Goal: Task Accomplishment & Management: Manage account settings

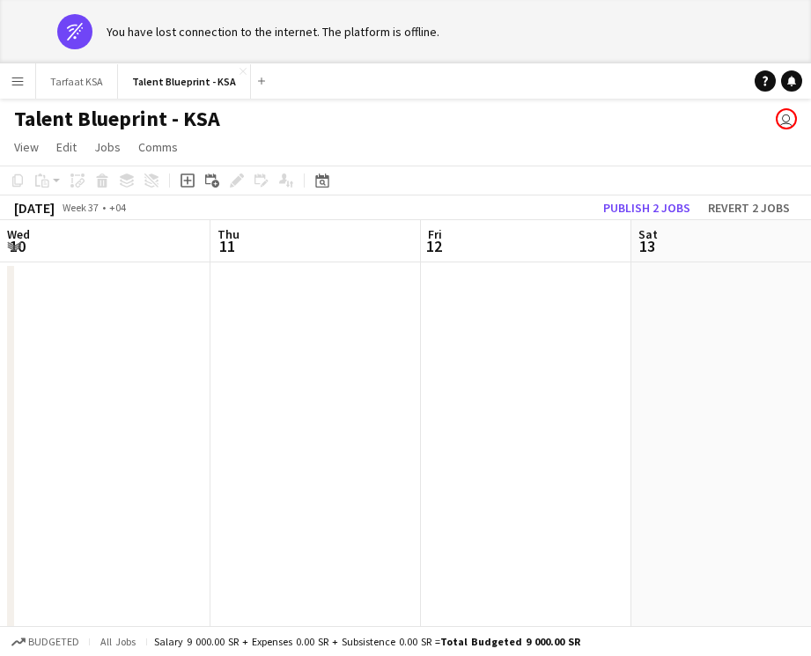
scroll to position [0, 638]
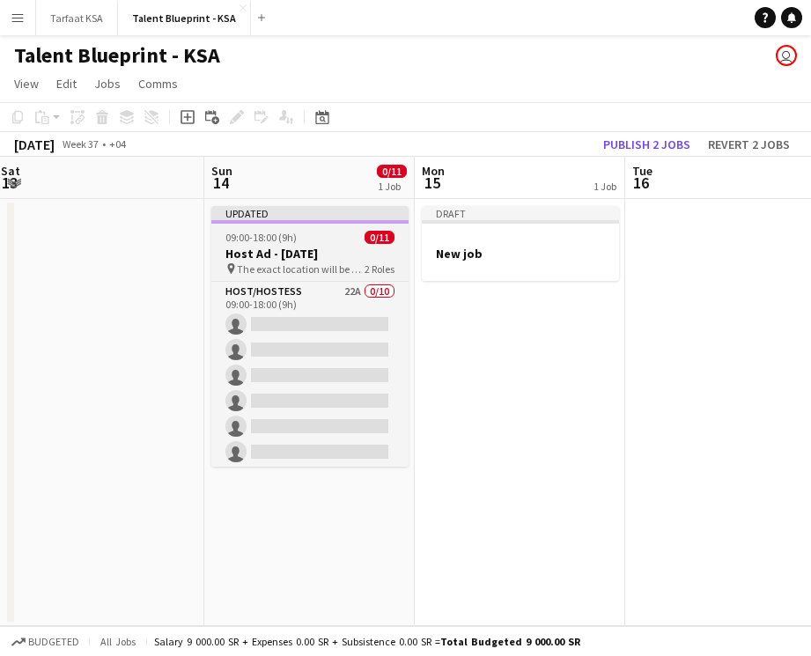
click at [279, 217] on div "Updated" at bounding box center [309, 213] width 197 height 14
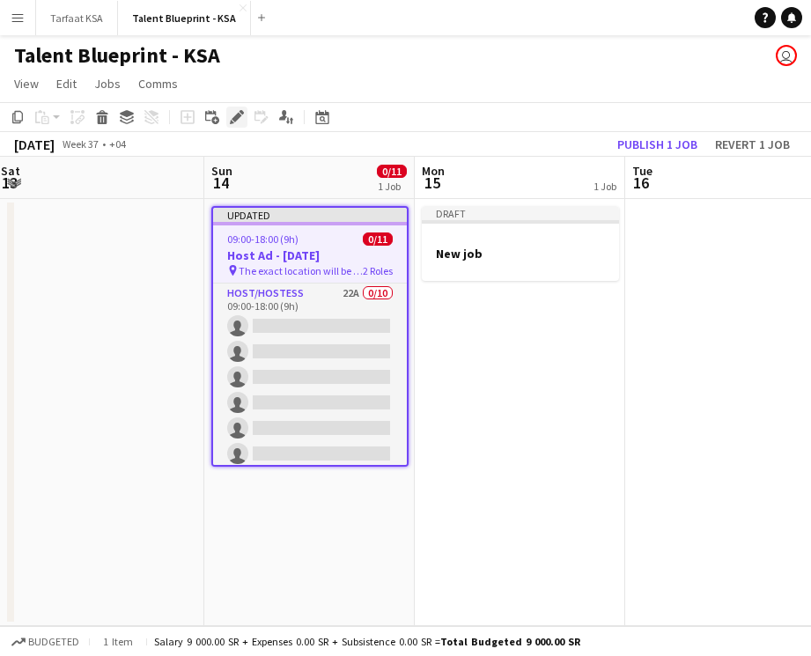
click at [236, 113] on icon "Edit" at bounding box center [237, 117] width 14 height 14
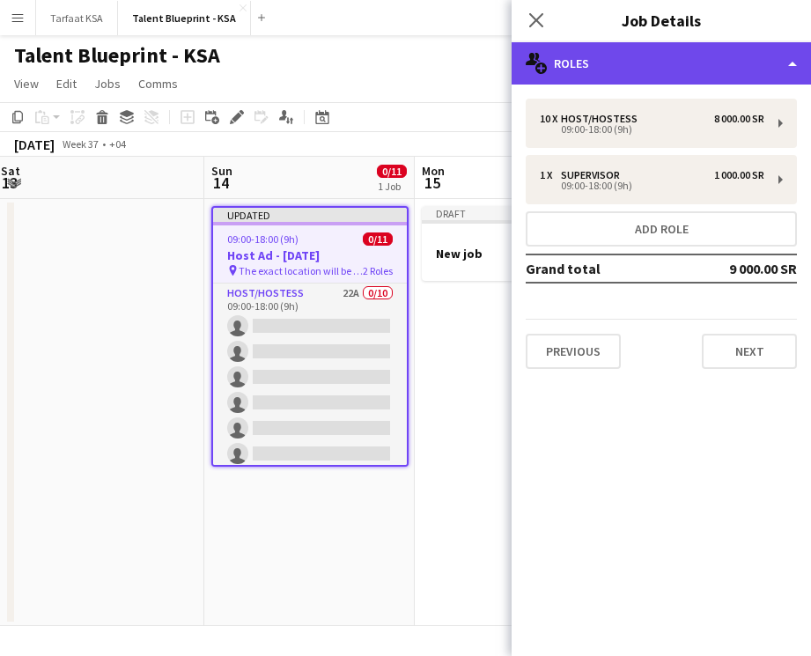
click at [647, 78] on div "multiple-users-add Roles" at bounding box center [661, 63] width 299 height 42
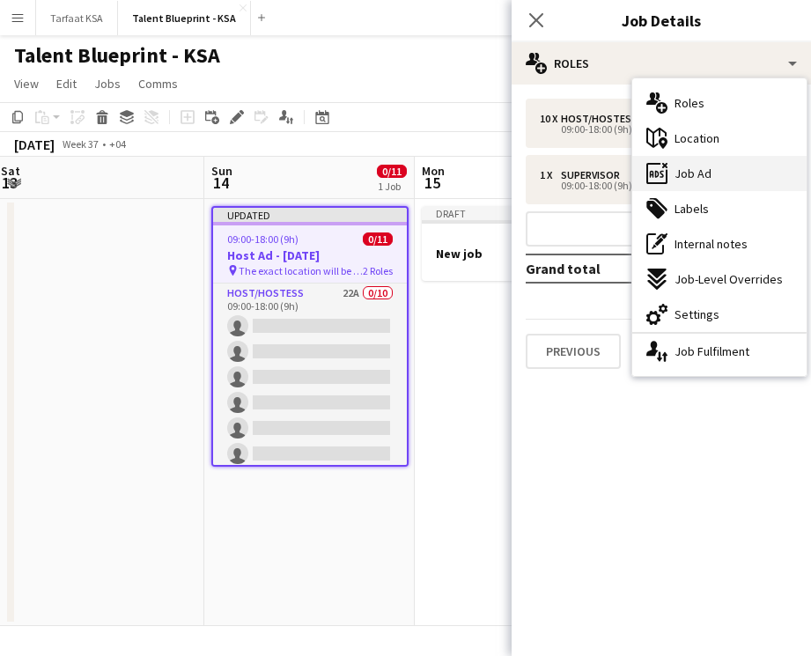
click at [713, 180] on div "ads-window Job Ad" at bounding box center [719, 173] width 174 height 35
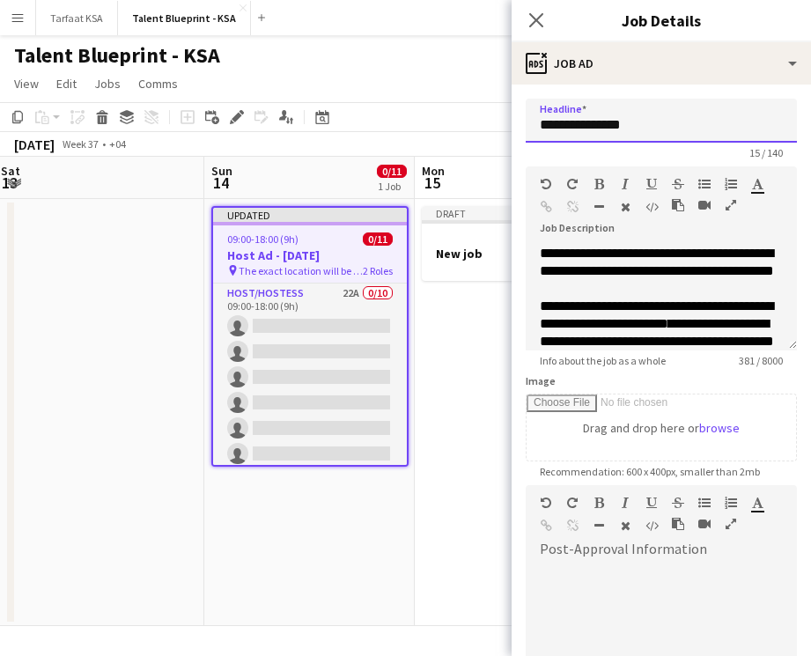
drag, startPoint x: 655, startPoint y: 136, endPoint x: 535, endPoint y: 135, distance: 120.7
click at [535, 136] on input "**********" at bounding box center [661, 121] width 271 height 44
drag, startPoint x: 633, startPoint y: 122, endPoint x: 520, endPoint y: 122, distance: 113.6
click at [521, 122] on form "**********" at bounding box center [661, 478] width 299 height 758
click at [592, 125] on input "***" at bounding box center [661, 121] width 271 height 44
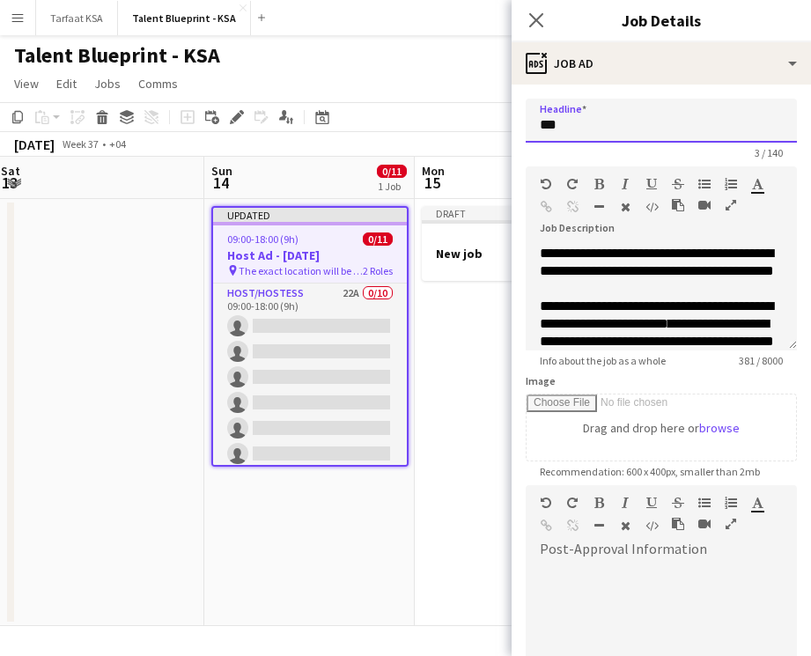
click at [592, 129] on input "***" at bounding box center [661, 121] width 271 height 44
paste input "*********"
click at [654, 131] on input "**********" at bounding box center [661, 121] width 271 height 44
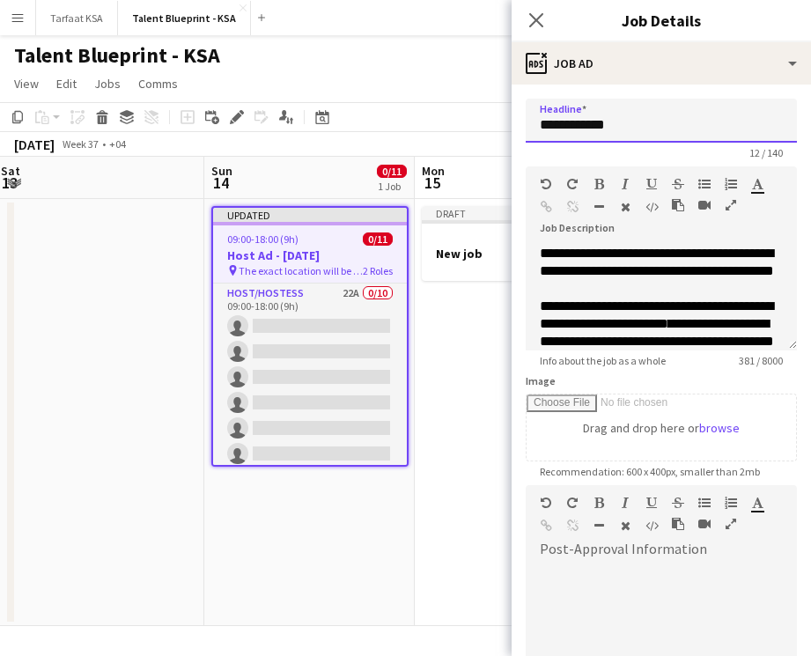
type input "**********"
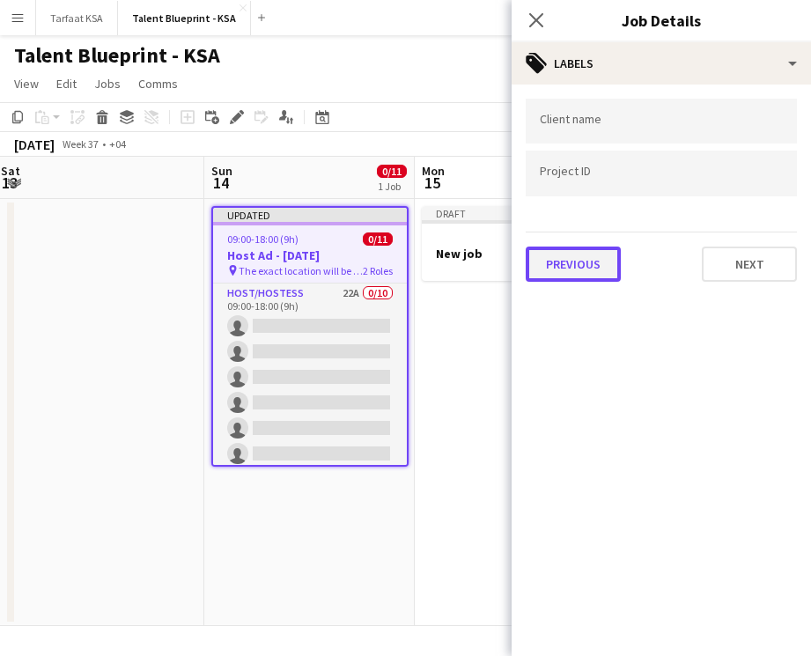
click at [575, 267] on button "Previous" at bounding box center [573, 264] width 95 height 35
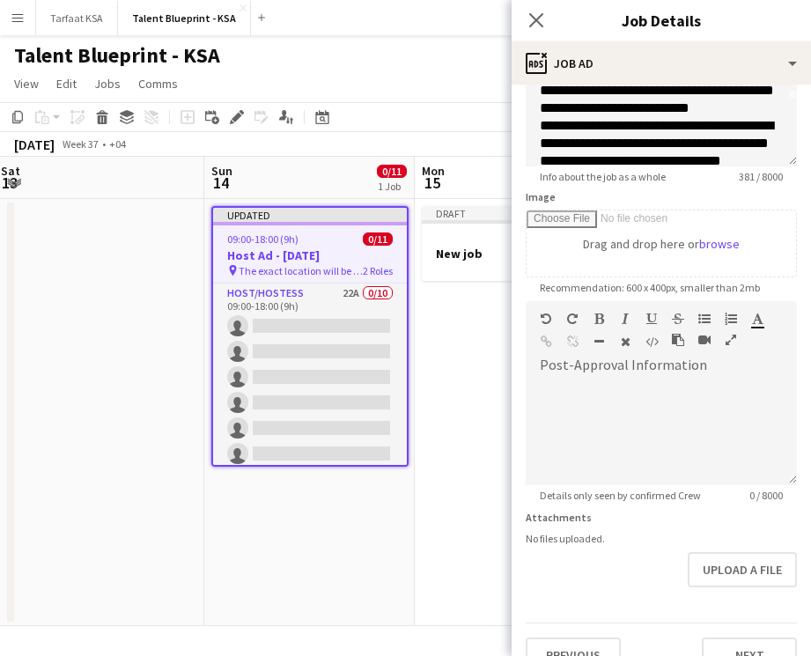
scroll to position [210, 0]
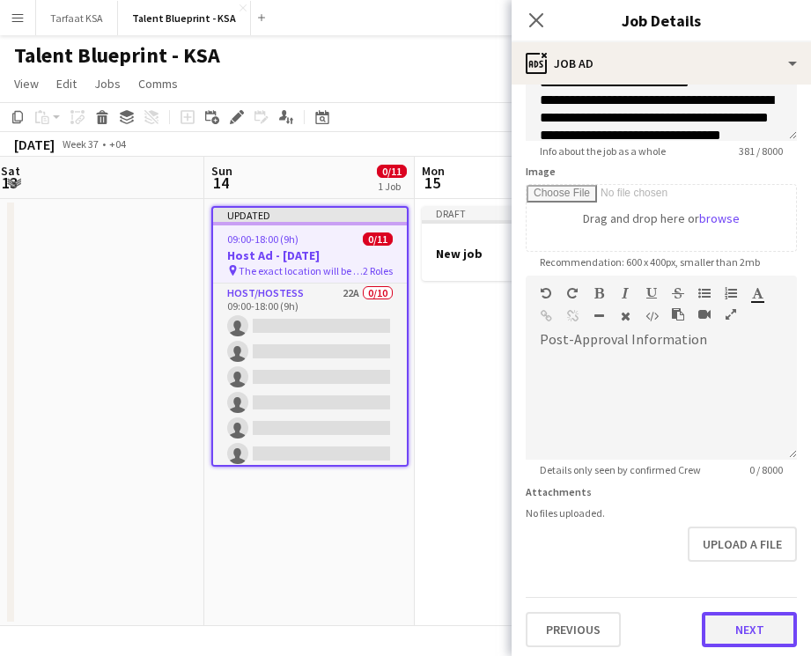
click at [716, 633] on button "Next" at bounding box center [749, 629] width 95 height 35
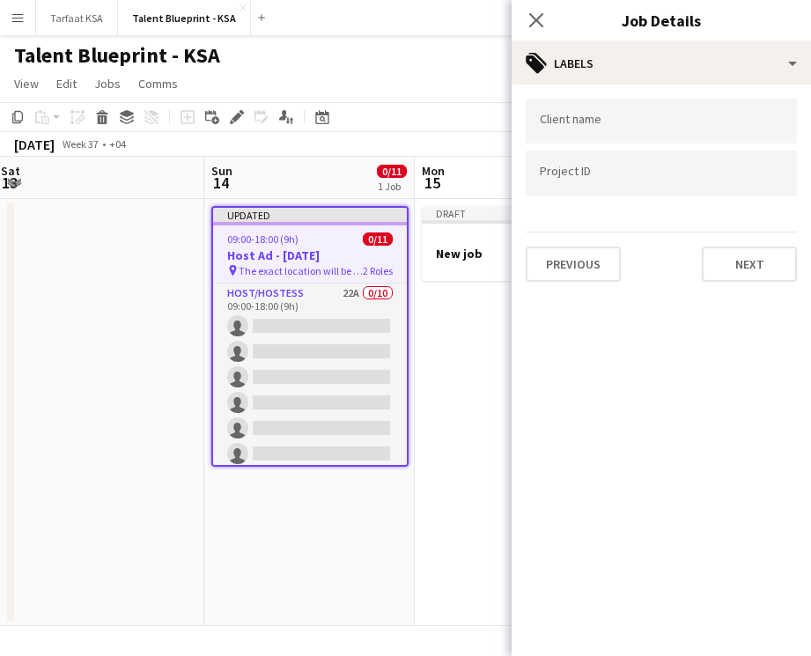
scroll to position [0, 0]
click at [711, 268] on button "Next" at bounding box center [749, 264] width 95 height 35
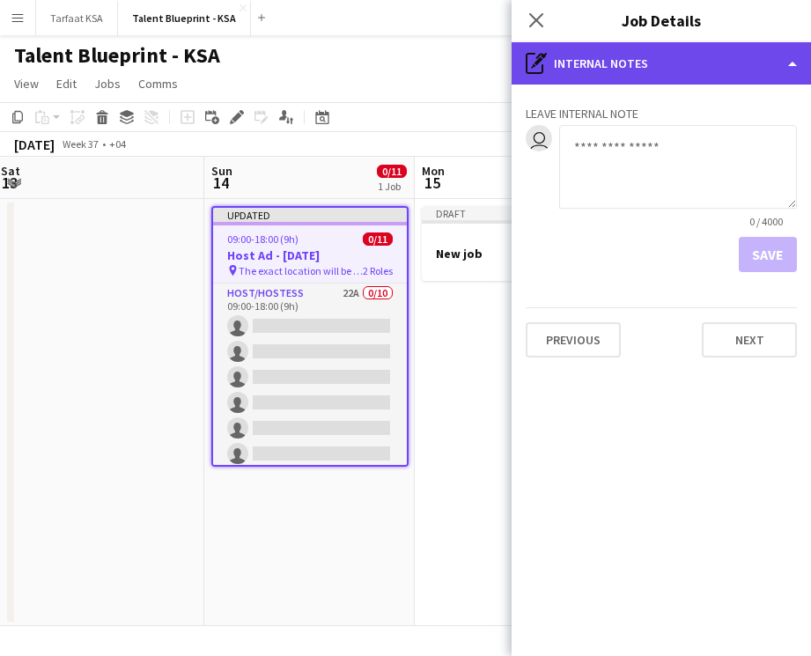
click at [688, 59] on div "pen-write Internal notes" at bounding box center [661, 63] width 299 height 42
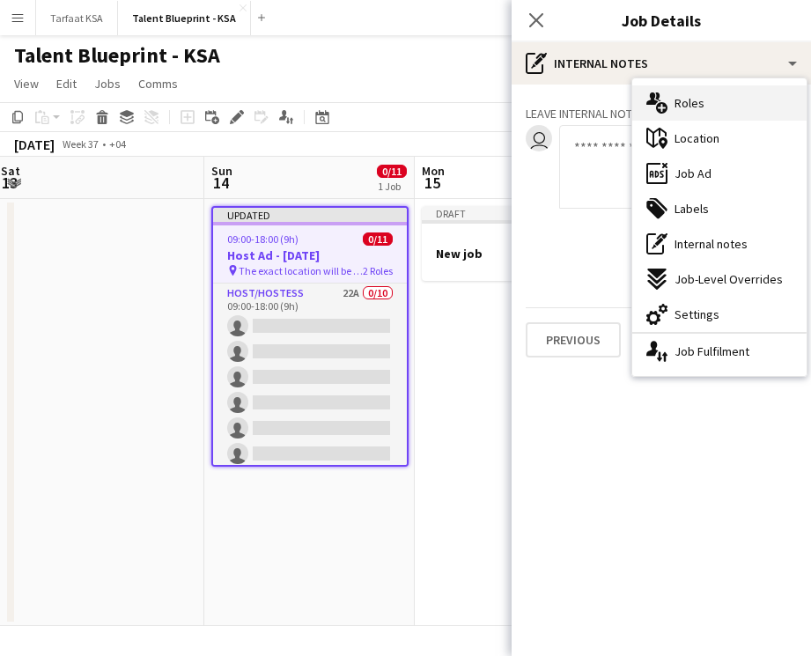
click at [723, 92] on div "multiple-users-add Roles" at bounding box center [719, 102] width 174 height 35
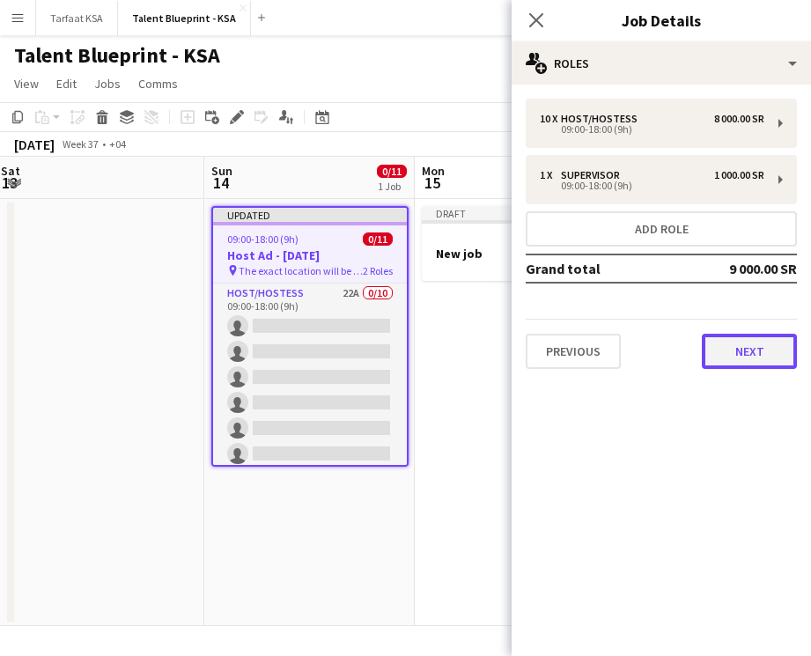
click at [743, 354] on button "Next" at bounding box center [749, 351] width 95 height 35
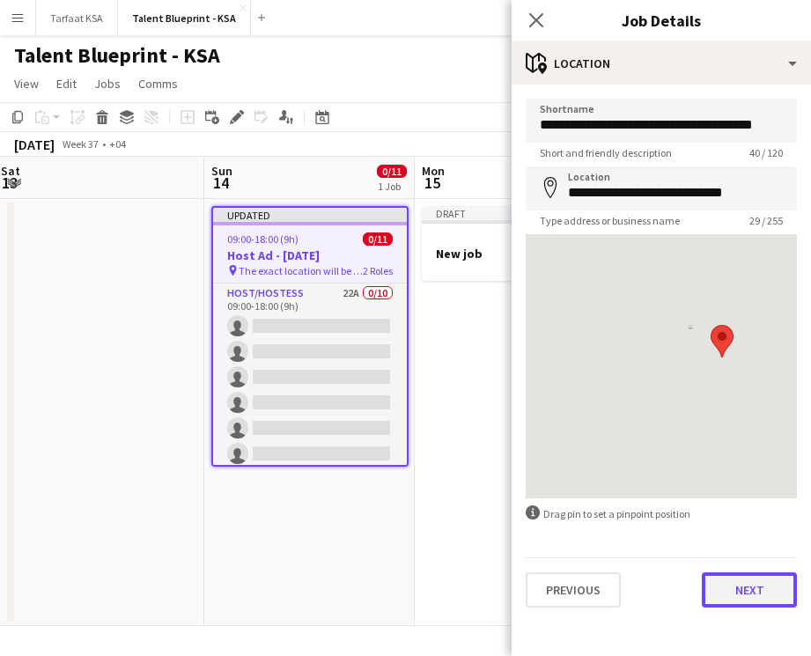
click at [727, 590] on button "Next" at bounding box center [749, 590] width 95 height 35
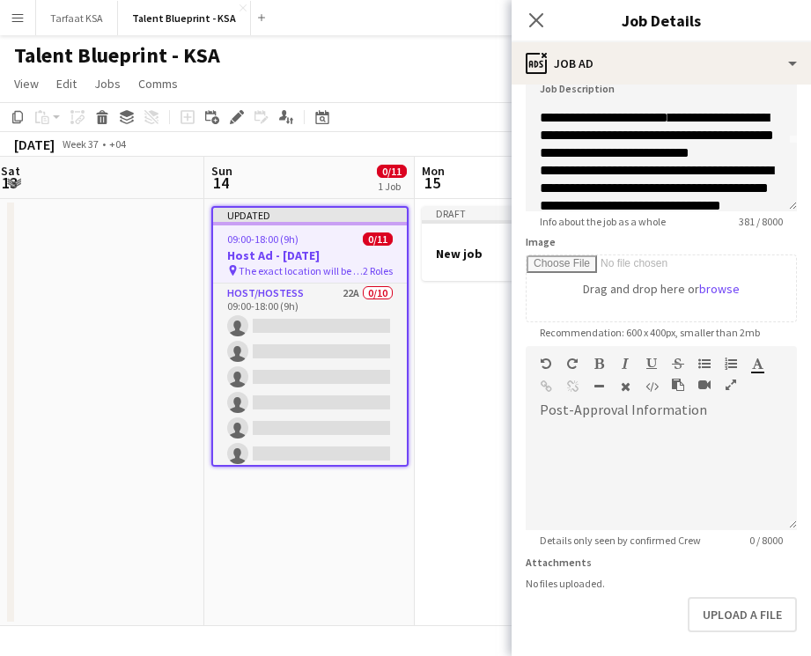
scroll to position [214, 0]
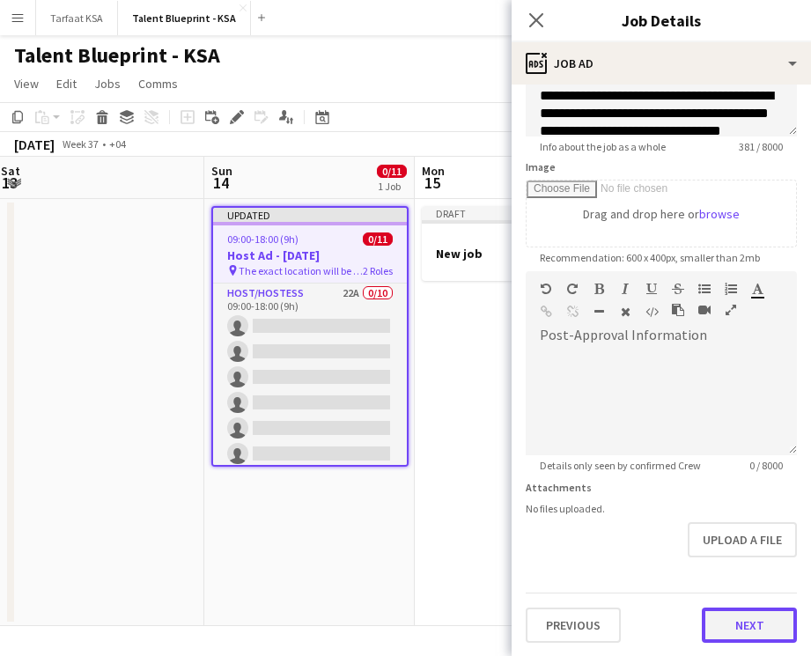
click at [756, 625] on button "Next" at bounding box center [749, 625] width 95 height 35
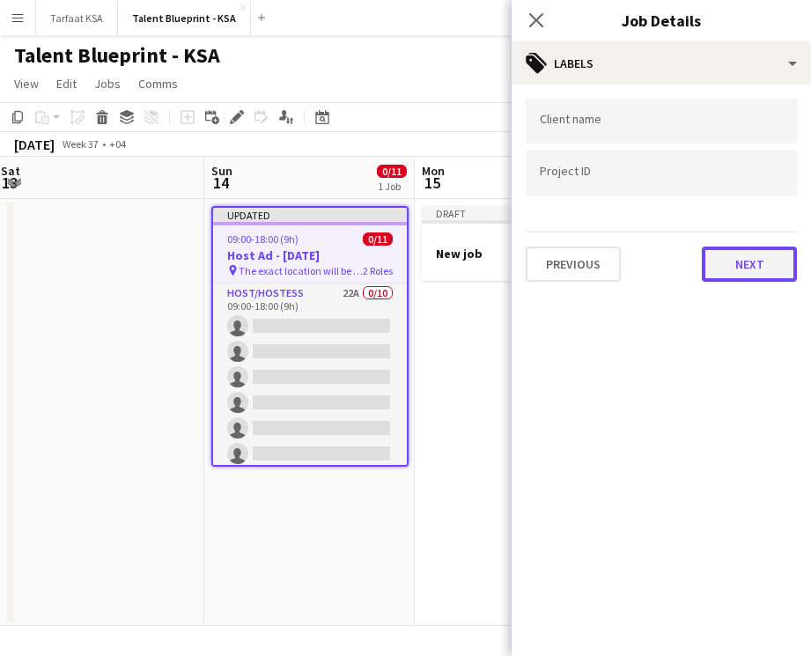
click at [739, 268] on button "Next" at bounding box center [749, 264] width 95 height 35
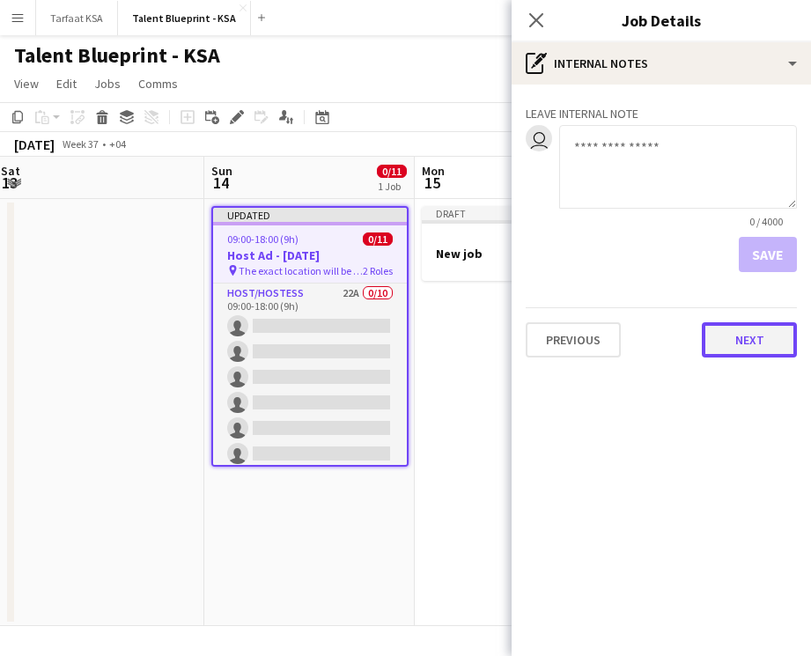
click at [748, 339] on button "Next" at bounding box center [749, 339] width 95 height 35
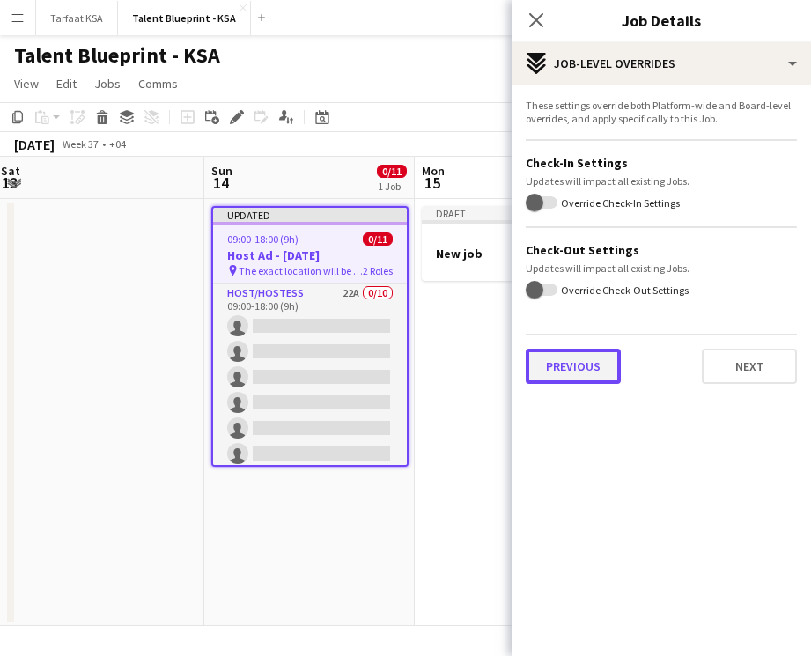
click at [562, 376] on button "Previous" at bounding box center [573, 366] width 95 height 35
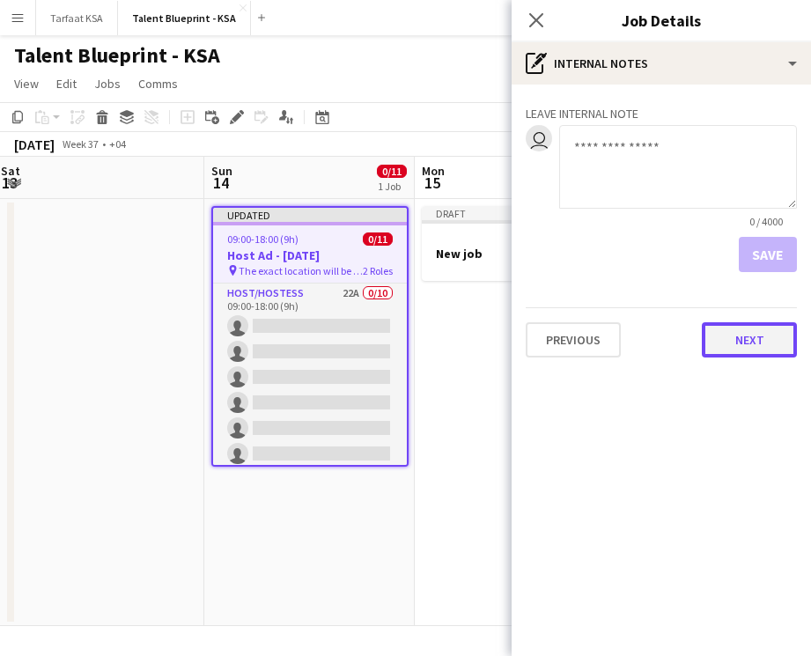
click at [751, 336] on button "Next" at bounding box center [749, 339] width 95 height 35
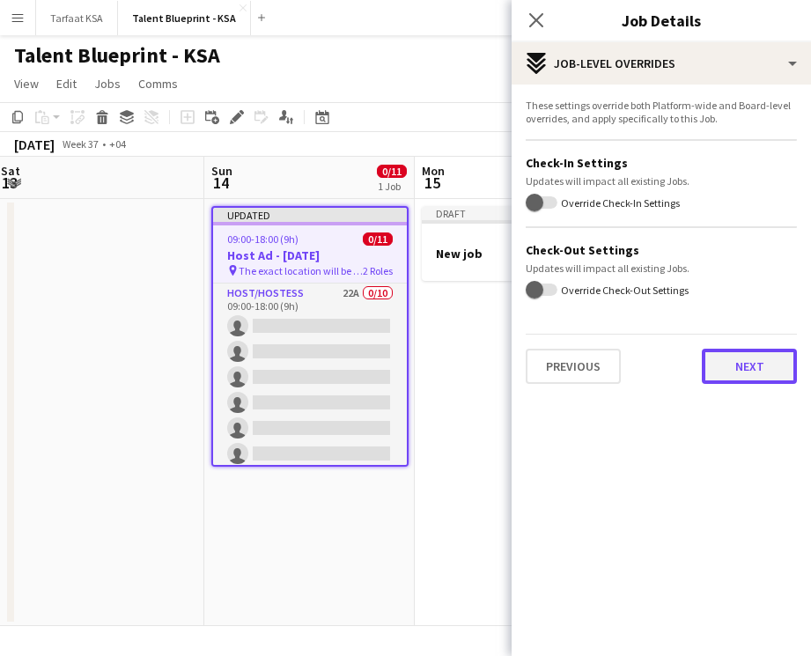
click at [757, 378] on button "Next" at bounding box center [749, 366] width 95 height 35
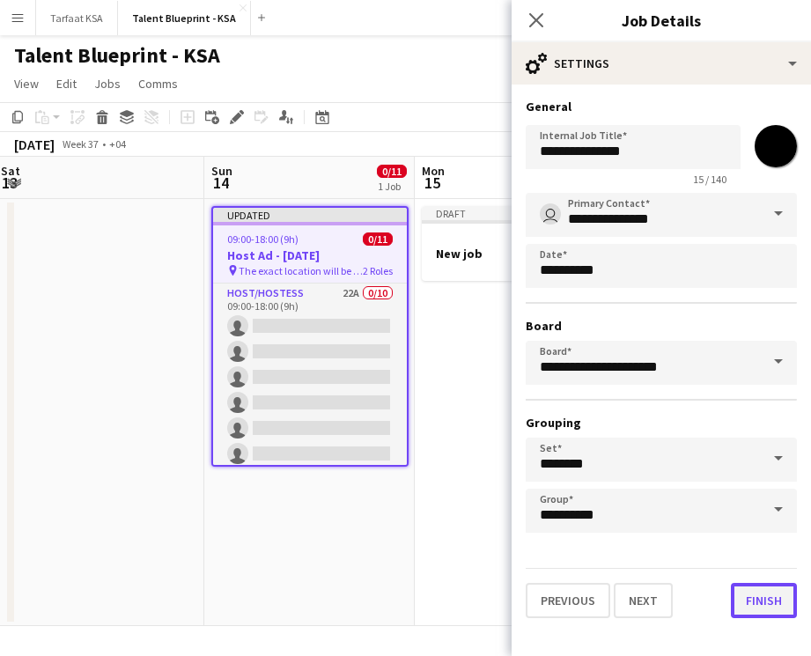
click at [785, 606] on button "Finish" at bounding box center [764, 600] width 66 height 35
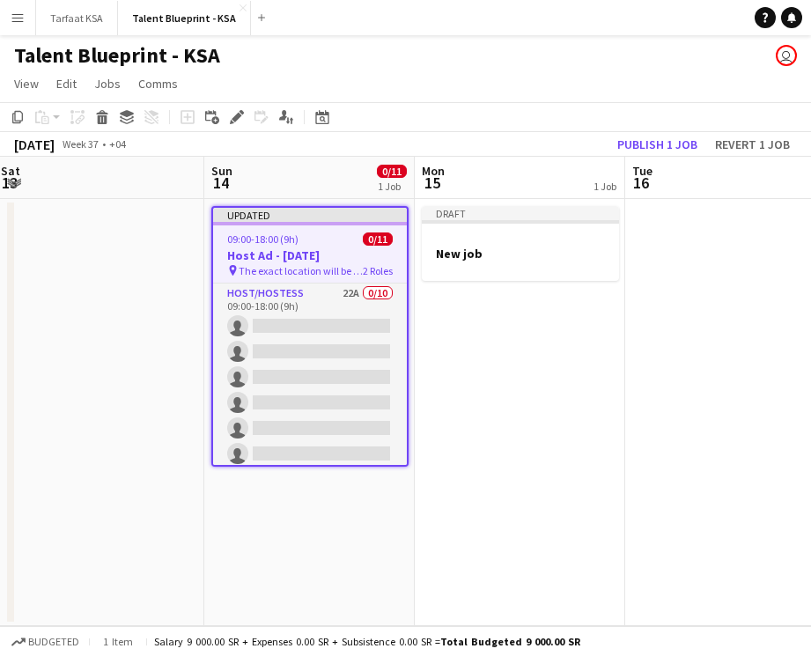
click at [413, 409] on app-date-cell "Updated 09:00-18:00 (9h) 0/11 Host Ad - [DATE] pin The exact location will be s…" at bounding box center [309, 412] width 211 height 427
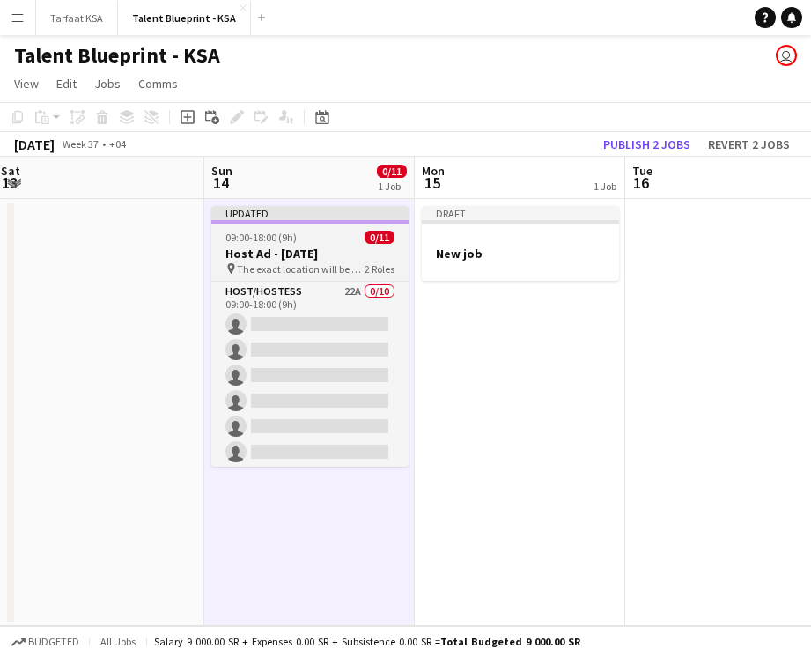
click at [329, 239] on div "09:00-18:00 (9h) 0/11" at bounding box center [309, 237] width 197 height 13
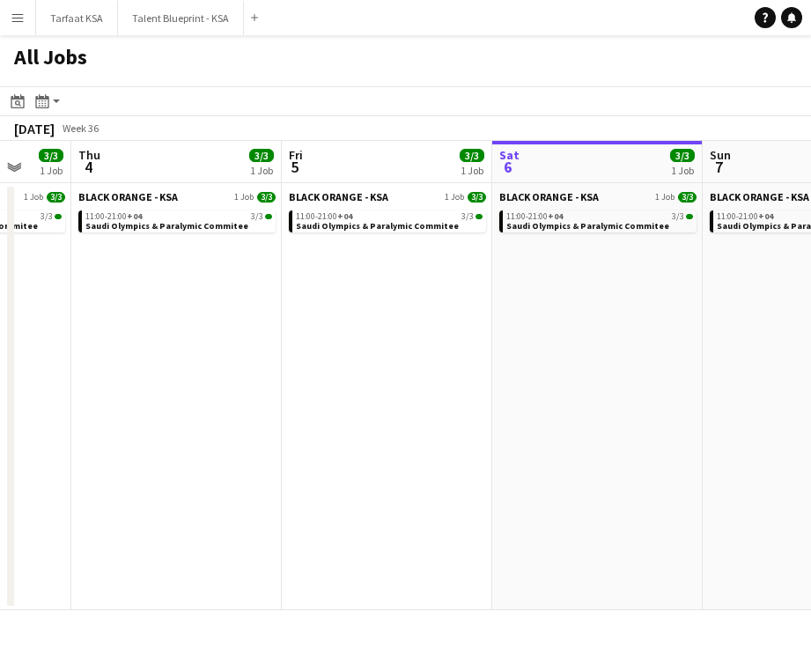
scroll to position [0, 560]
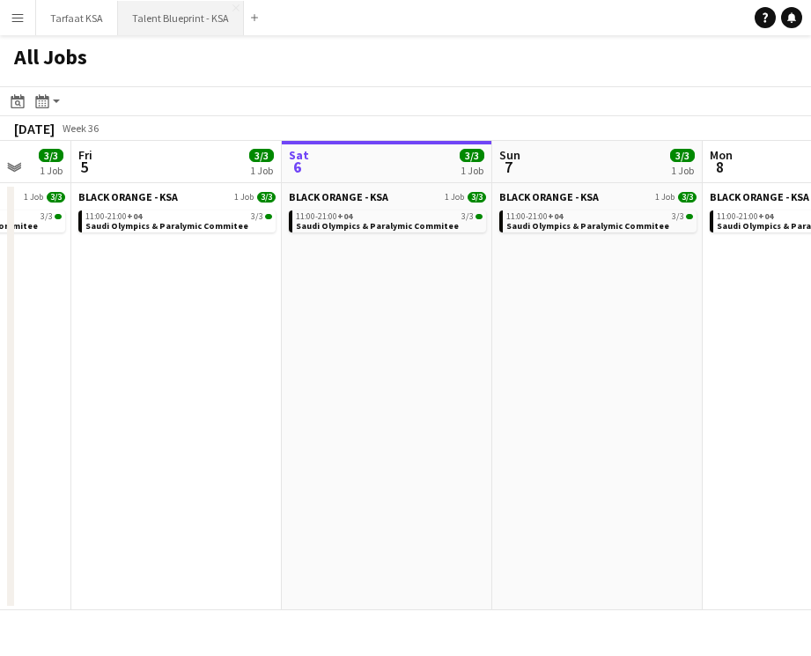
click at [149, 22] on button "Talent Blueprint - KSA Close" at bounding box center [181, 18] width 126 height 34
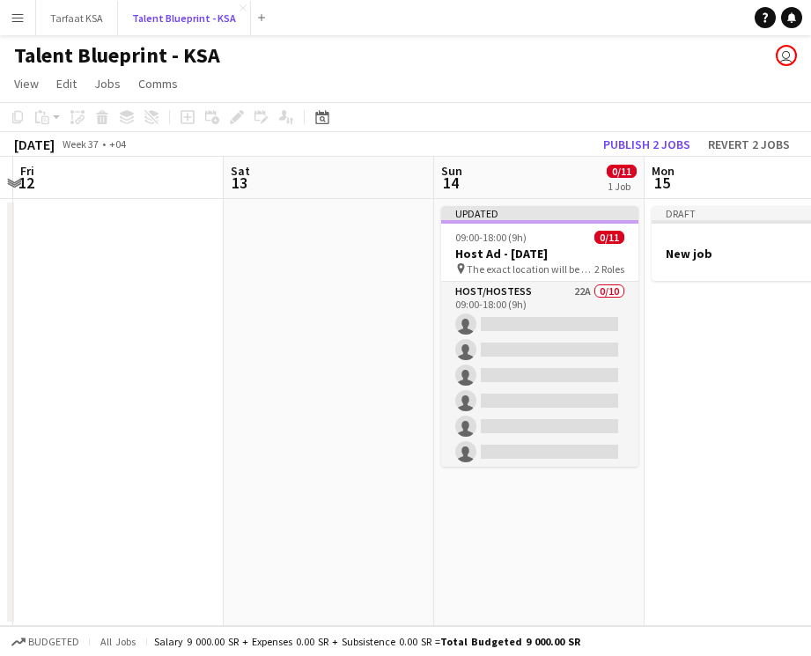
scroll to position [0, 716]
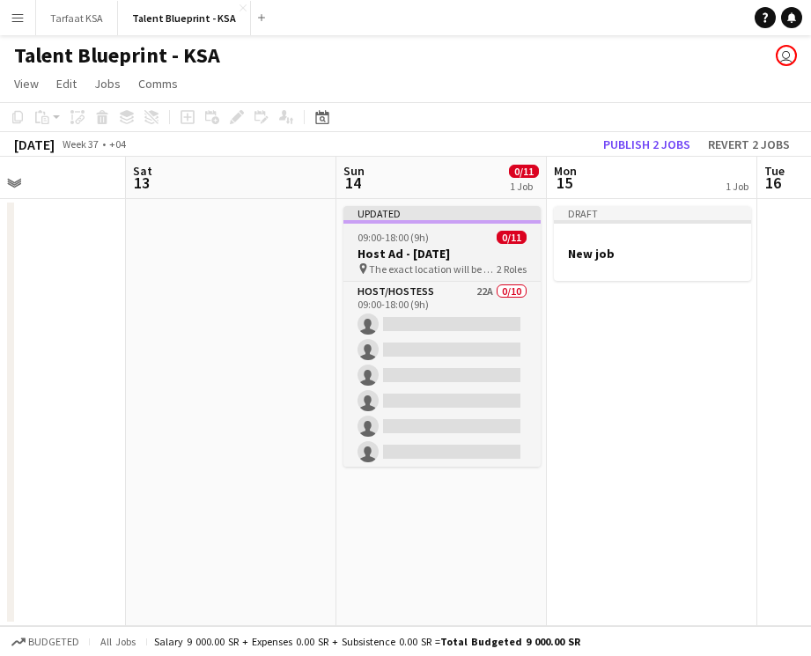
click at [438, 229] on app-job-card "Updated 09:00-18:00 (9h) 0/11 Host Ad - [DATE] pin The exact location will be s…" at bounding box center [442, 336] width 197 height 261
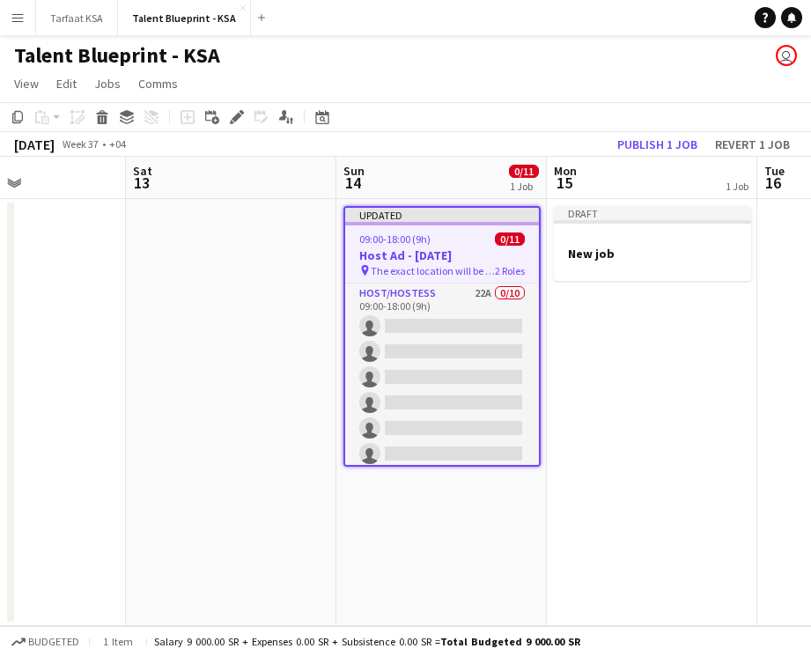
click at [438, 229] on app-job-card "Updated 09:00-18:00 (9h) 0/11 Host Ad - [DATE] pin The exact location will be s…" at bounding box center [442, 336] width 197 height 261
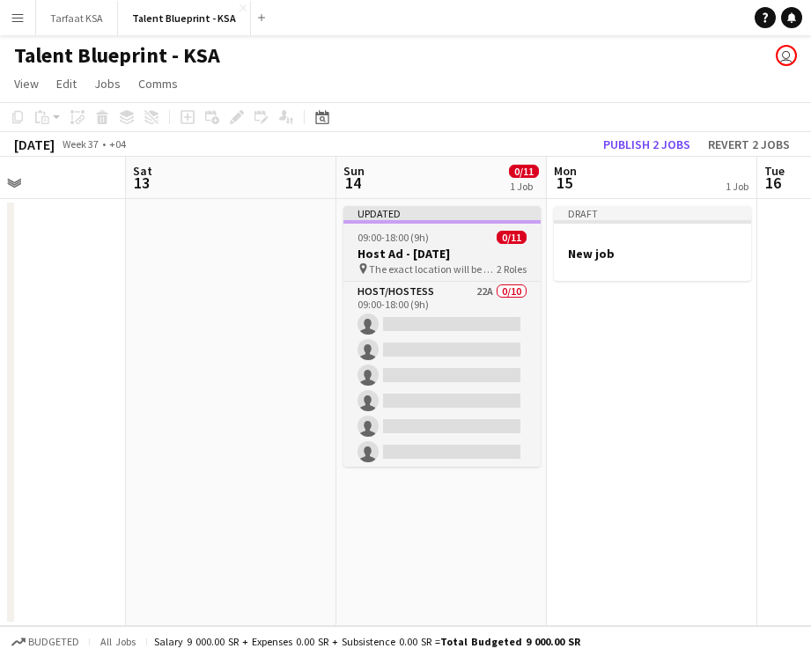
click at [439, 230] on app-job-card "Updated 09:00-18:00 (9h) 0/11 Host Ad - [DATE] pin The exact location will be s…" at bounding box center [442, 336] width 197 height 261
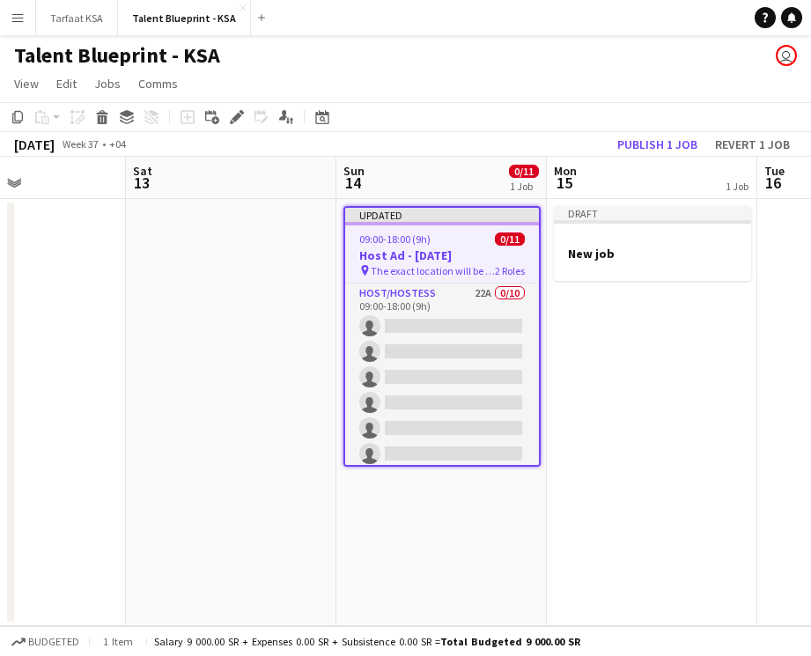
click at [447, 257] on h3 "Host Ad - [DATE]" at bounding box center [442, 256] width 194 height 16
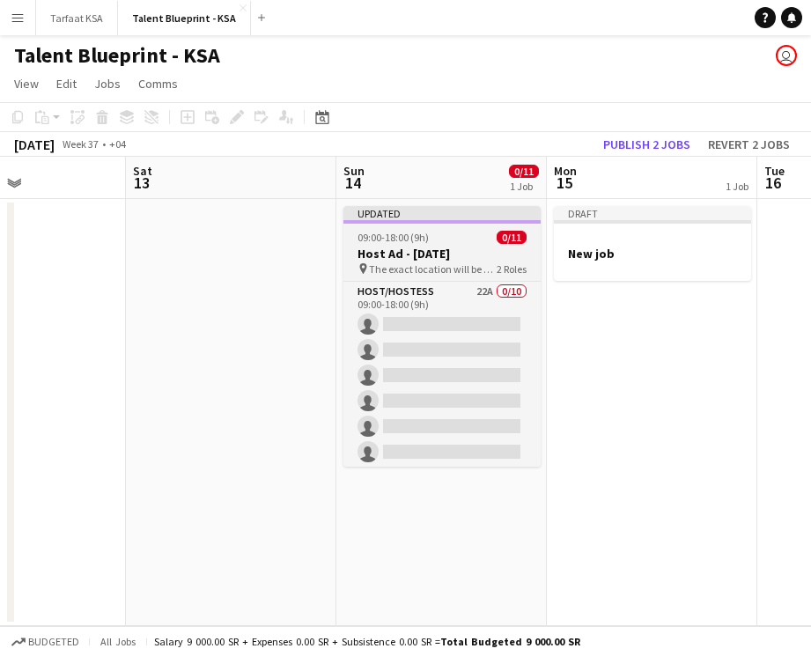
click at [447, 257] on h3 "Host Ad - [DATE]" at bounding box center [442, 254] width 197 height 16
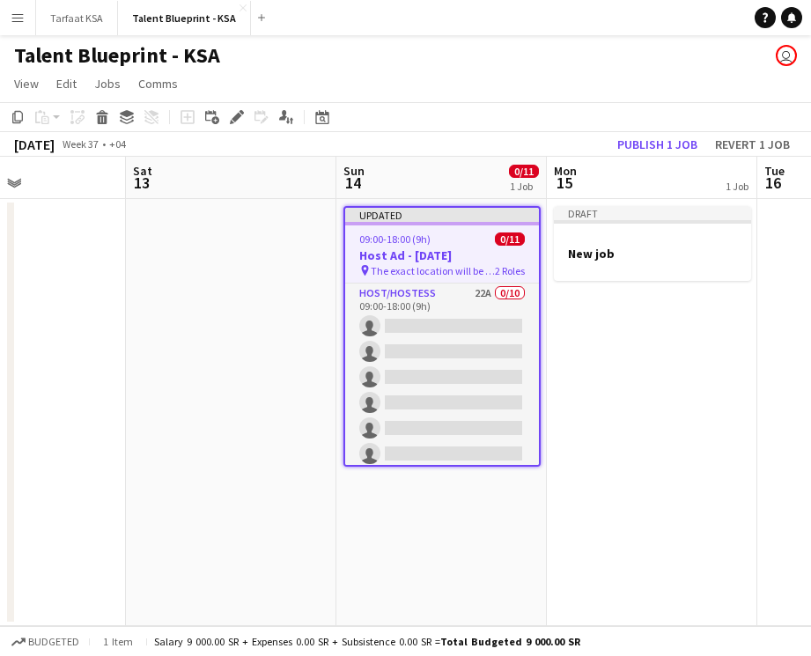
click at [447, 258] on h3 "Host Ad - [DATE]" at bounding box center [442, 256] width 194 height 16
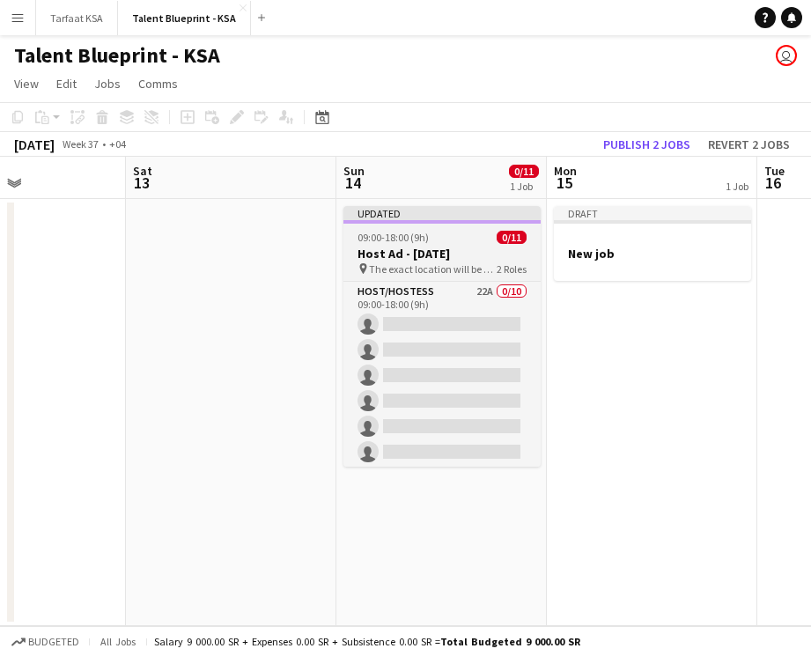
click at [447, 258] on h3 "Host Ad - [DATE]" at bounding box center [442, 254] width 197 height 16
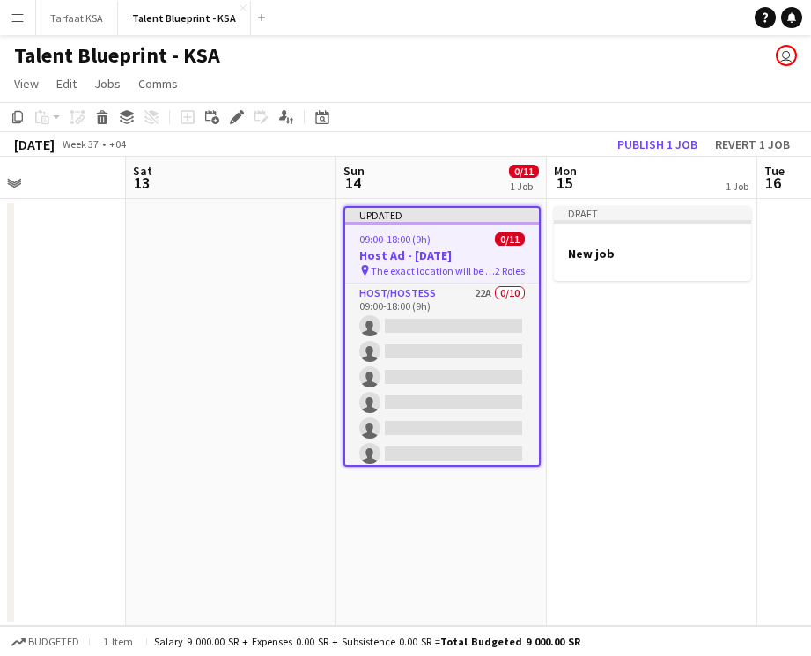
click at [447, 258] on h3 "Host Ad - [DATE]" at bounding box center [442, 256] width 194 height 16
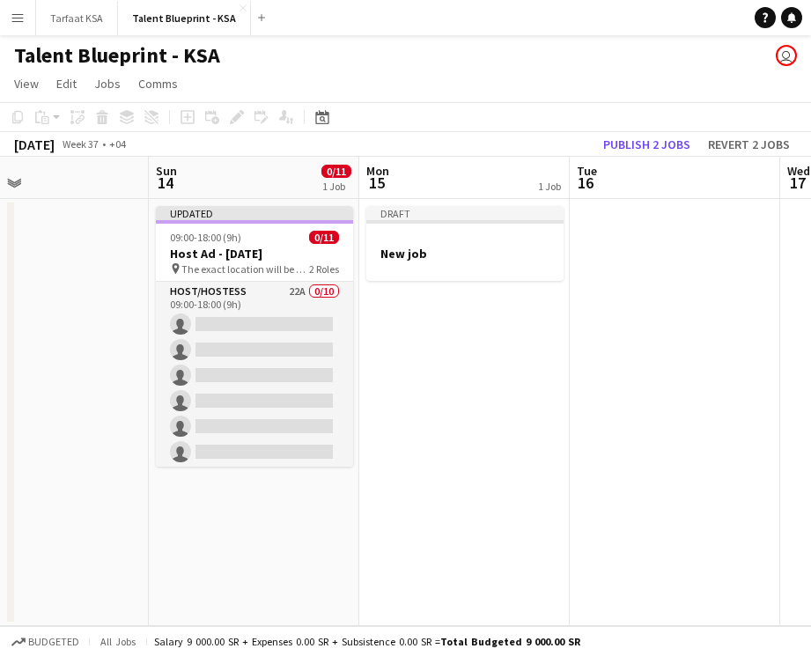
scroll to position [0, 432]
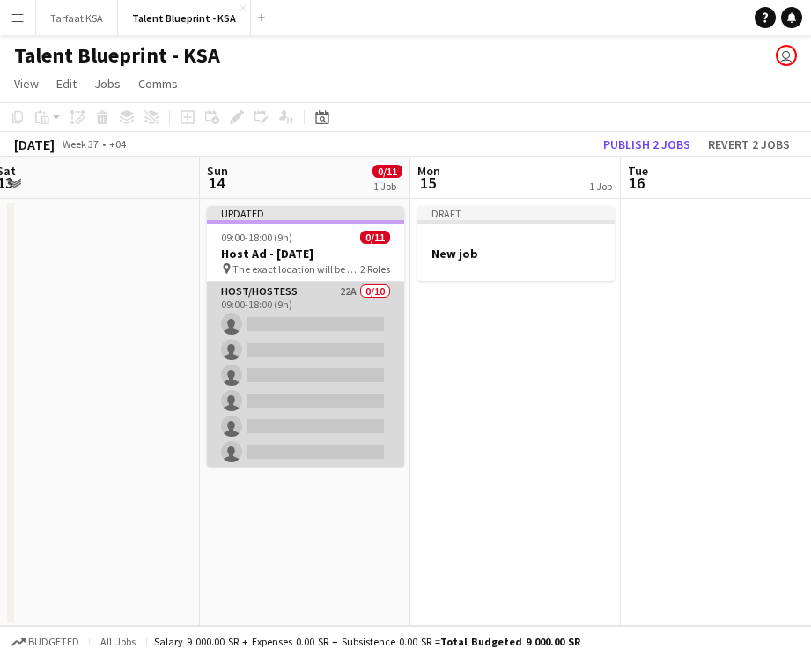
click at [334, 317] on app-card-role "Host/Hostess 22A 0/10 09:00-18:00 (9h) single-neutral-actions single-neutral-ac…" at bounding box center [305, 427] width 197 height 290
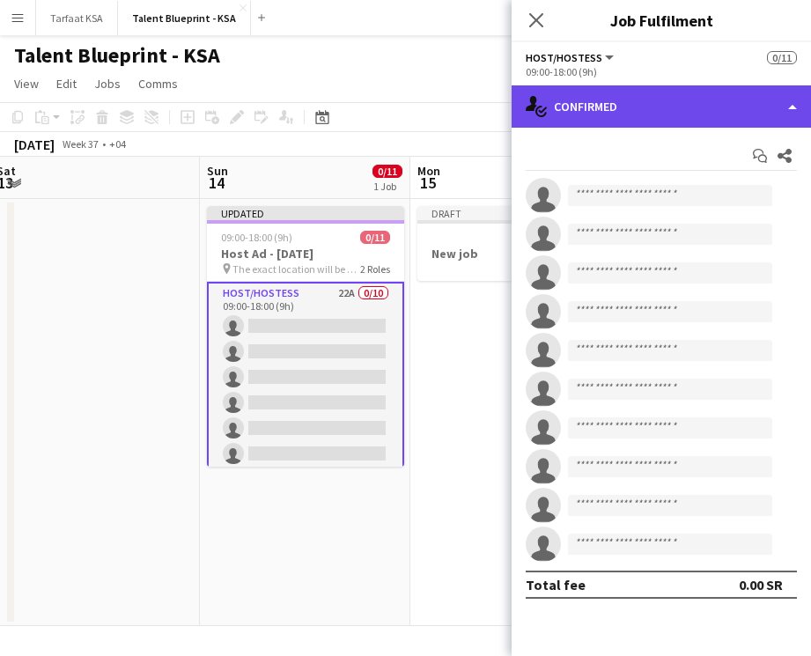
click at [700, 103] on div "single-neutral-actions-check-2 Confirmed" at bounding box center [661, 106] width 299 height 42
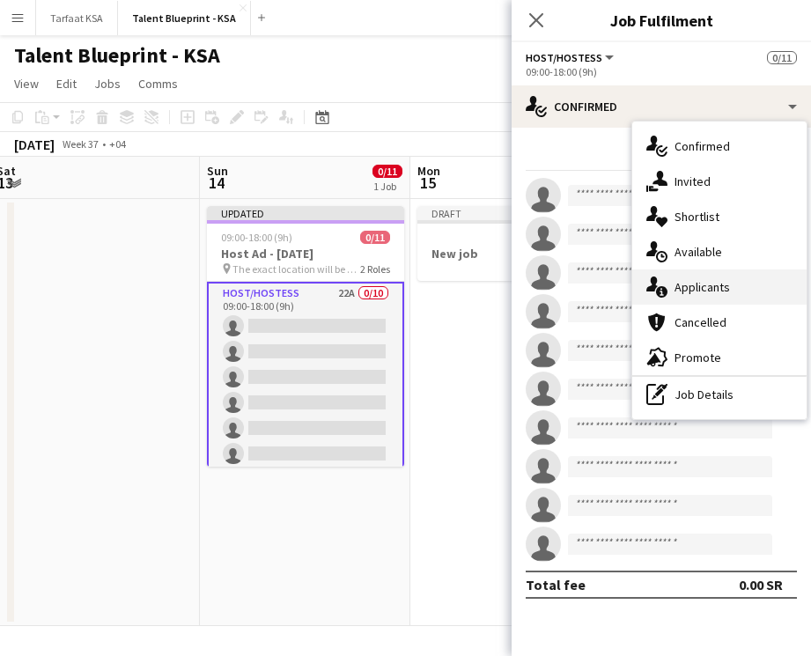
click at [704, 293] on span "Applicants" at bounding box center [702, 287] width 55 height 16
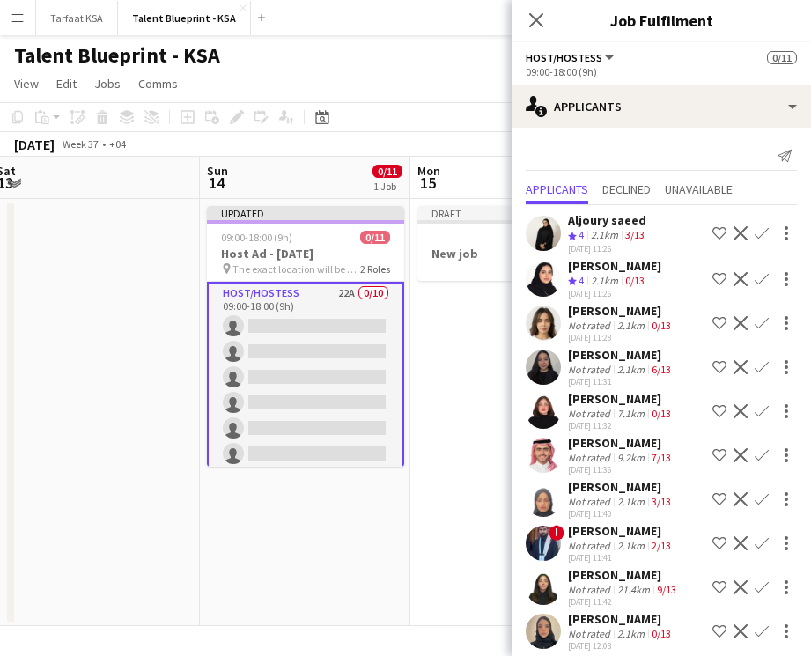
click at [632, 266] on div "[PERSON_NAME]" at bounding box center [614, 266] width 93 height 16
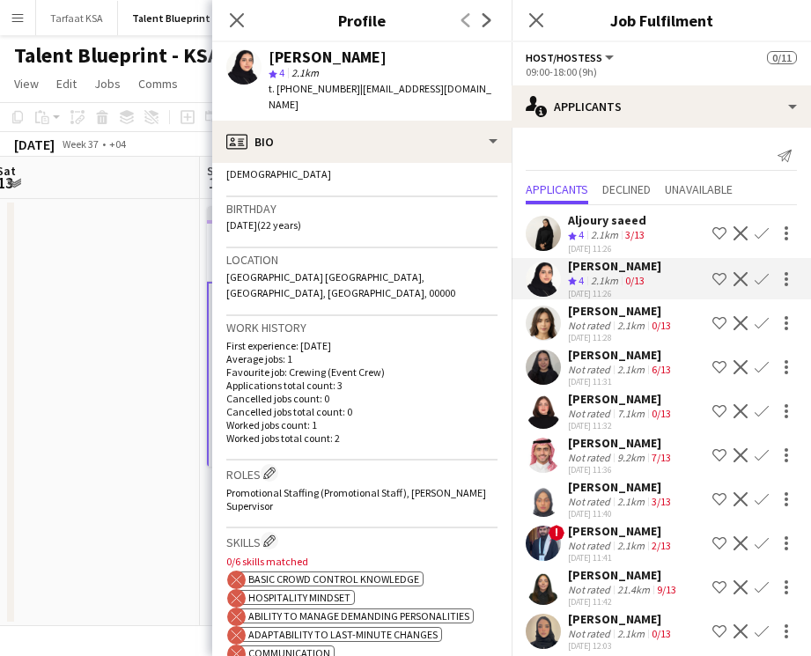
scroll to position [313, 0]
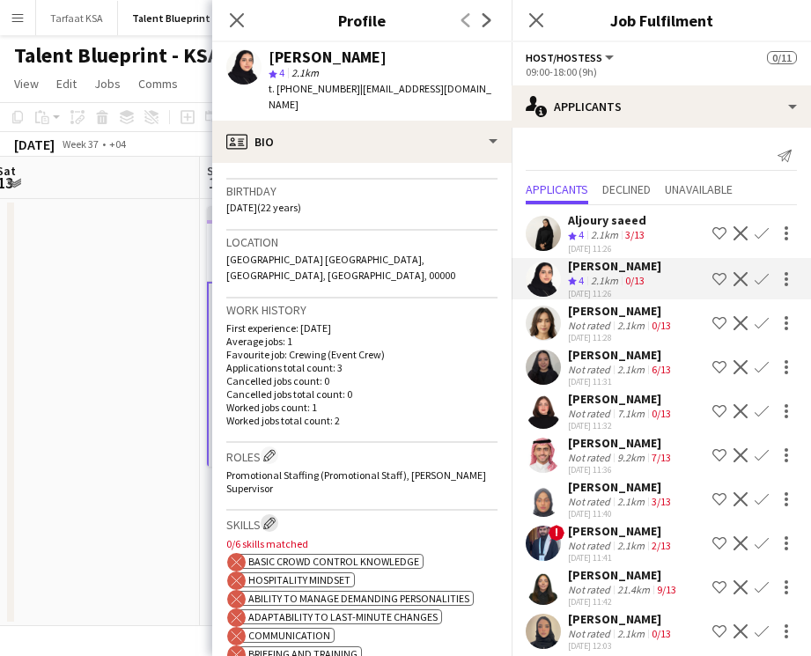
click at [276, 517] on app-icon "Edit crew company skills" at bounding box center [269, 523] width 12 height 12
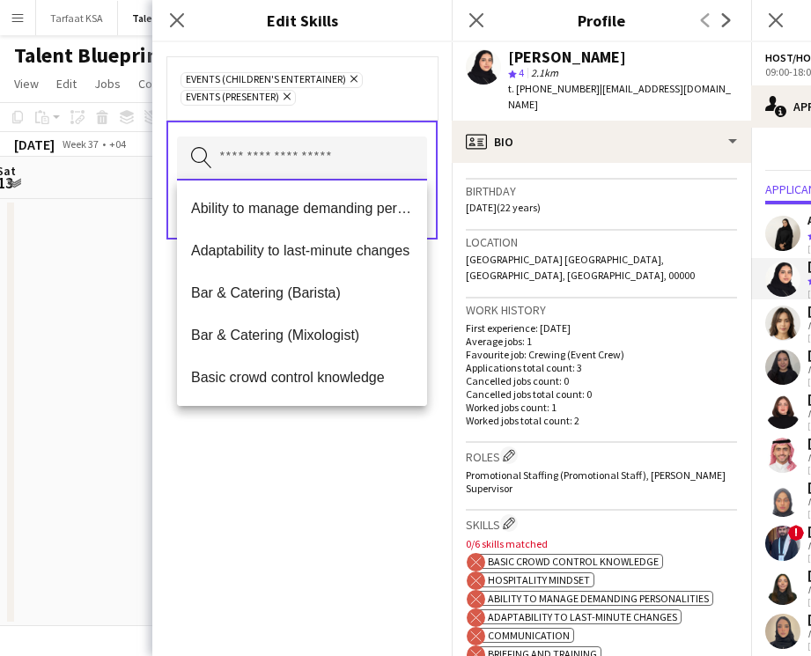
click at [312, 150] on input "text" at bounding box center [302, 159] width 250 height 44
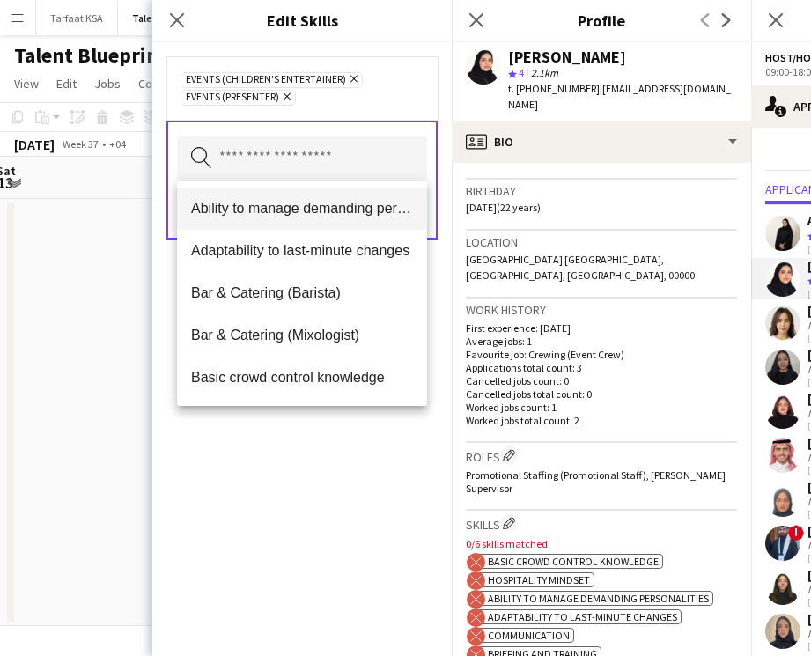
click at [326, 218] on mat-option "Ability to manage demanding personalities" at bounding box center [302, 209] width 250 height 42
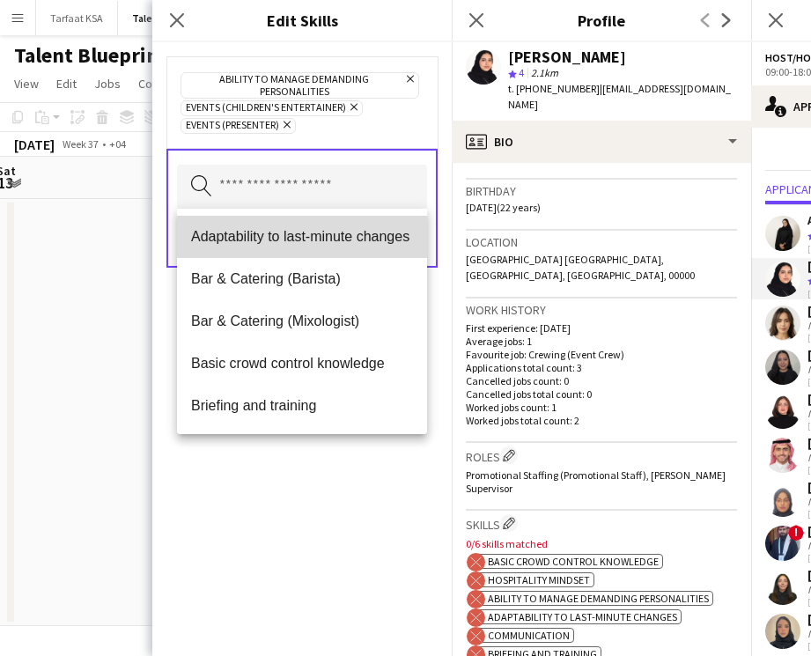
click at [327, 221] on mat-option "Adaptability to last-minute changes" at bounding box center [302, 237] width 250 height 42
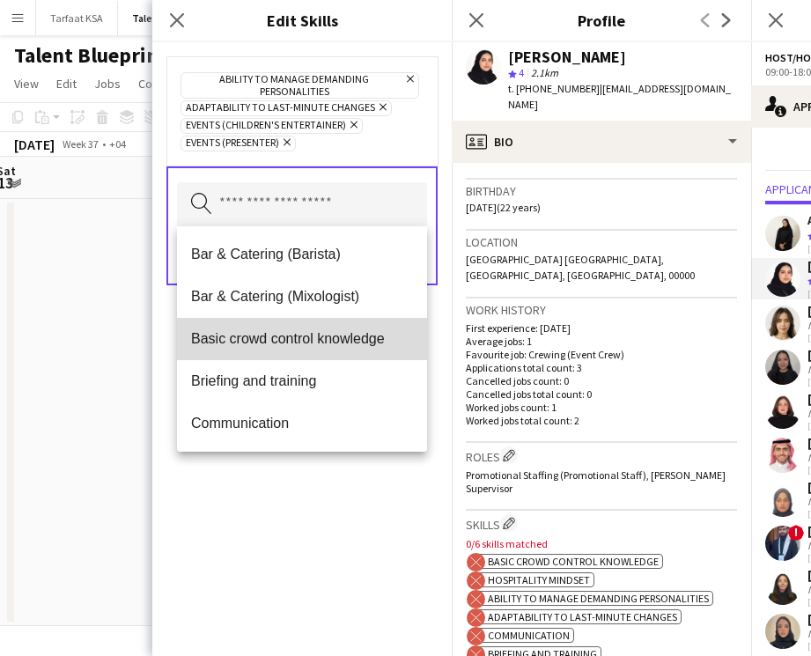
click at [300, 355] on mat-option "Basic crowd control knowledge" at bounding box center [302, 339] width 250 height 42
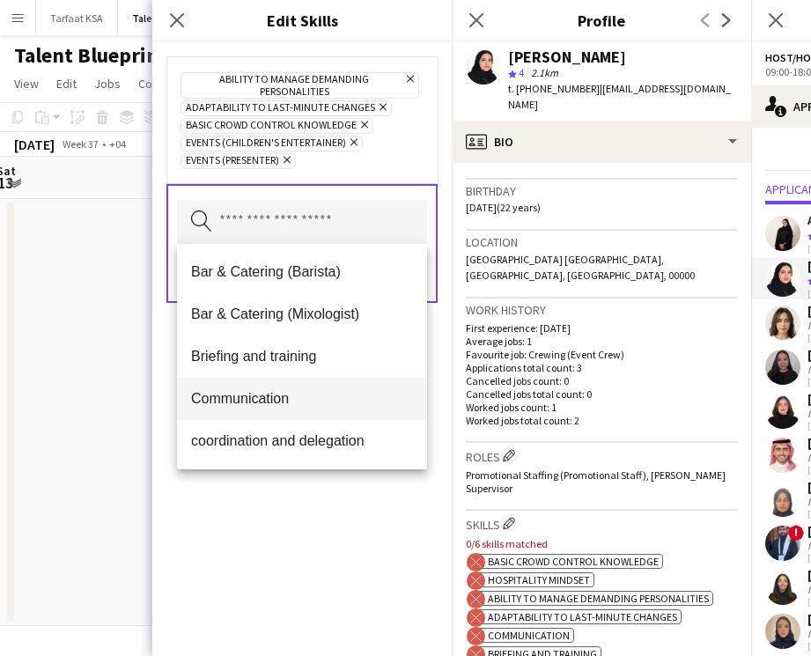
click at [306, 401] on span "Communication" at bounding box center [302, 398] width 222 height 17
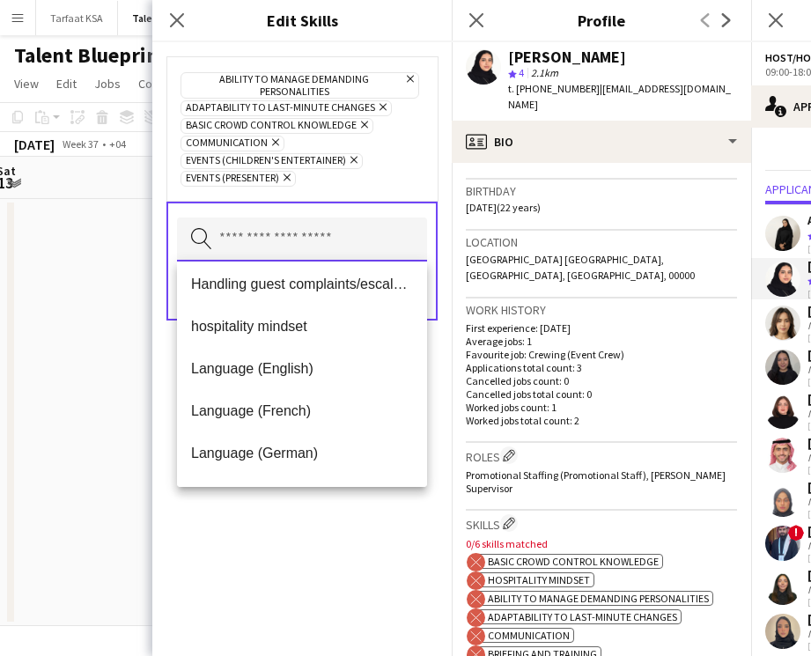
scroll to position [675, 0]
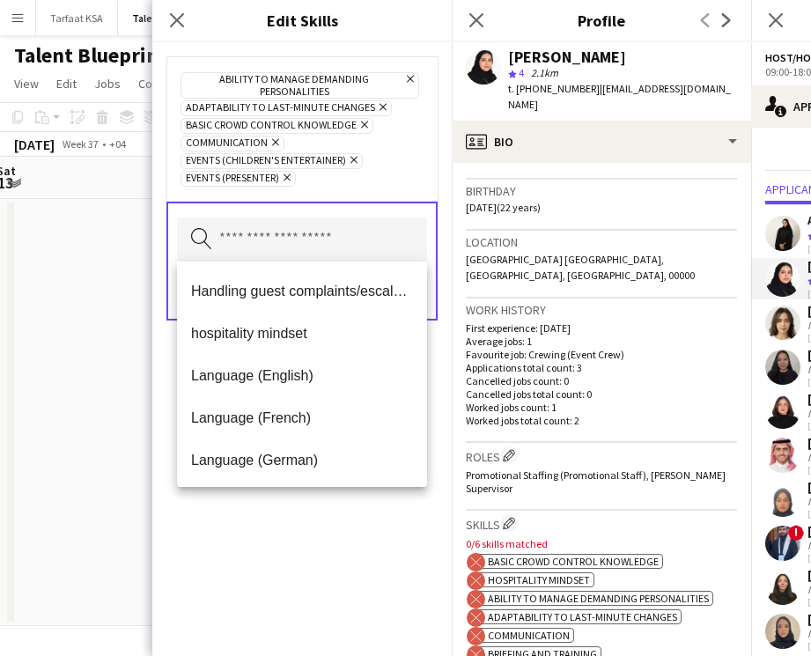
click at [323, 366] on mat-option "Language (English)" at bounding box center [302, 376] width 250 height 42
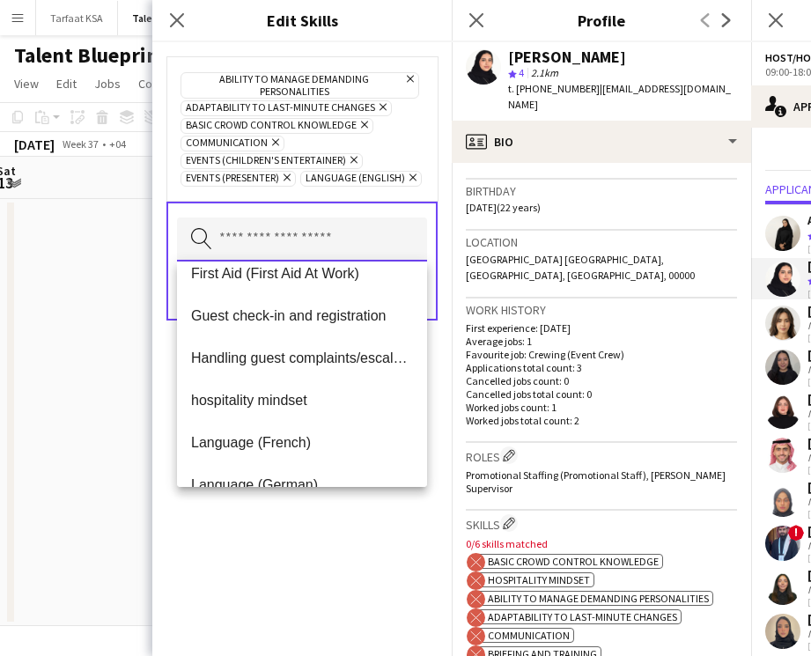
scroll to position [615, 0]
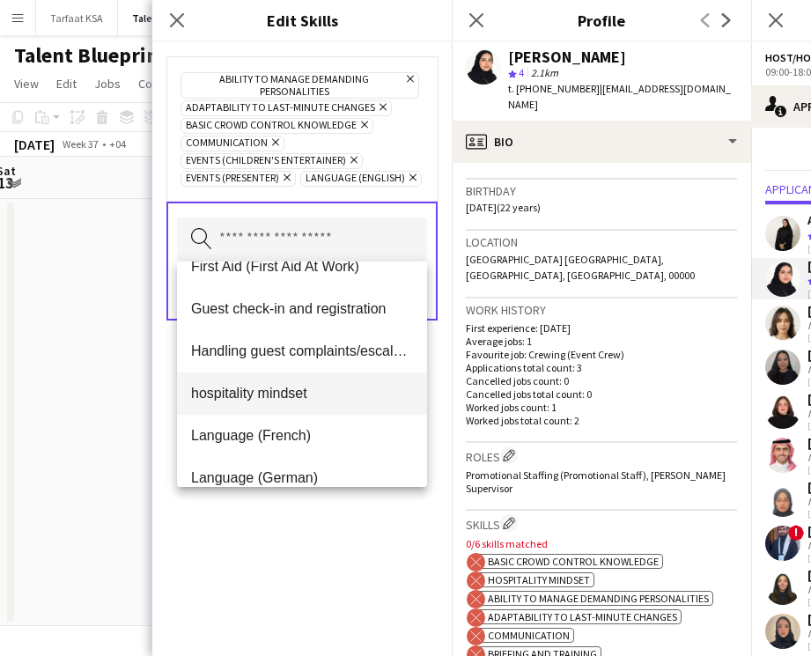
click at [329, 386] on span "hospitality mindset" at bounding box center [302, 393] width 222 height 17
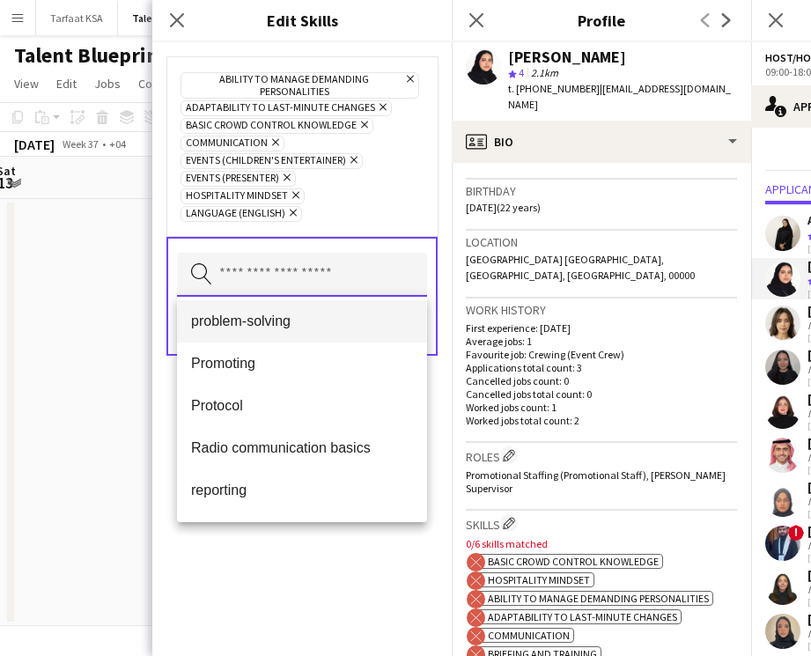
scroll to position [1188, 0]
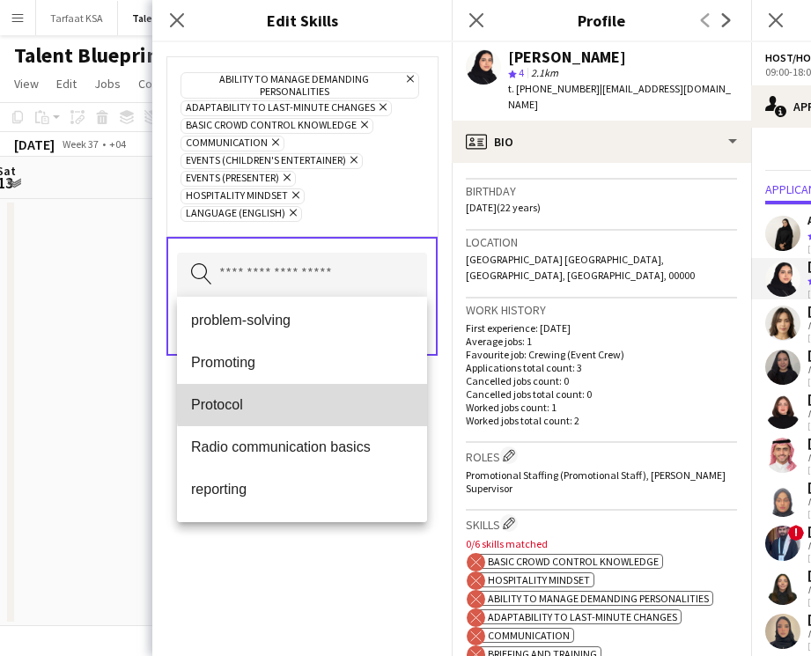
click at [338, 400] on span "Protocol" at bounding box center [302, 404] width 222 height 17
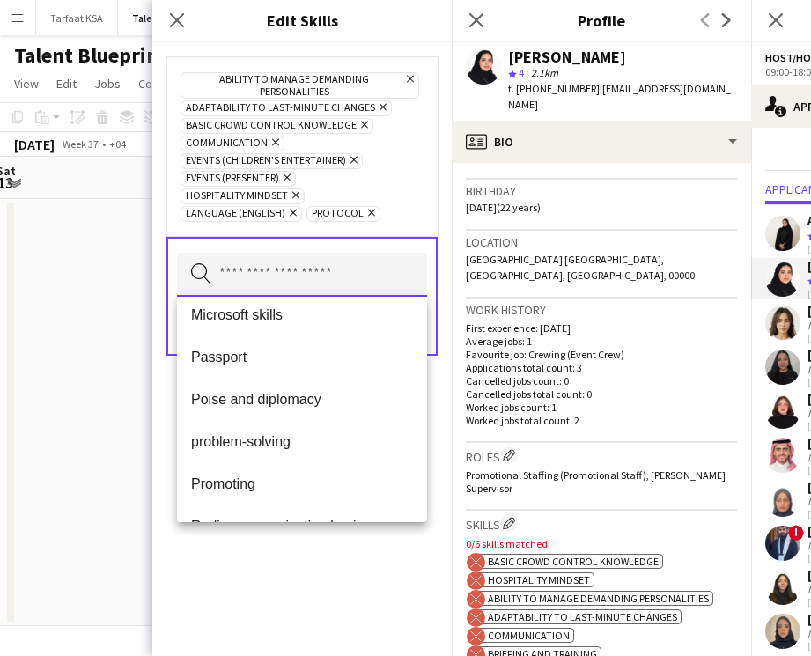
scroll to position [966, 0]
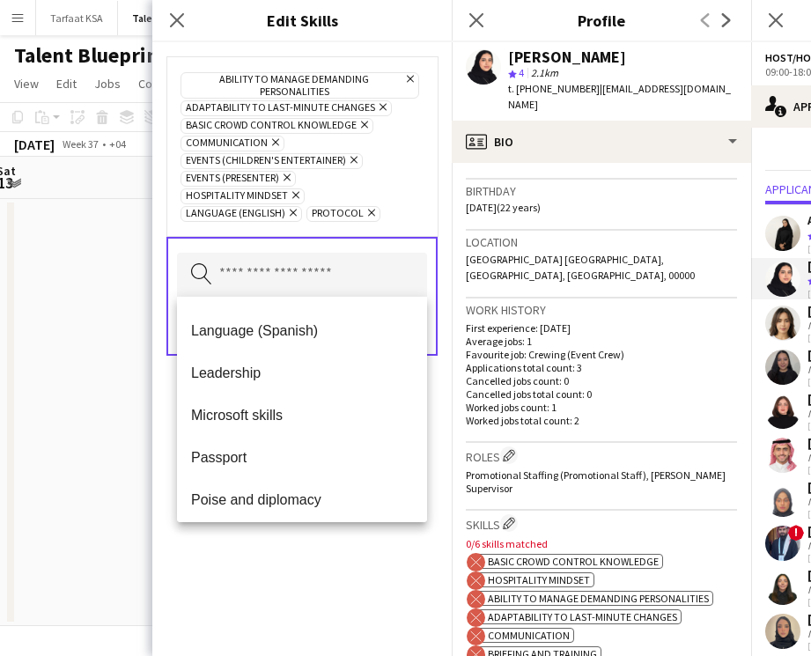
click at [334, 617] on div "Ability to manage demanding personalities Remove Adaptability to last-minute ch…" at bounding box center [301, 349] width 299 height 614
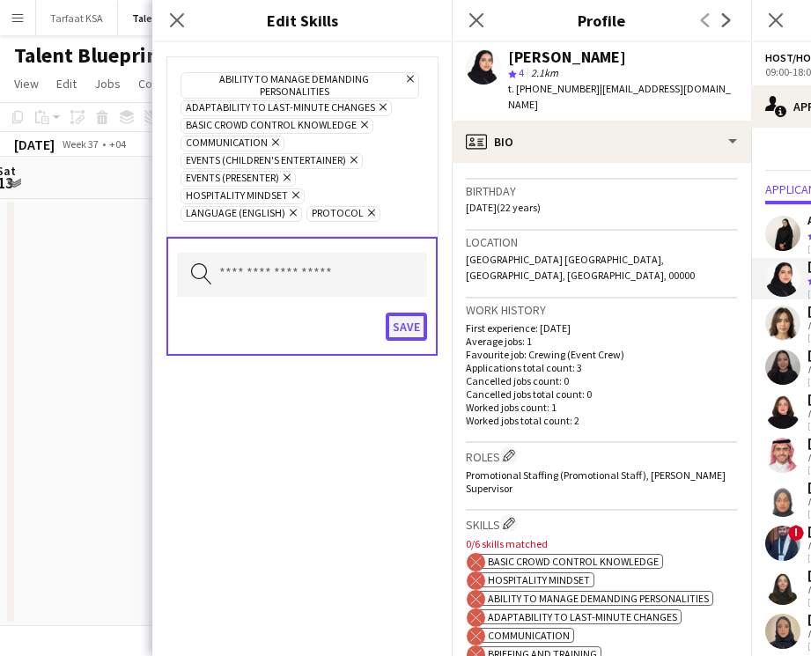
click at [403, 319] on button "Save" at bounding box center [406, 327] width 41 height 28
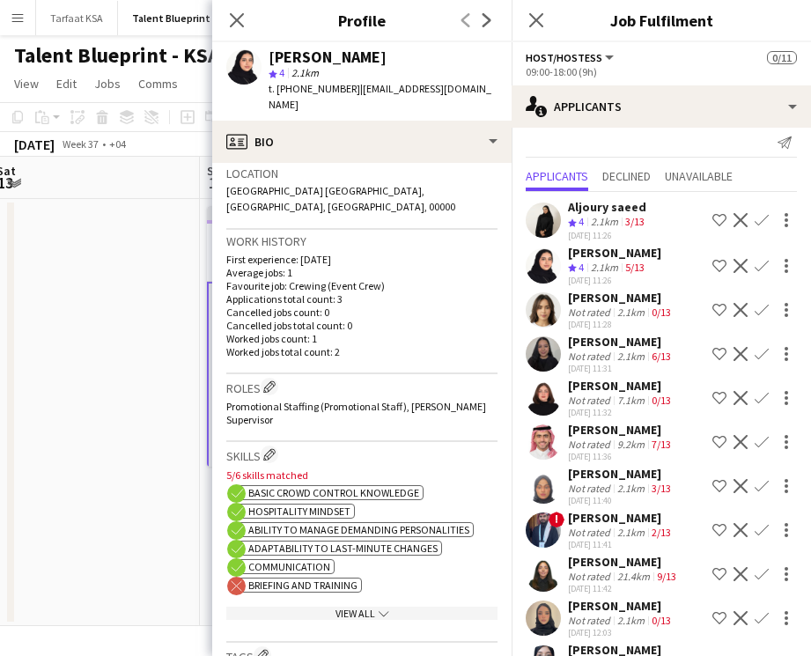
scroll to position [397, 0]
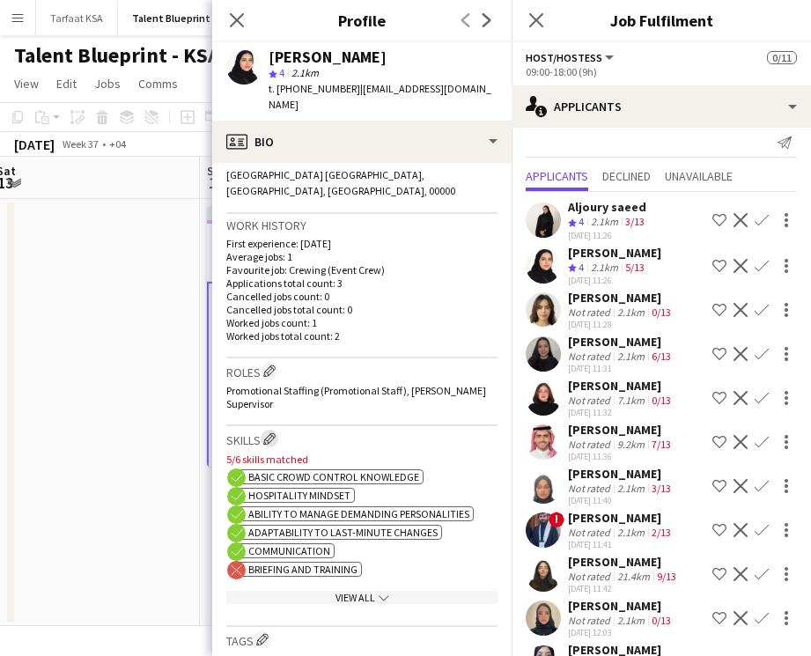
click at [267, 432] on app-icon "Edit crew company skills" at bounding box center [269, 438] width 12 height 12
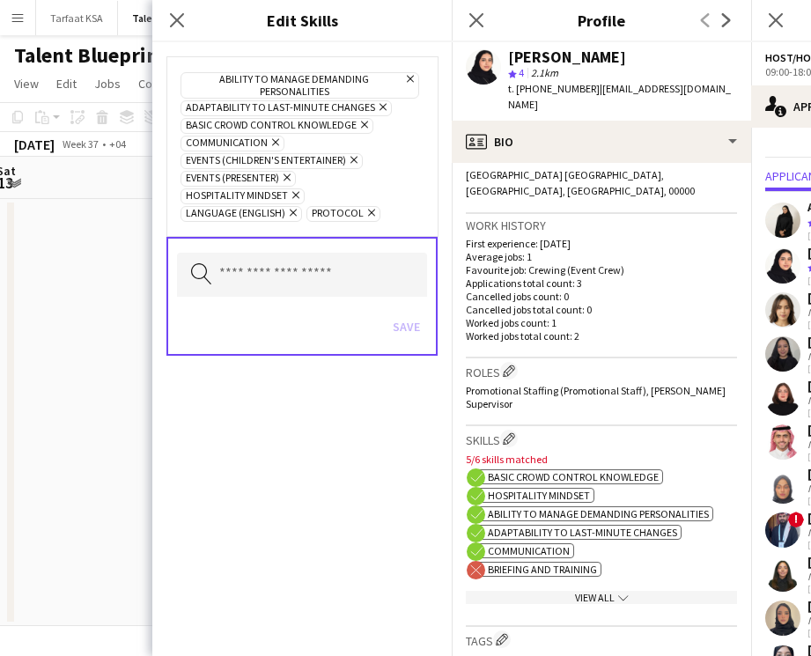
click at [559, 430] on h3 "Skills Edit crew company skills" at bounding box center [601, 439] width 271 height 18
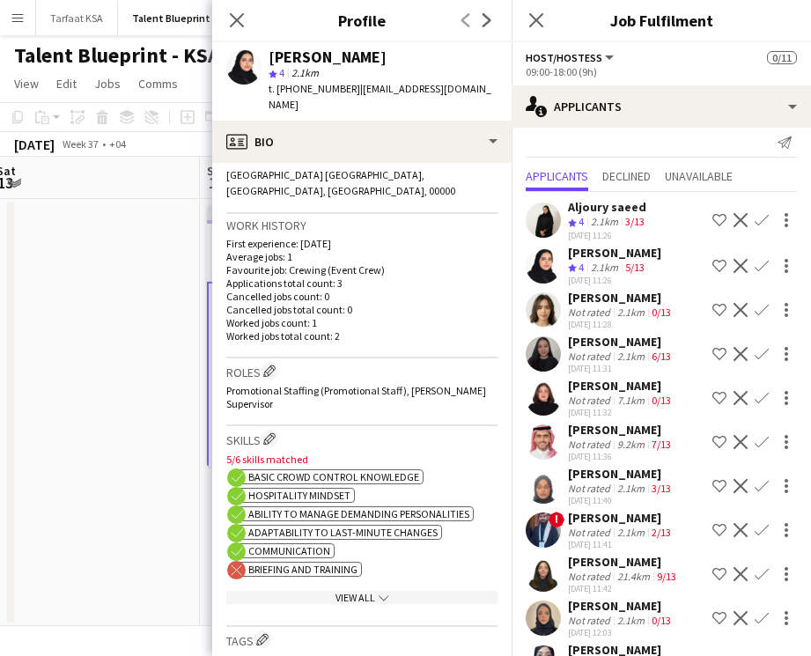
click at [420, 591] on div "View All chevron-down" at bounding box center [361, 597] width 271 height 13
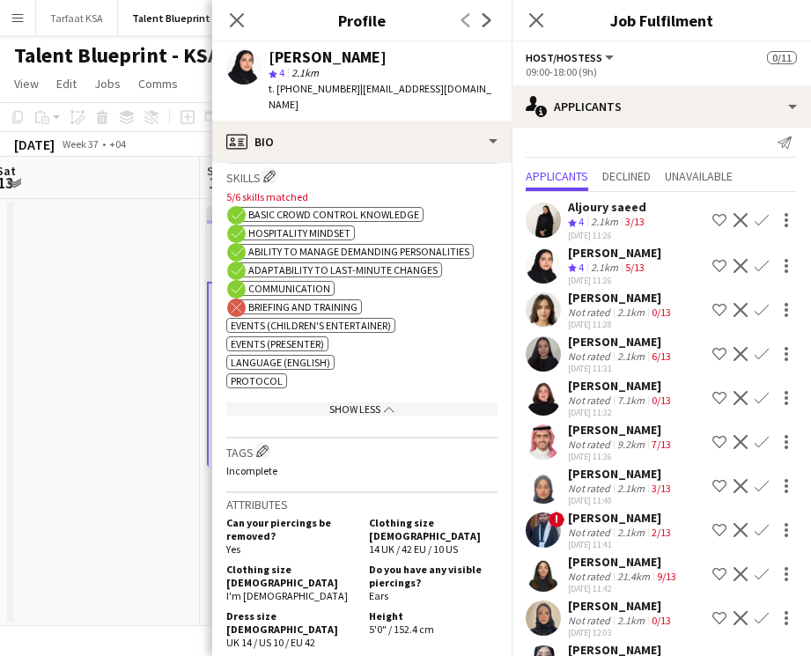
scroll to position [670, 0]
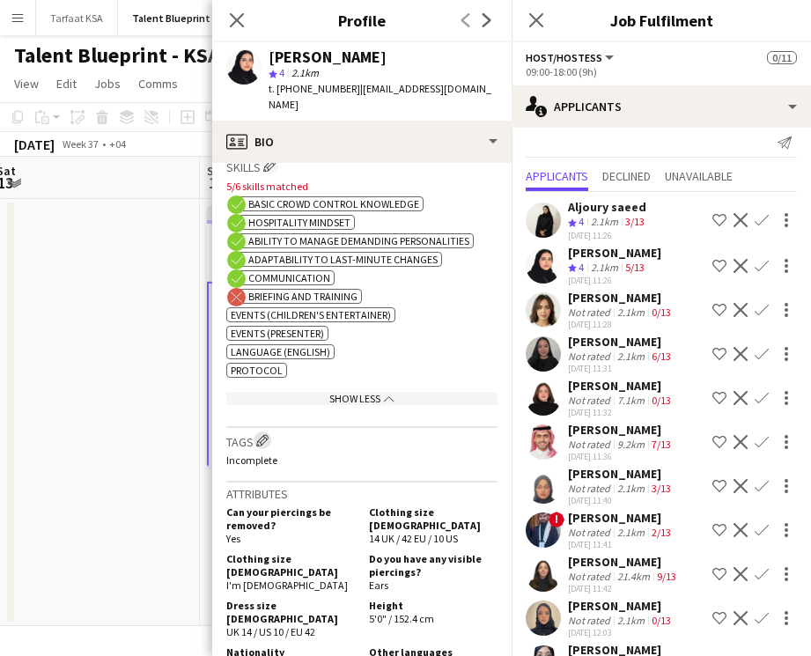
click at [264, 434] on app-icon "Edit crew company tags" at bounding box center [262, 440] width 12 height 12
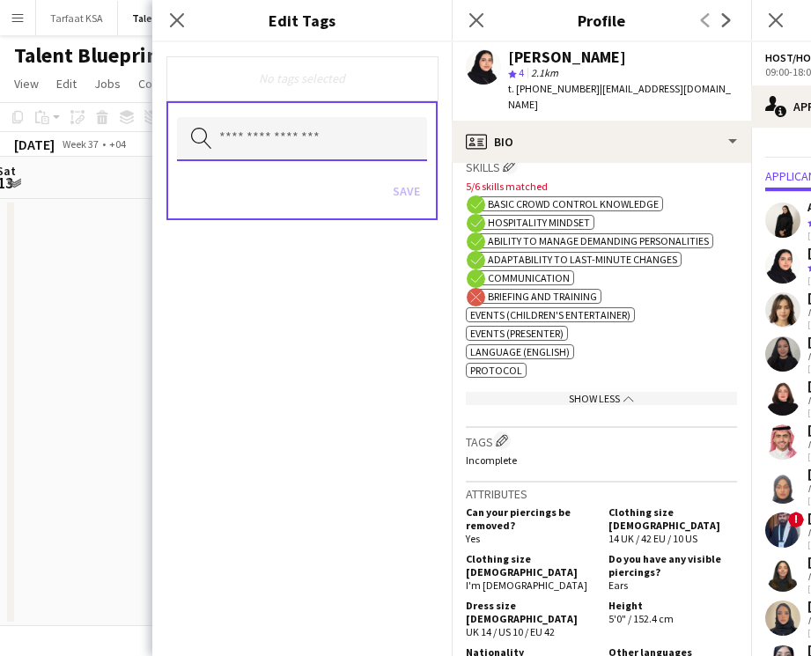
click at [298, 122] on input "text" at bounding box center [302, 139] width 250 height 44
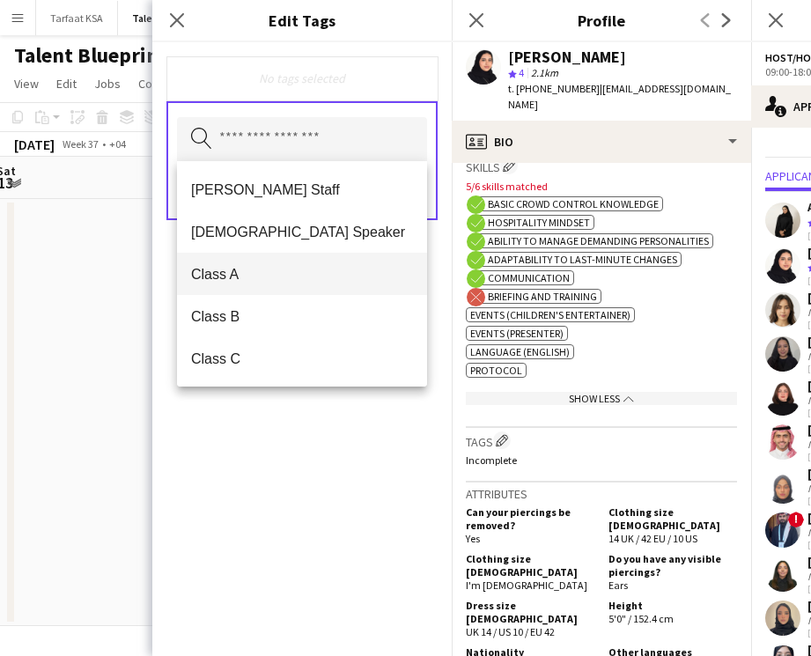
click at [271, 268] on span "Class A" at bounding box center [302, 274] width 222 height 17
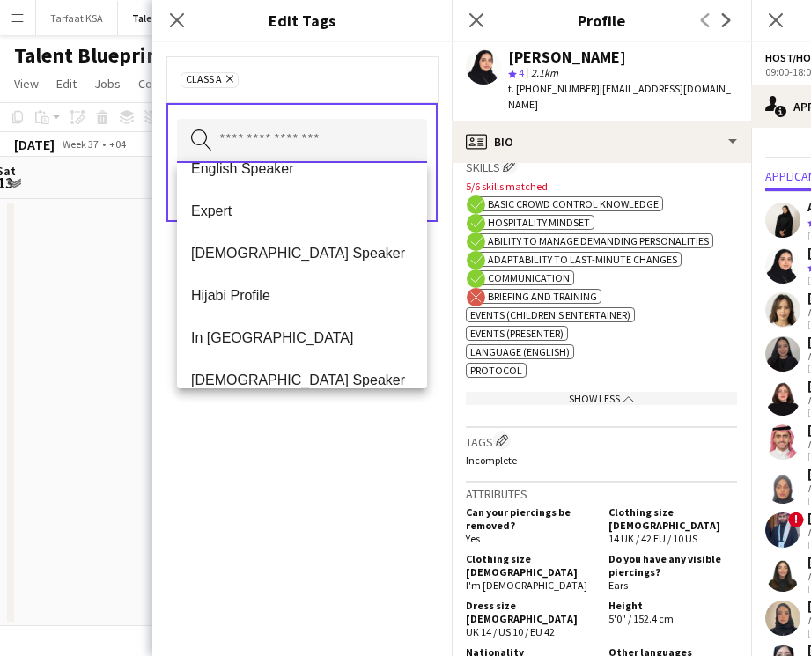
scroll to position [366, 0]
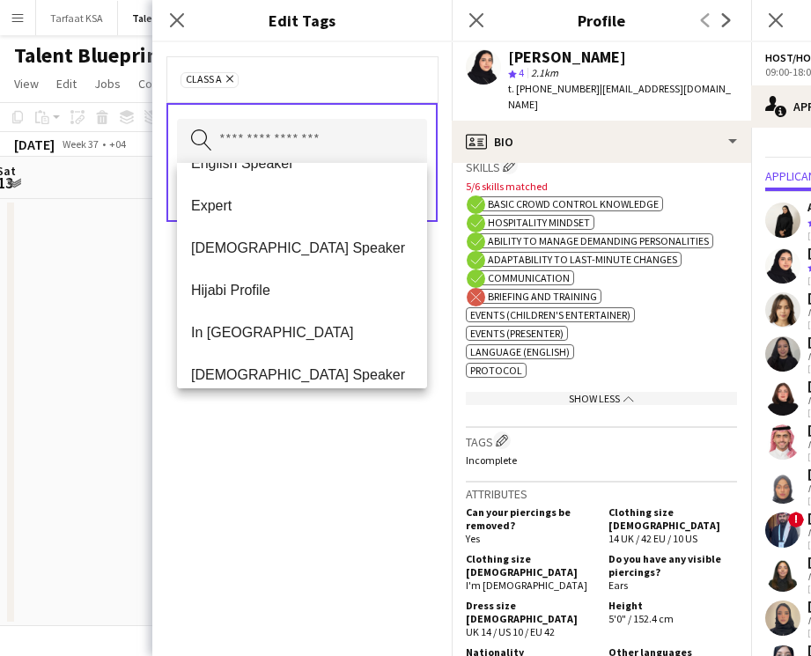
click at [268, 465] on div "Class A Remove Search by tag name Save" at bounding box center [301, 349] width 299 height 614
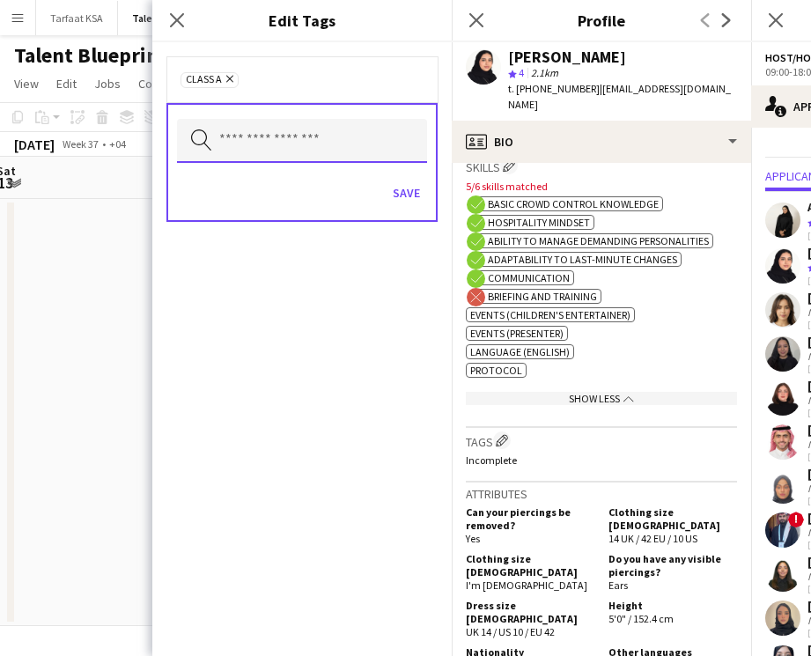
click at [381, 150] on input "text" at bounding box center [302, 141] width 250 height 44
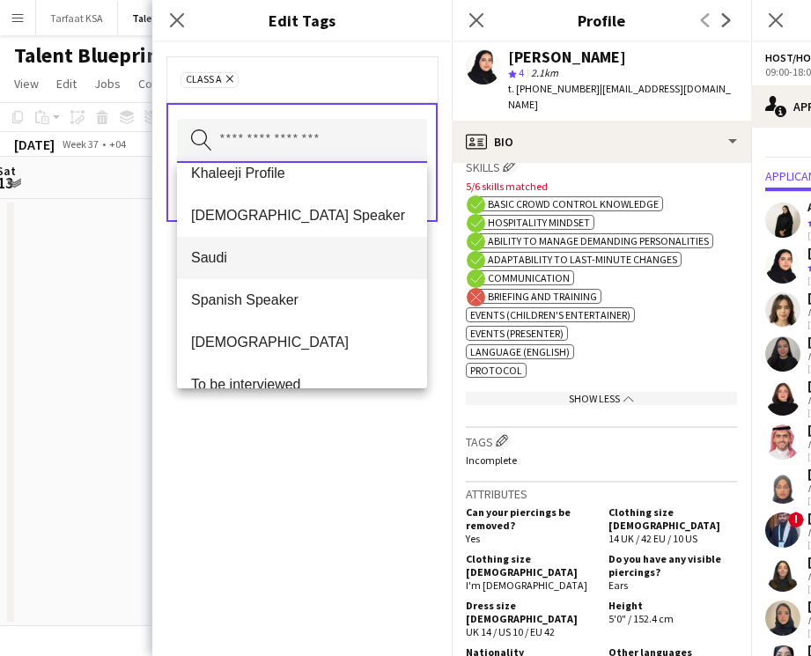
scroll to position [618, 0]
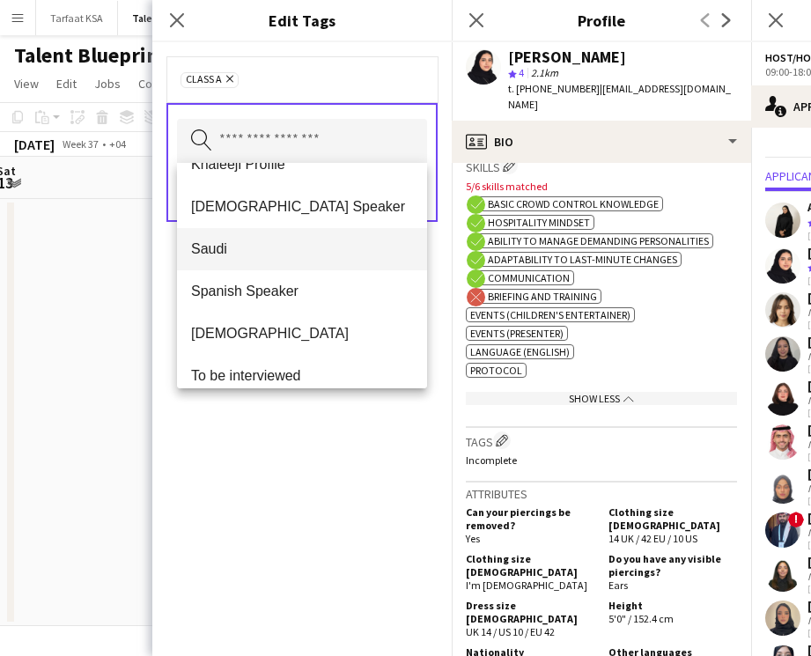
click at [350, 254] on span "Saudi" at bounding box center [302, 248] width 222 height 17
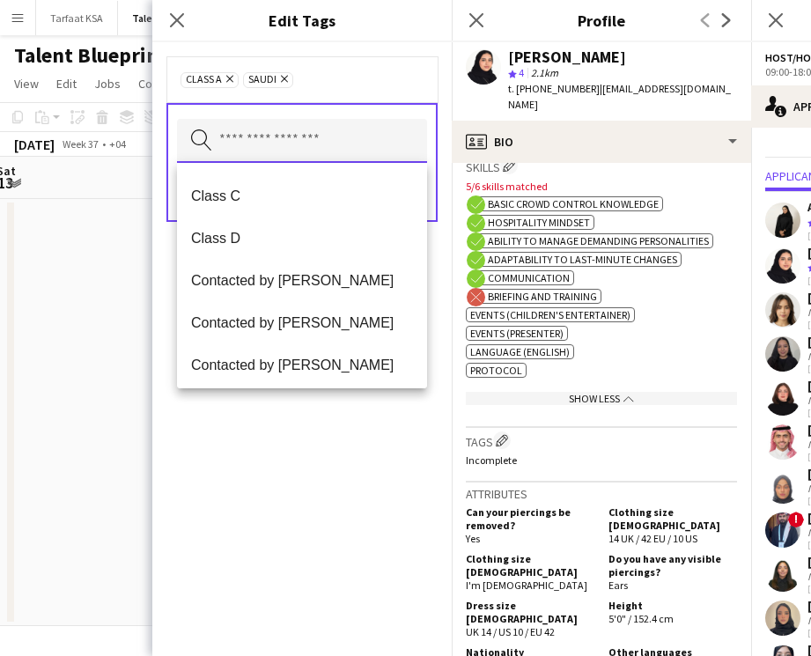
scroll to position [0, 0]
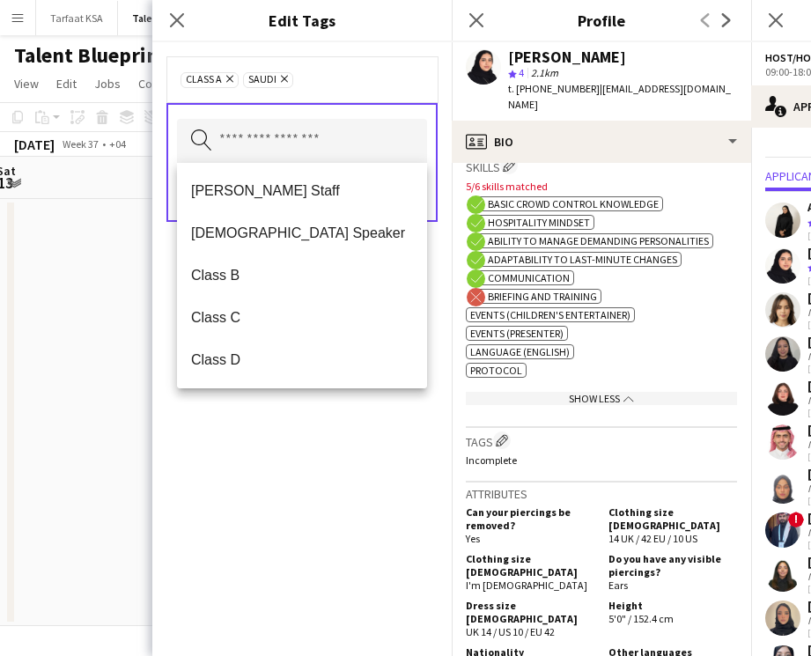
click at [302, 504] on div "Class A Remove Saudi Remove Search by tag name Save" at bounding box center [301, 349] width 299 height 614
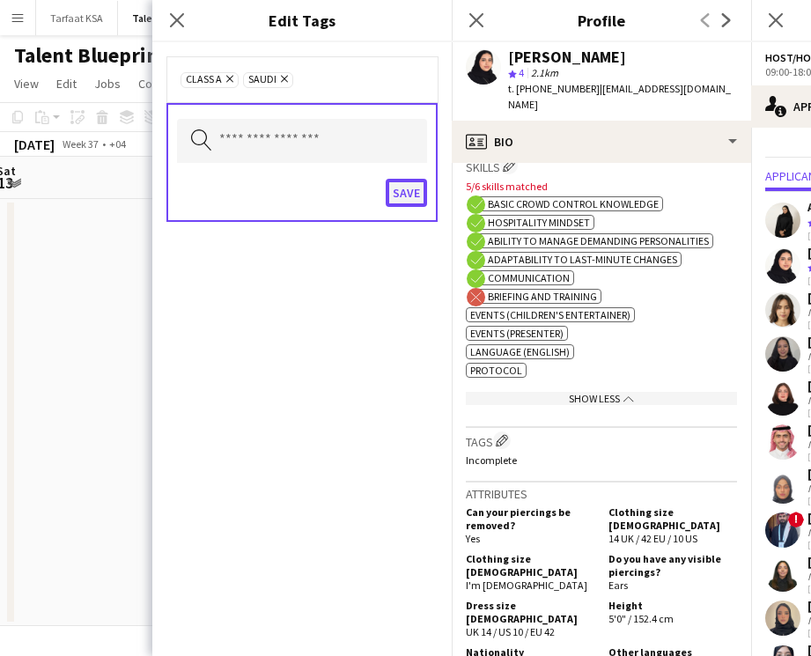
click at [397, 193] on button "Save" at bounding box center [406, 193] width 41 height 28
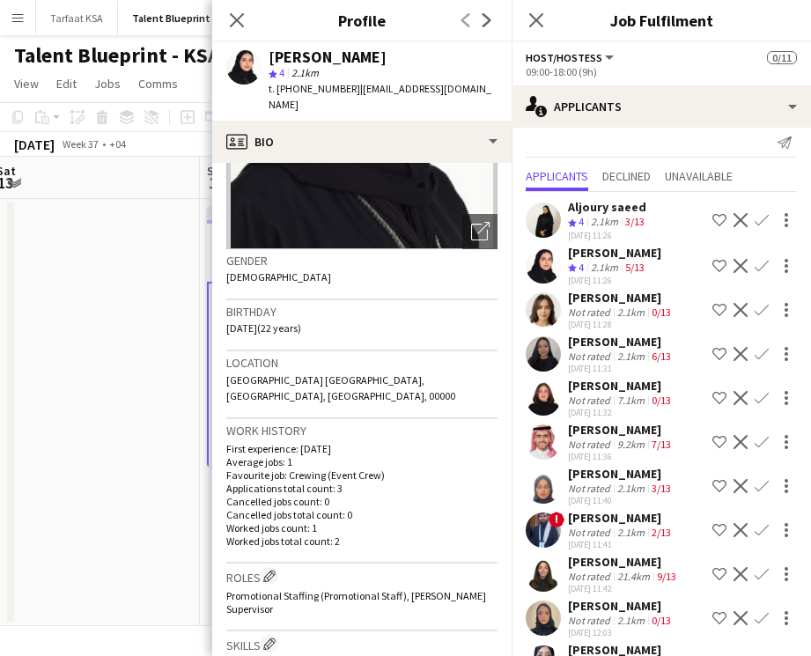
scroll to position [205, 0]
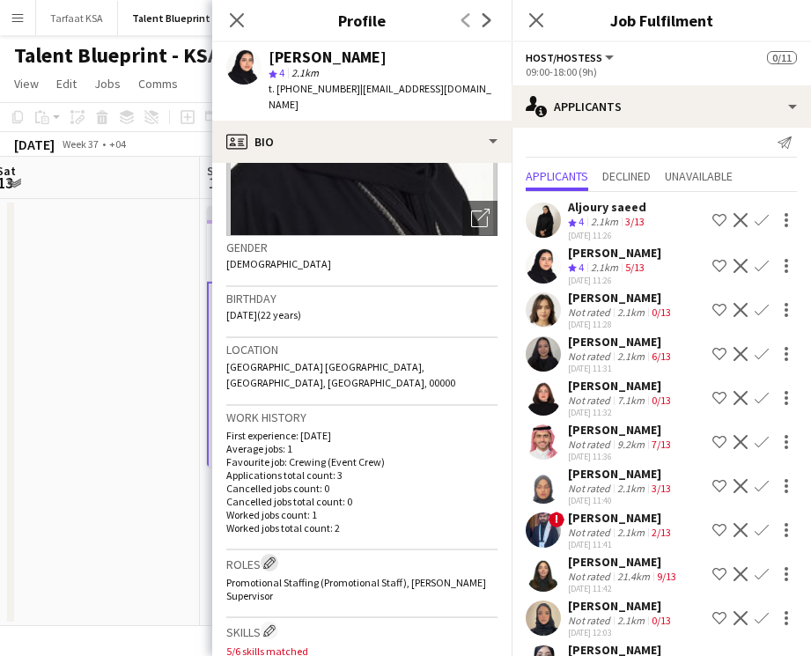
click at [271, 557] on app-icon "Edit crew company roles" at bounding box center [269, 563] width 12 height 12
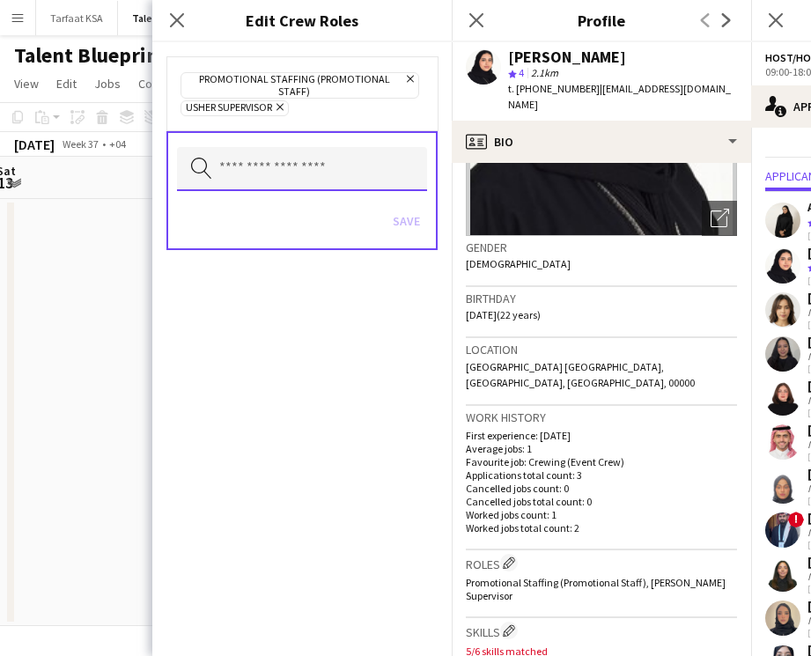
click at [272, 154] on input "text" at bounding box center [302, 169] width 250 height 44
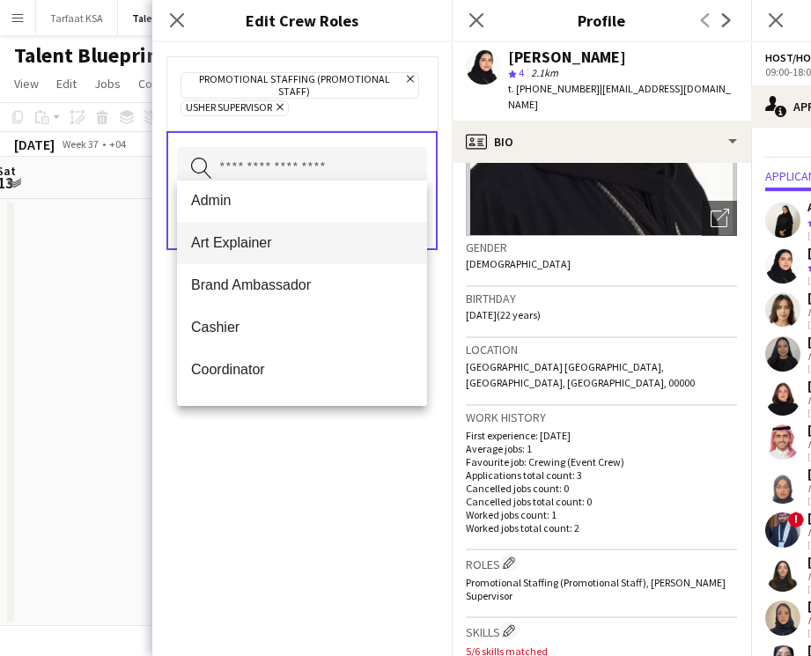
scroll to position [0, 0]
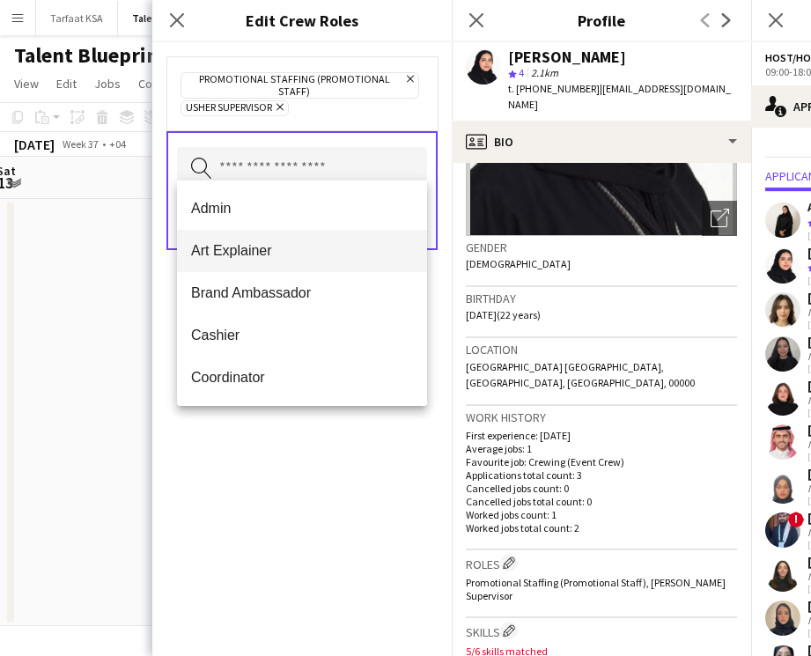
click at [269, 244] on span "Art Explainer" at bounding box center [302, 250] width 222 height 17
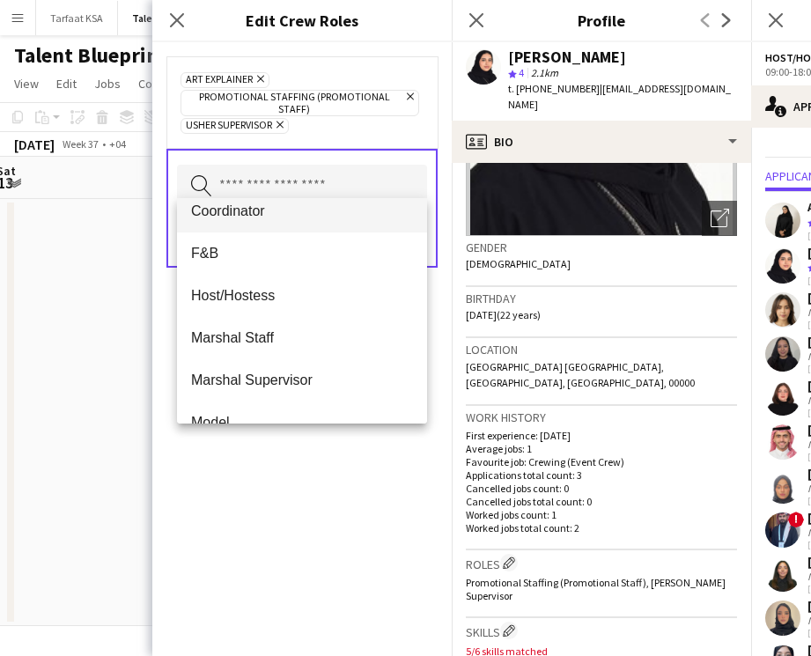
scroll to position [155, 0]
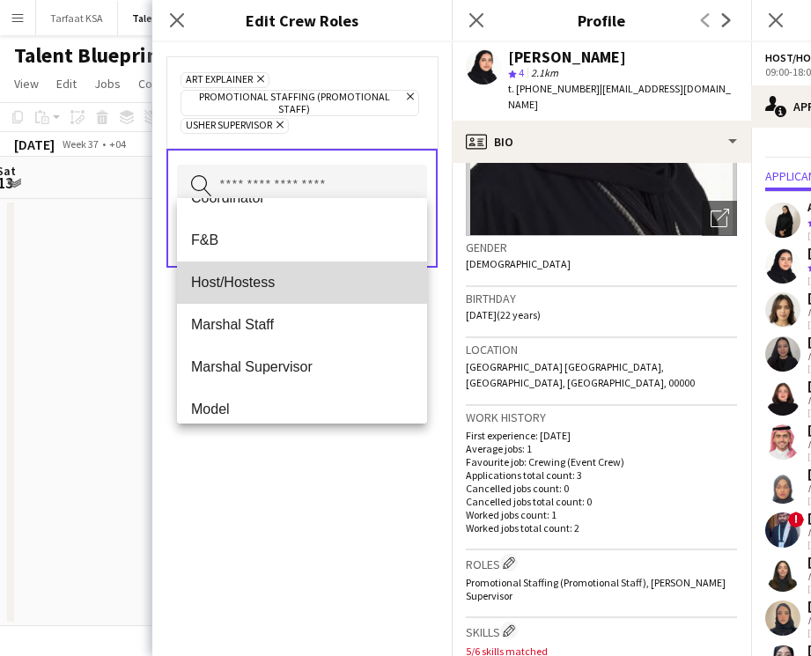
click at [298, 281] on span "Host/Hostess" at bounding box center [302, 282] width 222 height 17
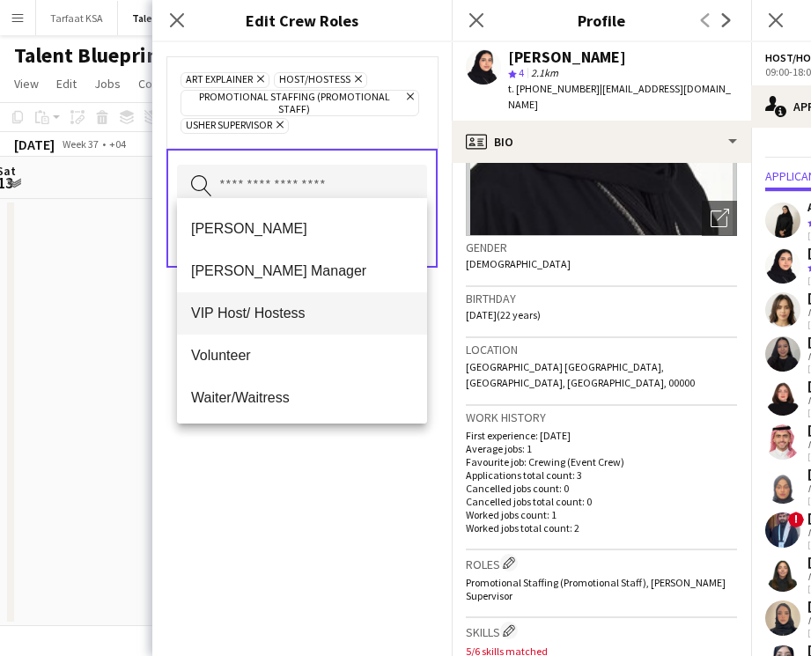
scroll to position [845, 0]
click at [298, 317] on span "VIP Host/ Hostess" at bounding box center [302, 311] width 222 height 17
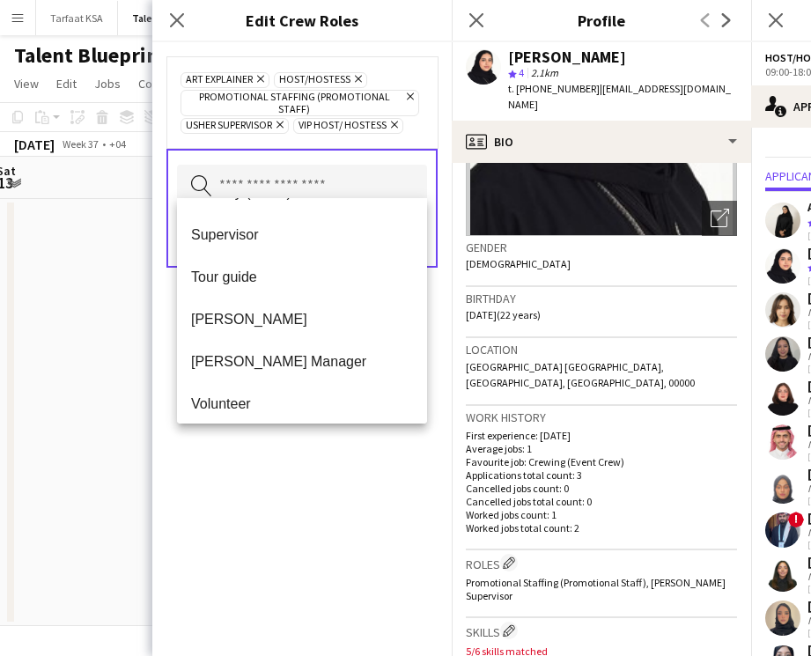
scroll to position [748, 0]
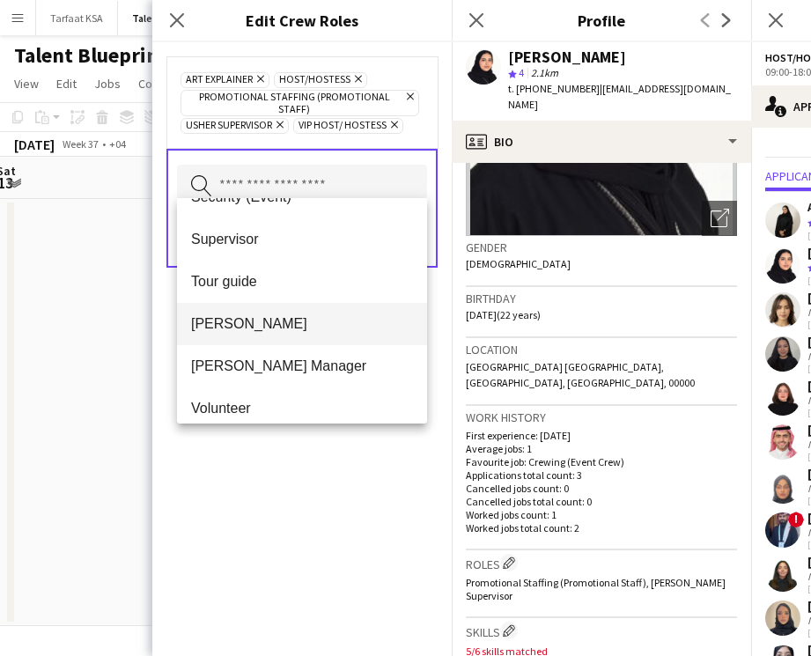
click at [298, 318] on span "[PERSON_NAME]" at bounding box center [302, 323] width 222 height 17
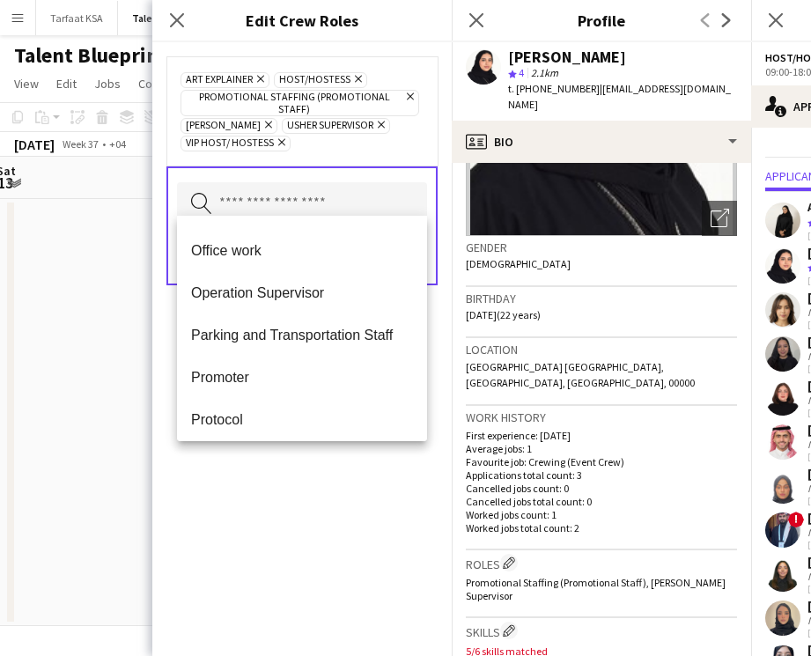
scroll to position [324, 0]
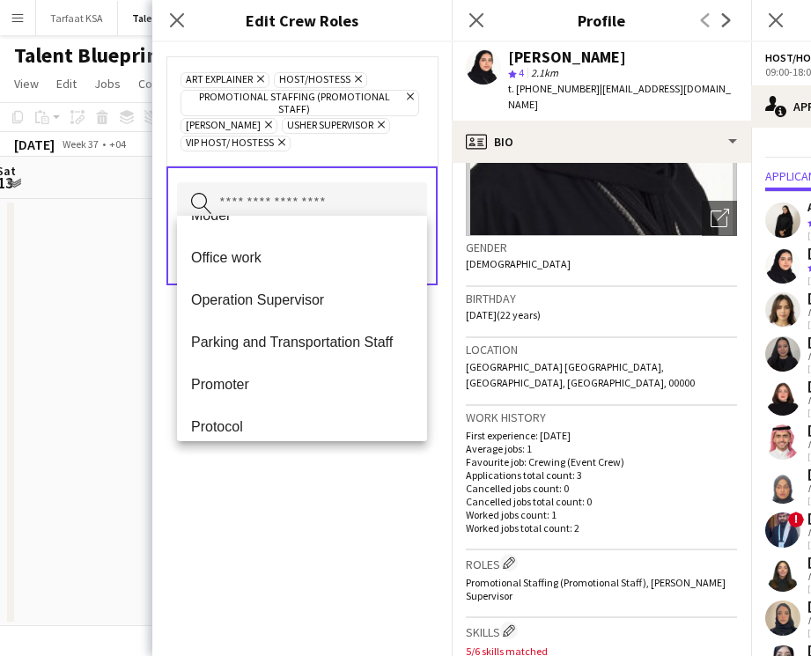
click at [300, 374] on mat-option "Promoter" at bounding box center [302, 385] width 250 height 42
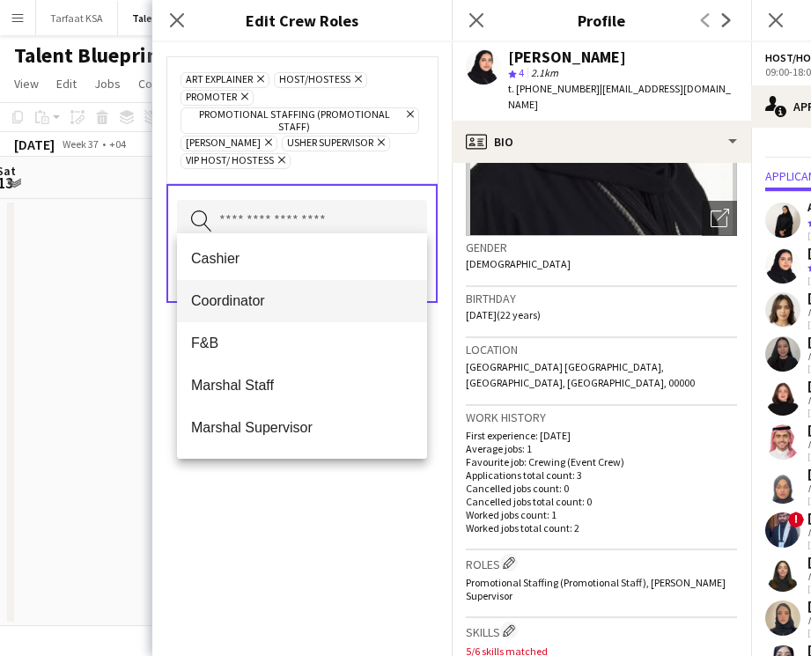
scroll to position [92, 0]
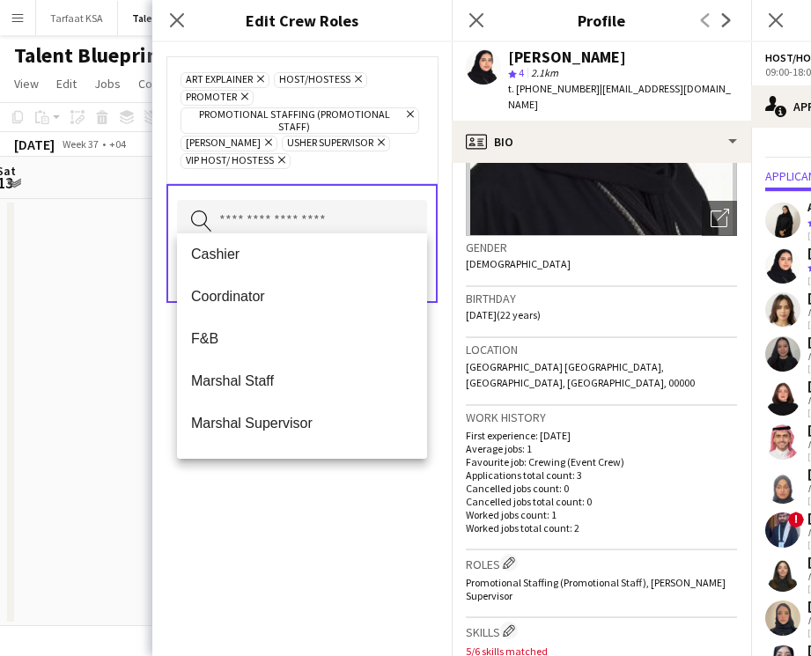
click at [310, 483] on div "Art Explainer Remove Host/Hostess Remove Promoter Remove Promotional Staffing (…" at bounding box center [301, 349] width 299 height 614
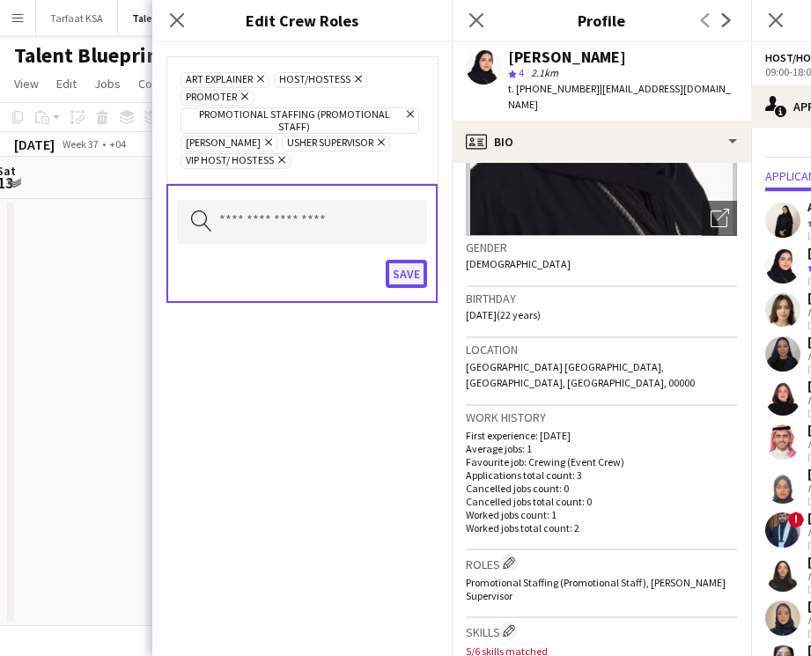
click at [409, 263] on button "Save" at bounding box center [406, 274] width 41 height 28
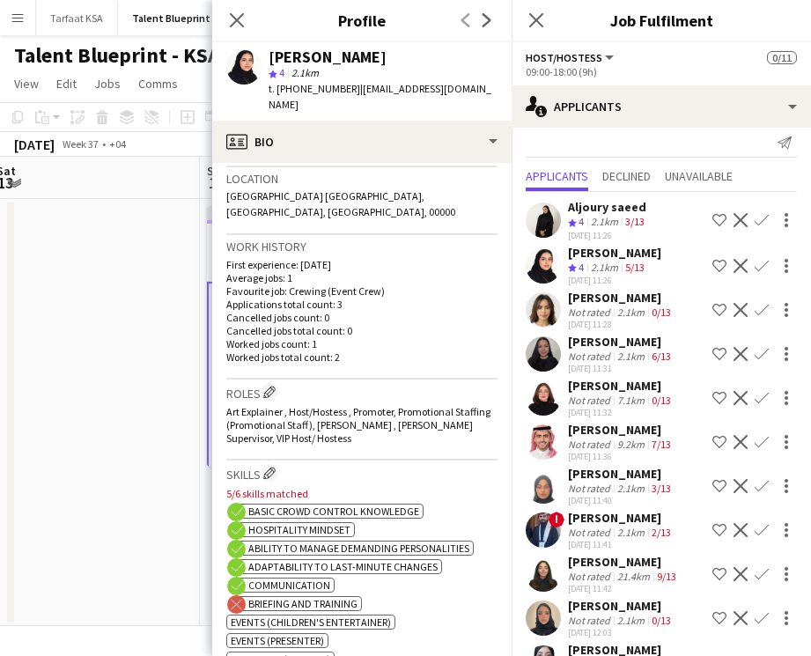
scroll to position [385, 0]
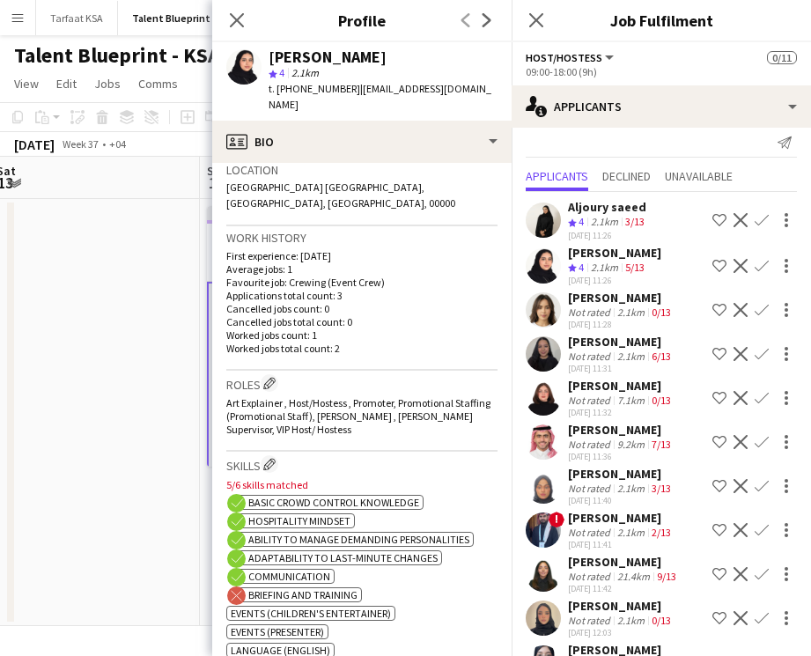
click at [343, 588] on span "Briefing and training" at bounding box center [302, 594] width 109 height 13
click at [671, 136] on div "Send notification" at bounding box center [661, 143] width 271 height 29
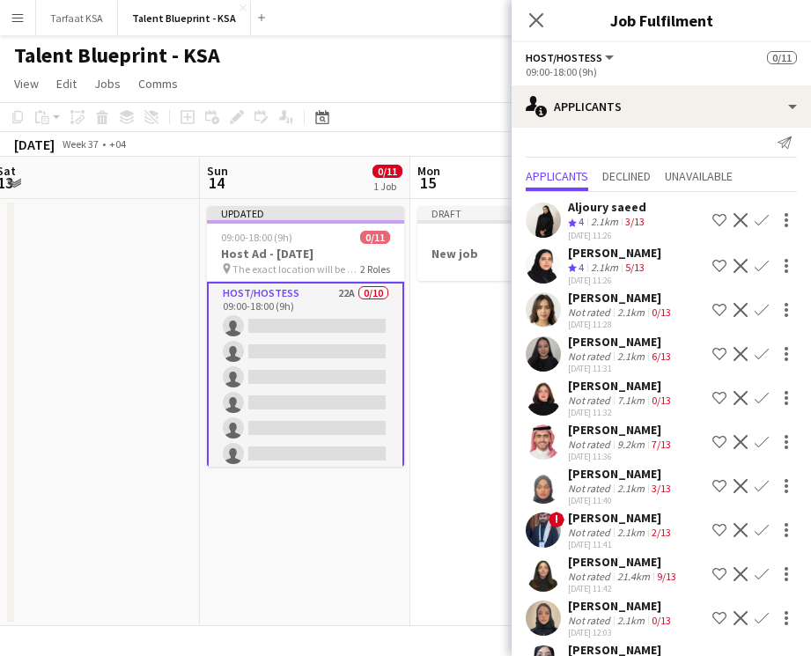
click at [338, 290] on app-card-role "Host/Hostess 22A 0/10 09:00-18:00 (9h) single-neutral-actions single-neutral-ac…" at bounding box center [305, 428] width 197 height 293
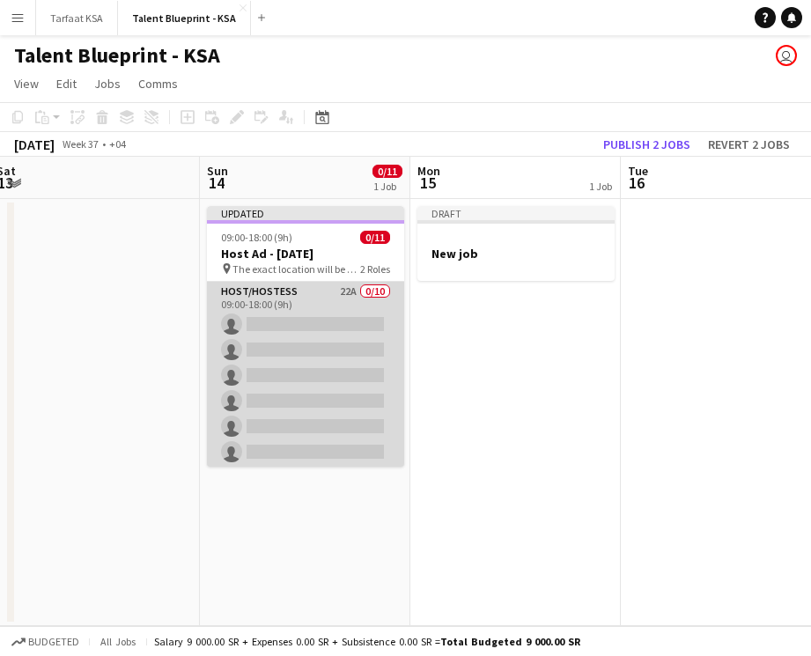
click at [338, 290] on app-card-role "Host/Hostess 22A 0/10 09:00-18:00 (9h) single-neutral-actions single-neutral-ac…" at bounding box center [305, 427] width 197 height 290
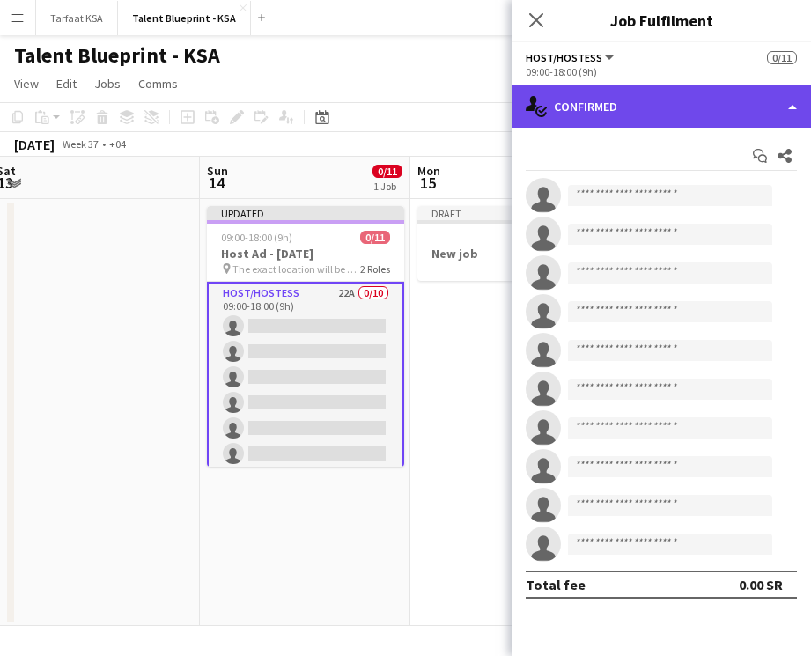
click at [623, 110] on div "single-neutral-actions-check-2 Confirmed" at bounding box center [661, 106] width 299 height 42
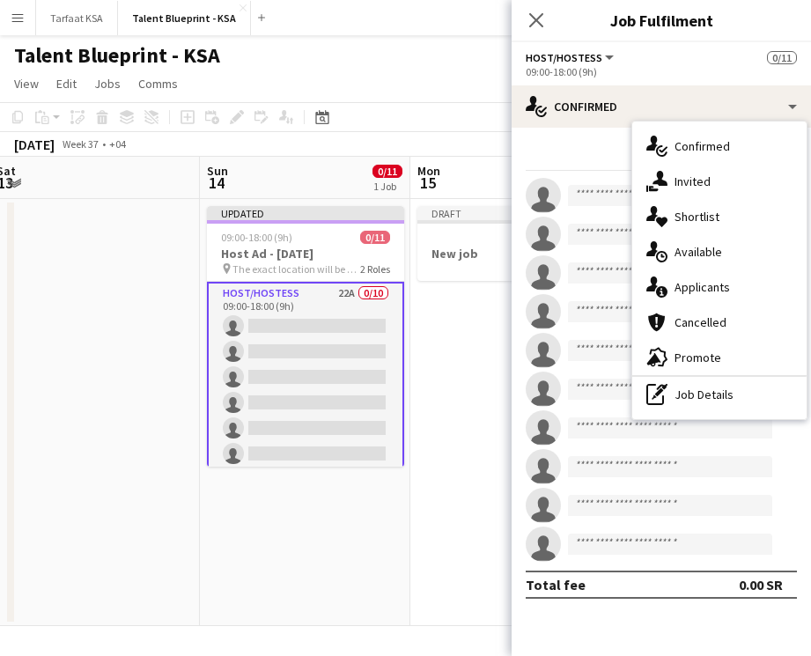
click at [581, 149] on div "Start chat Share" at bounding box center [661, 156] width 271 height 29
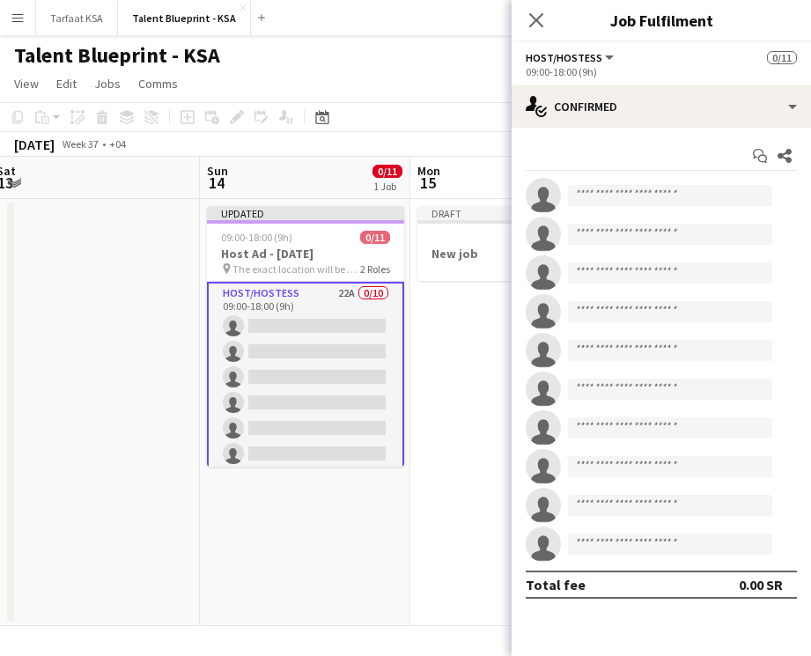
click at [425, 382] on app-date-cell "Draft New job" at bounding box center [515, 412] width 211 height 427
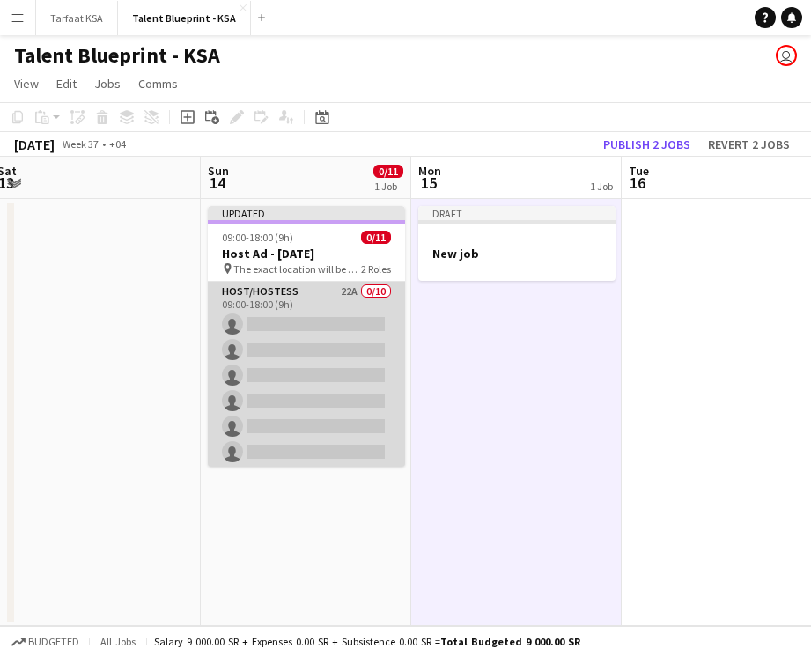
click at [368, 293] on app-card-role "Host/Hostess 22A 0/10 09:00-18:00 (9h) single-neutral-actions single-neutral-ac…" at bounding box center [306, 427] width 197 height 290
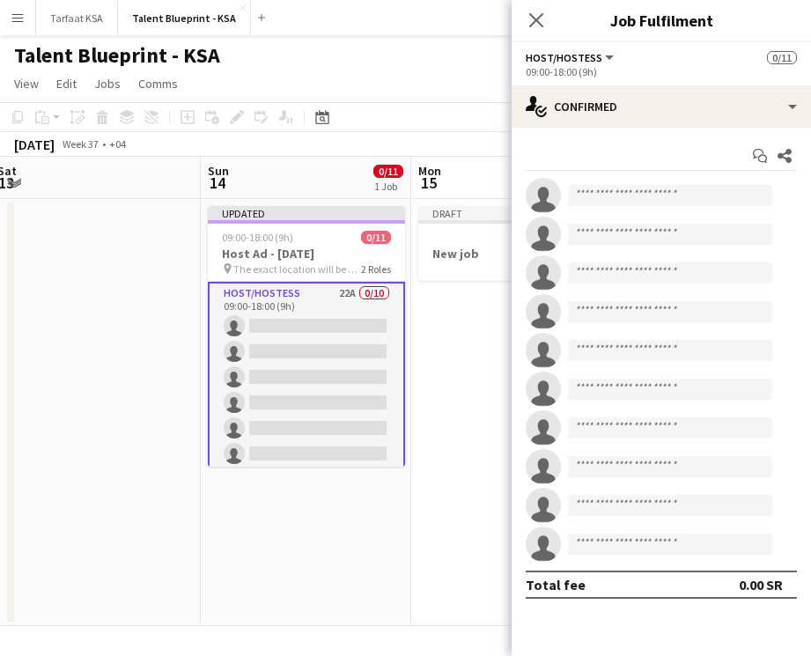
click at [236, 129] on app-toolbar "Copy Paste Paste Command V Paste with crew Command Shift V Paste linked Job [GE…" at bounding box center [405, 117] width 811 height 30
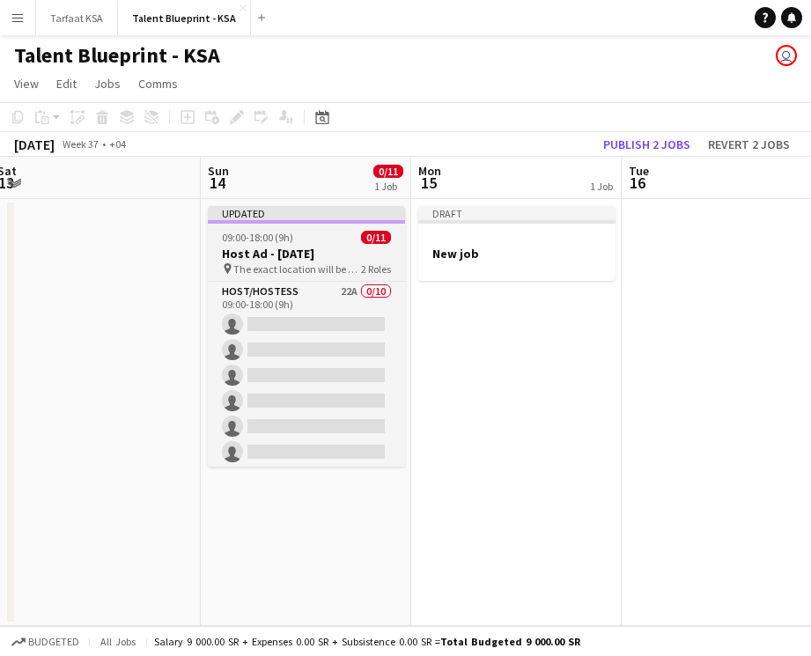
click at [278, 217] on div "Updated" at bounding box center [306, 213] width 197 height 14
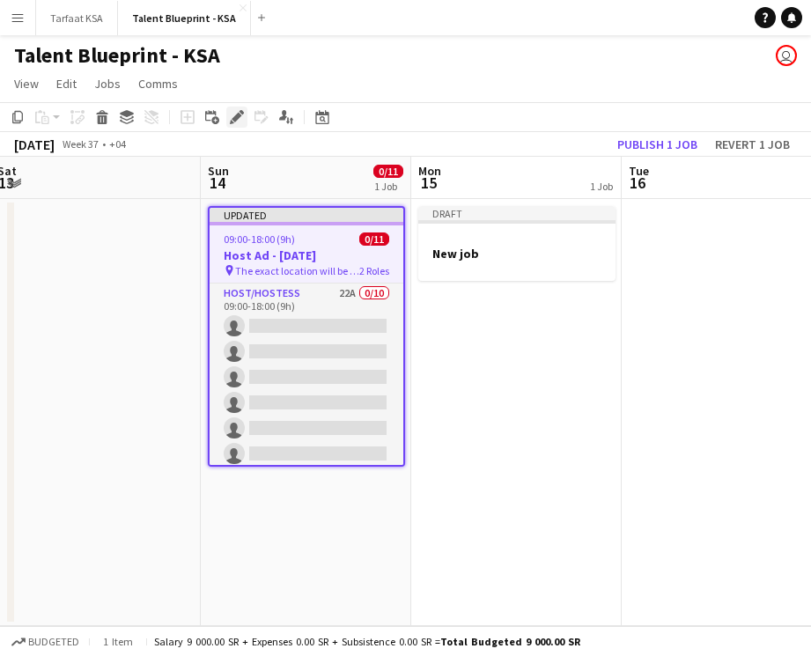
click at [232, 107] on div "Edit" at bounding box center [236, 117] width 21 height 21
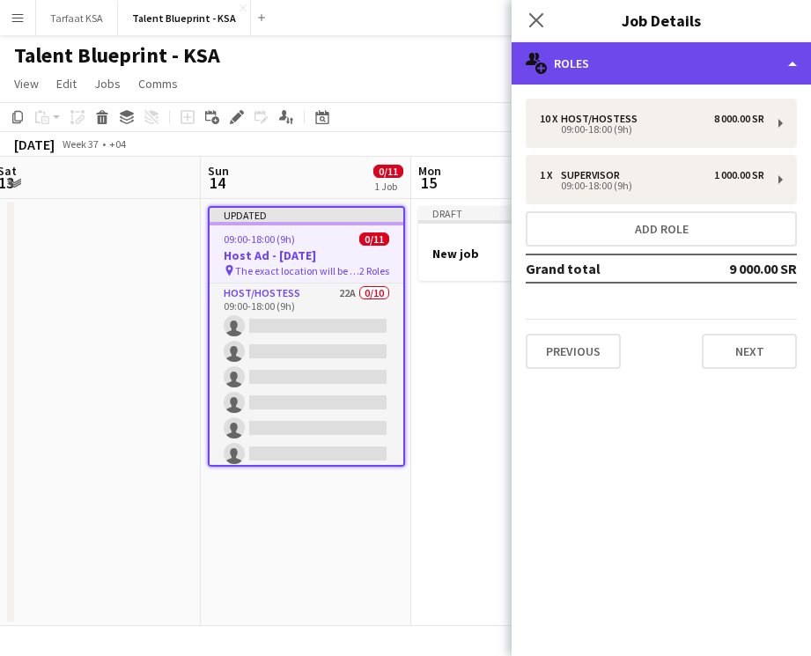
click at [658, 64] on div "multiple-users-add Roles" at bounding box center [661, 63] width 299 height 42
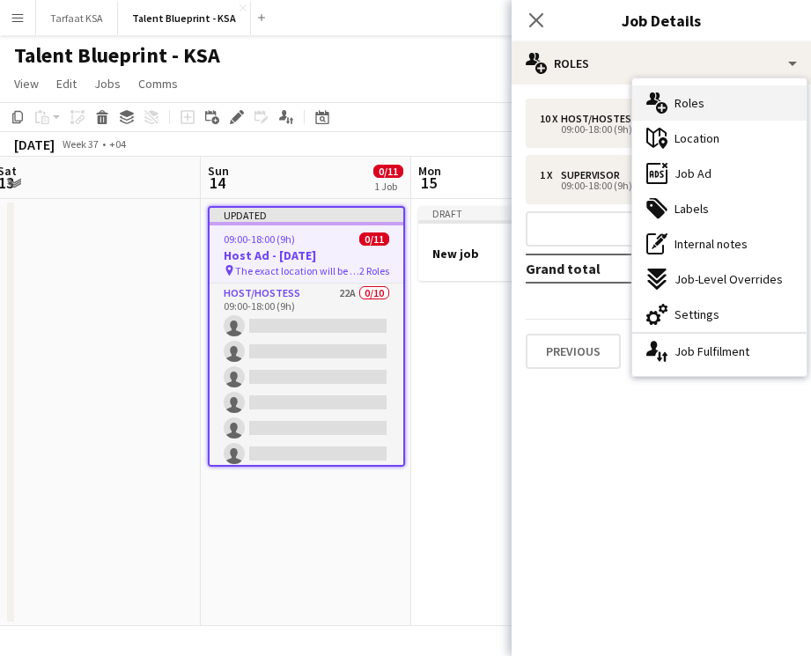
click at [718, 103] on div "multiple-users-add Roles" at bounding box center [719, 102] width 174 height 35
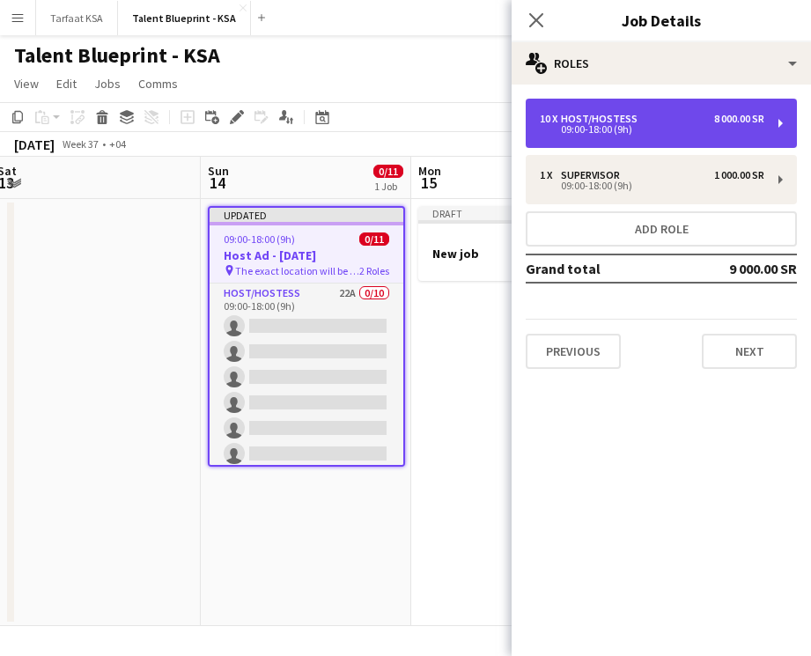
click at [714, 114] on div "8 000.00 SR" at bounding box center [739, 119] width 50 height 12
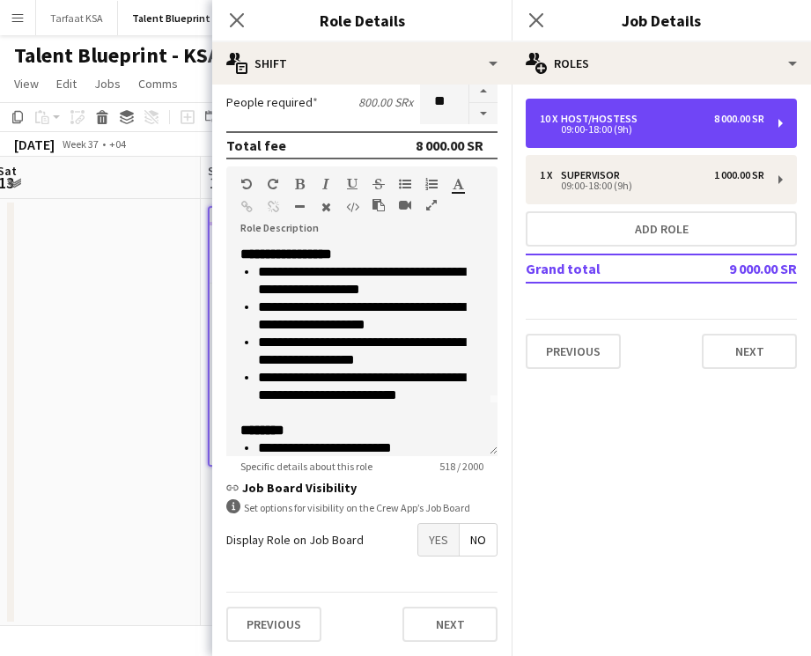
scroll to position [112, 0]
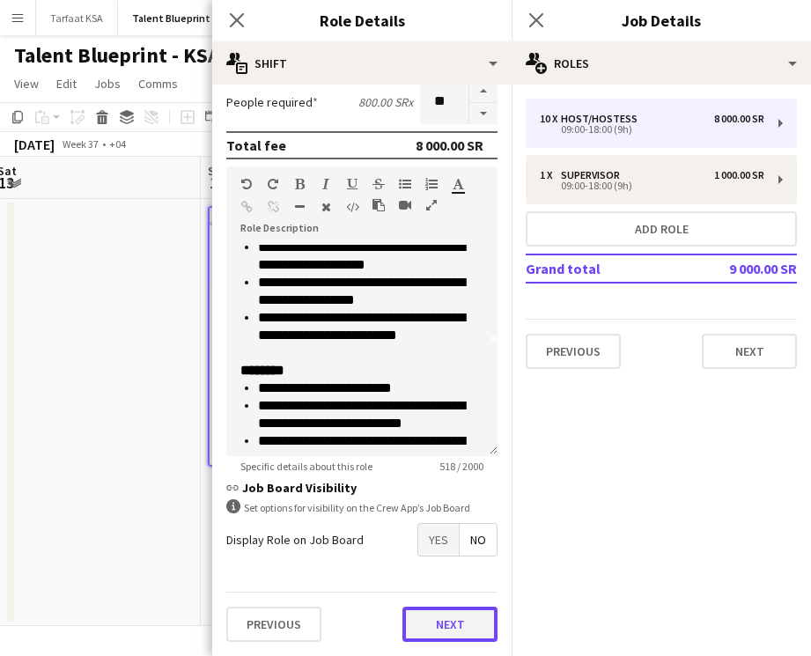
click at [444, 607] on button "Next" at bounding box center [450, 624] width 95 height 35
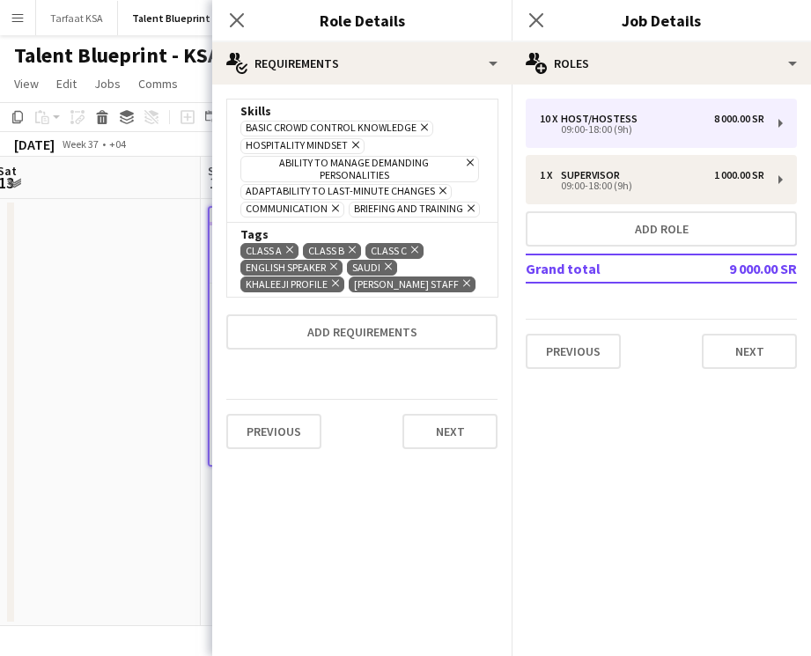
click at [467, 211] on icon "Remove" at bounding box center [468, 208] width 11 height 11
click at [445, 449] on button "Next" at bounding box center [450, 431] width 95 height 35
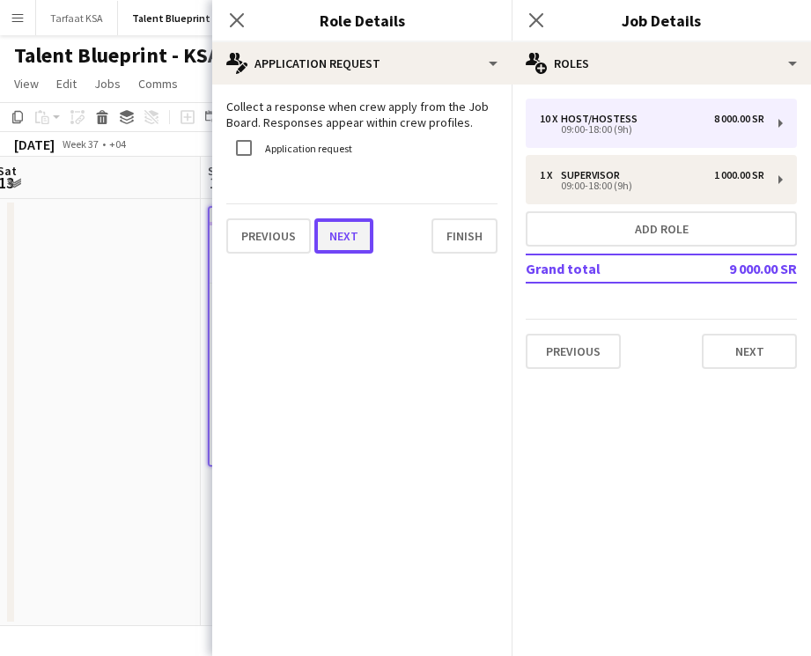
click at [358, 236] on button "Next" at bounding box center [343, 235] width 59 height 35
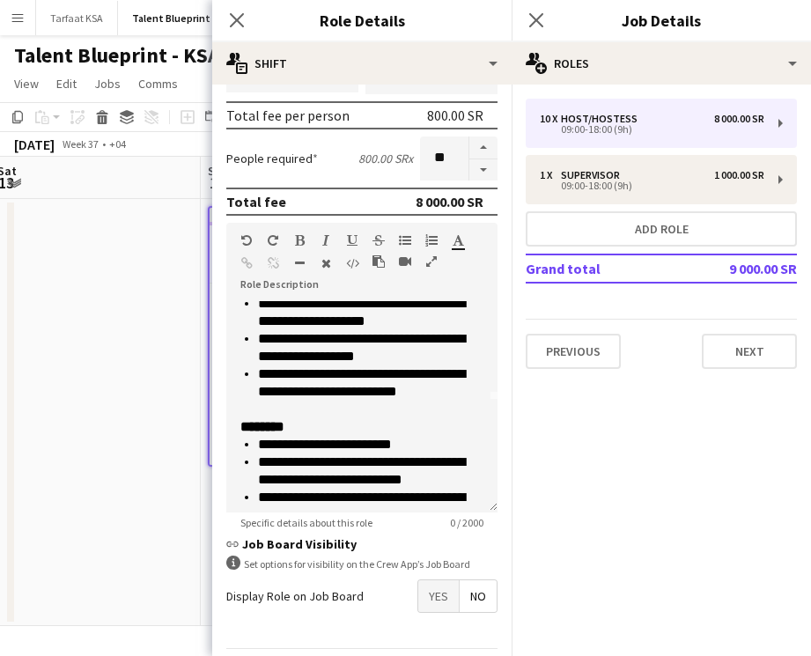
scroll to position [309, 0]
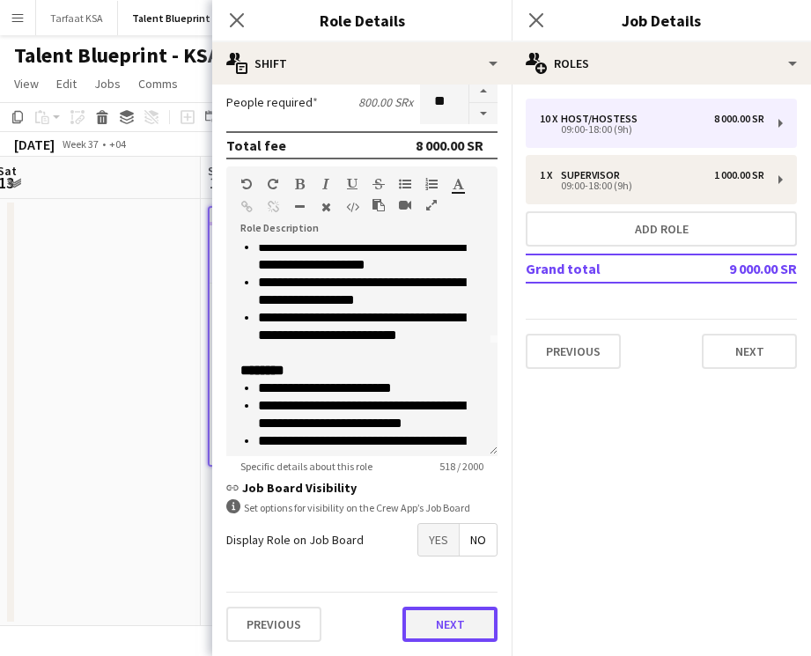
click at [429, 617] on button "Next" at bounding box center [450, 624] width 95 height 35
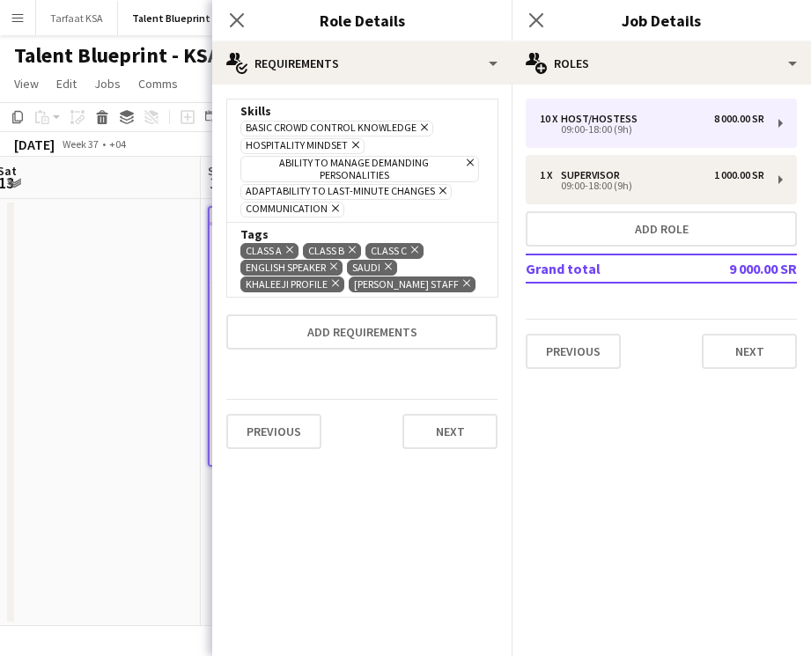
scroll to position [0, 0]
click at [463, 449] on button "Next" at bounding box center [450, 431] width 95 height 35
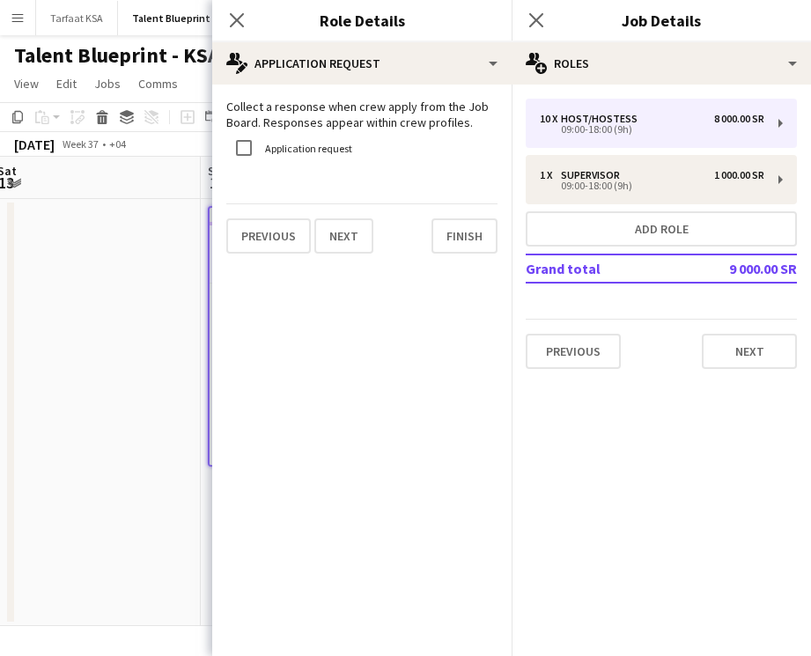
click at [463, 459] on mat-expansion-panel "pencil4 Application Request Collect a response when crew apply from the Job Boa…" at bounding box center [361, 371] width 299 height 572
click at [470, 233] on button "Finish" at bounding box center [465, 235] width 66 height 35
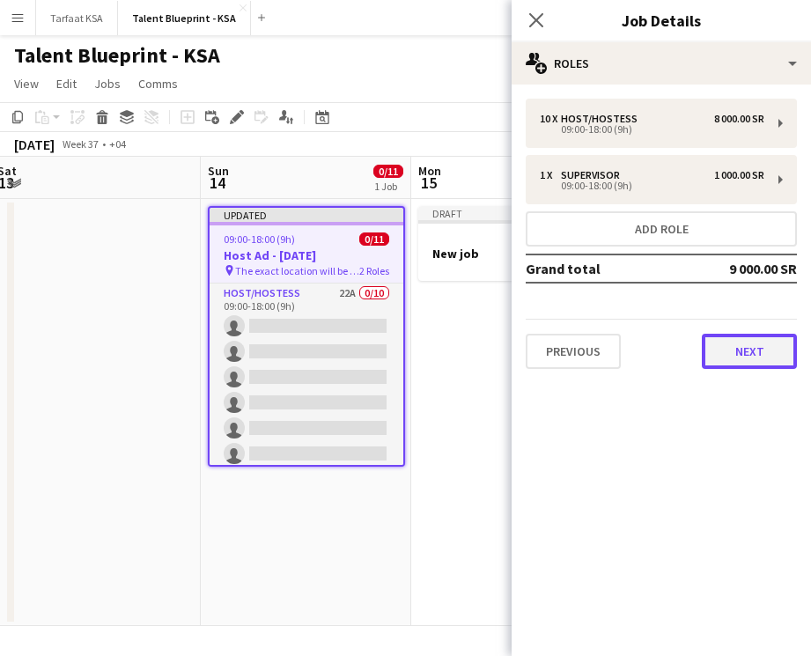
click at [760, 359] on button "Next" at bounding box center [749, 351] width 95 height 35
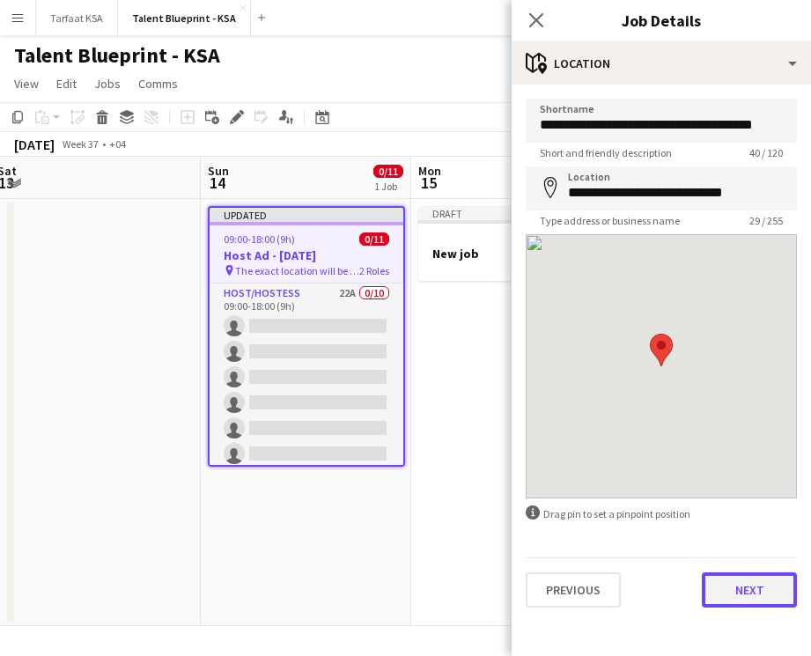
click at [758, 603] on button "Next" at bounding box center [749, 590] width 95 height 35
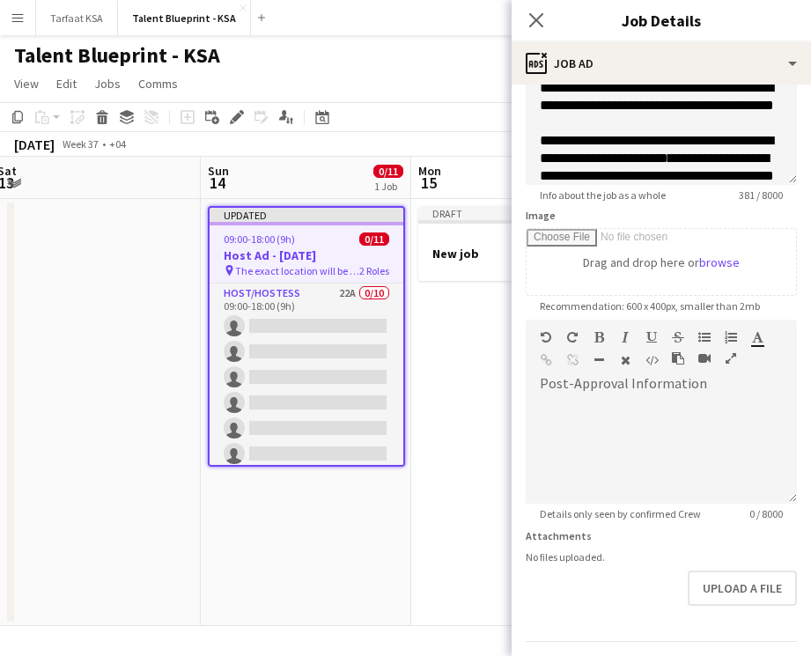
scroll to position [214, 0]
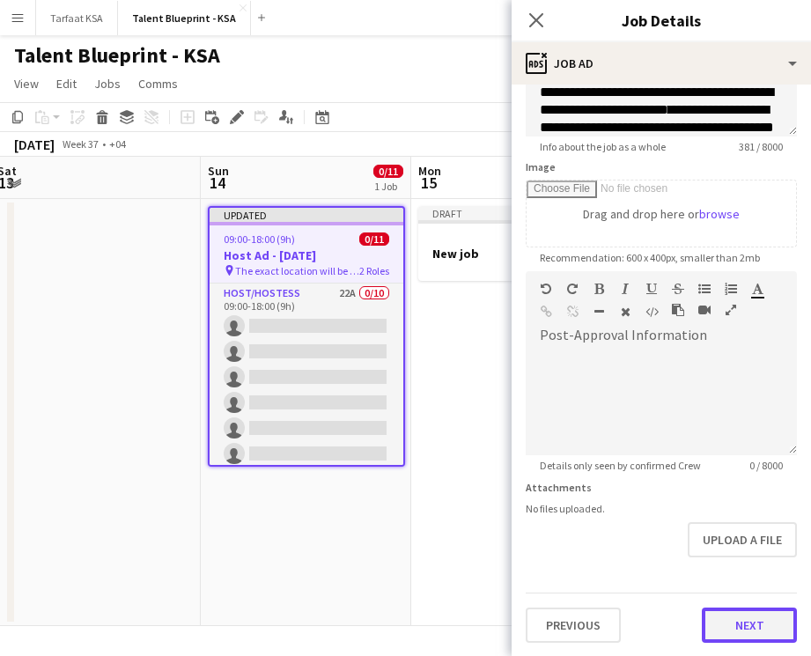
click at [755, 625] on button "Next" at bounding box center [749, 625] width 95 height 35
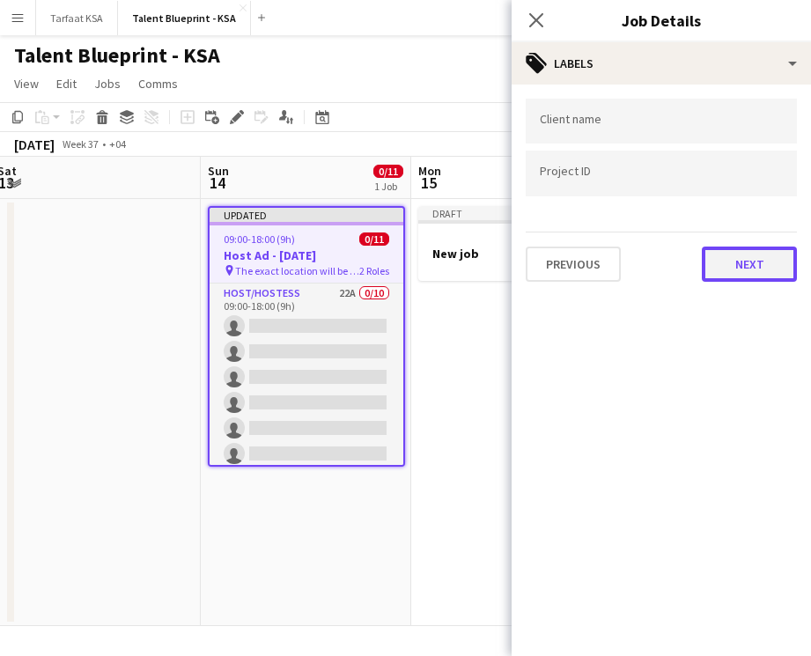
click at [756, 265] on button "Next" at bounding box center [749, 264] width 95 height 35
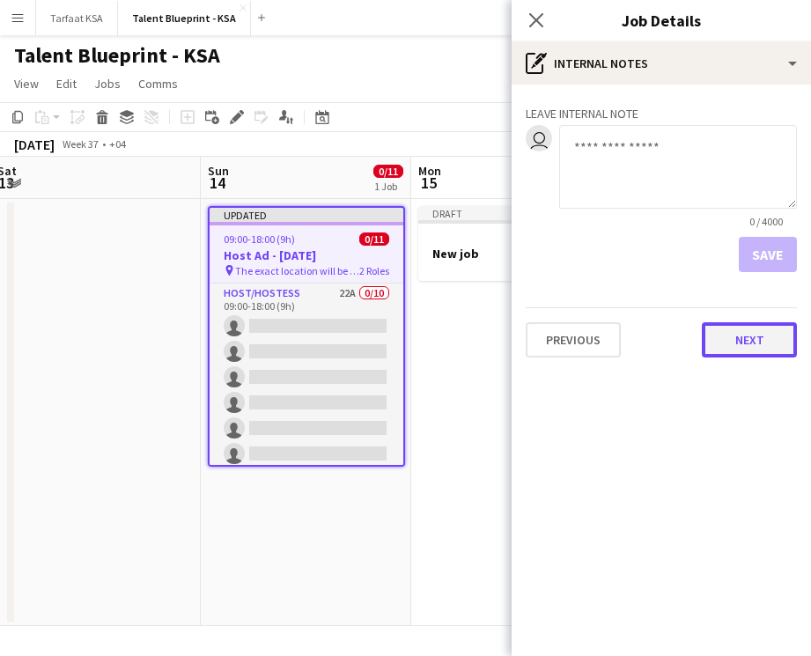
click at [757, 344] on button "Next" at bounding box center [749, 339] width 95 height 35
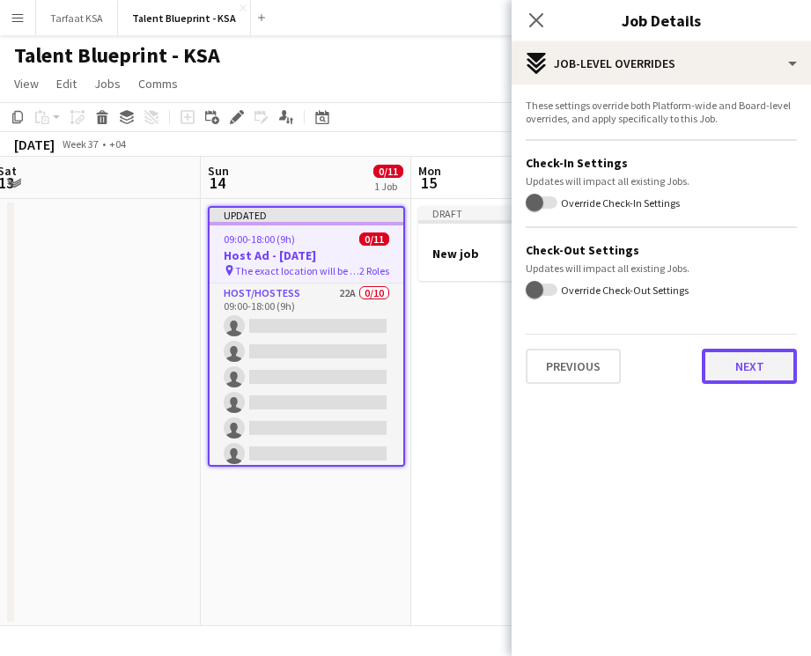
click at [758, 367] on button "Next" at bounding box center [749, 366] width 95 height 35
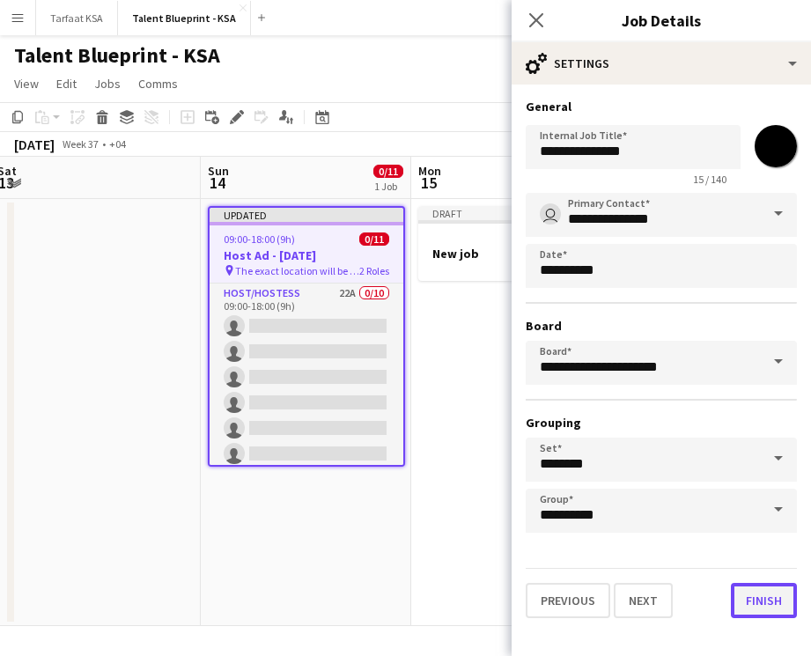
click at [765, 606] on button "Finish" at bounding box center [764, 600] width 66 height 35
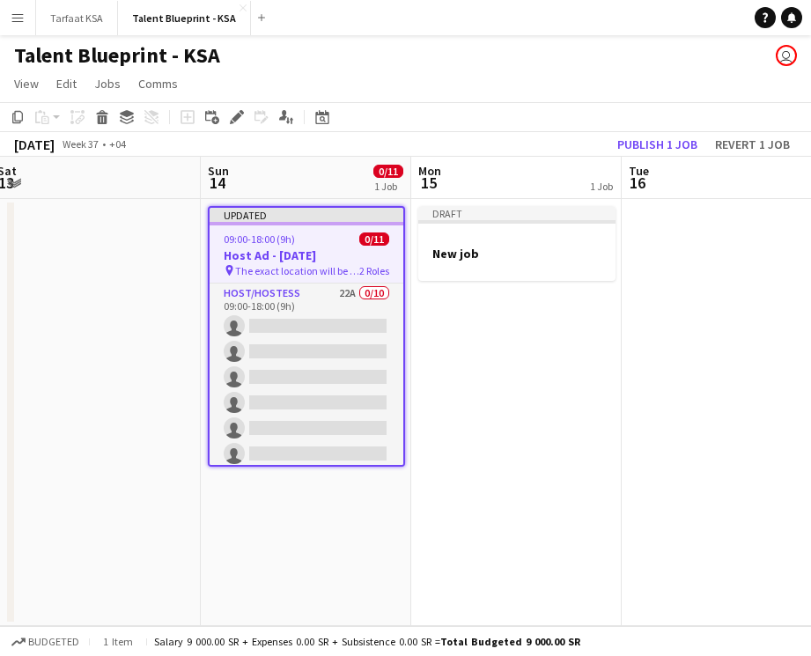
click at [639, 499] on app-date-cell at bounding box center [727, 412] width 211 height 427
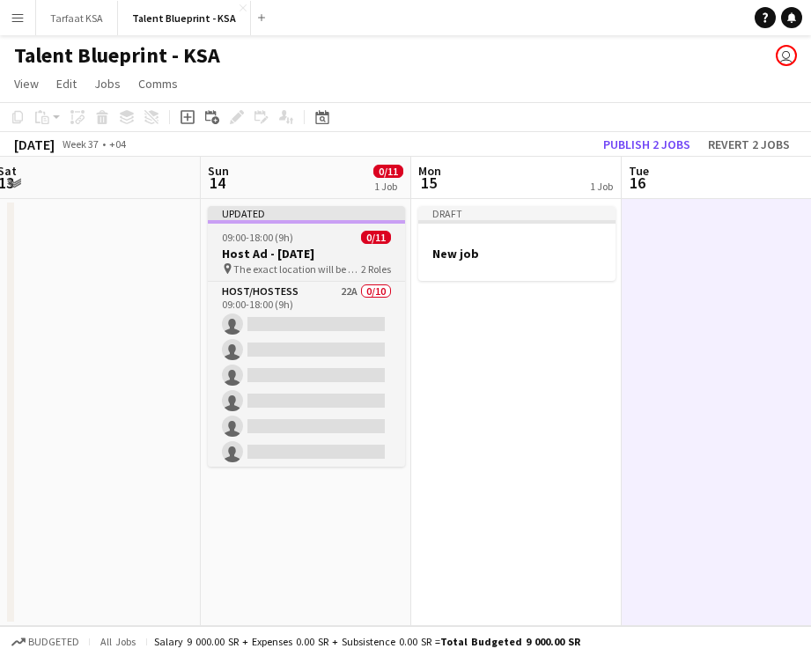
click at [345, 215] on div "Updated" at bounding box center [306, 213] width 197 height 14
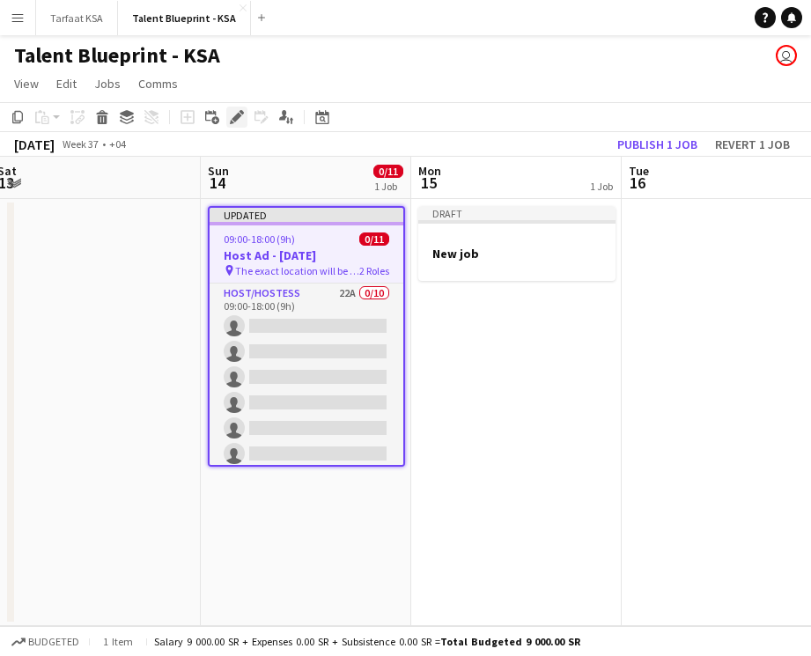
click at [233, 119] on icon at bounding box center [237, 118] width 10 height 10
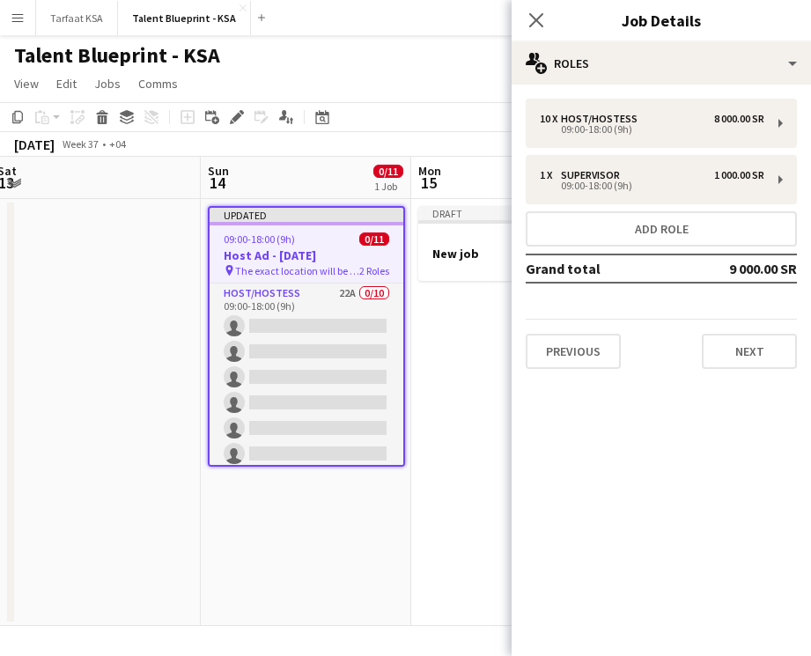
click at [169, 287] on app-date-cell at bounding box center [95, 412] width 211 height 427
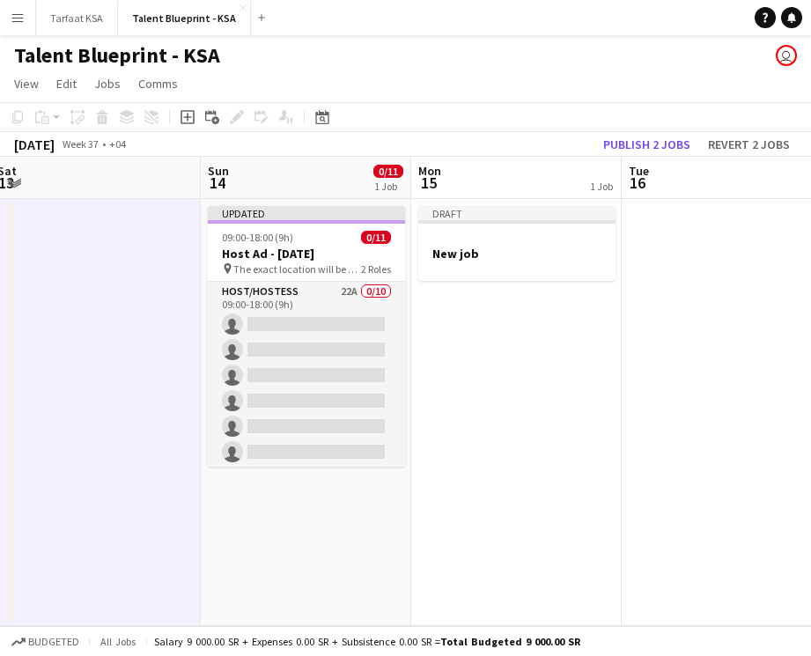
click at [262, 200] on app-date-cell "Updated 09:00-18:00 (9h) 0/11 Host Ad - [DATE] pin The exact location will be s…" at bounding box center [306, 412] width 211 height 427
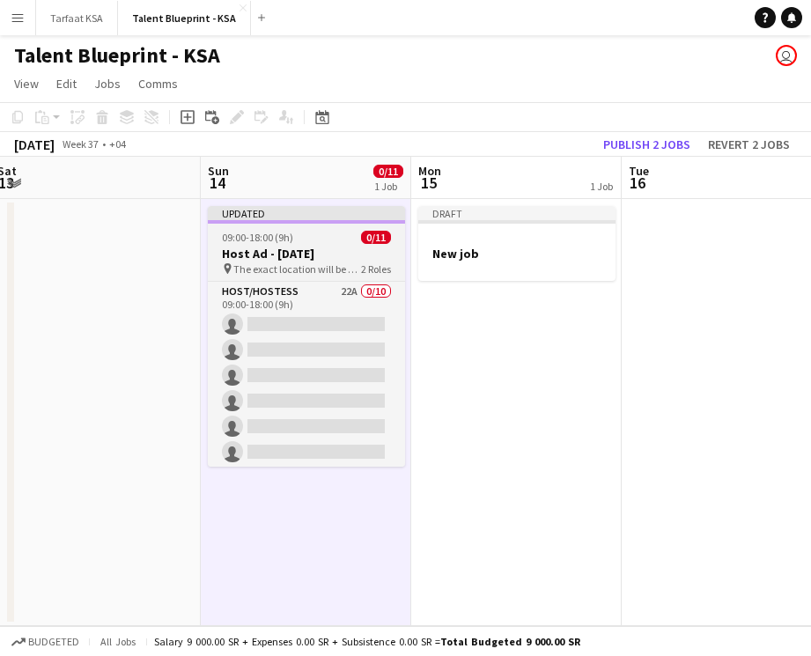
click at [263, 209] on div "Updated" at bounding box center [306, 213] width 197 height 14
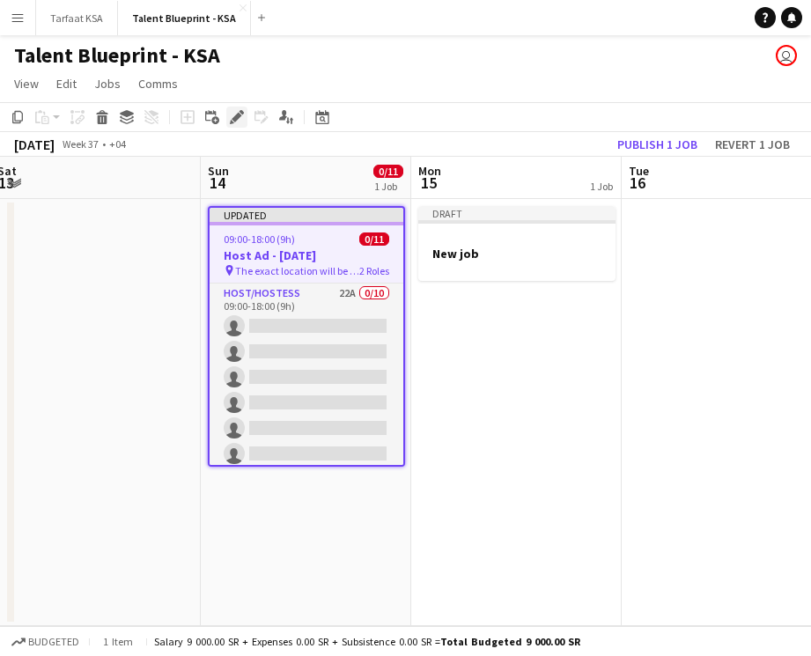
click at [233, 122] on icon at bounding box center [232, 122] width 4 height 4
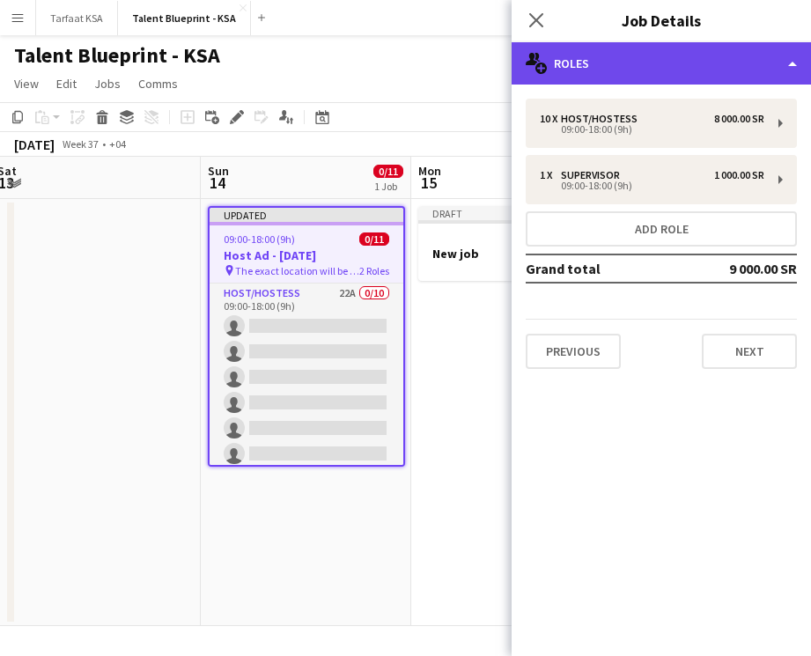
click at [691, 71] on div "multiple-users-add Roles" at bounding box center [661, 63] width 299 height 42
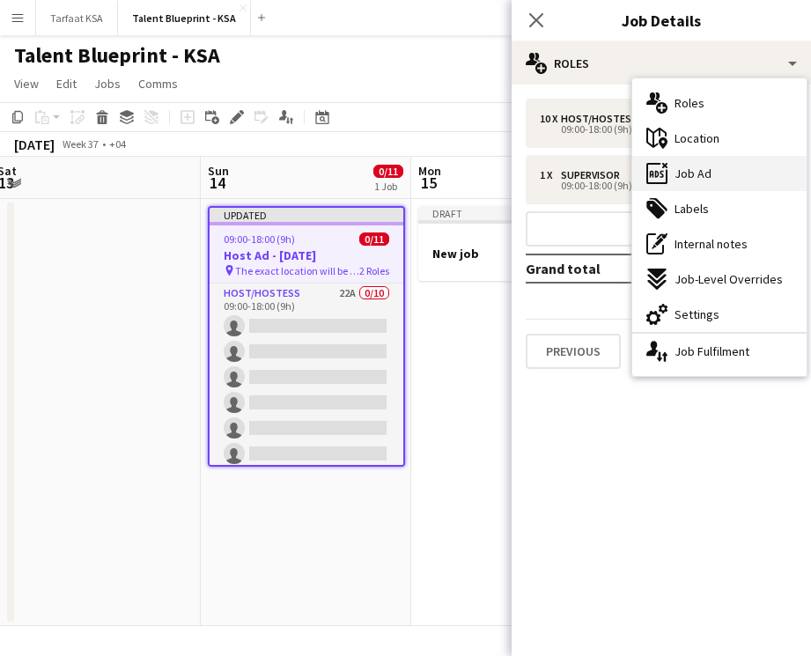
click at [703, 176] on span "Job Ad" at bounding box center [693, 174] width 37 height 16
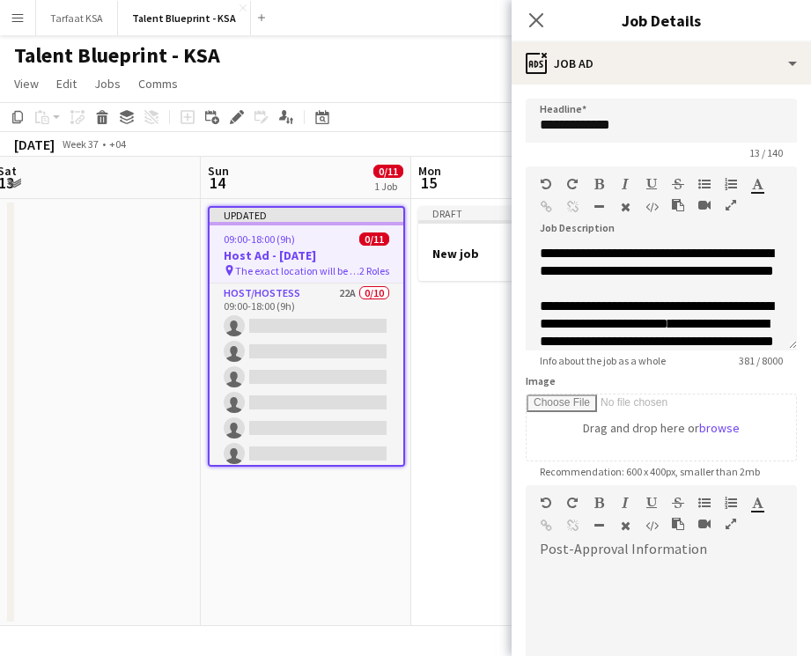
click at [470, 303] on app-date-cell "Draft New job" at bounding box center [516, 412] width 211 height 427
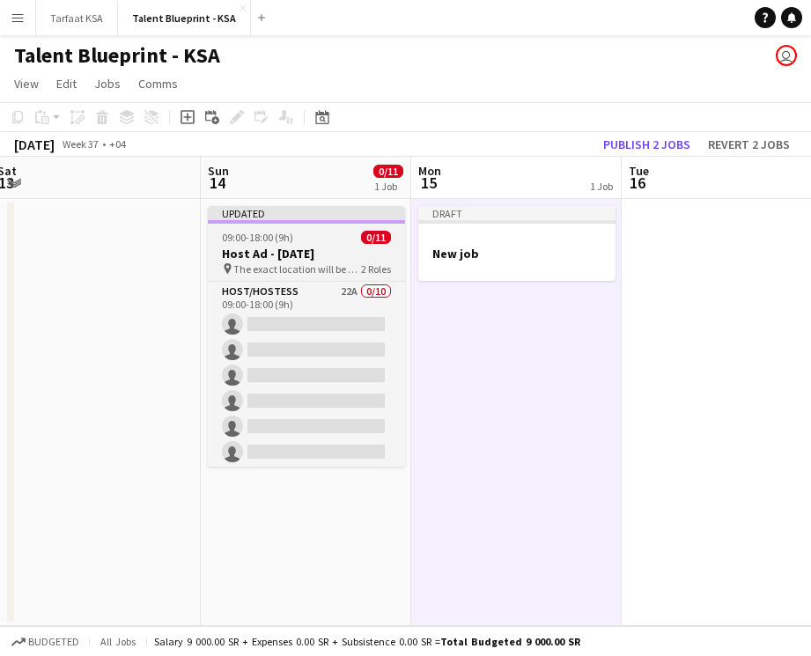
click at [345, 213] on div "Updated" at bounding box center [306, 213] width 197 height 14
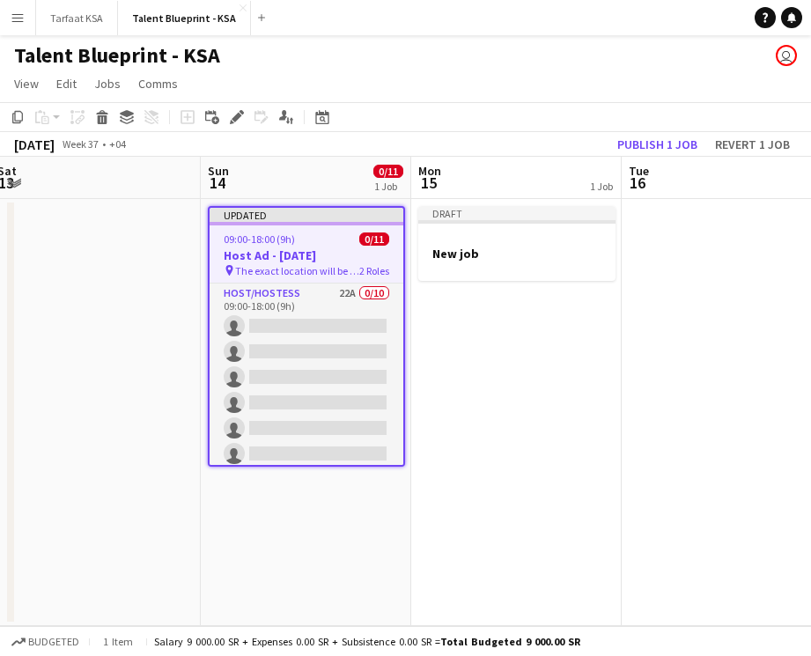
click at [661, 285] on app-date-cell at bounding box center [727, 412] width 211 height 427
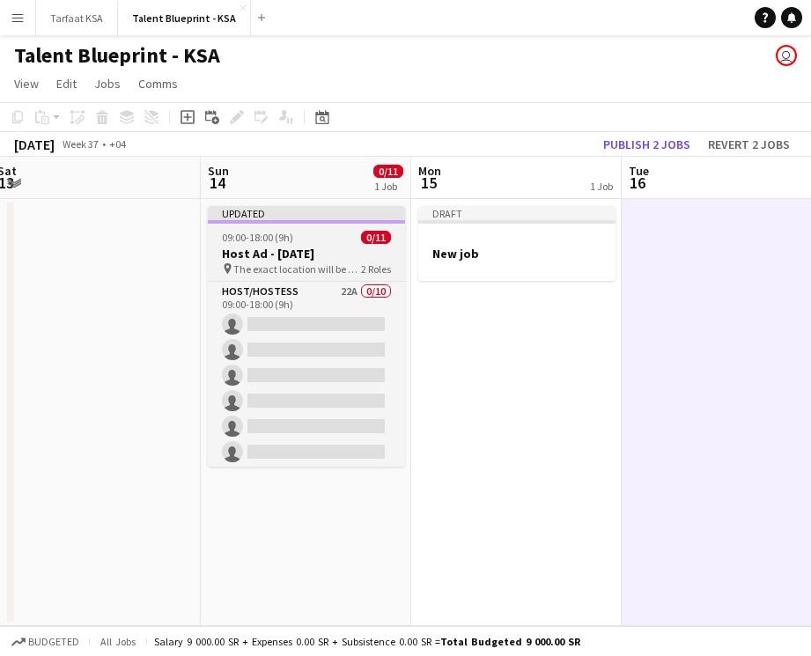
click at [336, 243] on div "09:00-18:00 (9h) 0/11" at bounding box center [306, 237] width 197 height 13
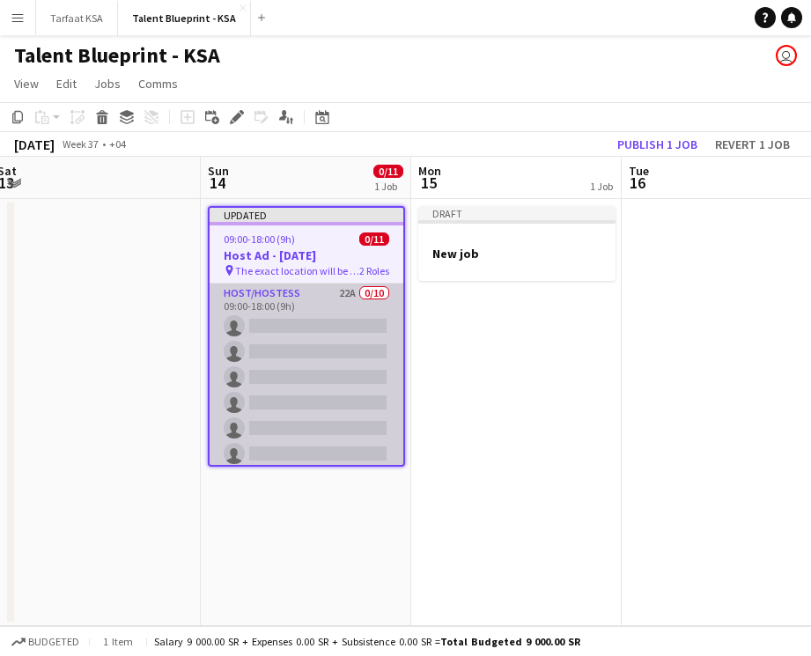
click at [333, 336] on app-card-role "Host/Hostess 22A 0/10 09:00-18:00 (9h) single-neutral-actions single-neutral-ac…" at bounding box center [307, 429] width 194 height 290
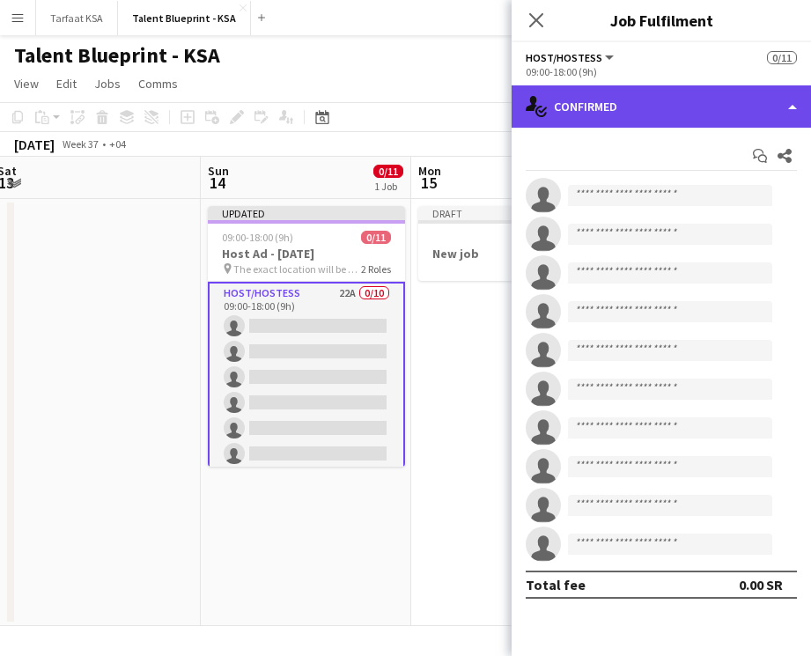
click at [645, 100] on div "single-neutral-actions-check-2 Confirmed" at bounding box center [661, 106] width 299 height 42
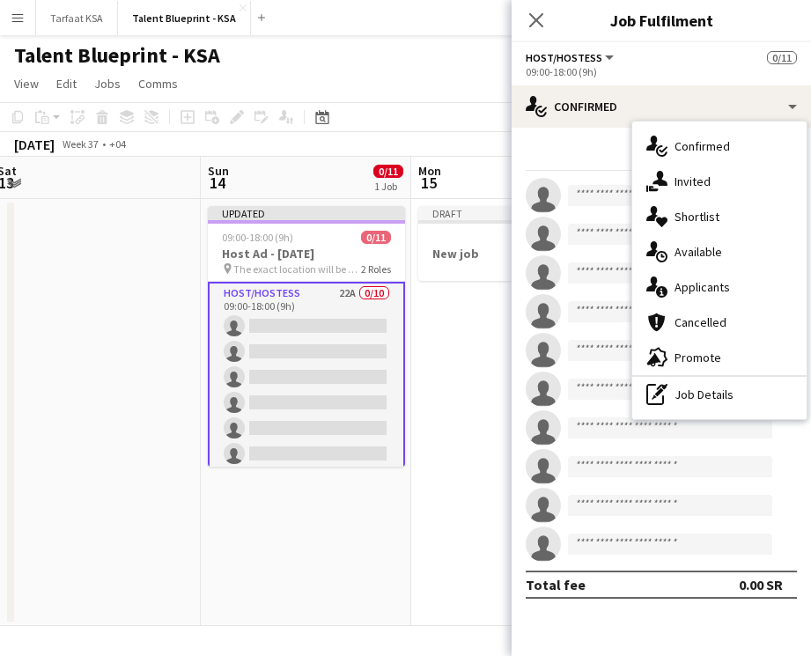
click at [440, 364] on app-date-cell "Draft New job" at bounding box center [516, 412] width 211 height 427
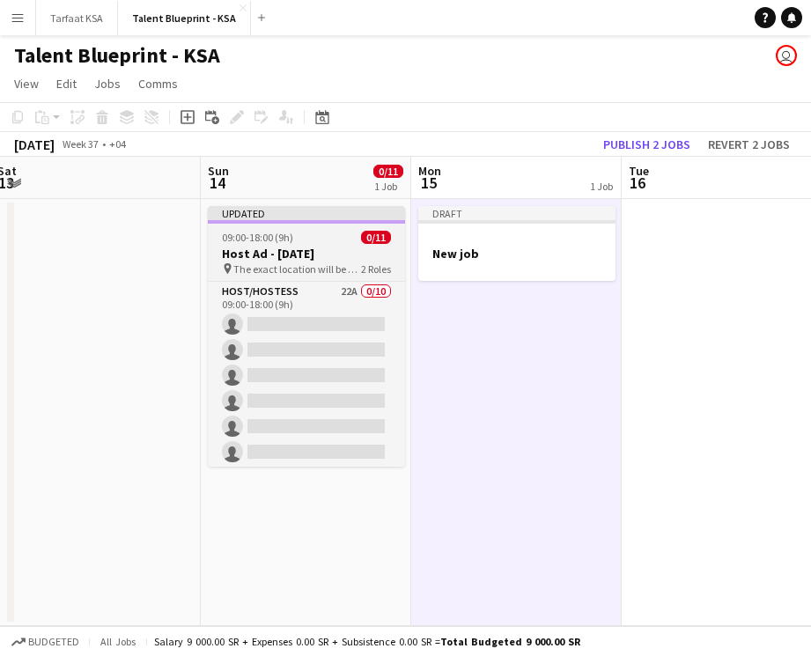
click at [318, 211] on div "Updated" at bounding box center [306, 213] width 197 height 14
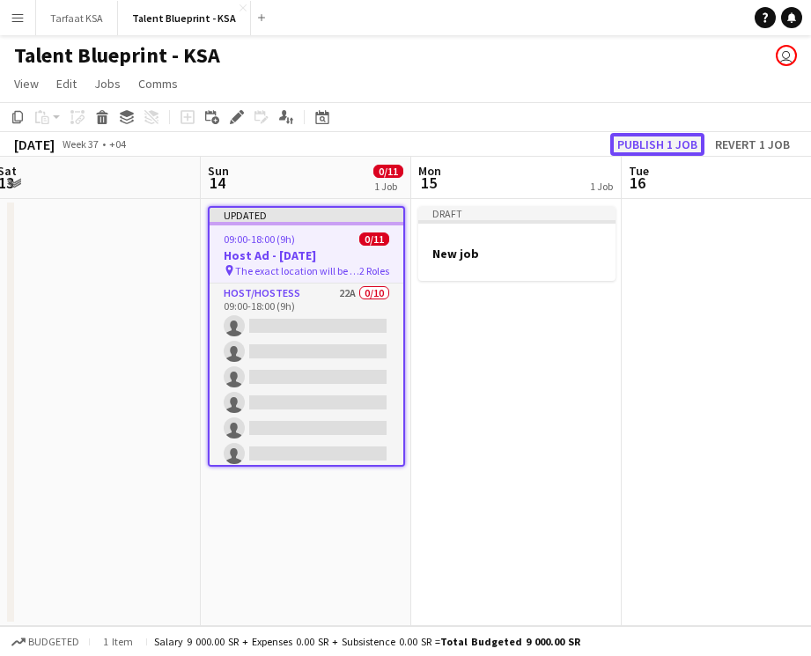
click at [671, 138] on button "Publish 1 job" at bounding box center [657, 144] width 94 height 23
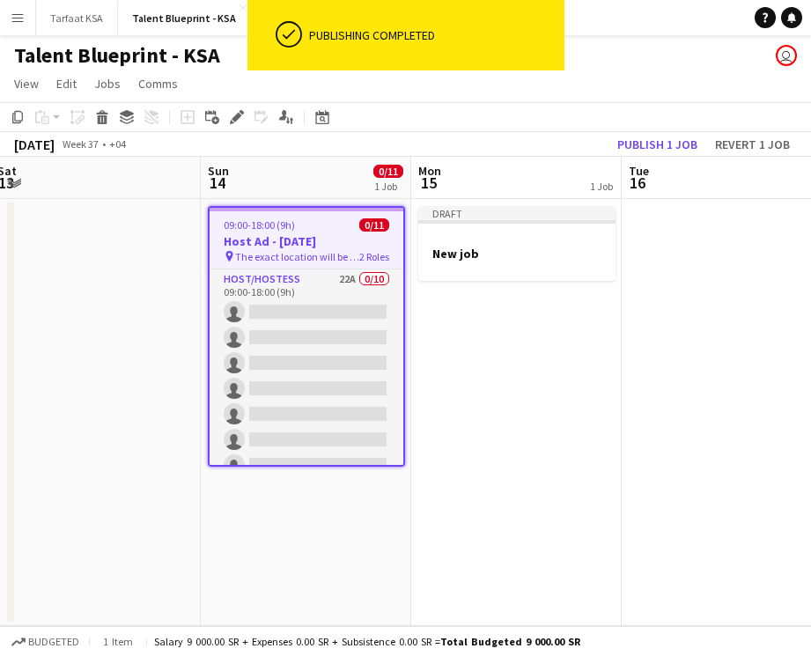
click at [420, 379] on app-date-cell "Draft New job" at bounding box center [516, 412] width 211 height 427
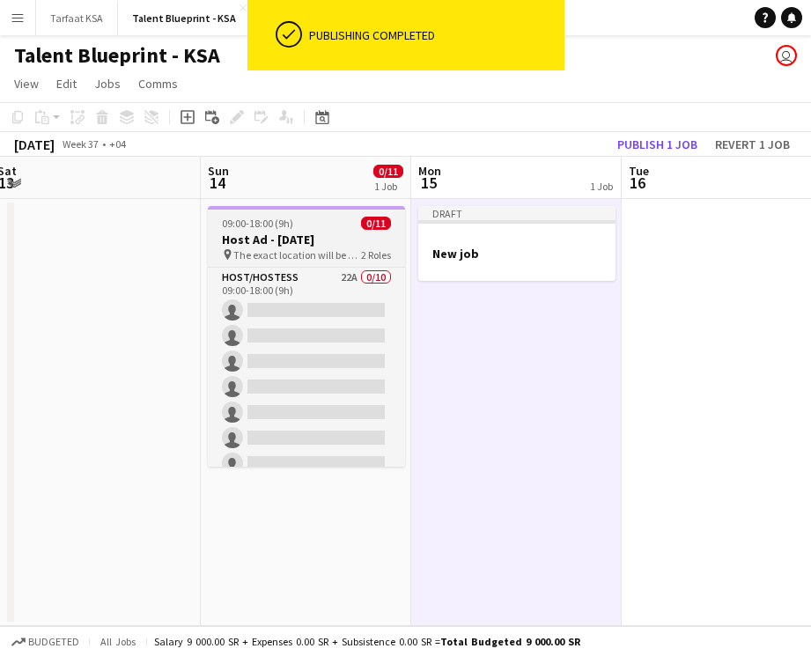
click at [321, 240] on h3 "Host Ad - [DATE]" at bounding box center [306, 240] width 197 height 16
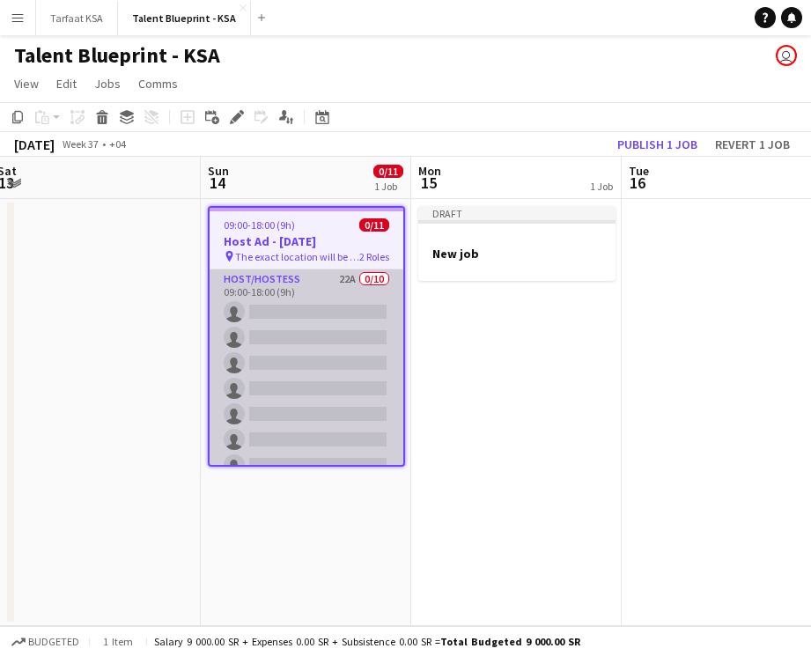
click at [291, 293] on app-card-role "Host/Hostess 22A 0/10 09:00-18:00 (9h) single-neutral-actions single-neutral-ac…" at bounding box center [307, 415] width 194 height 290
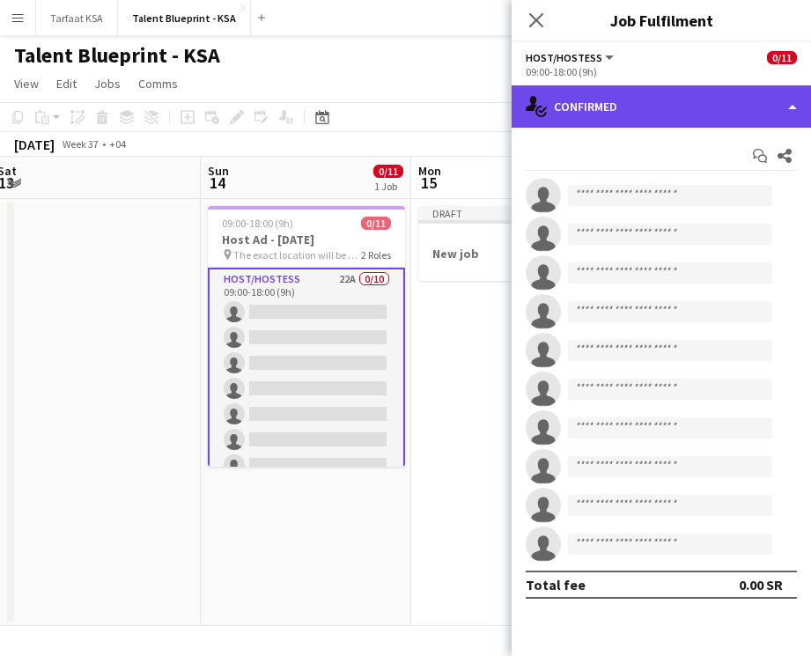
click at [619, 100] on div "single-neutral-actions-check-2 Confirmed" at bounding box center [661, 106] width 299 height 42
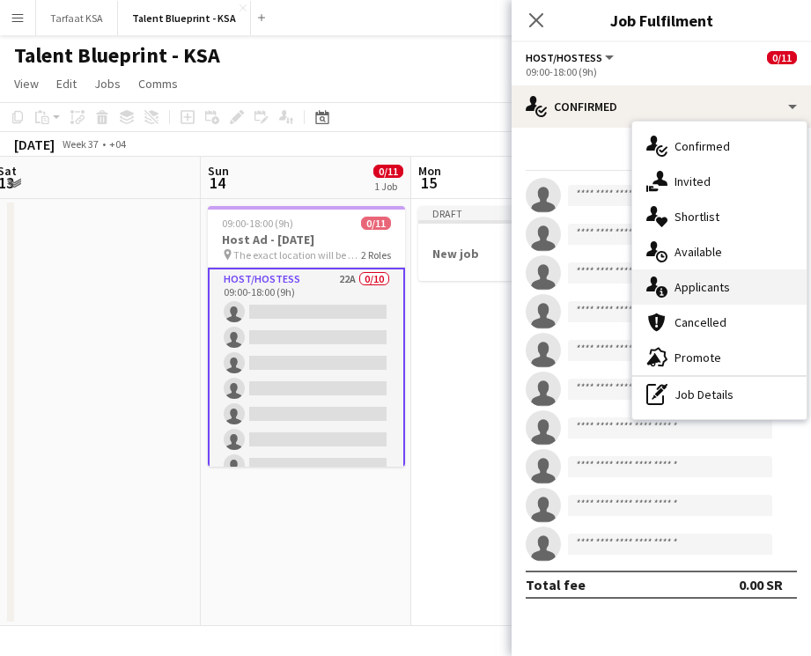
click at [701, 291] on span "Applicants" at bounding box center [702, 287] width 55 height 16
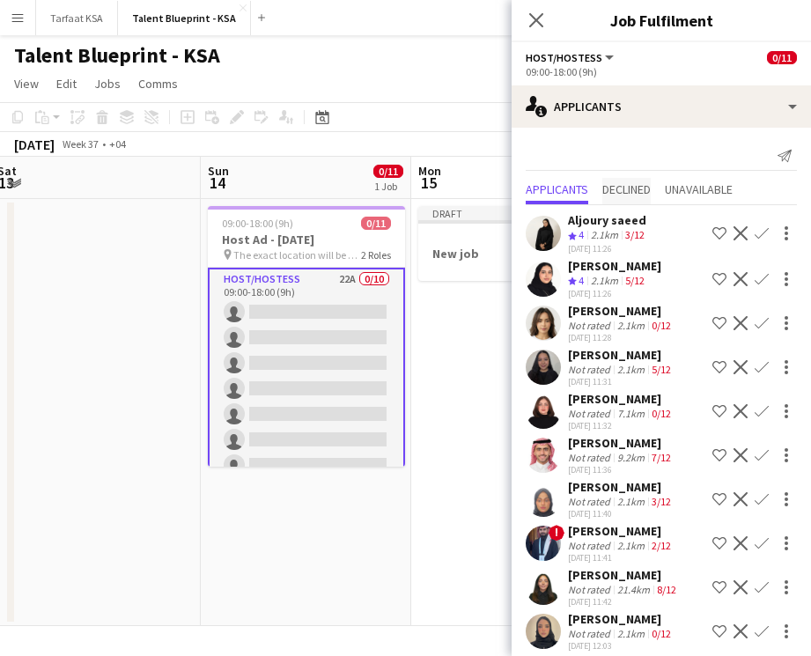
click at [617, 184] on span "Declined" at bounding box center [626, 189] width 48 height 12
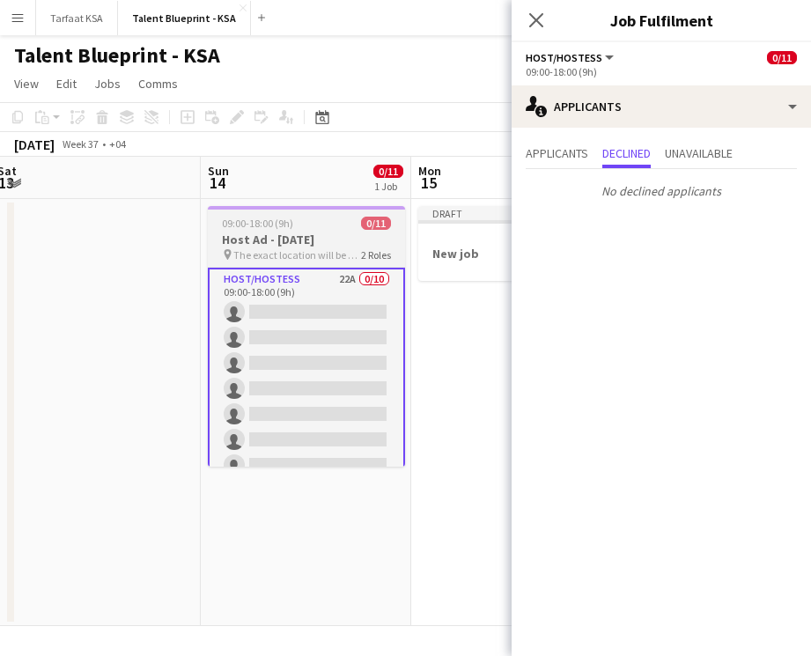
click at [299, 231] on app-job-card "09:00-18:00 (9h) 0/11 Host Ad - [DATE] pin The exact location will be shared la…" at bounding box center [306, 336] width 197 height 261
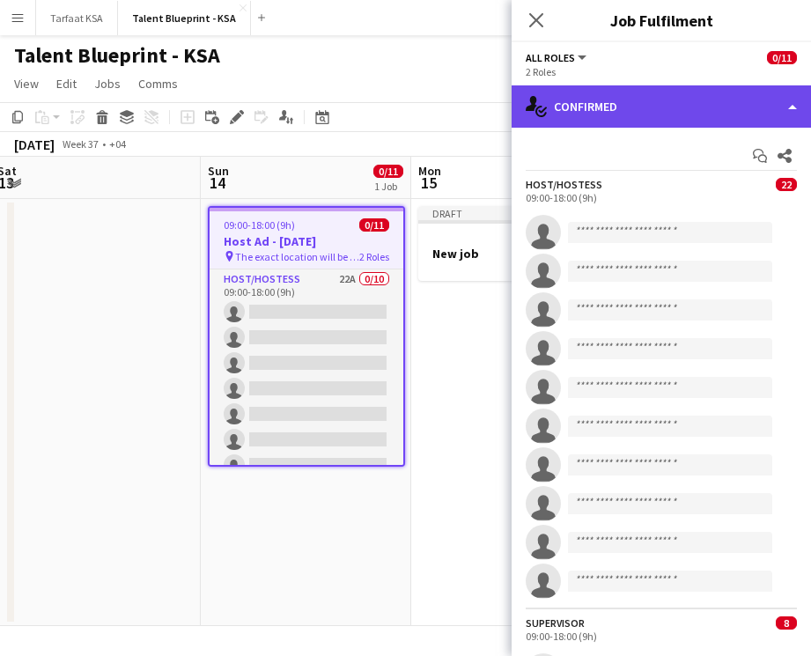
click at [610, 114] on div "single-neutral-actions-check-2 Confirmed" at bounding box center [661, 106] width 299 height 42
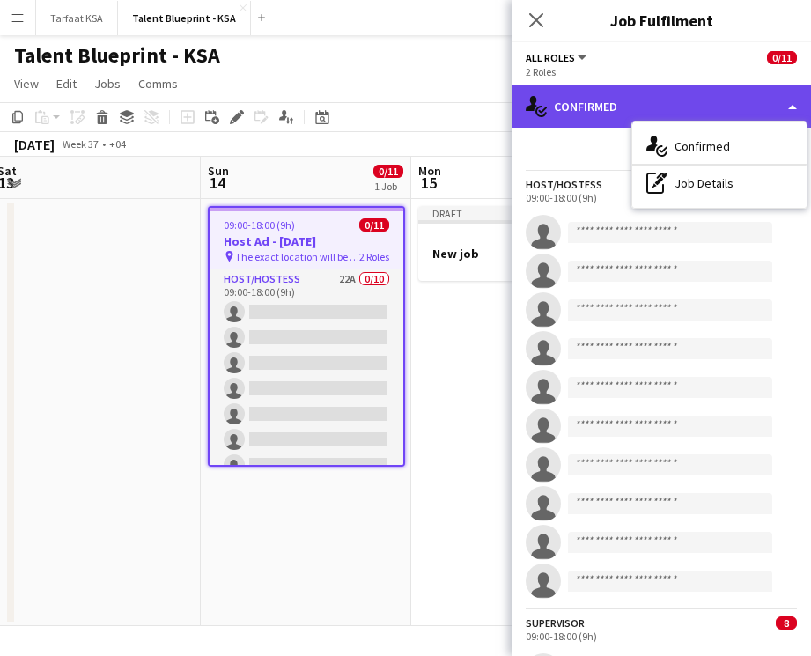
click at [609, 111] on div "single-neutral-actions-check-2 Confirmed" at bounding box center [661, 106] width 299 height 42
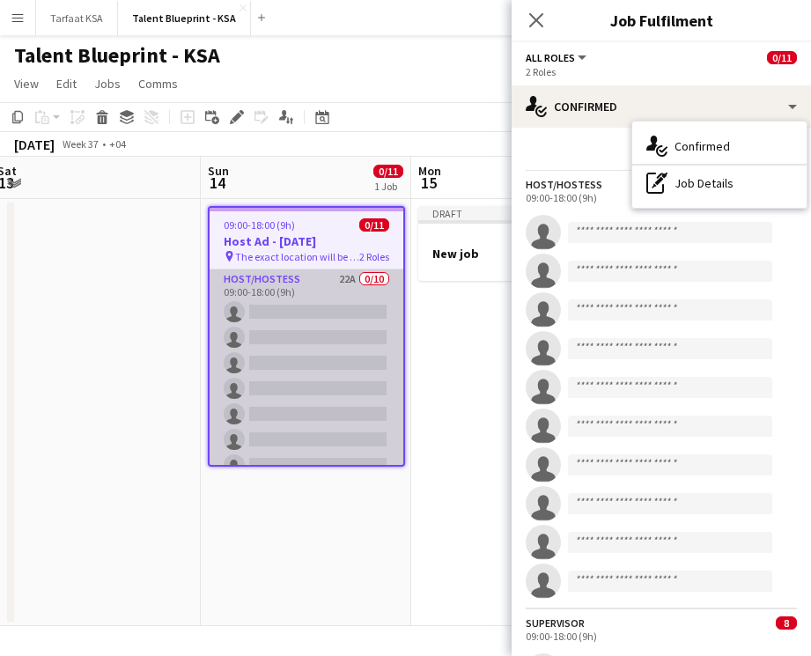
click at [310, 438] on app-card-role "Host/Hostess 22A 0/10 09:00-18:00 (9h) single-neutral-actions single-neutral-ac…" at bounding box center [307, 415] width 194 height 290
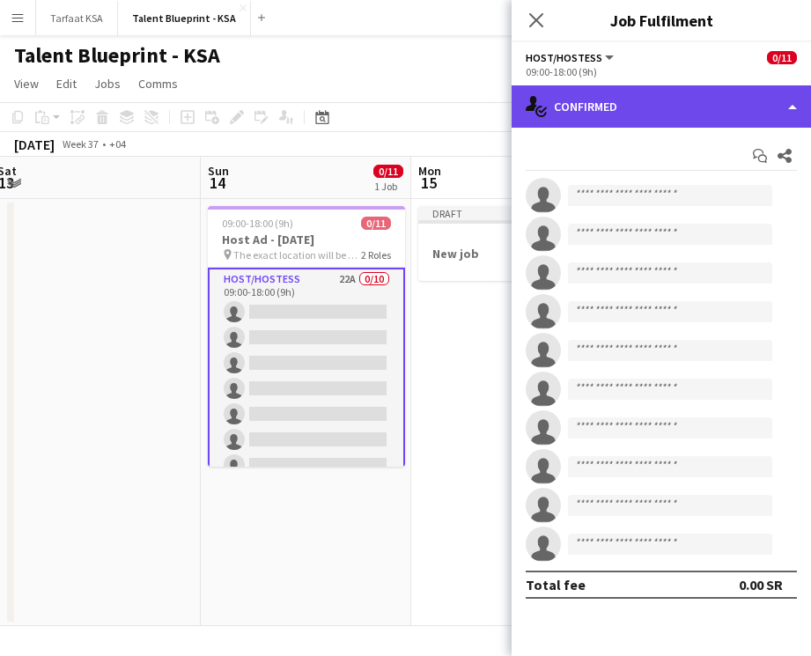
click at [625, 124] on div "single-neutral-actions-check-2 Confirmed" at bounding box center [661, 106] width 299 height 42
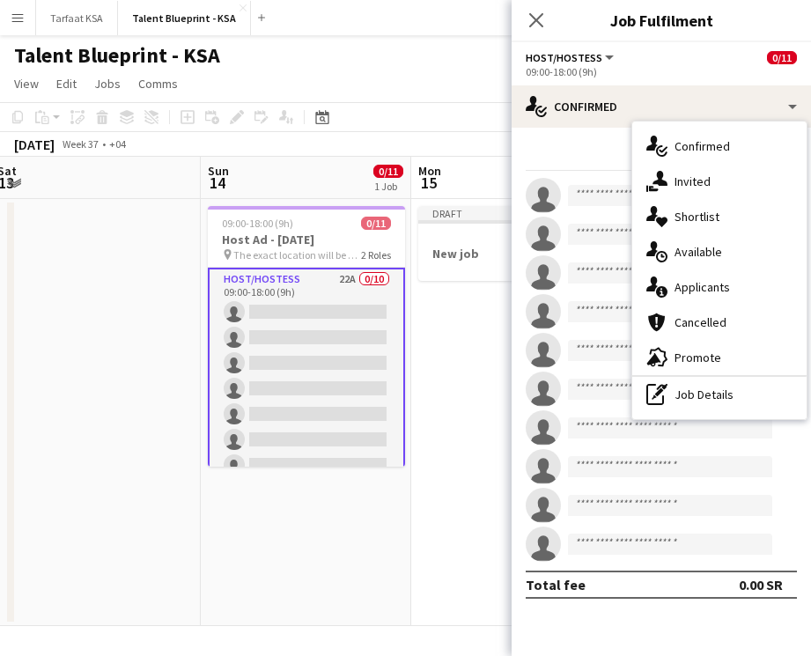
click at [396, 399] on app-card-role "Host/Hostess 22A 0/10 09:00-18:00 (9h) single-neutral-actions single-neutral-ac…" at bounding box center [306, 414] width 197 height 293
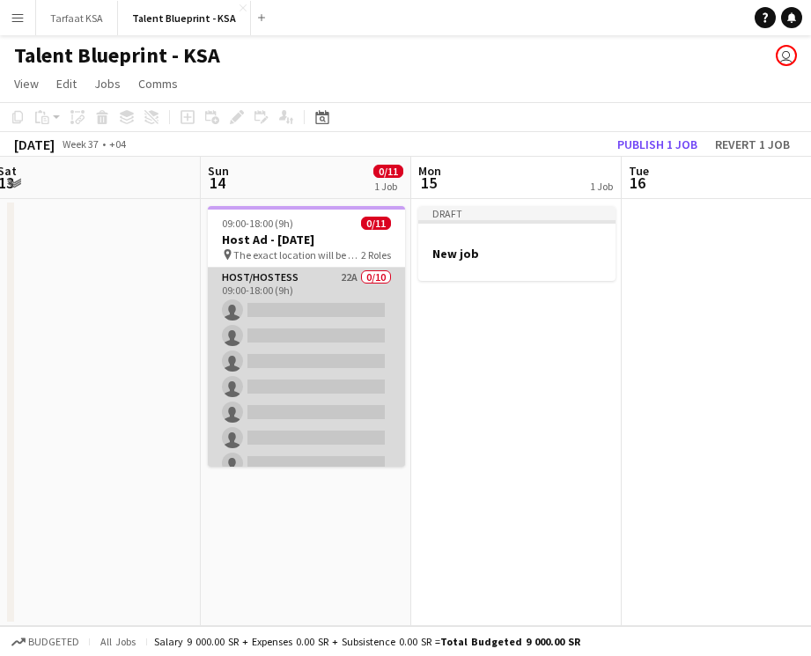
click at [336, 381] on app-card-role "Host/Hostess 22A 0/10 09:00-18:00 (9h) single-neutral-actions single-neutral-ac…" at bounding box center [306, 413] width 197 height 290
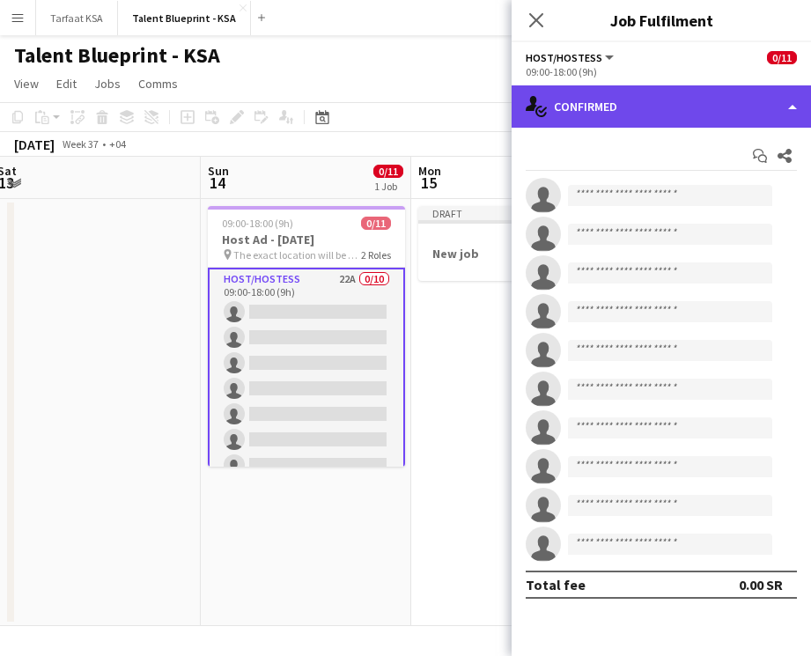
click at [625, 102] on div "single-neutral-actions-check-2 Confirmed" at bounding box center [661, 106] width 299 height 42
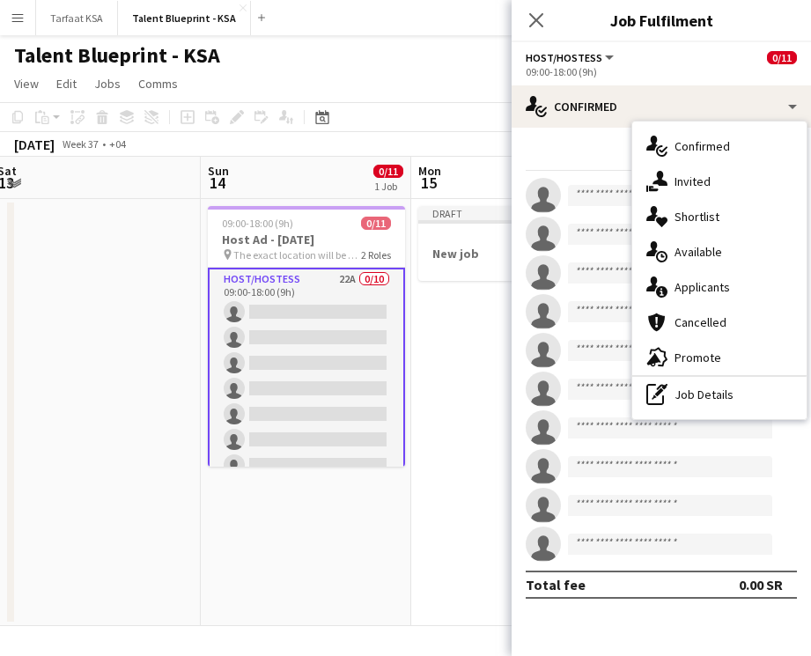
click at [423, 418] on app-date-cell "Draft New job" at bounding box center [516, 412] width 211 height 427
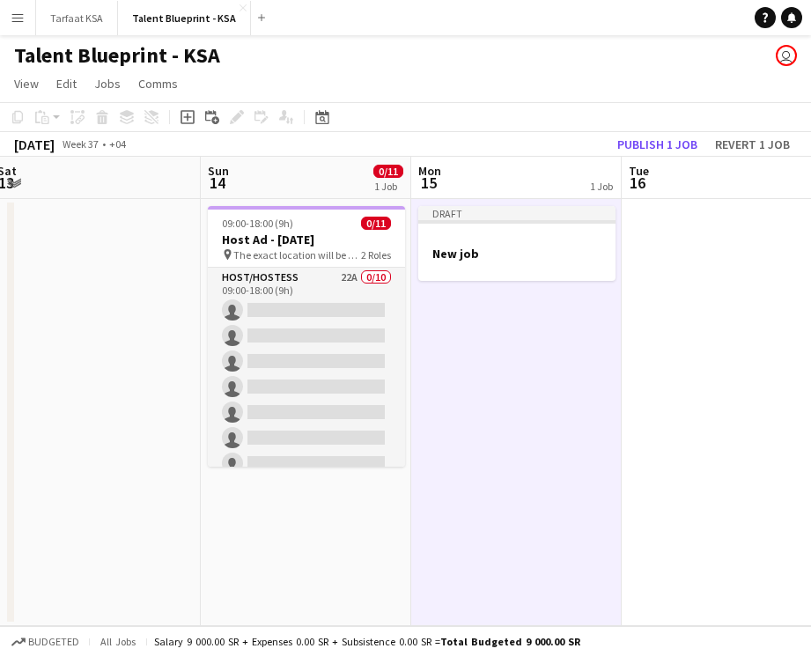
click at [19, 18] on app-icon "Menu" at bounding box center [18, 18] width 14 height 14
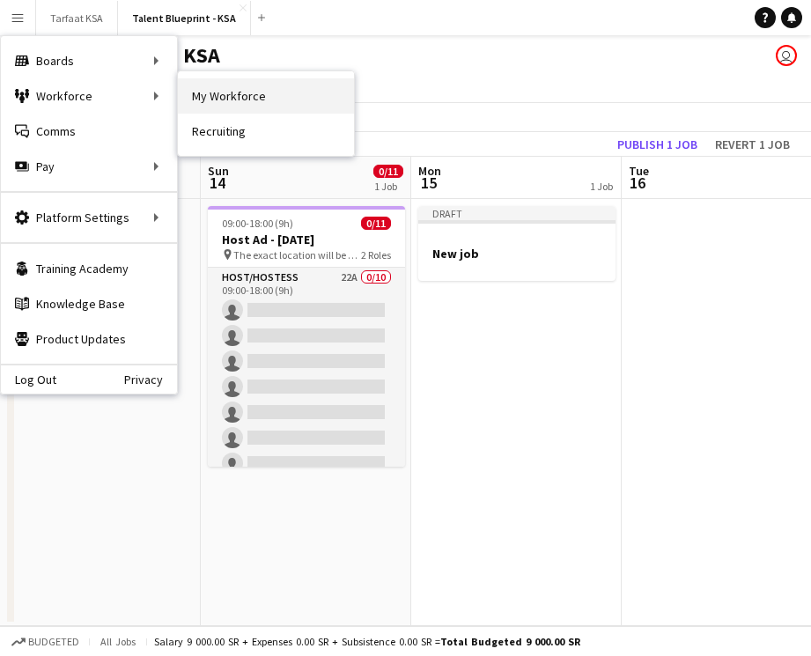
click at [196, 86] on link "My Workforce" at bounding box center [266, 95] width 176 height 35
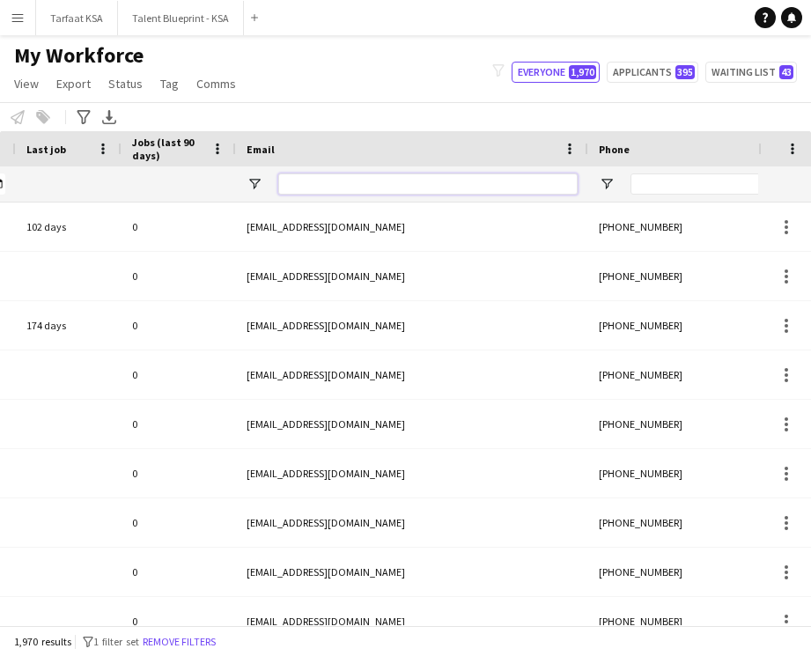
click at [407, 177] on input "Email Filter Input" at bounding box center [427, 184] width 299 height 21
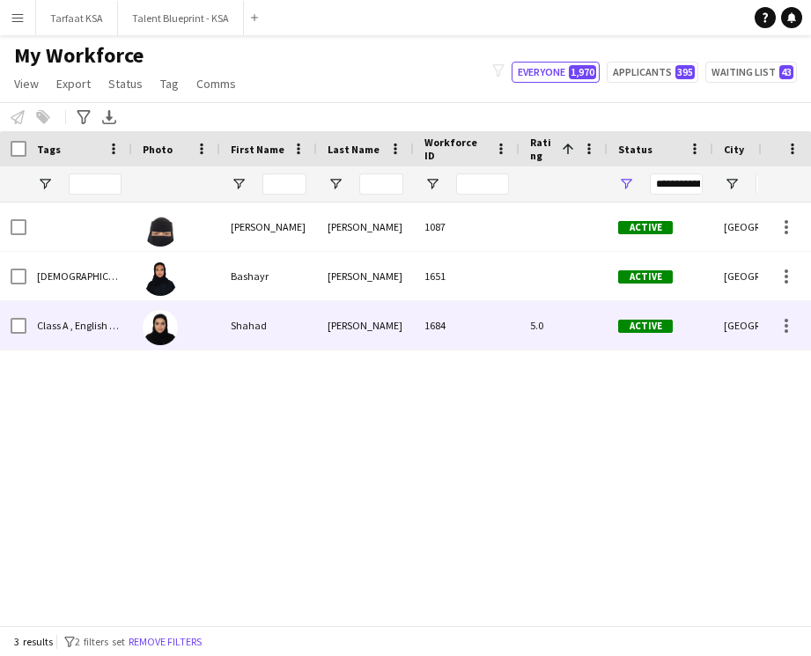
type input "******"
click at [285, 322] on div "Shahad" at bounding box center [268, 325] width 97 height 48
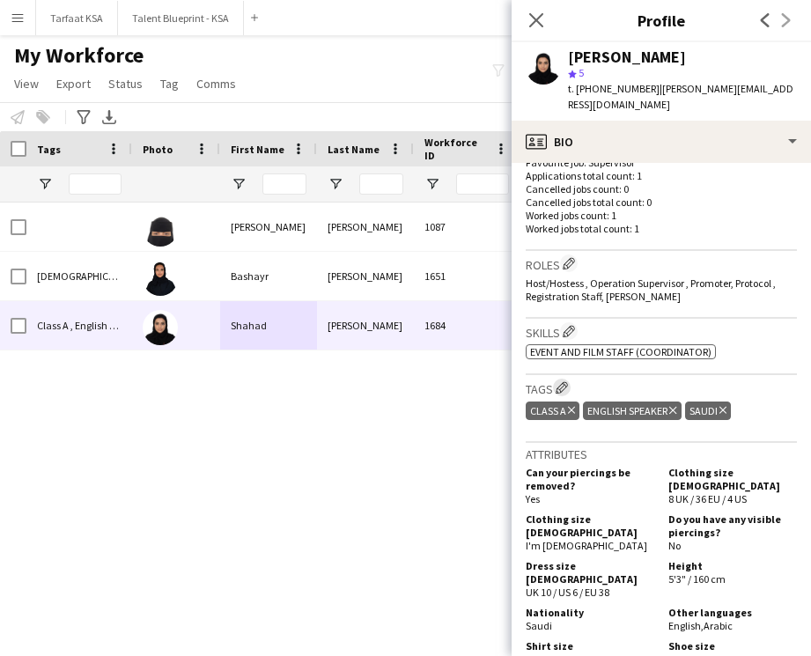
click at [565, 381] on app-icon "Edit crew company tags" at bounding box center [562, 387] width 12 height 12
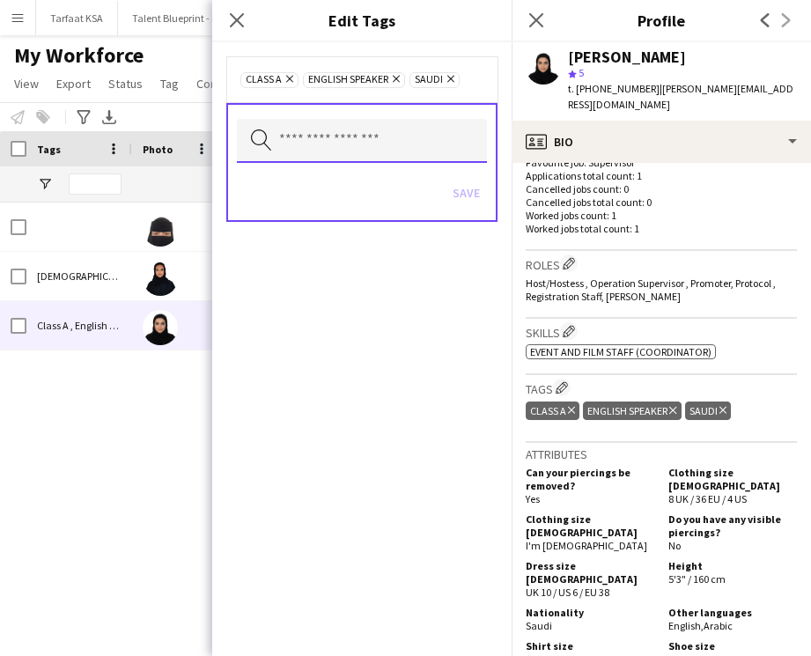
click at [431, 137] on input "text" at bounding box center [362, 141] width 250 height 44
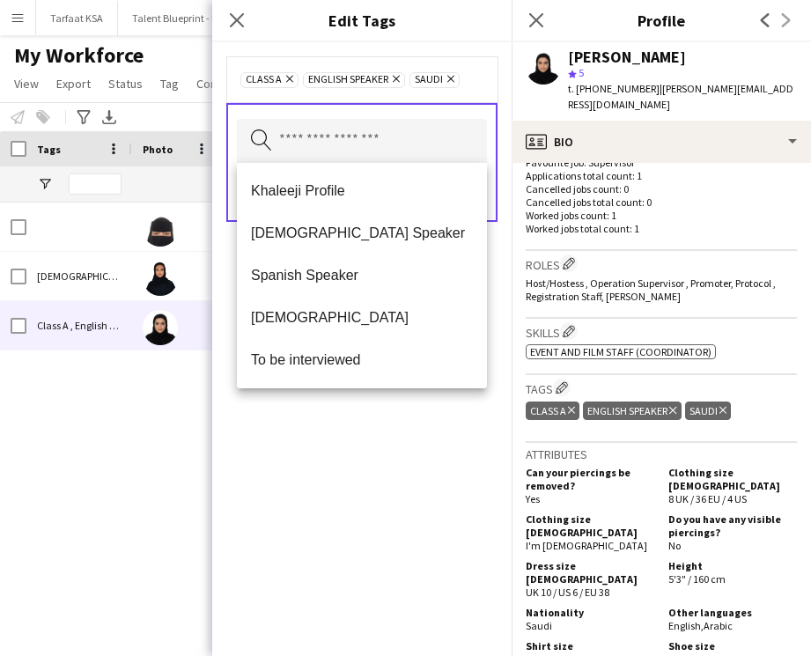
click at [380, 473] on div "Class A Remove English Speaker Remove Saudi Remove Search by tag name Save" at bounding box center [361, 349] width 299 height 614
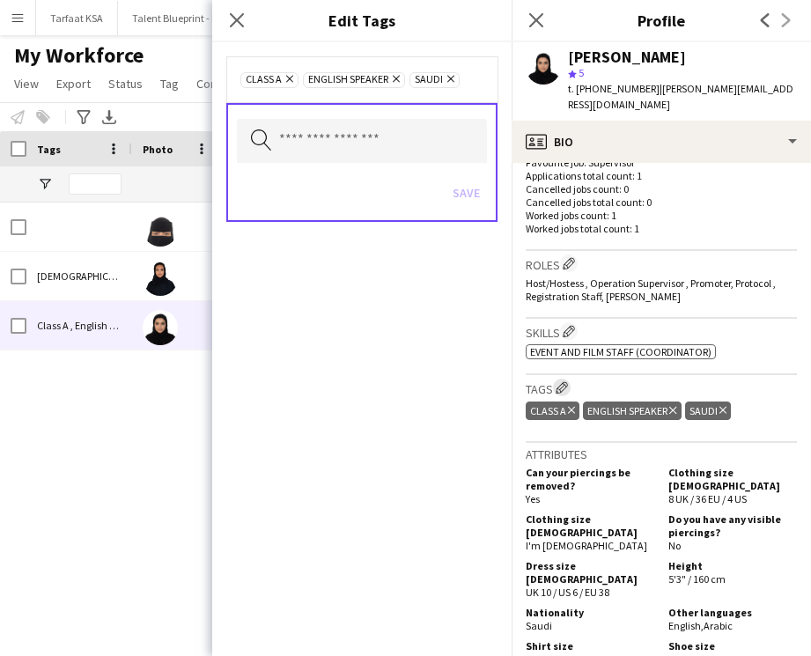
click at [560, 381] on app-icon "Edit crew company tags" at bounding box center [562, 387] width 12 height 12
click at [569, 257] on app-icon "Edit crew company roles" at bounding box center [569, 263] width 12 height 12
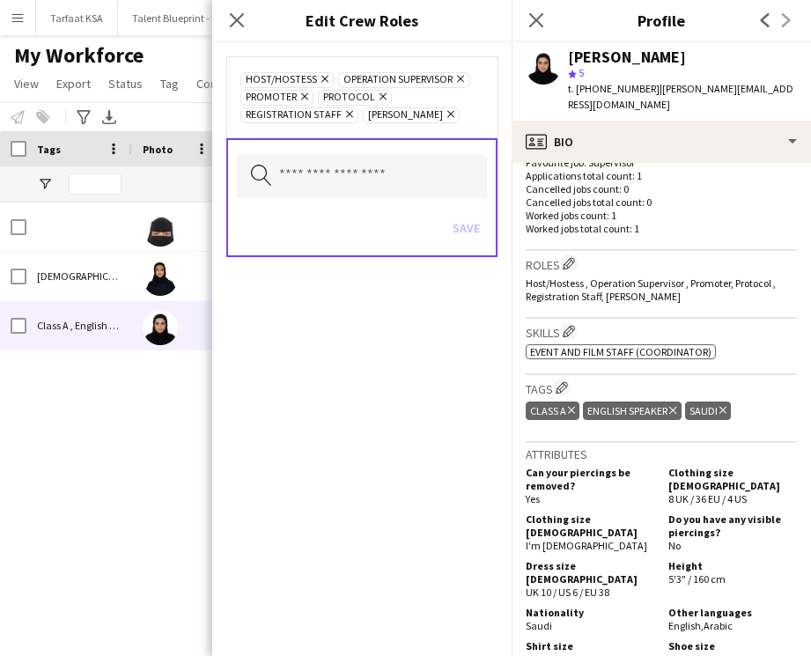
click at [669, 322] on h3 "Skills Edit crew company skills" at bounding box center [661, 331] width 271 height 18
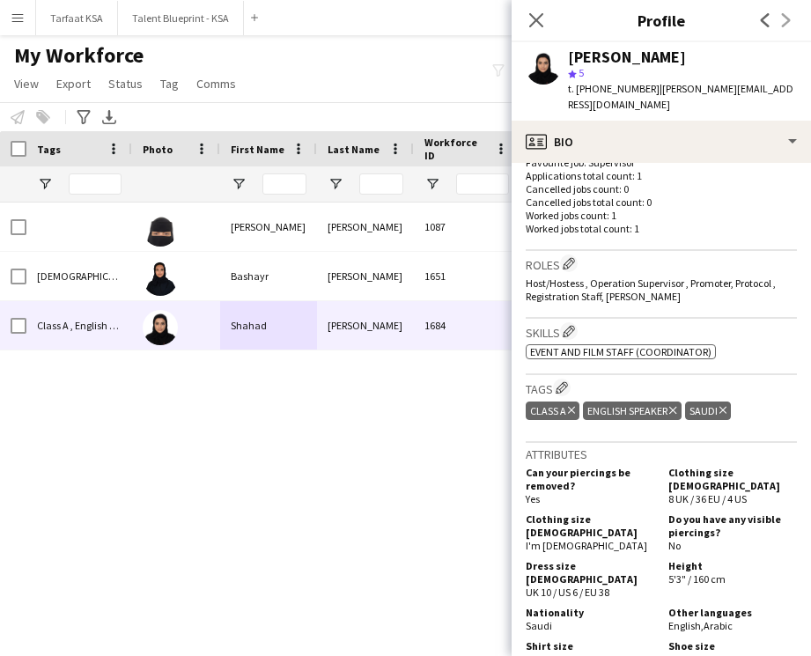
click at [407, 444] on div "[GEOGRAPHIC_DATA] [DATE] 211 days Active 1087 [PERSON_NAME] [GEOGRAPHIC_DATA] […" at bounding box center [379, 414] width 758 height 423
click at [575, 325] on app-icon "Edit crew company skills" at bounding box center [569, 331] width 12 height 12
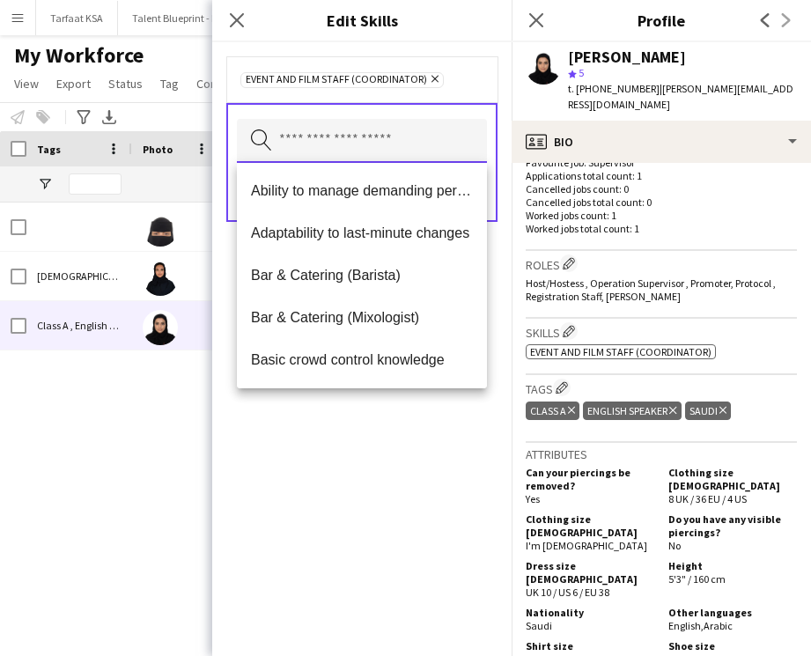
click at [412, 145] on input "text" at bounding box center [362, 141] width 250 height 44
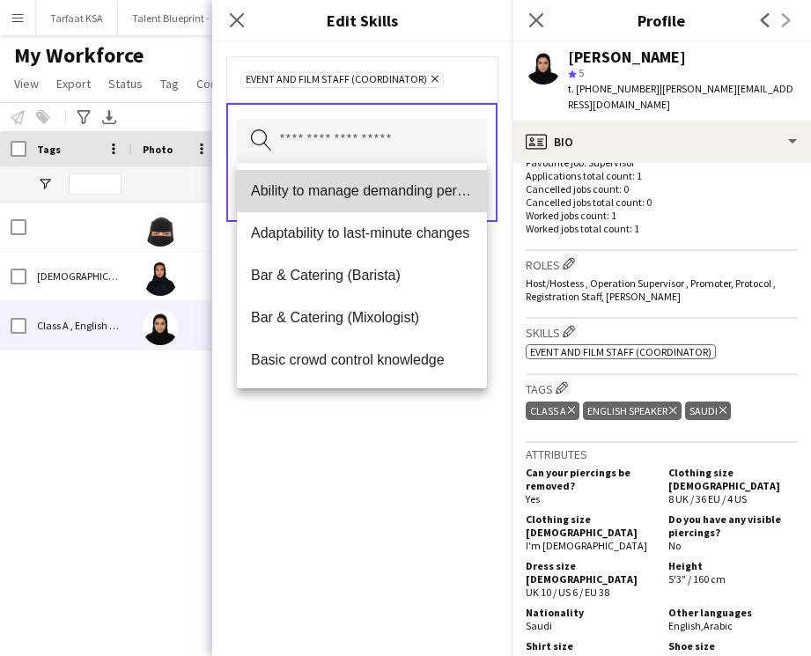
click at [409, 195] on span "Ability to manage demanding personalities" at bounding box center [362, 190] width 222 height 17
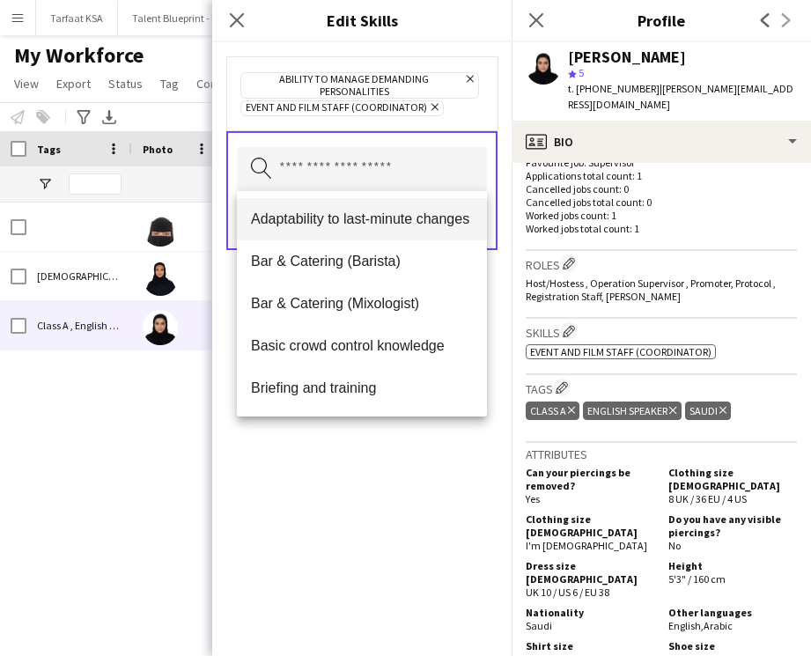
click at [409, 213] on span "Adaptability to last-minute changes" at bounding box center [362, 219] width 222 height 17
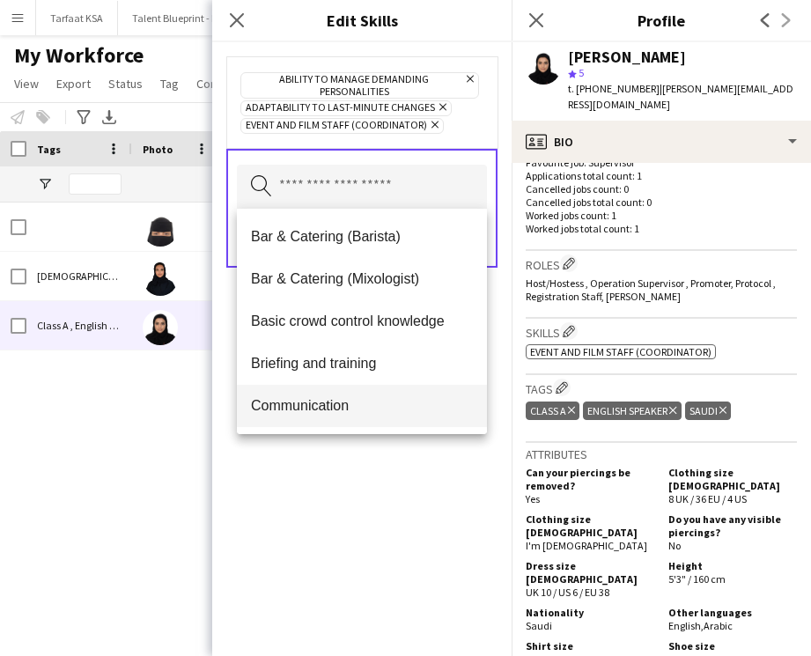
click at [368, 407] on span "Communication" at bounding box center [362, 405] width 222 height 17
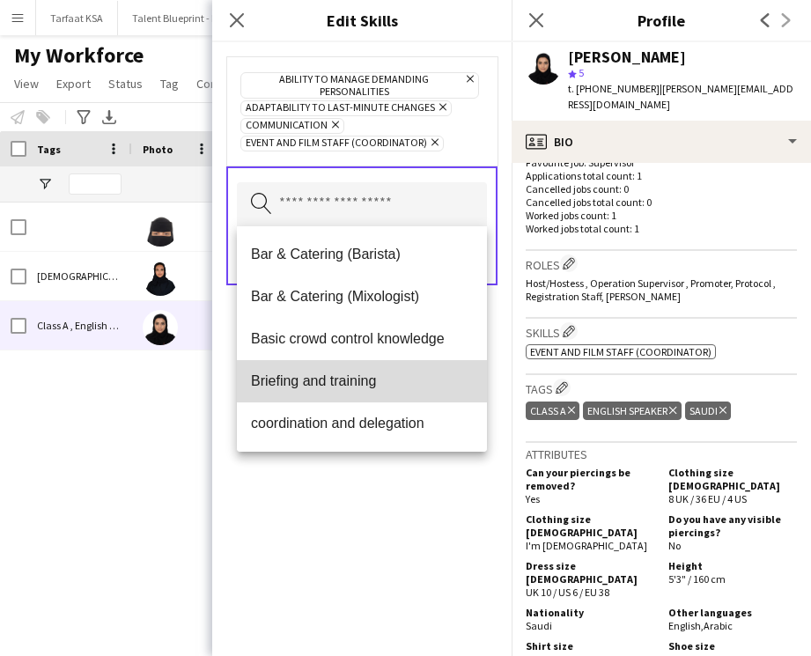
click at [388, 376] on span "Briefing and training" at bounding box center [362, 381] width 222 height 17
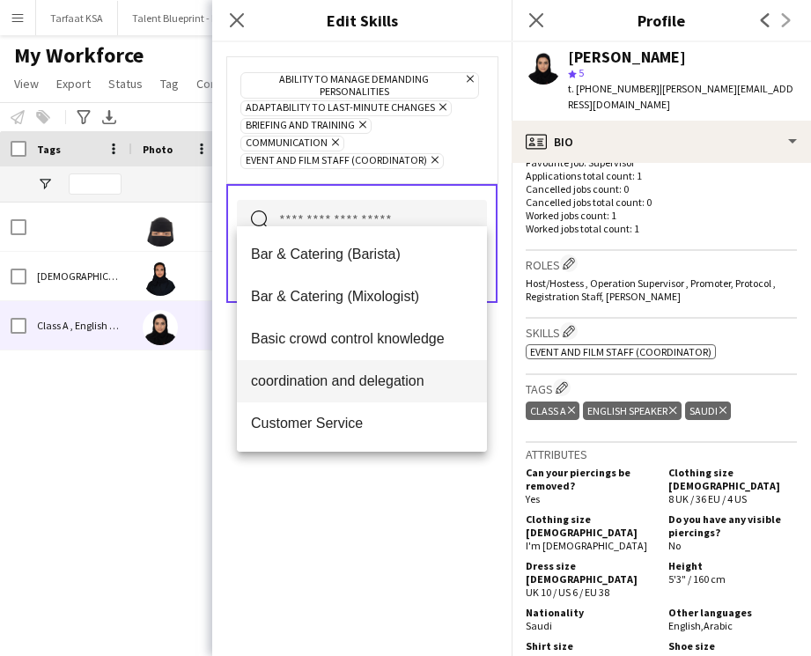
click at [383, 400] on mat-option "coordination and delegation" at bounding box center [362, 381] width 250 height 42
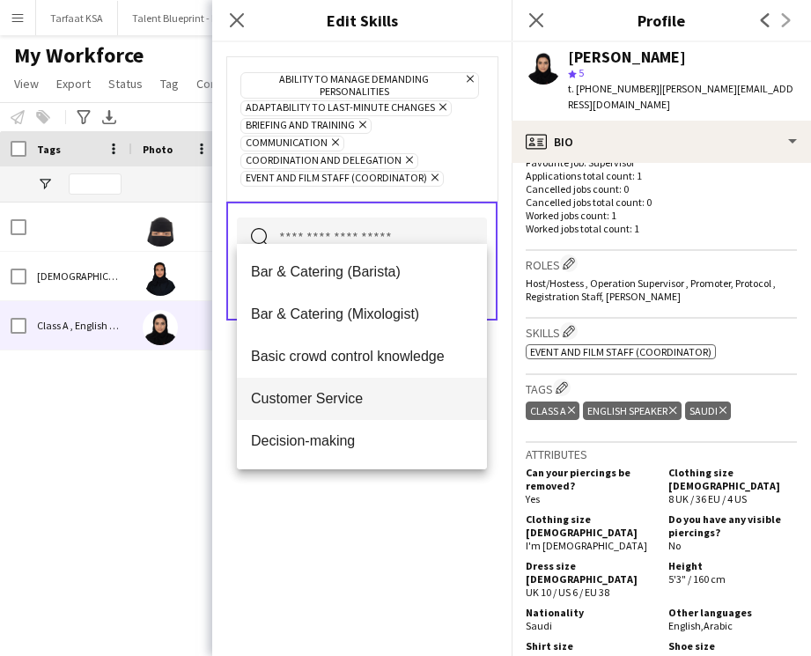
click at [385, 411] on mat-option "Customer Service" at bounding box center [362, 399] width 250 height 42
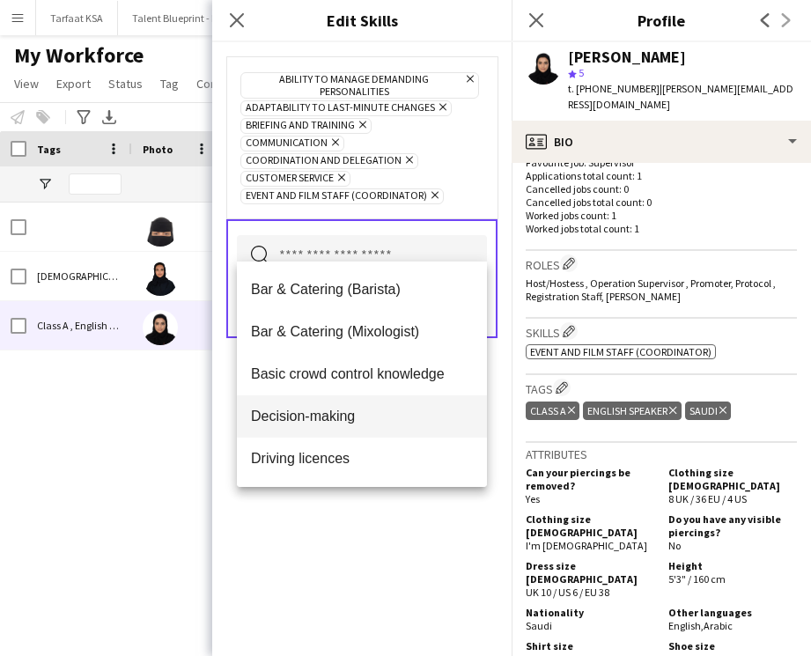
click at [384, 417] on span "Decision-making" at bounding box center [362, 416] width 222 height 17
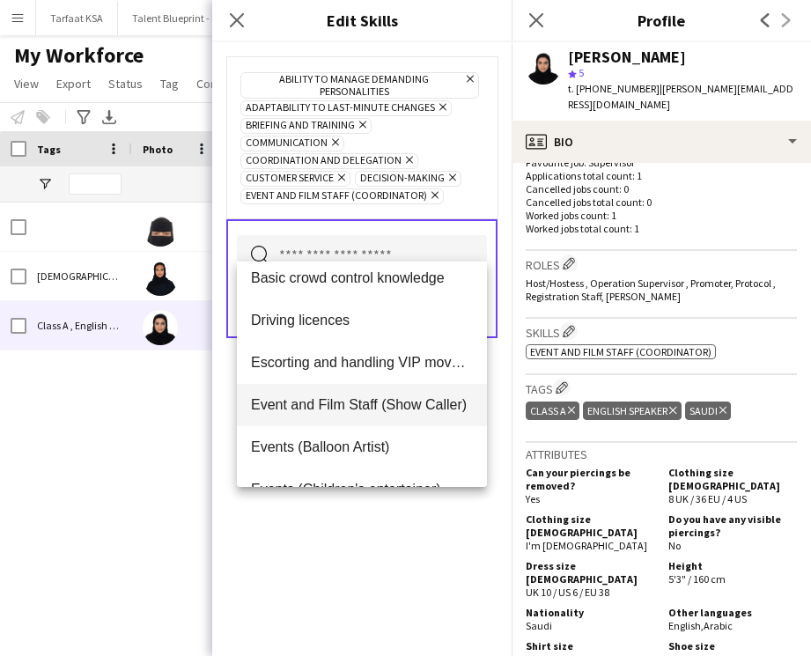
scroll to position [102, 0]
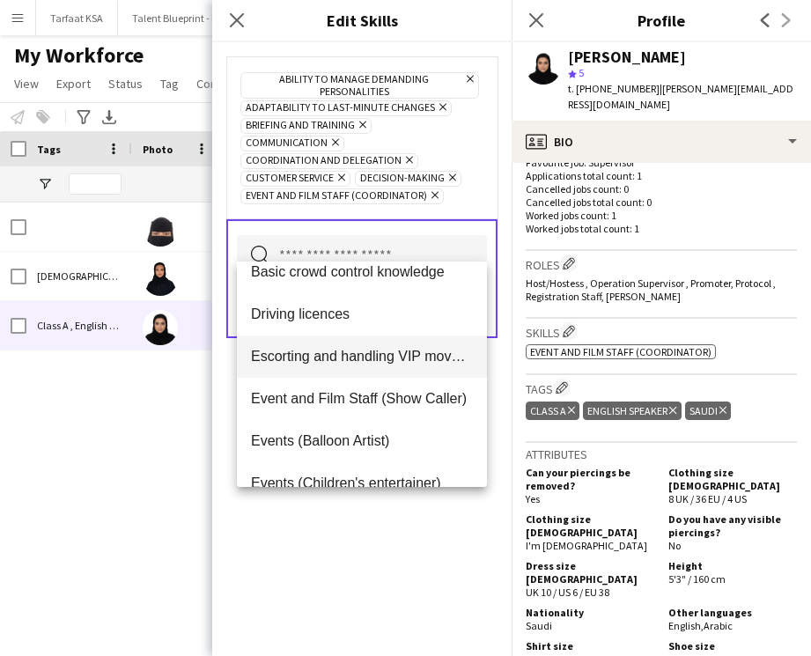
click at [399, 365] on mat-option "Escorting and handling VIP movements" at bounding box center [362, 357] width 250 height 42
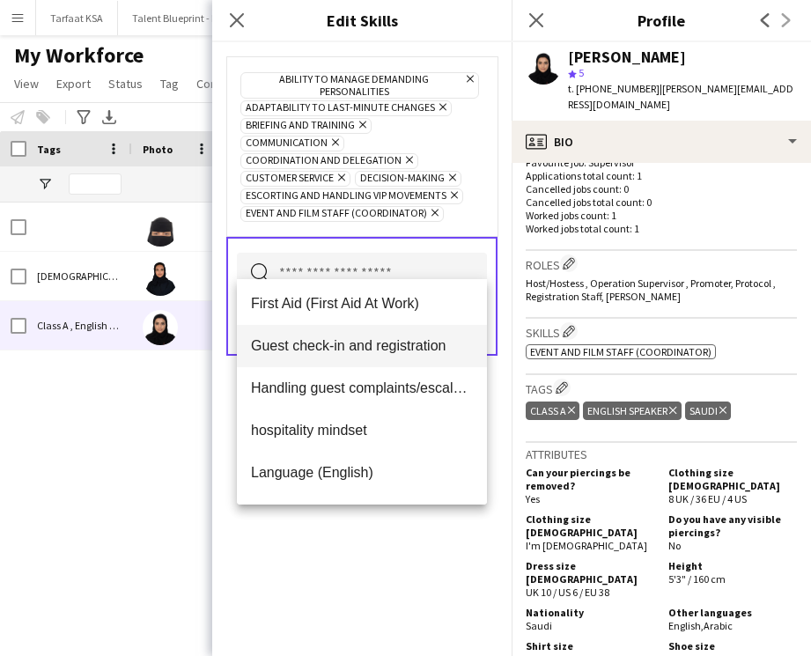
scroll to position [473, 0]
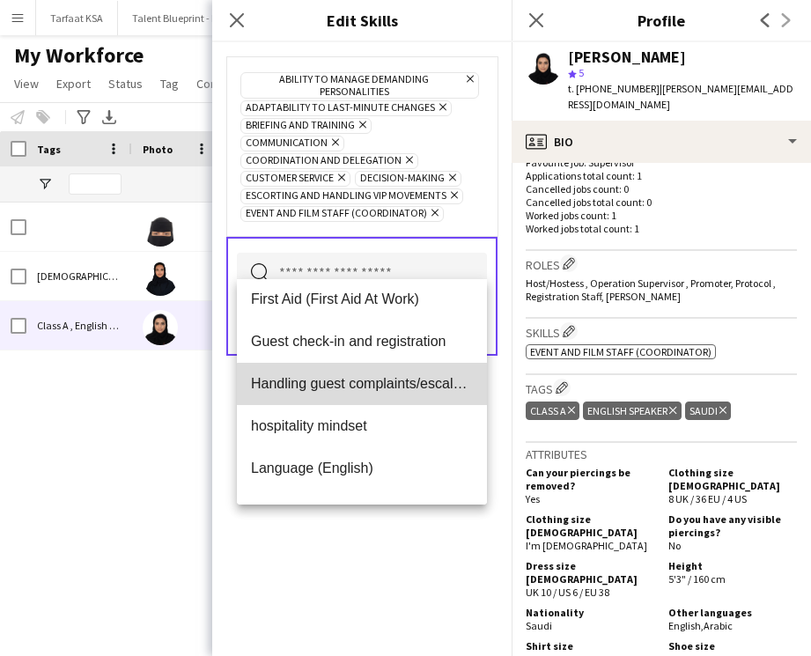
click at [411, 388] on span "Handling guest complaints/escalations" at bounding box center [362, 383] width 222 height 17
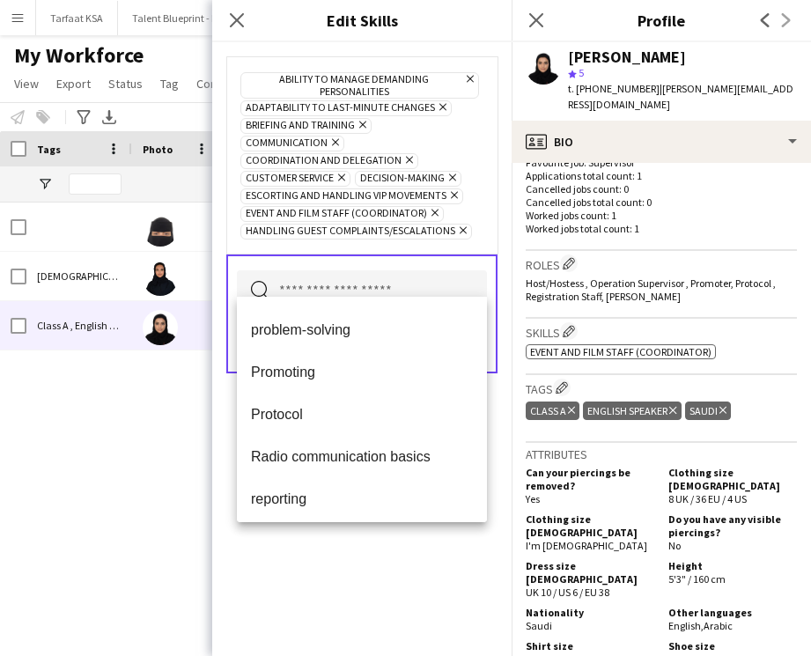
scroll to position [1100, 0]
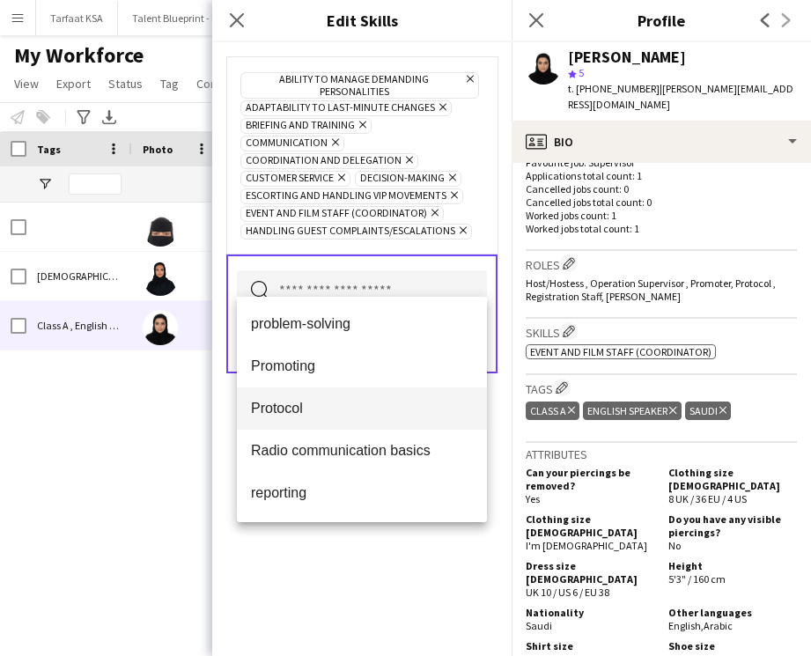
click at [411, 400] on mat-option "Protocol" at bounding box center [362, 409] width 250 height 42
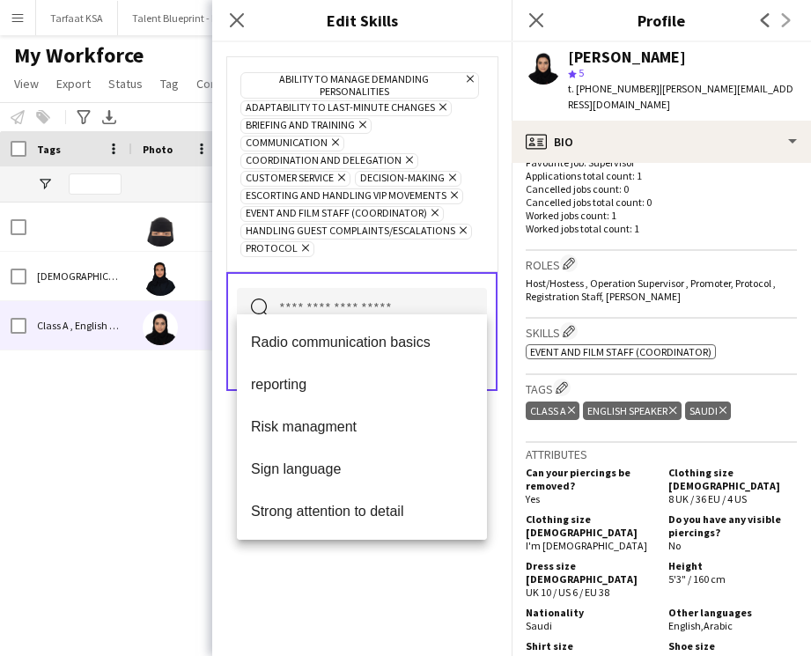
scroll to position [1185, 0]
click at [366, 505] on span "Strong attention to detail" at bounding box center [362, 510] width 222 height 17
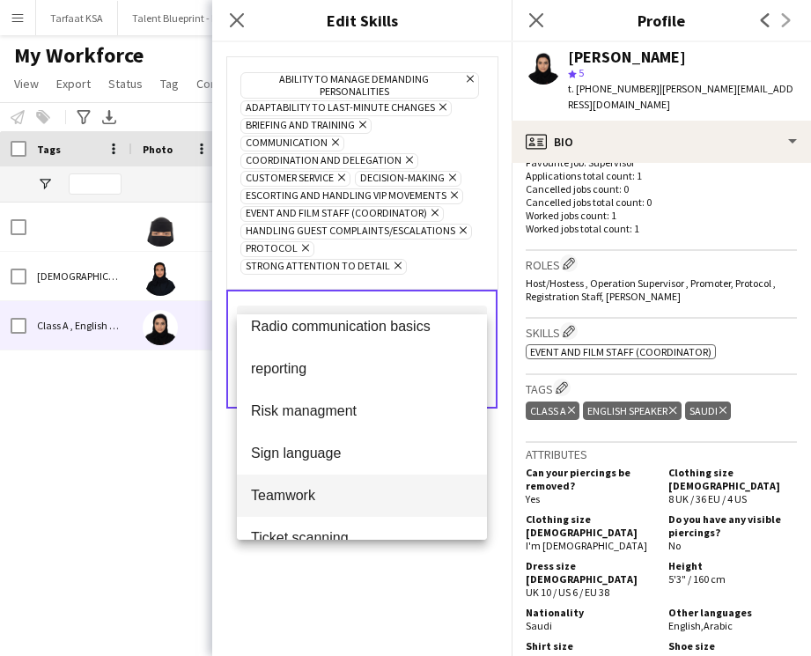
scroll to position [1197, 0]
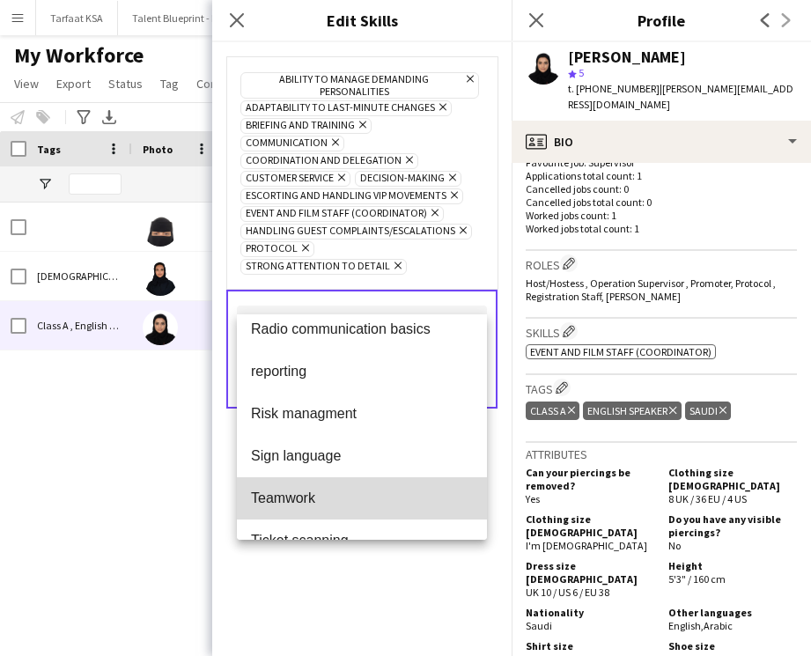
click at [361, 495] on span "Teamwork" at bounding box center [362, 498] width 222 height 17
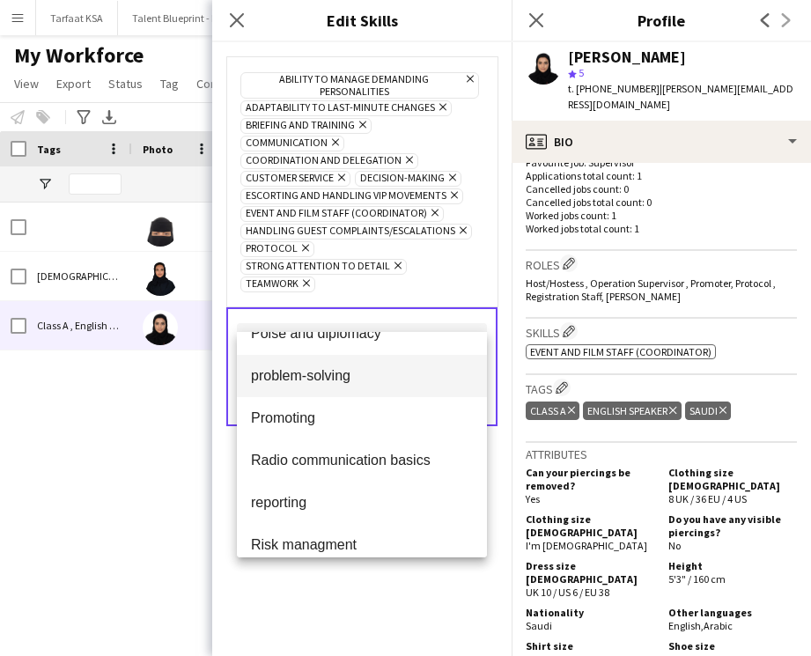
scroll to position [1107, 0]
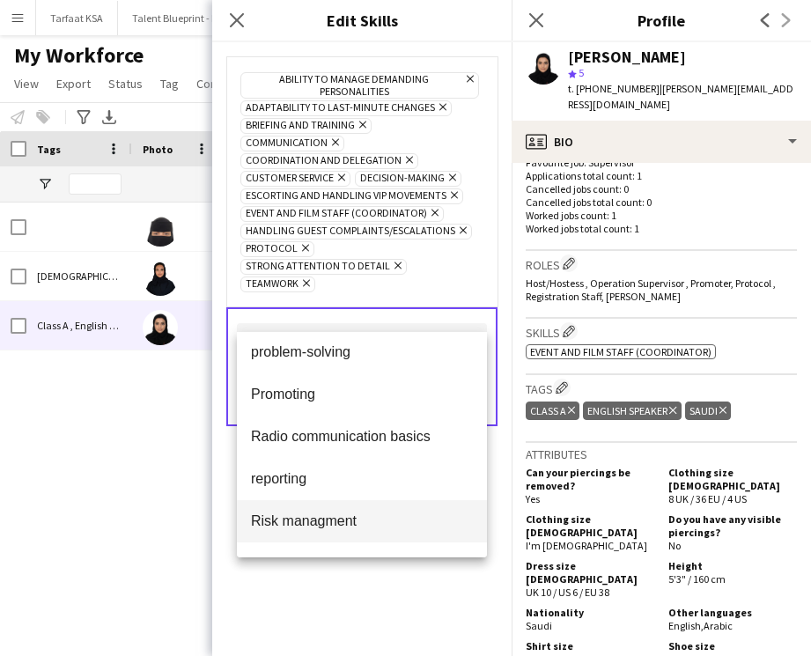
click at [356, 516] on span "Risk managment" at bounding box center [362, 521] width 222 height 17
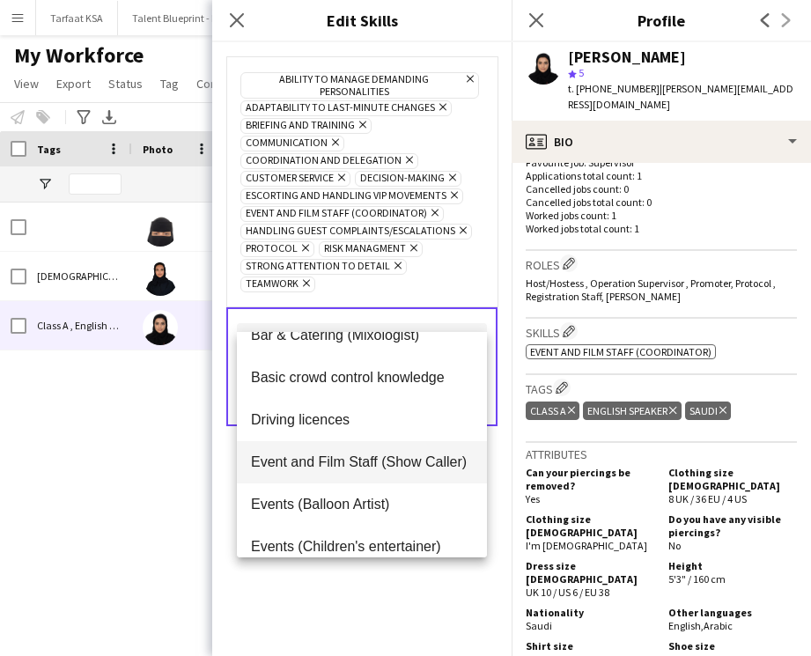
scroll to position [71, 0]
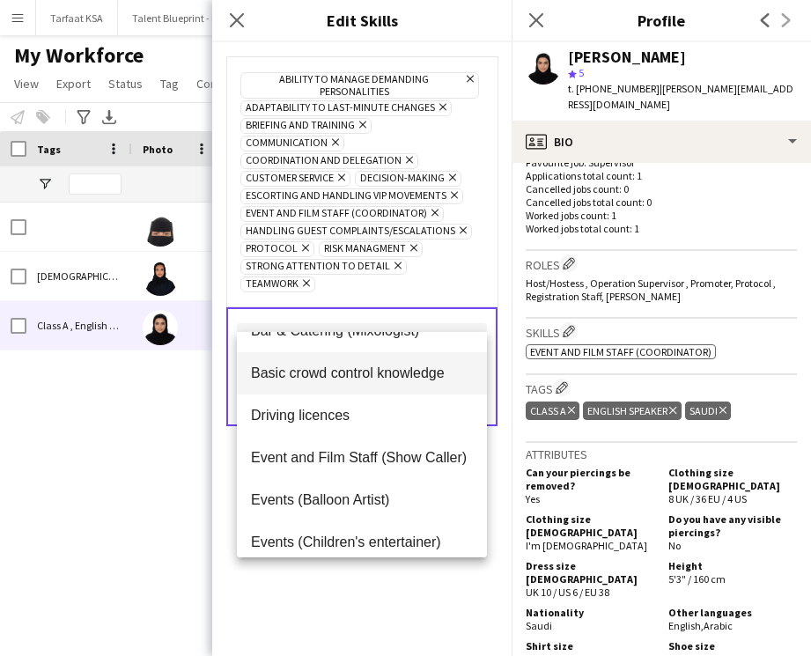
click at [384, 380] on span "Basic crowd control knowledge" at bounding box center [362, 373] width 222 height 17
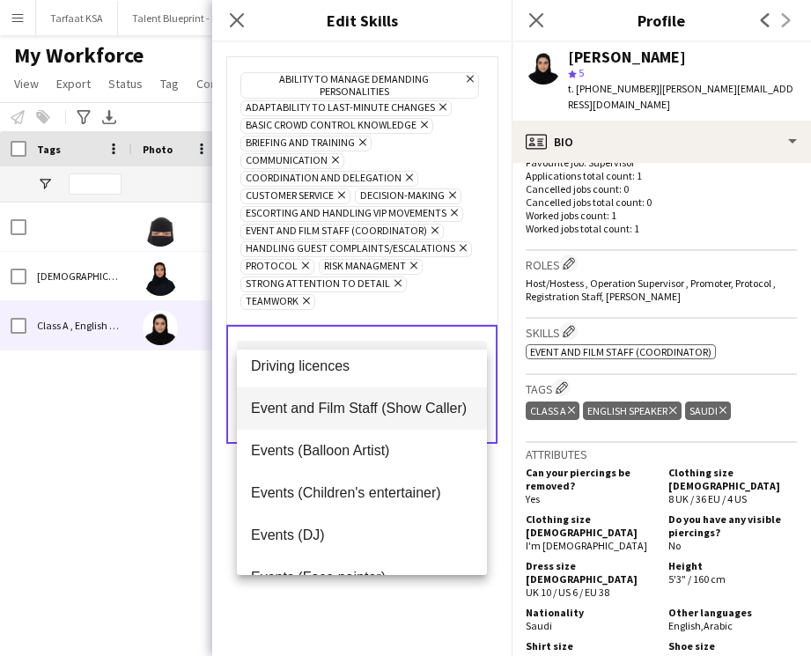
scroll to position [141, 0]
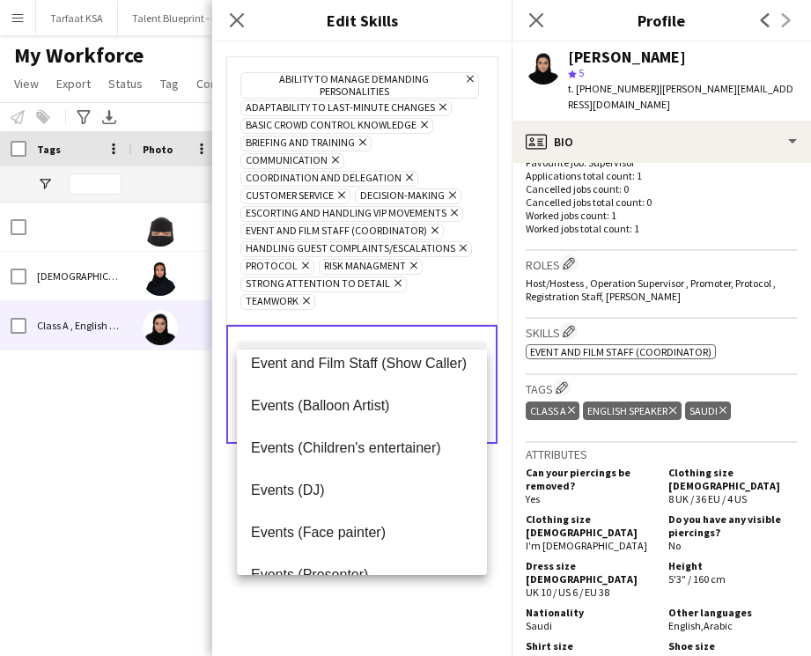
click at [363, 600] on div "Ability to manage demanding personalities Remove Adaptability to last-minute ch…" at bounding box center [361, 349] width 299 height 614
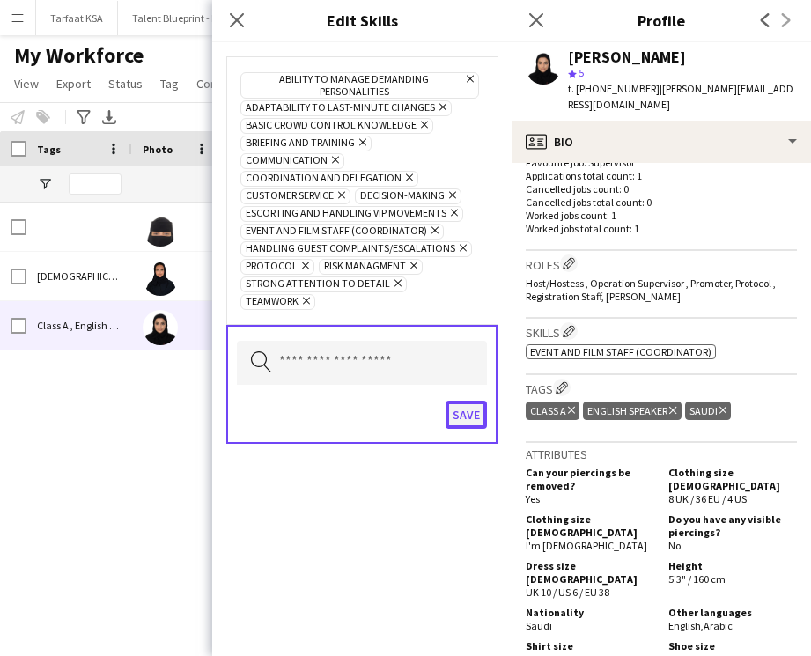
click at [468, 401] on button "Save" at bounding box center [466, 415] width 41 height 28
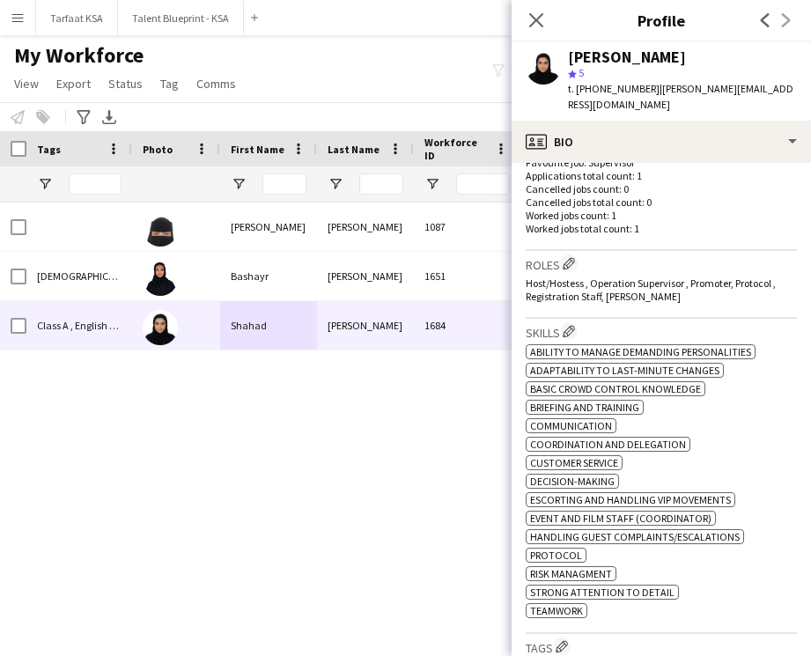
click at [26, 23] on button "Menu" at bounding box center [17, 17] width 35 height 35
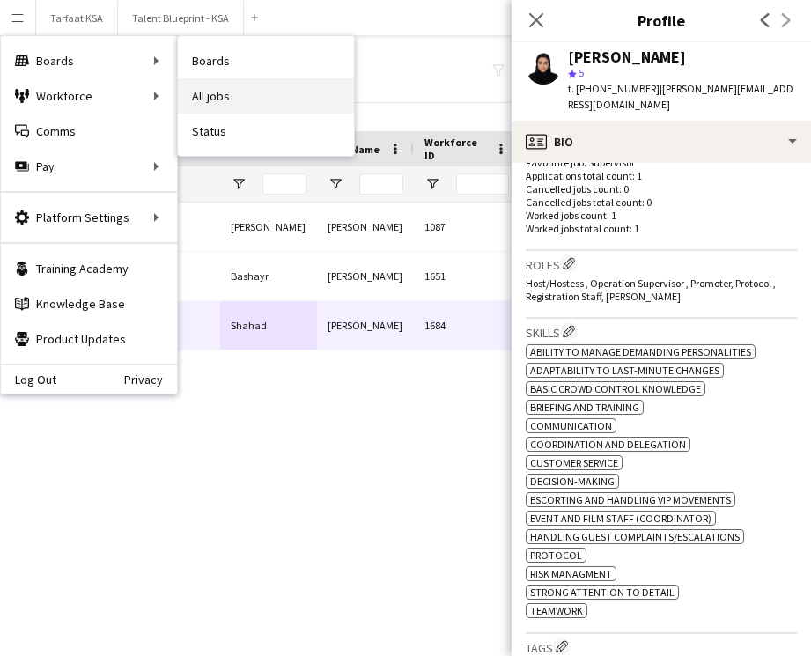
click at [218, 92] on link "All jobs" at bounding box center [266, 95] width 176 height 35
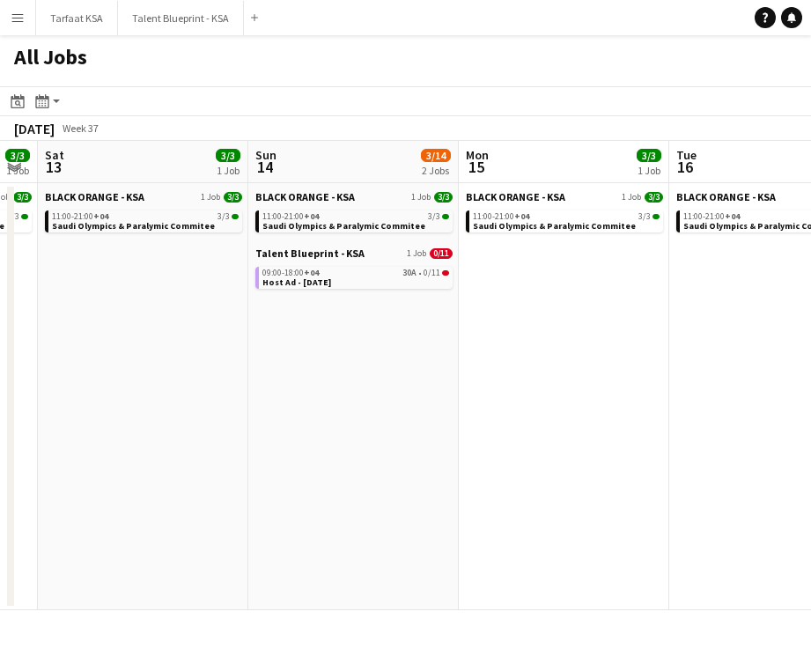
scroll to position [0, 595]
click at [329, 275] on div "09:00-18:00 +04 30A • 0/11" at bounding box center [355, 273] width 187 height 9
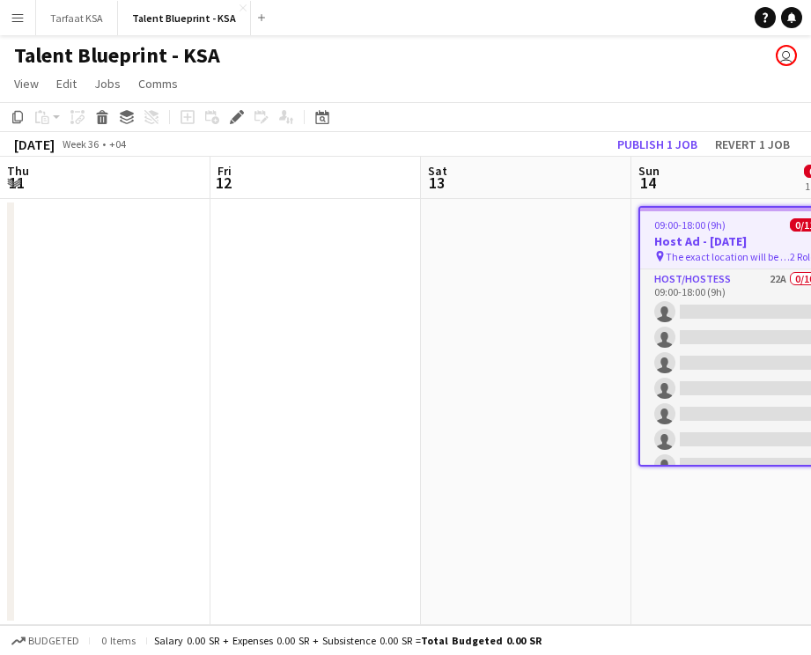
scroll to position [0, 606]
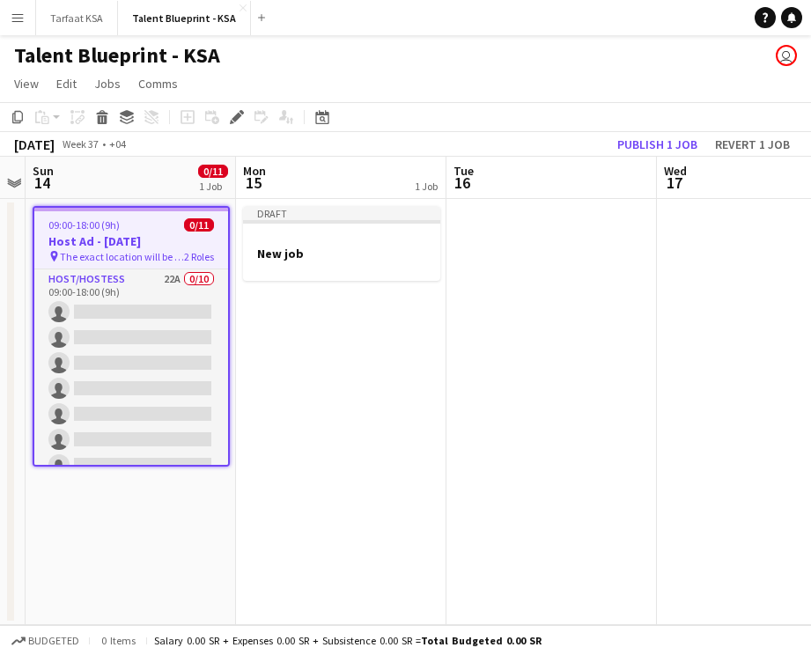
click at [130, 255] on span "The exact location will be shared later" at bounding box center [122, 256] width 124 height 13
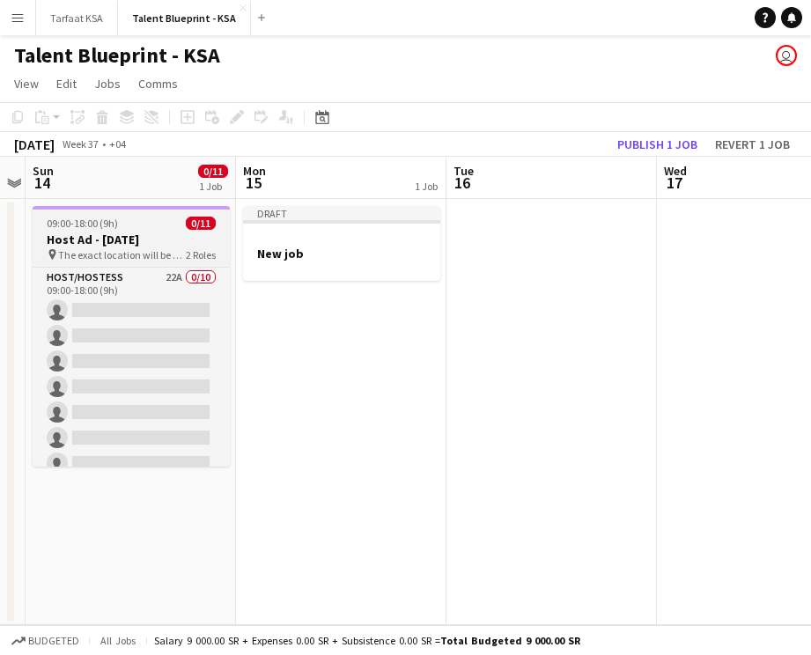
click at [125, 224] on div "09:00-18:00 (9h) 0/11" at bounding box center [131, 223] width 197 height 13
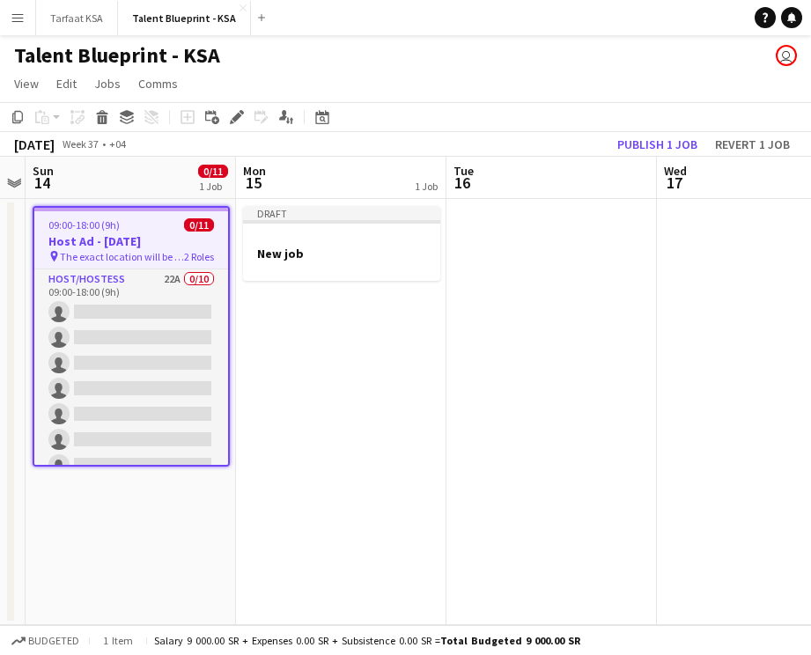
scroll to position [0, 0]
click at [139, 252] on span "The exact location will be shared later" at bounding box center [122, 256] width 124 height 13
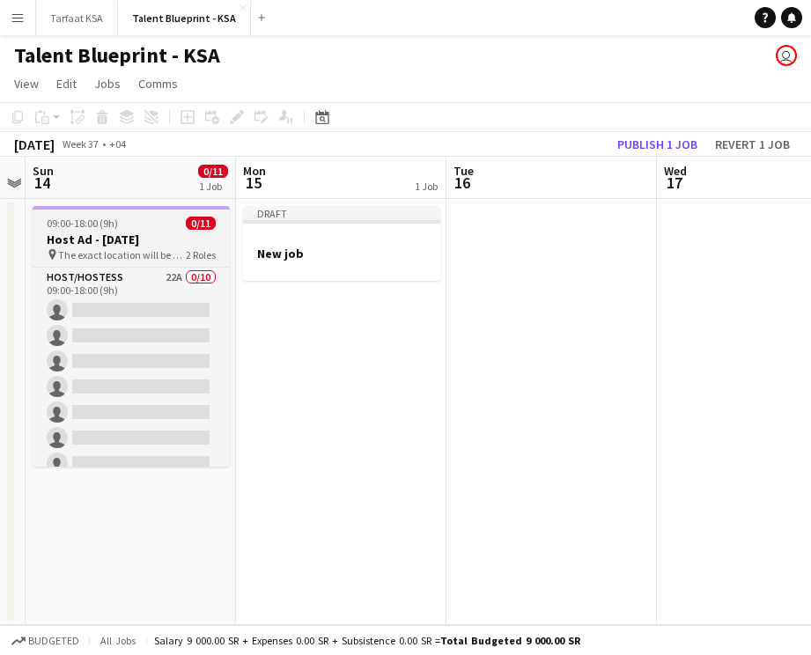
click at [139, 252] on span "The exact location will be shared later" at bounding box center [122, 254] width 128 height 13
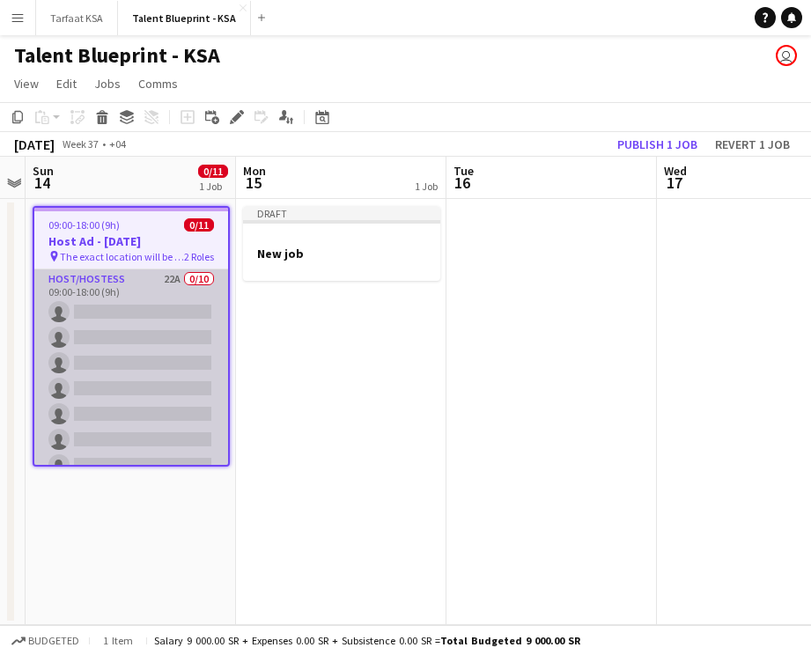
click at [140, 313] on app-card-role "Host/Hostess 22A 0/10 09:00-18:00 (9h) single-neutral-actions single-neutral-ac…" at bounding box center [131, 415] width 194 height 290
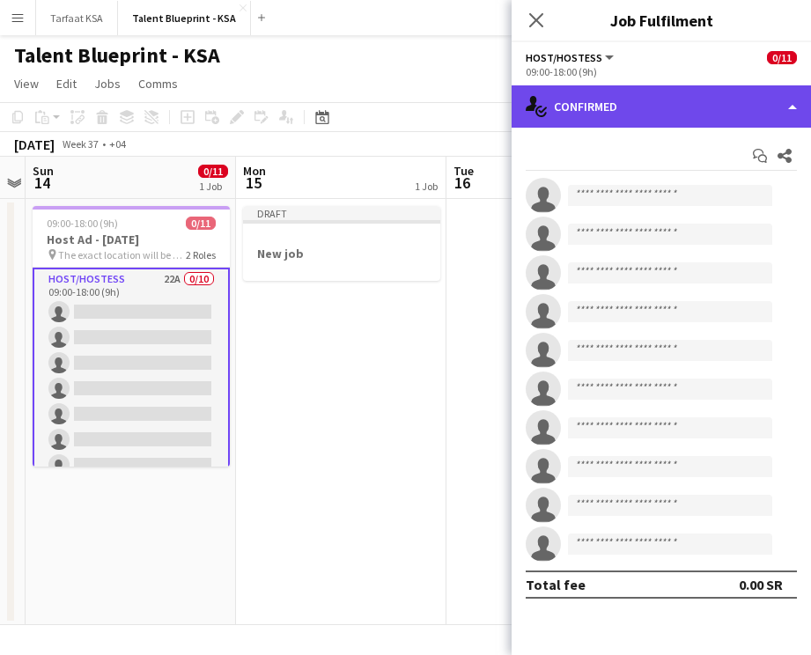
click at [603, 122] on div "single-neutral-actions-check-2 Confirmed" at bounding box center [661, 106] width 299 height 42
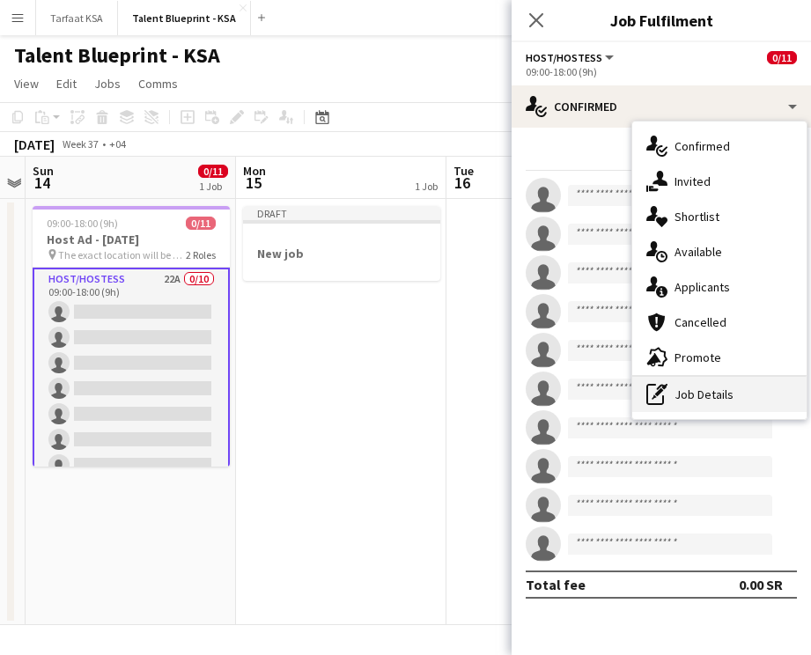
click at [681, 390] on div "pen-write Job Details" at bounding box center [719, 394] width 174 height 35
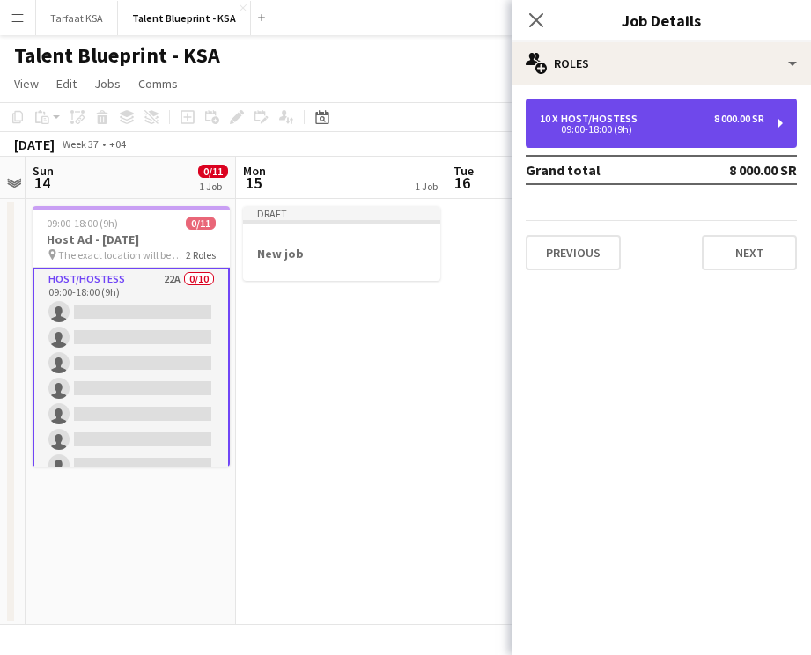
click at [723, 102] on div "10 x Host/Hostess 8 000.00 SR 09:00-18:00 (9h)" at bounding box center [661, 123] width 271 height 49
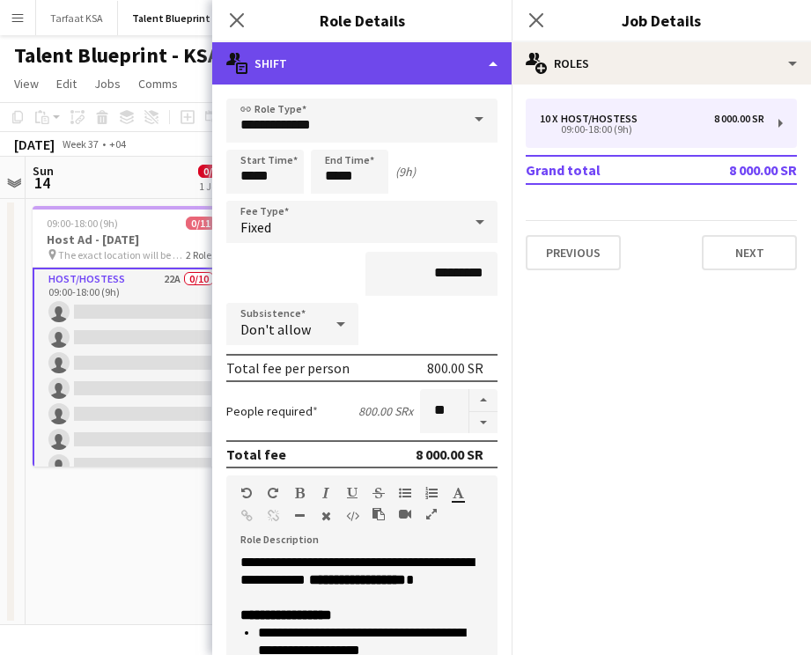
click at [490, 65] on div "multiple-actions-text Shift" at bounding box center [361, 63] width 299 height 42
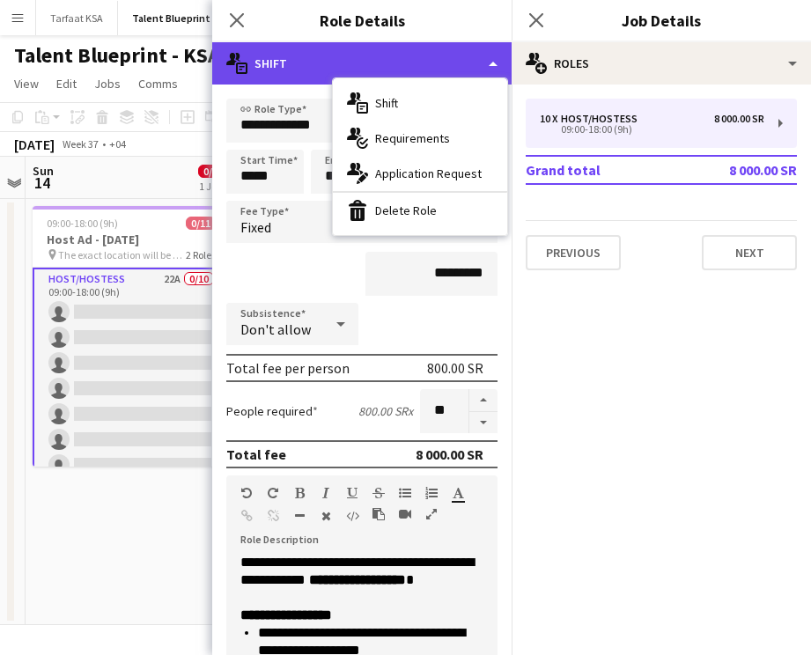
click at [492, 56] on div "multiple-actions-text Shift" at bounding box center [361, 63] width 299 height 42
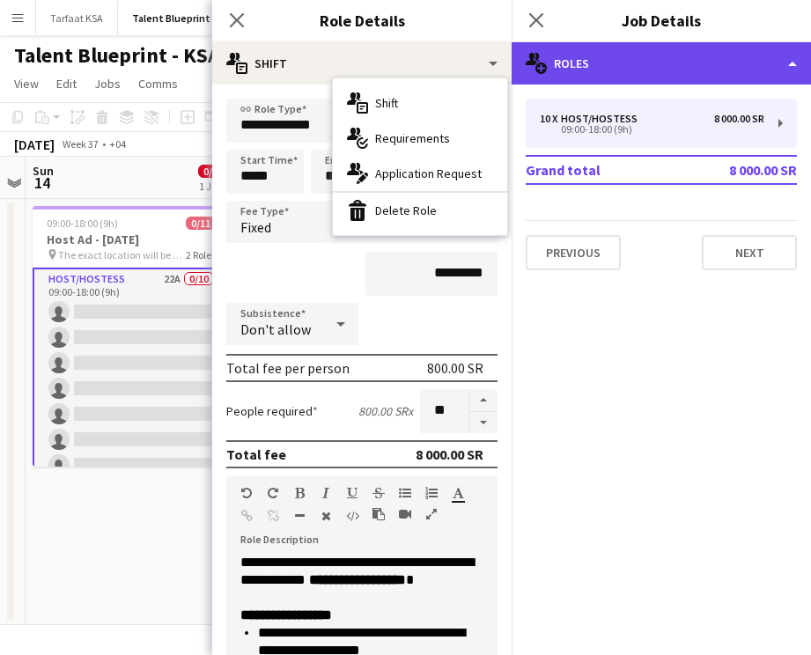
click at [573, 62] on div "multiple-users-add Roles" at bounding box center [661, 63] width 299 height 42
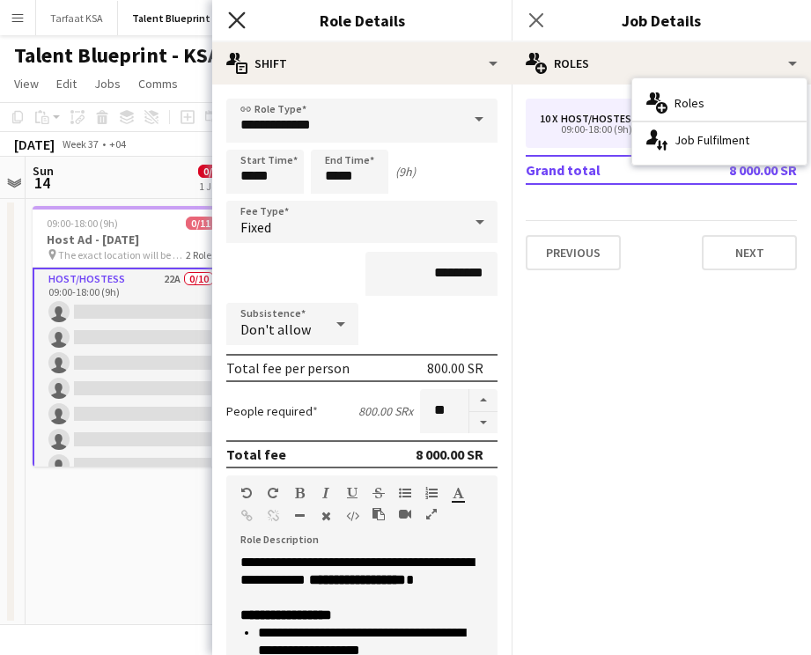
click at [238, 14] on icon "Close pop-in" at bounding box center [236, 19] width 17 height 17
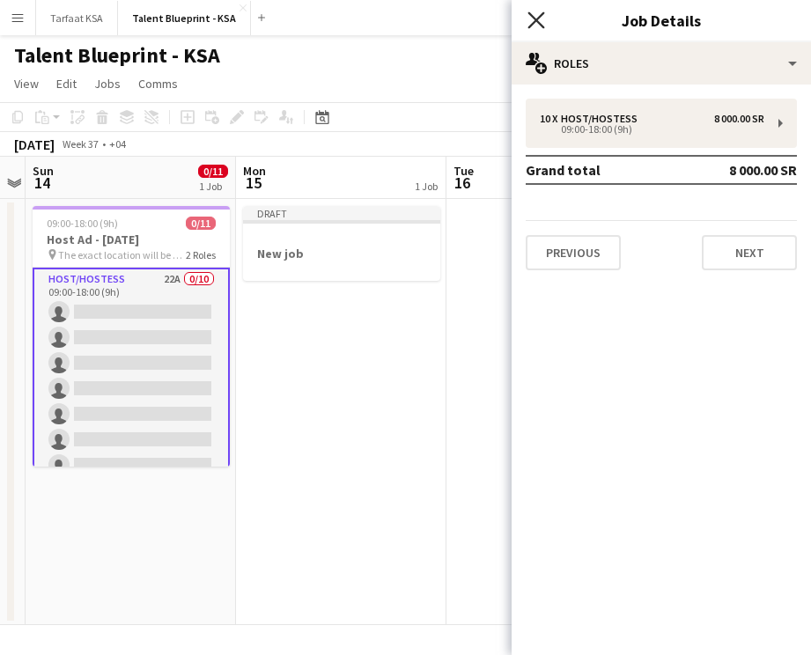
click at [539, 12] on icon "Close pop-in" at bounding box center [536, 19] width 17 height 17
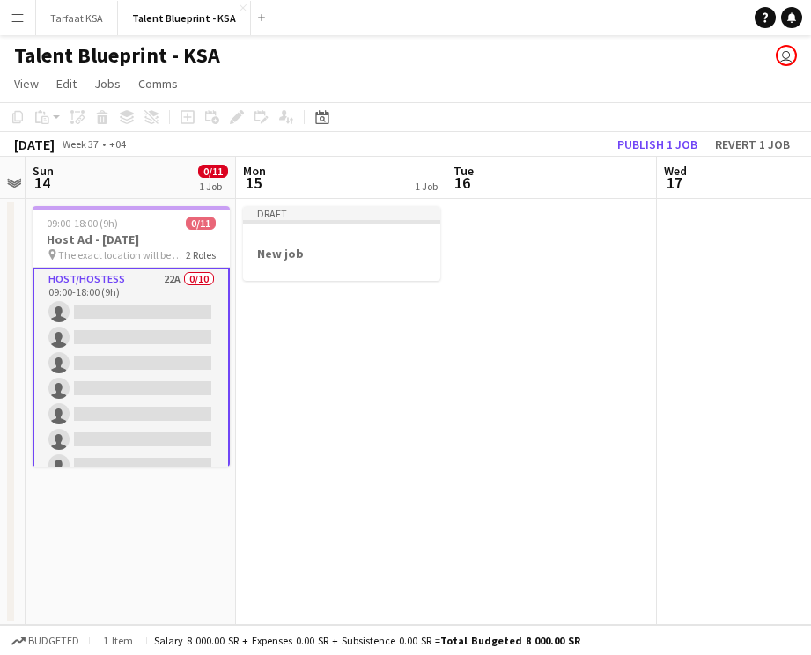
click at [115, 345] on app-card-role "Host/Hostess 22A 0/10 09:00-18:00 (9h) single-neutral-actions single-neutral-ac…" at bounding box center [131, 414] width 197 height 293
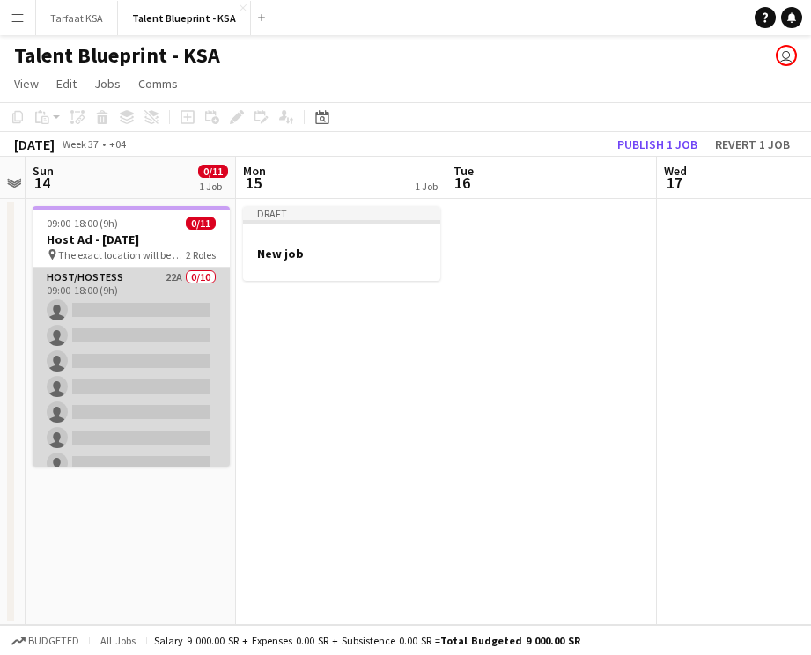
click at [116, 324] on app-card-role "Host/Hostess 22A 0/10 09:00-18:00 (9h) single-neutral-actions single-neutral-ac…" at bounding box center [131, 413] width 197 height 290
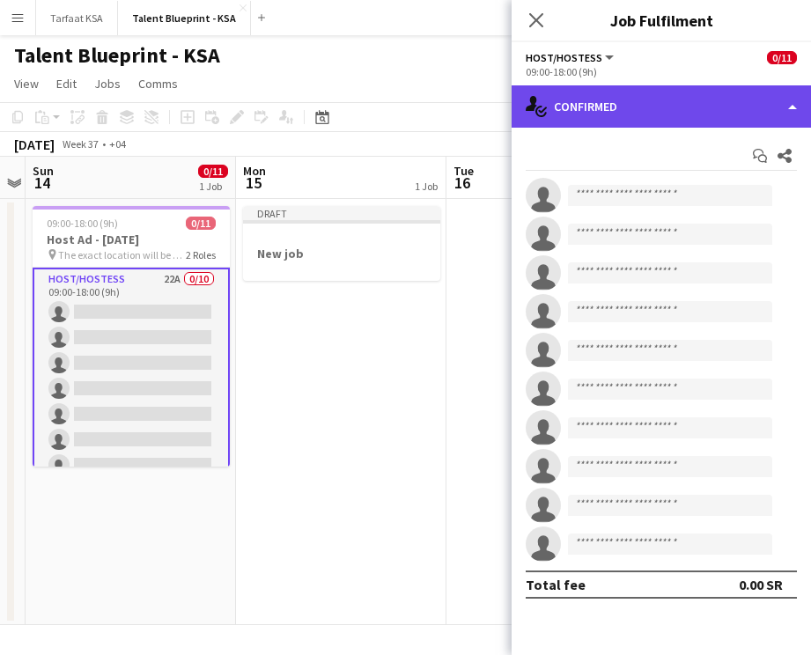
click at [616, 113] on div "single-neutral-actions-check-2 Confirmed" at bounding box center [661, 106] width 299 height 42
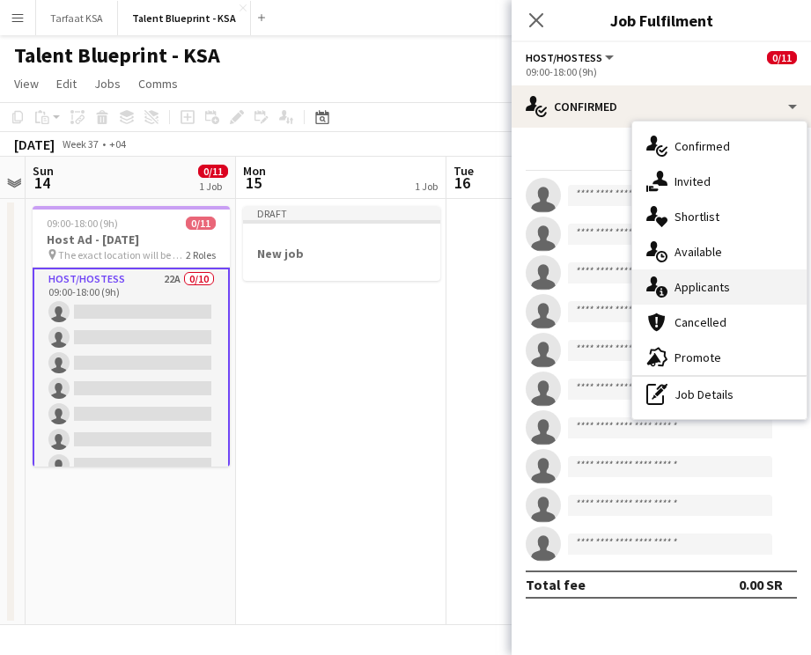
click at [704, 280] on span "Applicants" at bounding box center [702, 287] width 55 height 16
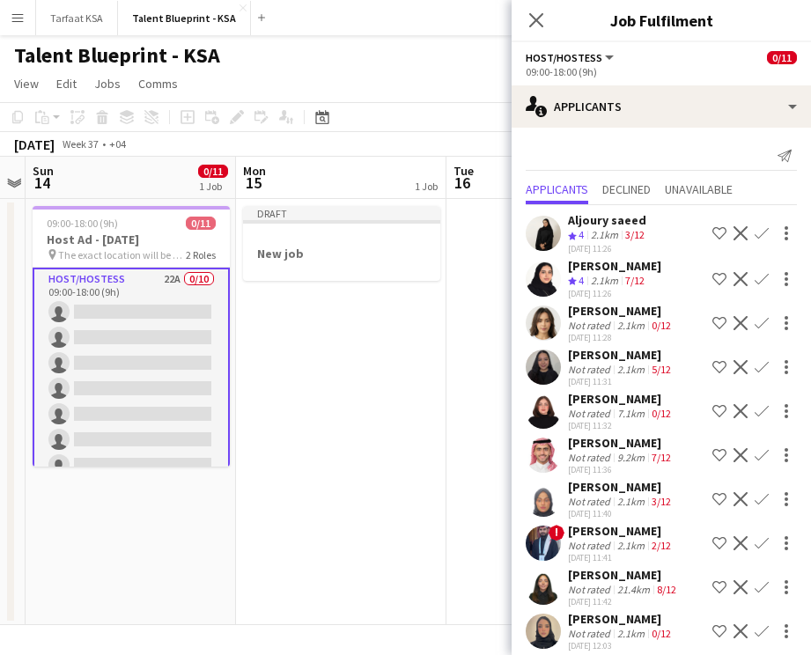
click at [619, 408] on div "7.1km" at bounding box center [631, 413] width 34 height 13
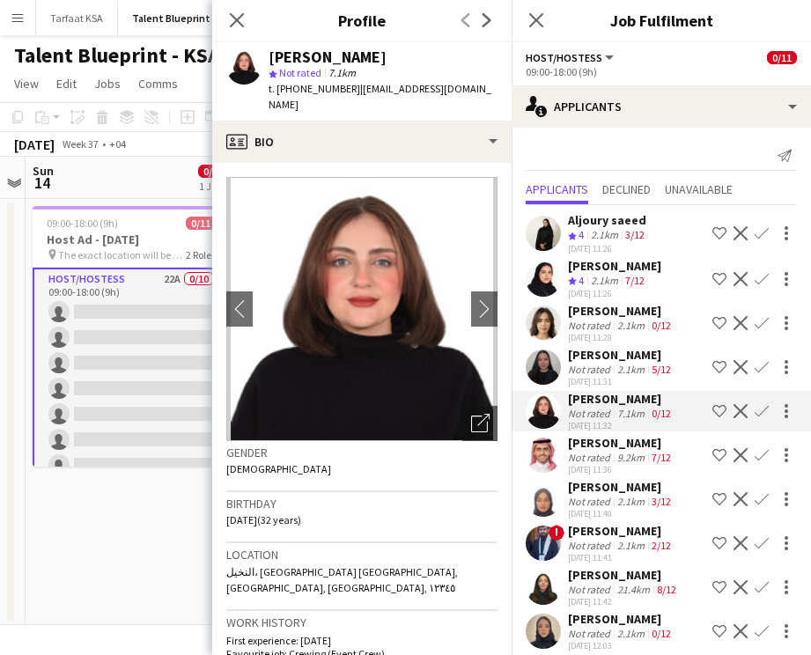
click at [547, 411] on app-user-avatar at bounding box center [543, 411] width 35 height 35
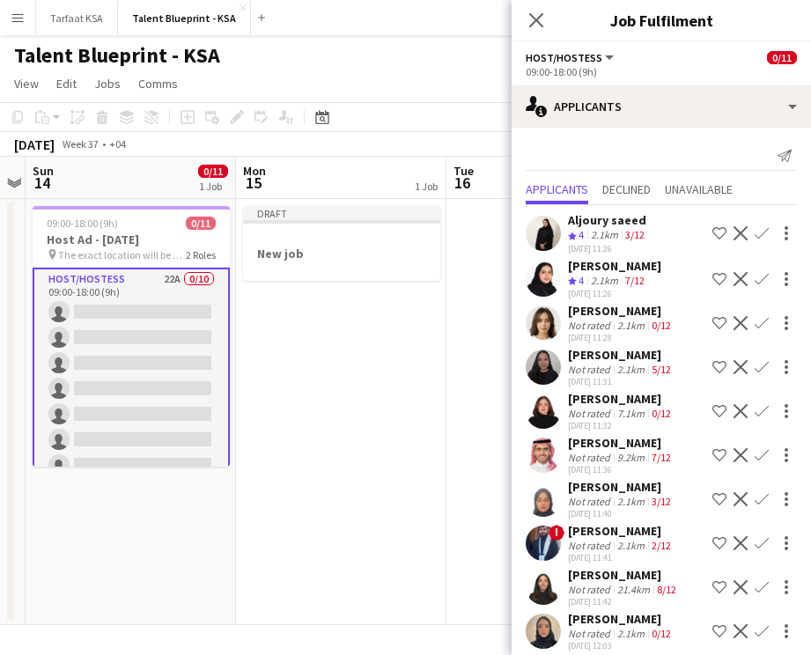
click at [545, 506] on app-user-avatar at bounding box center [543, 499] width 35 height 35
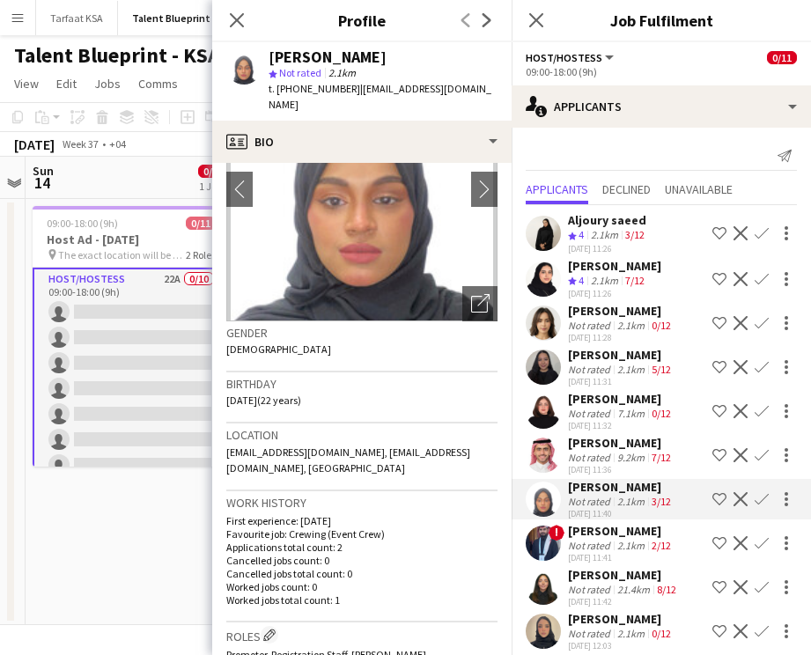
scroll to position [63, 0]
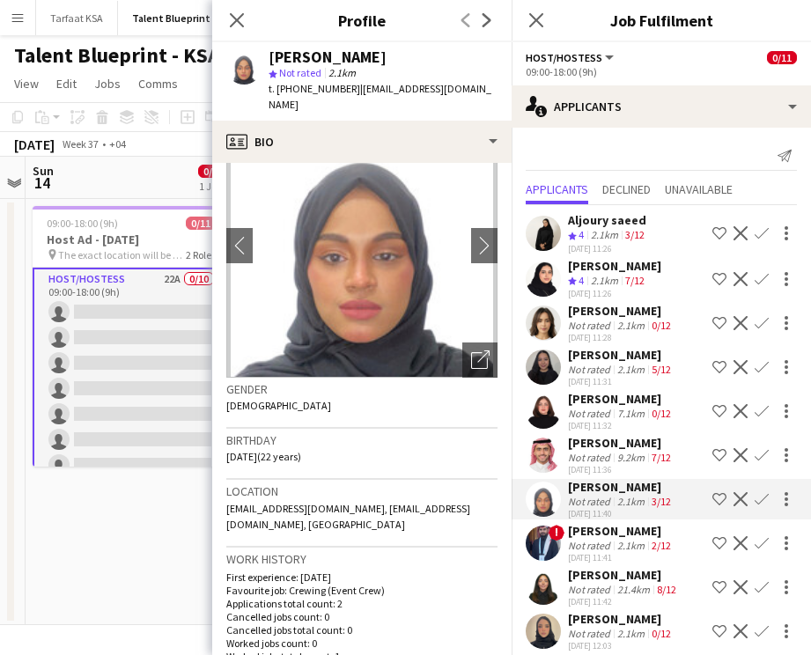
click at [552, 502] on app-user-avatar at bounding box center [543, 499] width 35 height 35
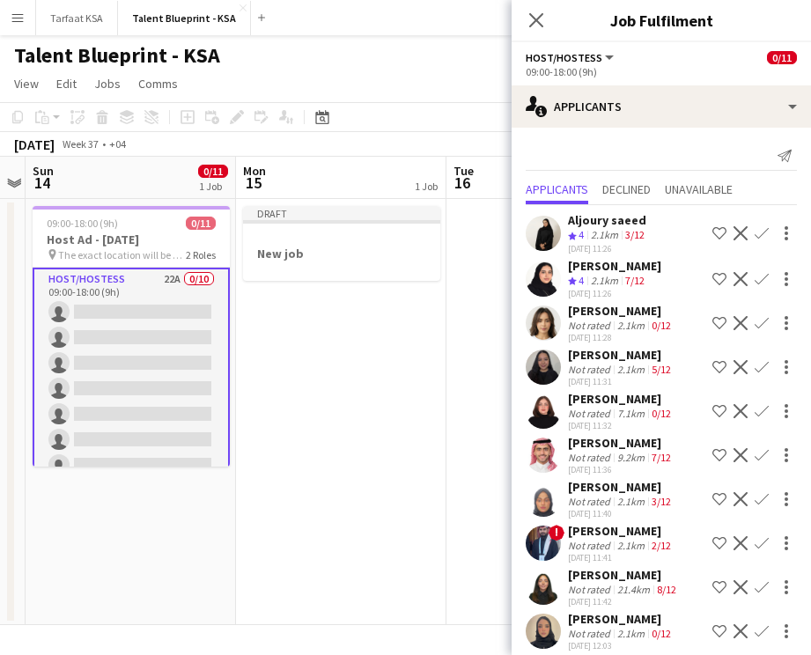
click at [552, 537] on span "!" at bounding box center [557, 533] width 16 height 16
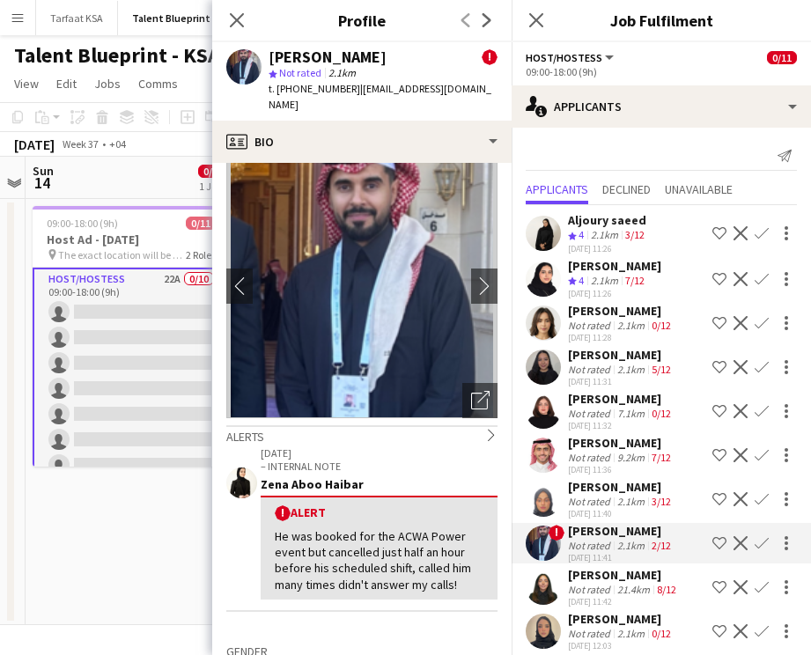
scroll to position [0, 0]
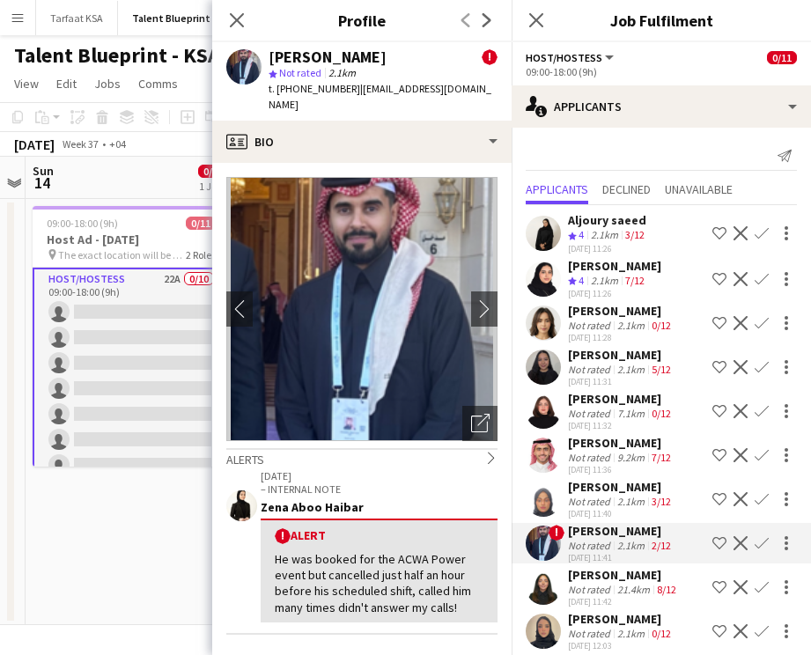
click at [543, 580] on app-user-avatar at bounding box center [543, 587] width 35 height 35
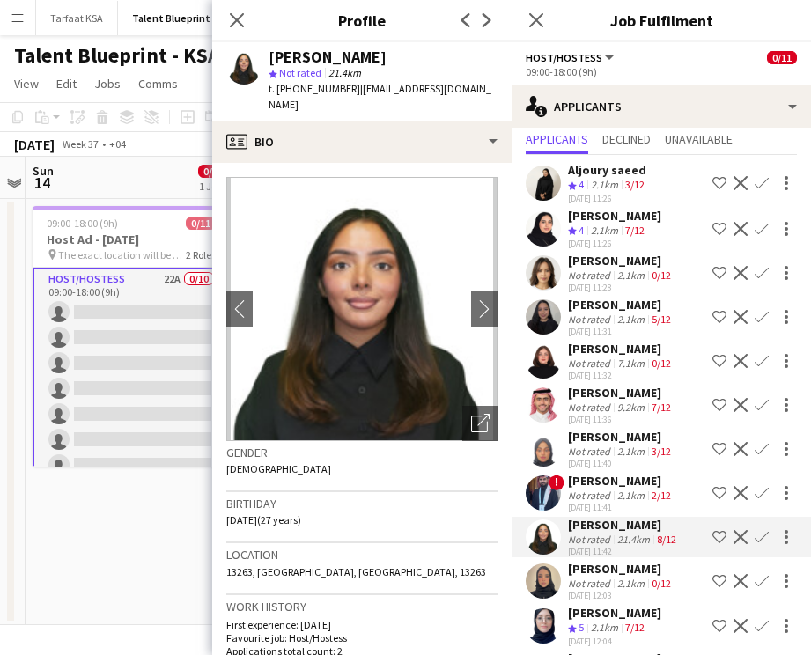
scroll to position [60, 0]
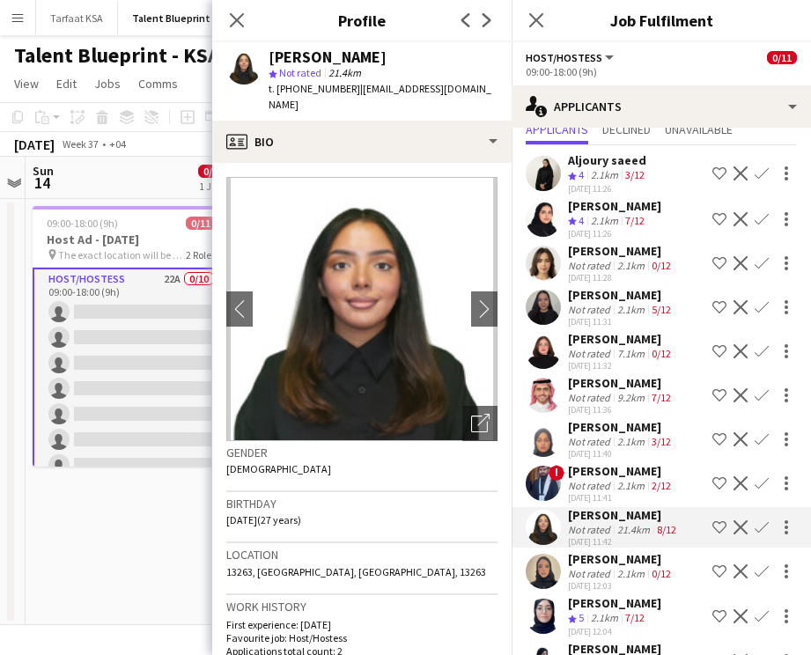
click at [548, 577] on app-user-avatar at bounding box center [543, 571] width 35 height 35
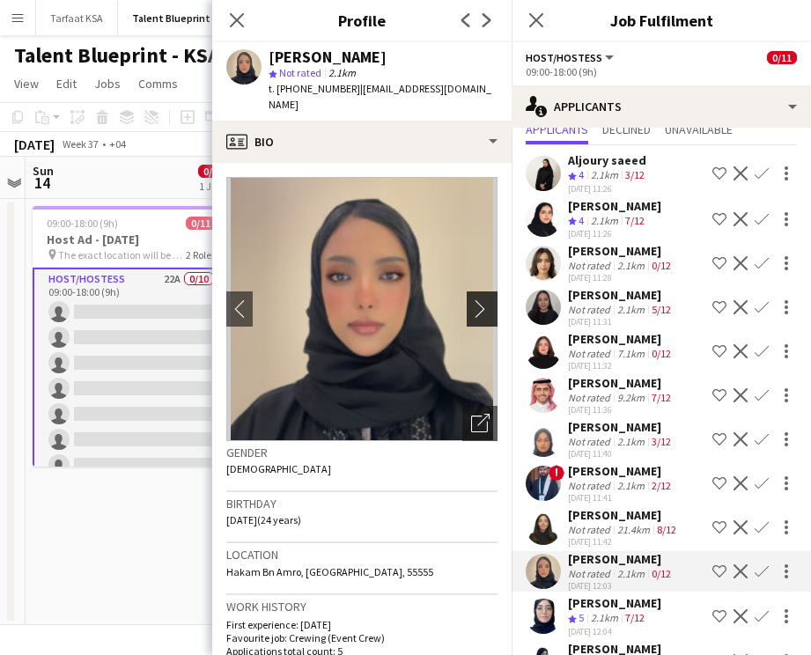
click at [477, 299] on app-icon "chevron-right" at bounding box center [484, 308] width 27 height 18
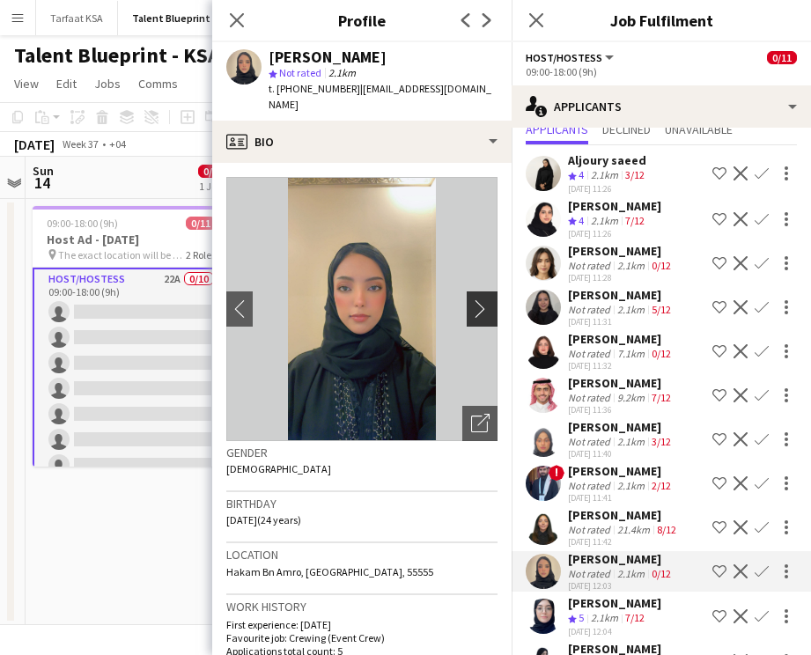
click at [477, 299] on app-icon "chevron-right" at bounding box center [484, 308] width 27 height 18
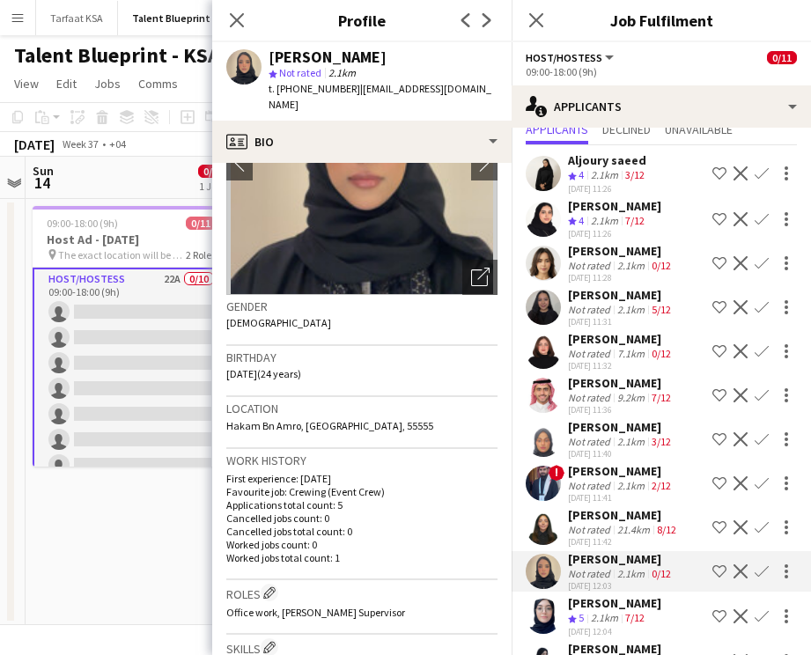
scroll to position [152, 0]
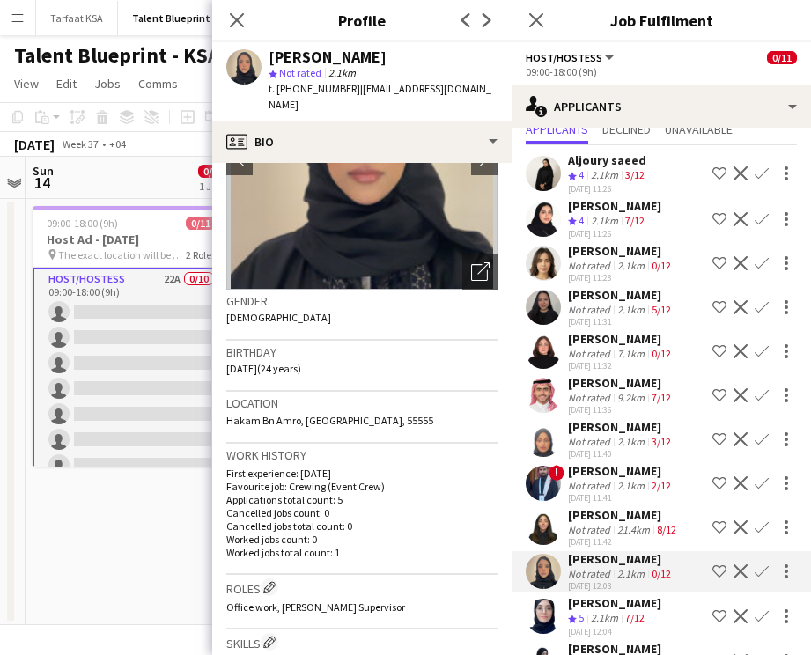
click at [548, 613] on app-user-avatar at bounding box center [543, 616] width 35 height 35
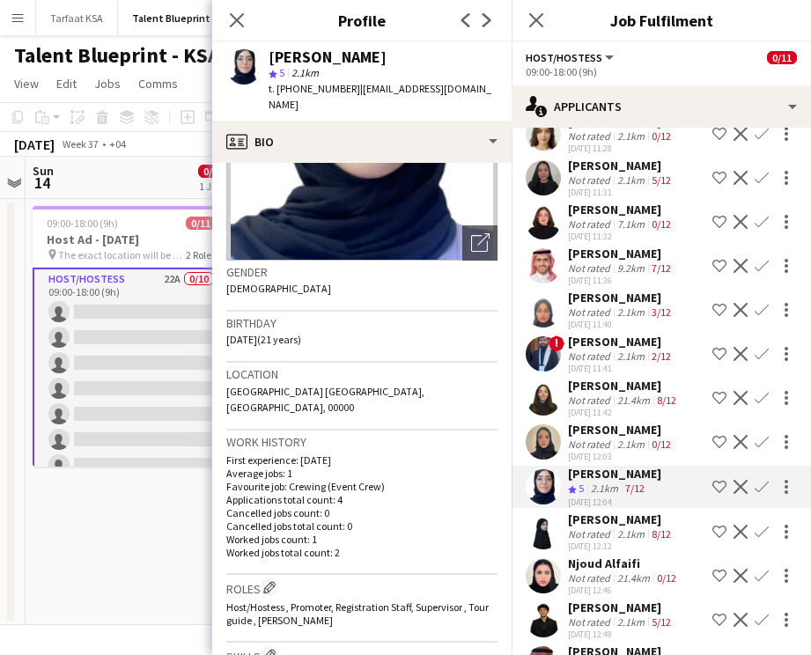
scroll to position [211, 0]
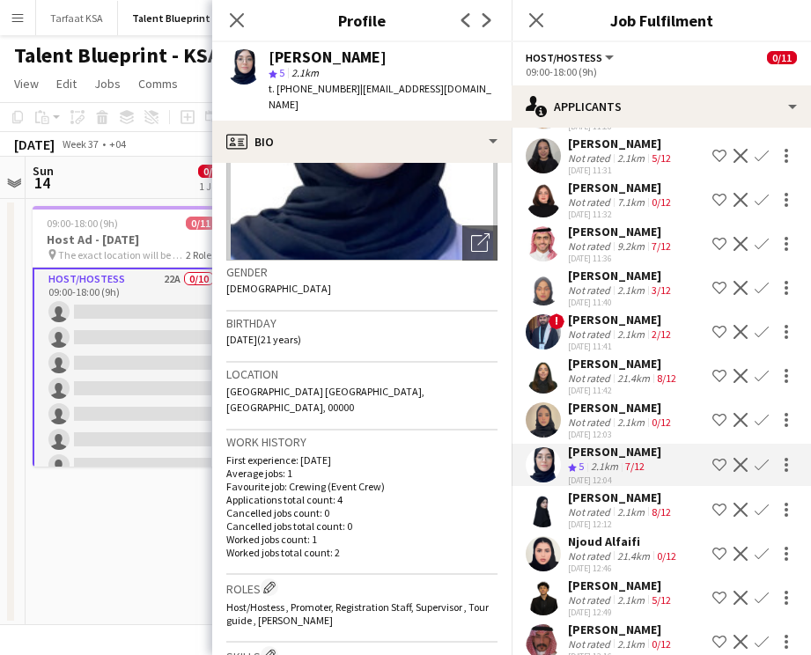
click at [542, 511] on app-user-avatar at bounding box center [543, 509] width 35 height 35
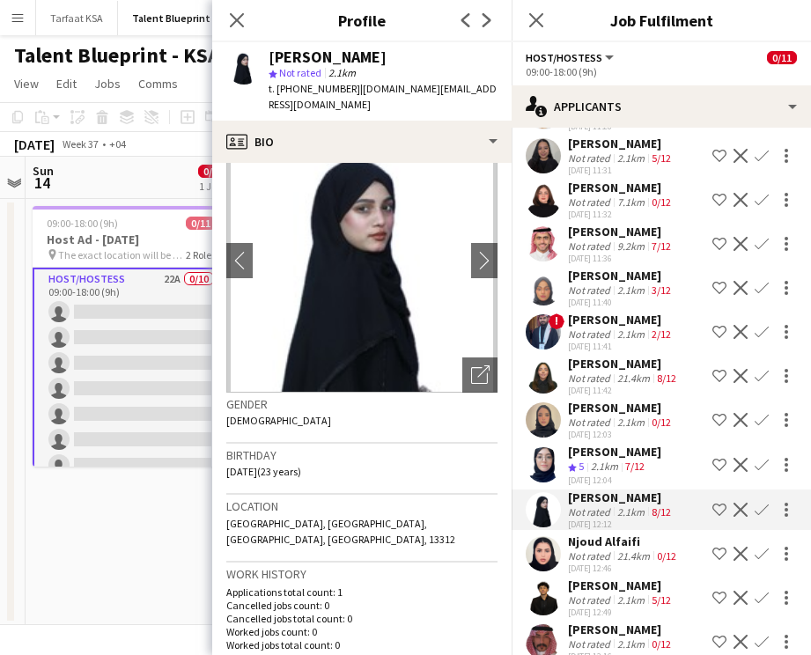
scroll to position [45, 0]
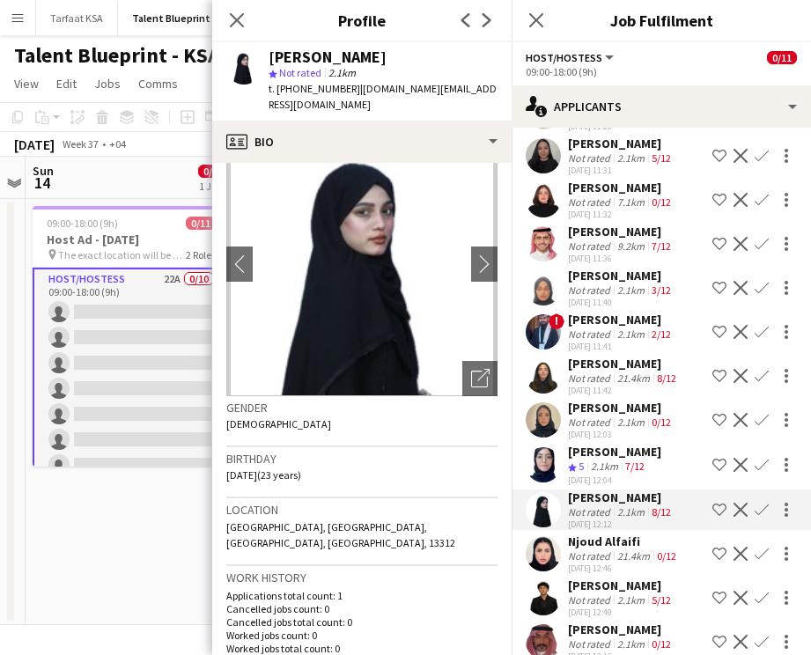
click at [554, 547] on app-user-avatar at bounding box center [543, 553] width 35 height 35
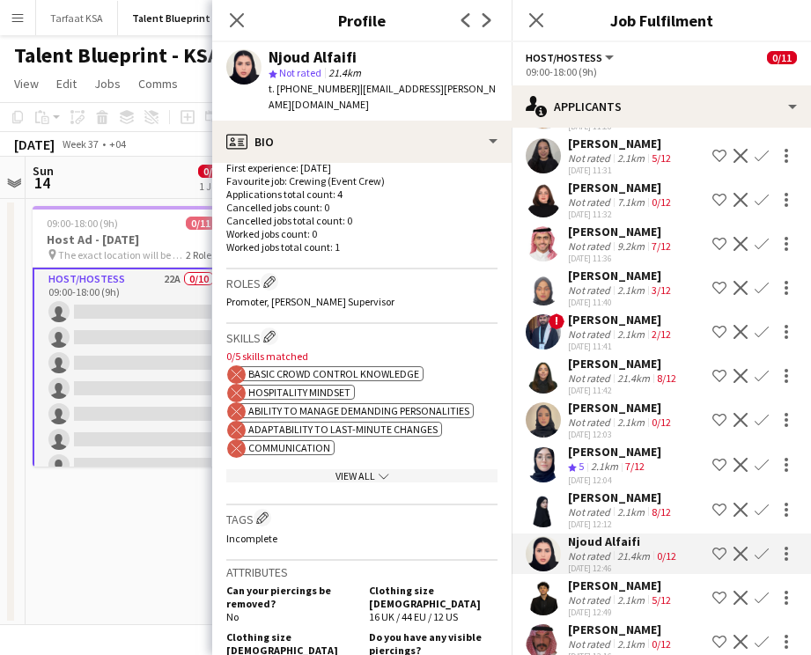
scroll to position [469, 0]
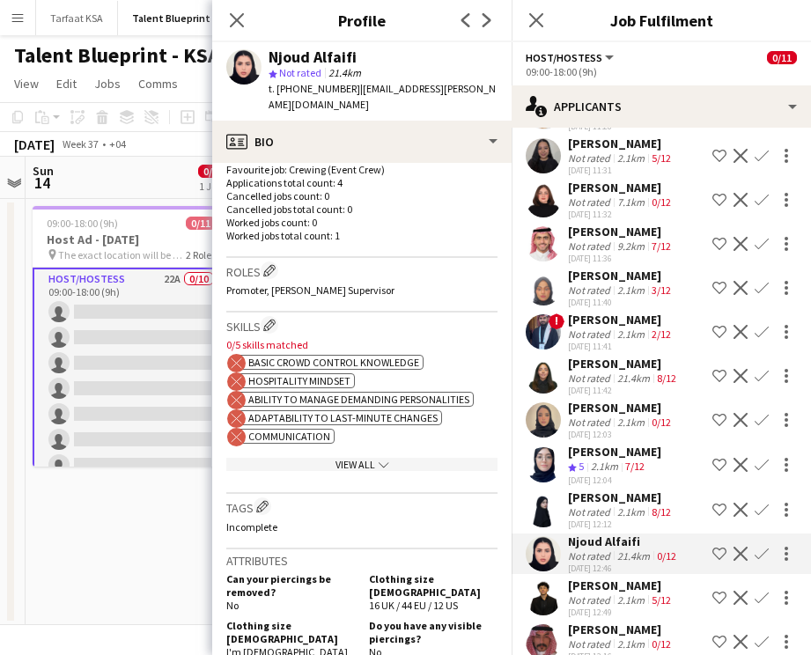
click at [416, 458] on div "View All chevron-down" at bounding box center [361, 464] width 271 height 13
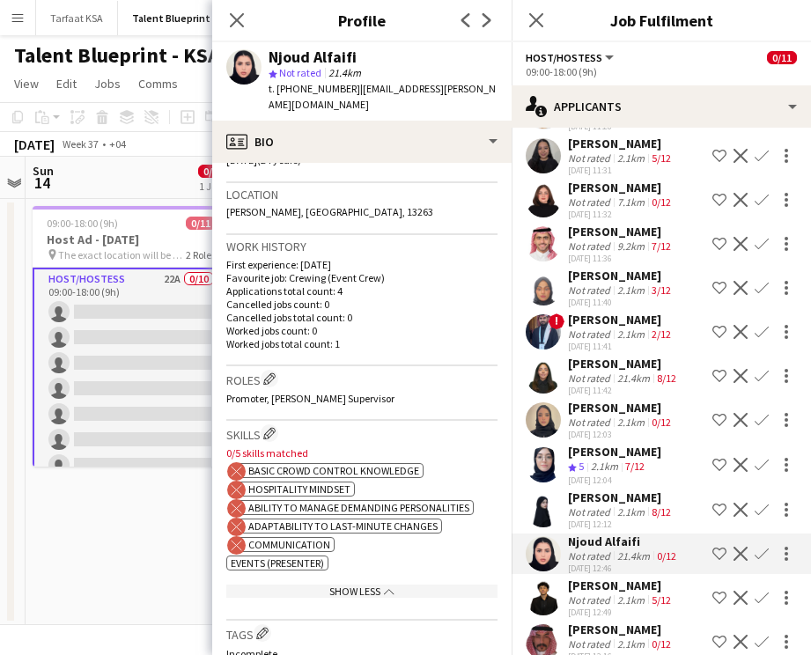
scroll to position [344, 0]
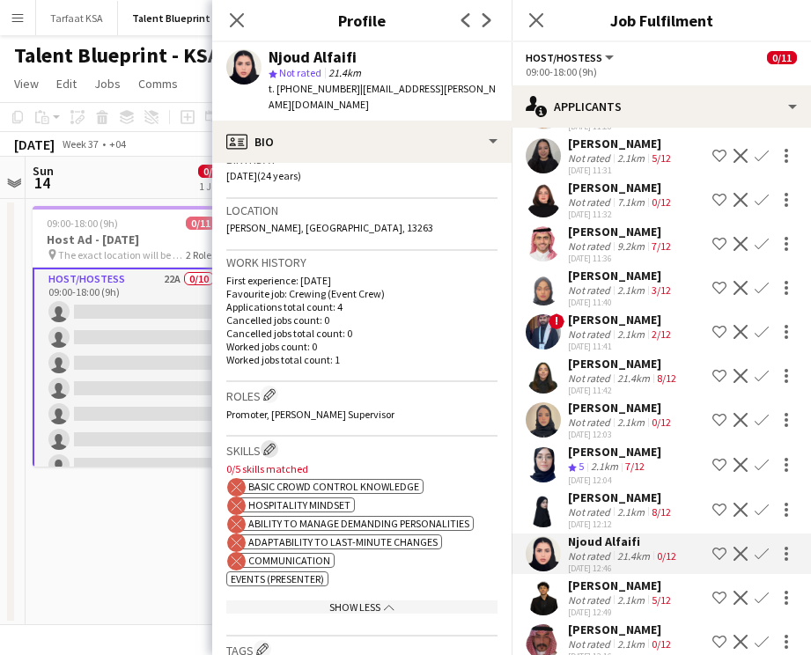
click at [270, 443] on app-icon "Edit crew company skills" at bounding box center [269, 449] width 12 height 12
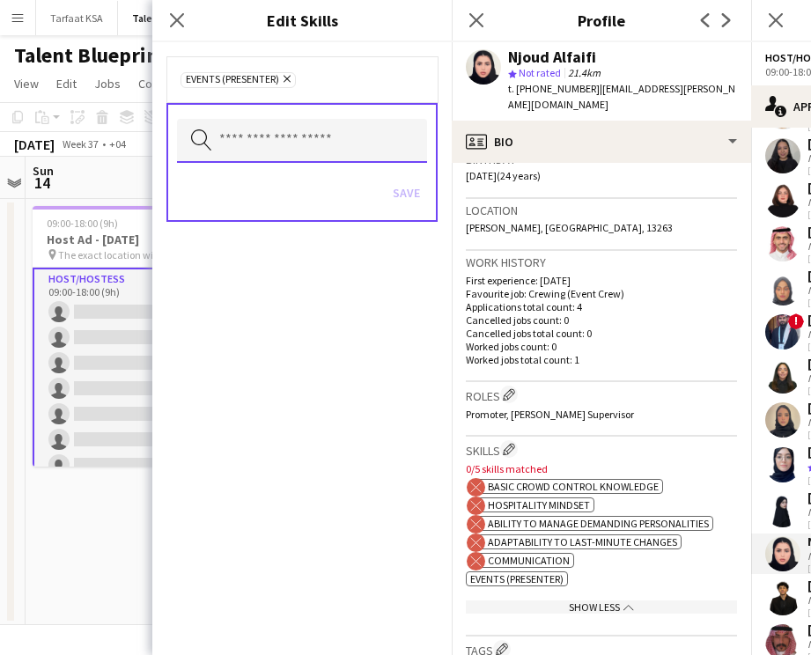
click at [306, 132] on input "text" at bounding box center [302, 141] width 250 height 44
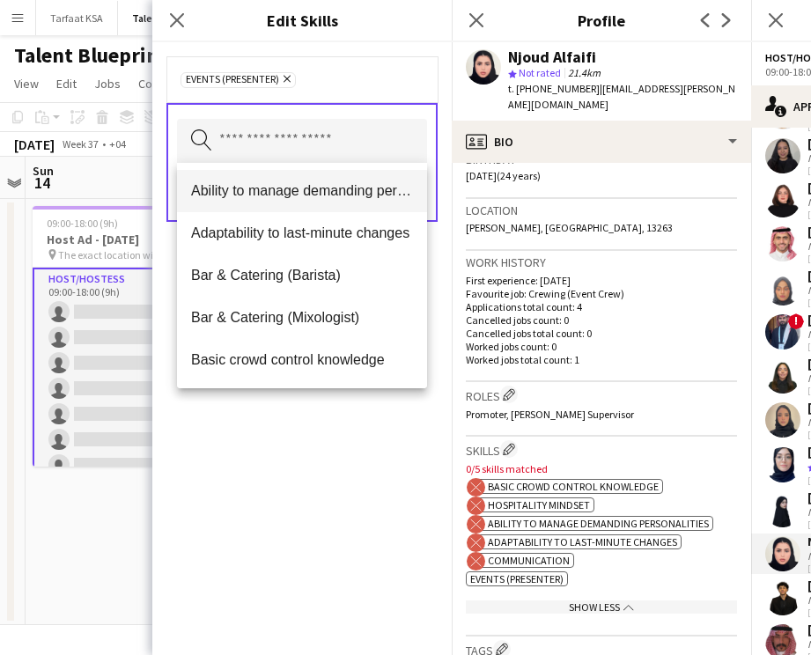
click at [305, 199] on span "Ability to manage demanding personalities" at bounding box center [302, 190] width 222 height 17
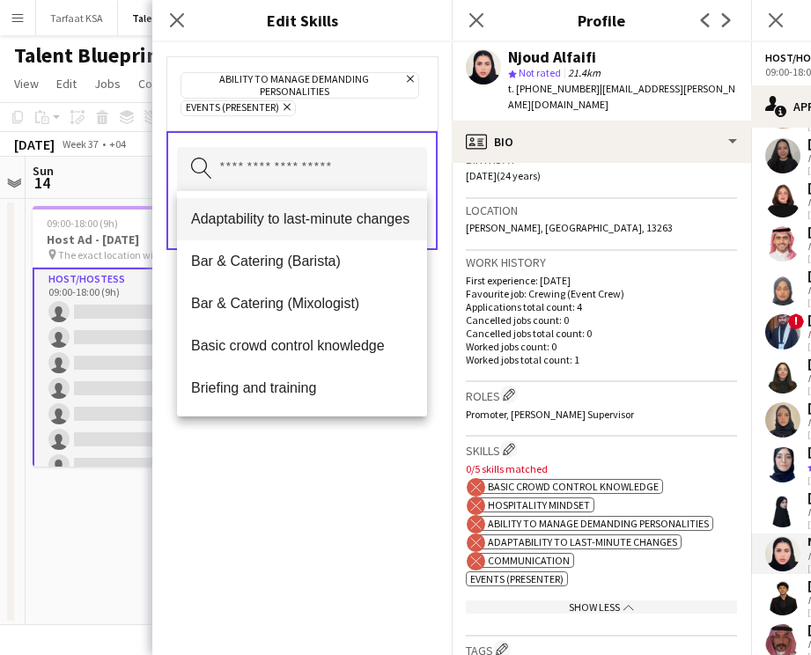
click at [304, 216] on span "Adaptability to last-minute changes" at bounding box center [302, 219] width 222 height 17
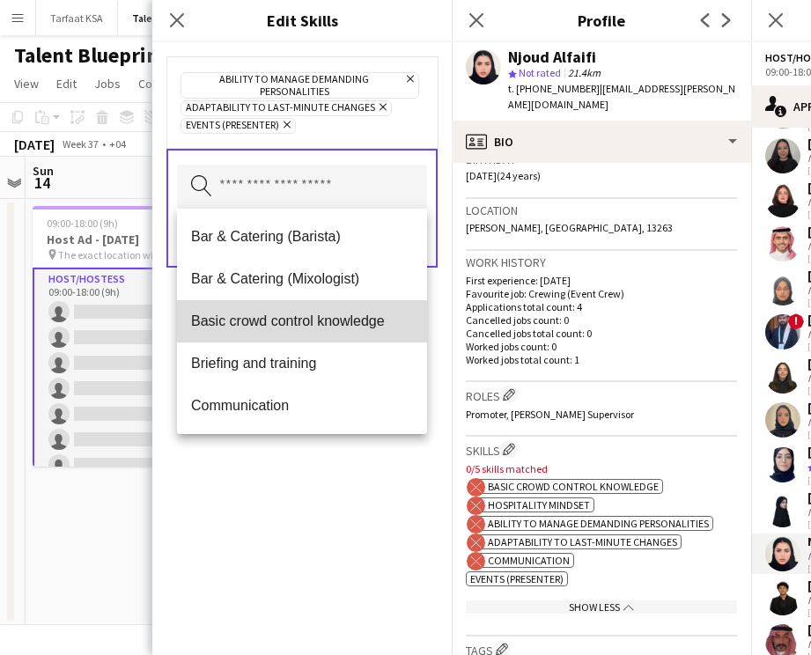
click at [297, 309] on mat-option "Basic crowd control knowledge" at bounding box center [302, 321] width 250 height 42
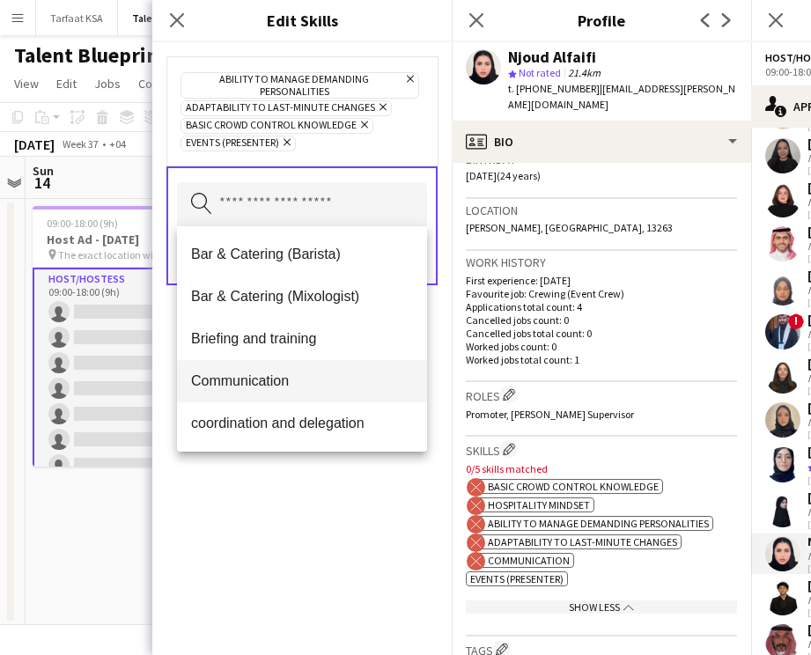
click at [307, 388] on span "Communication" at bounding box center [302, 381] width 222 height 17
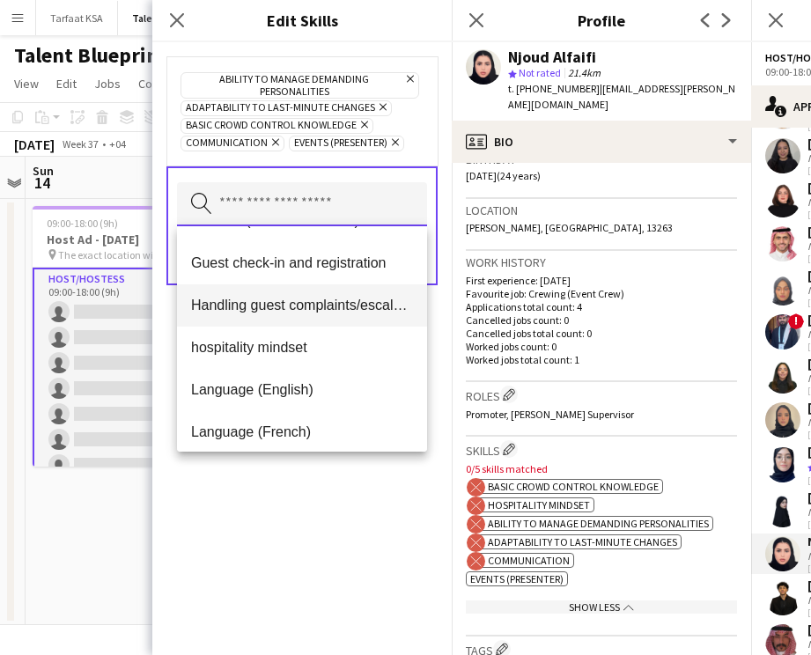
scroll to position [669, 0]
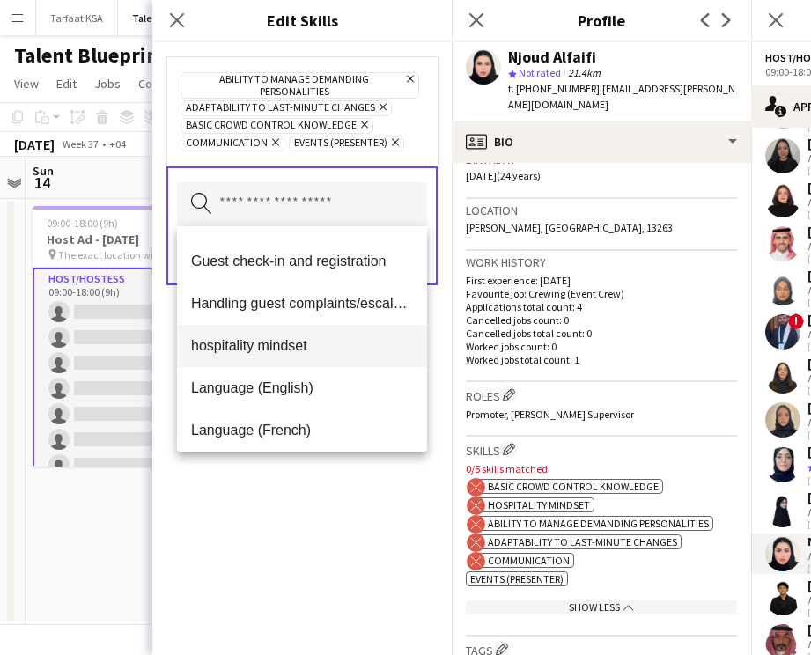
click at [370, 353] on span "hospitality mindset" at bounding box center [302, 345] width 222 height 17
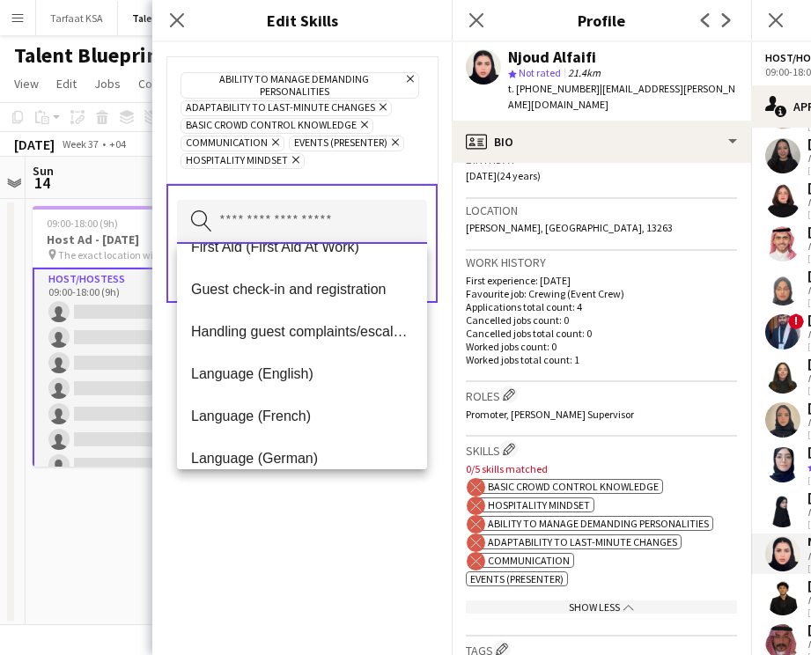
scroll to position [694, 0]
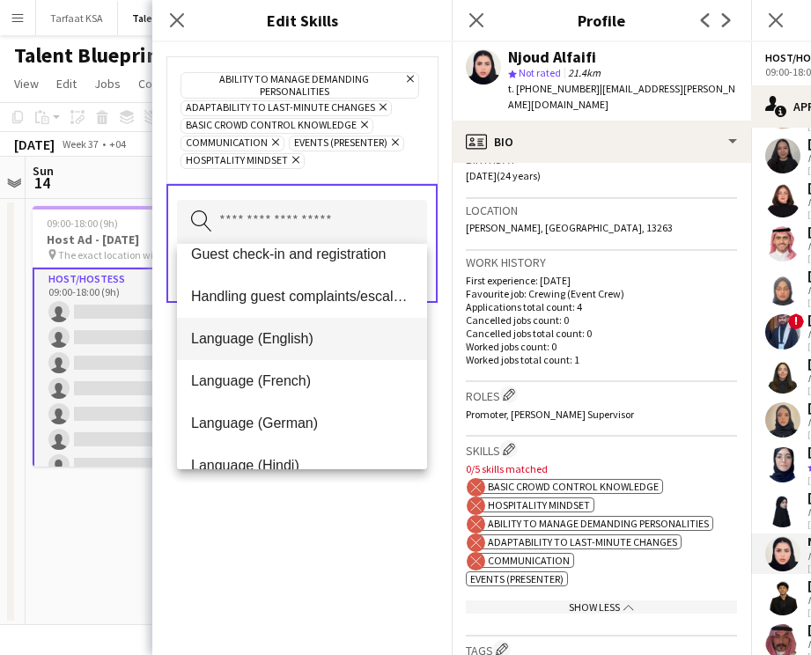
click at [356, 334] on span "Language (English)" at bounding box center [302, 338] width 222 height 17
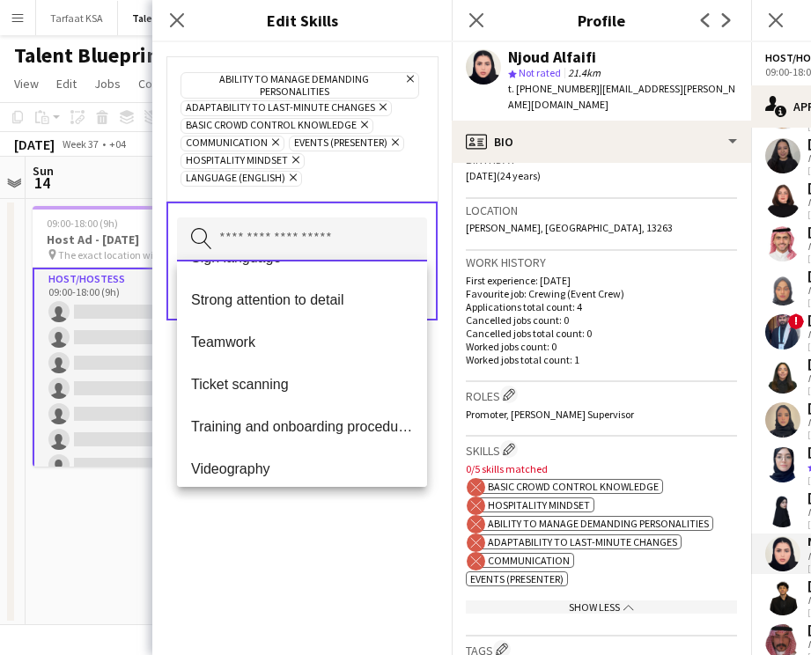
scroll to position [1564, 0]
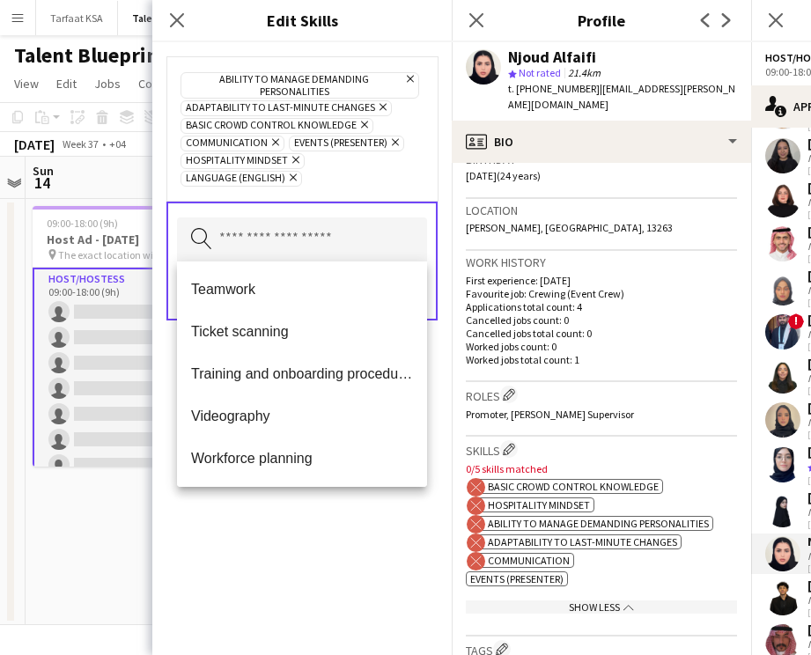
click at [362, 529] on div "Ability to manage demanding personalities Remove Adaptability to last-minute ch…" at bounding box center [301, 348] width 299 height 613
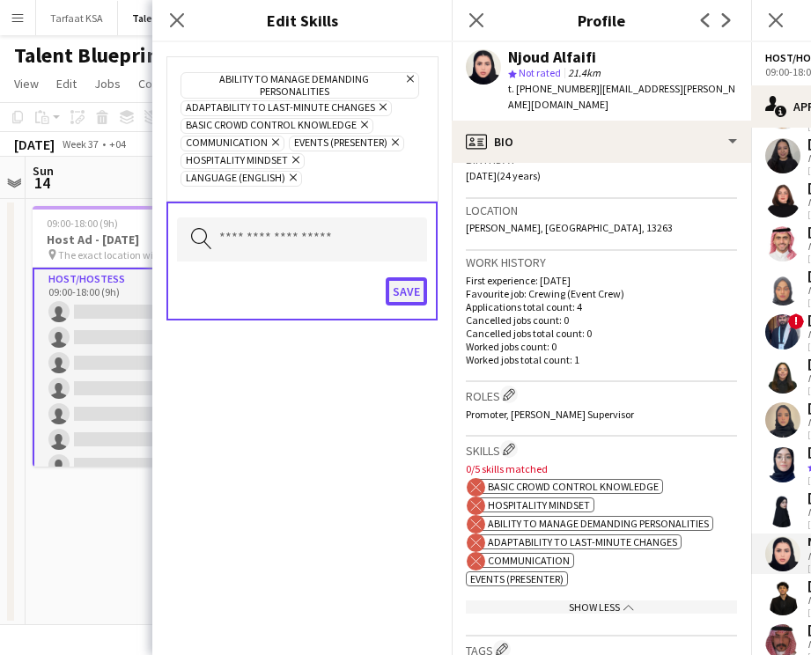
click at [404, 292] on button "Save" at bounding box center [406, 291] width 41 height 28
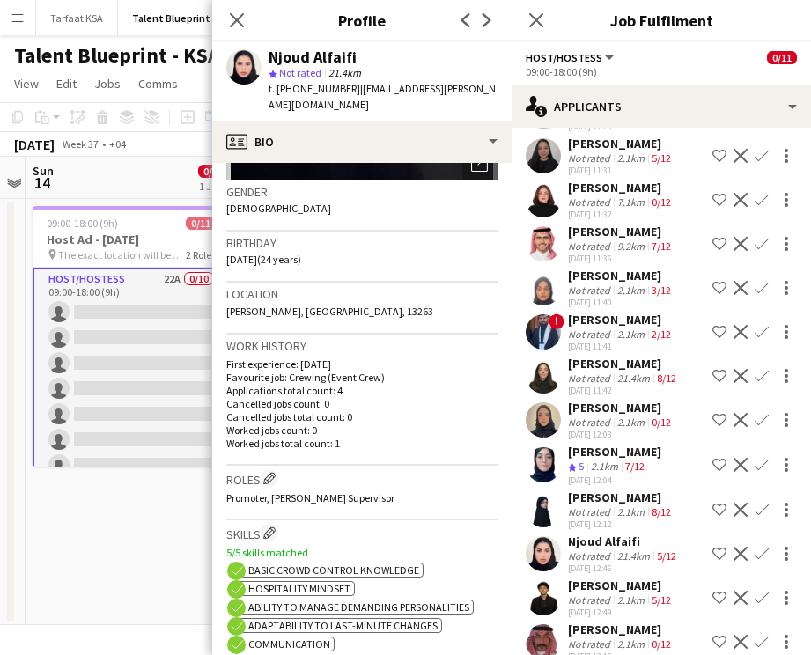
scroll to position [245, 0]
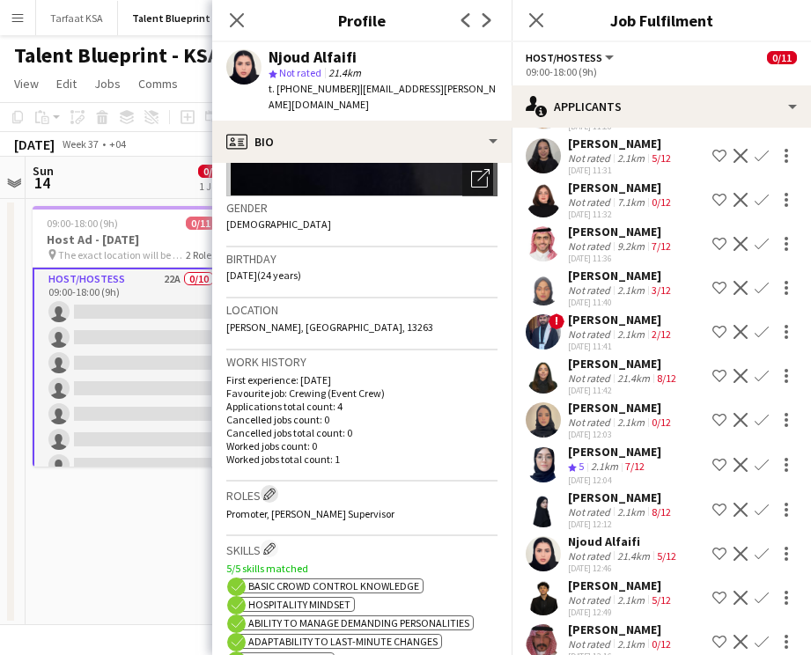
click at [265, 488] on app-icon "Edit crew company roles" at bounding box center [269, 494] width 12 height 12
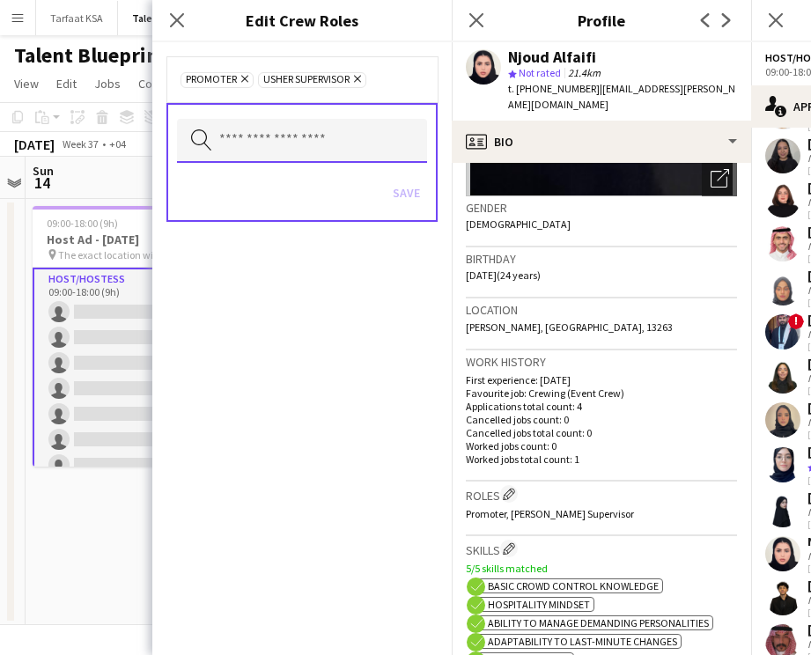
click at [297, 152] on input "text" at bounding box center [302, 141] width 250 height 44
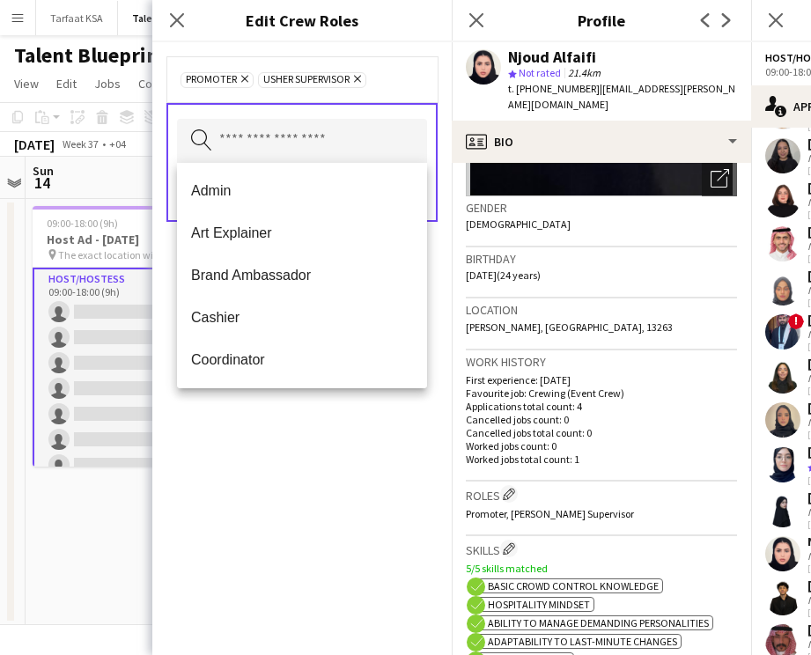
click at [360, 78] on icon "Remove" at bounding box center [355, 78] width 11 height 11
click at [335, 135] on input "text" at bounding box center [302, 141] width 250 height 44
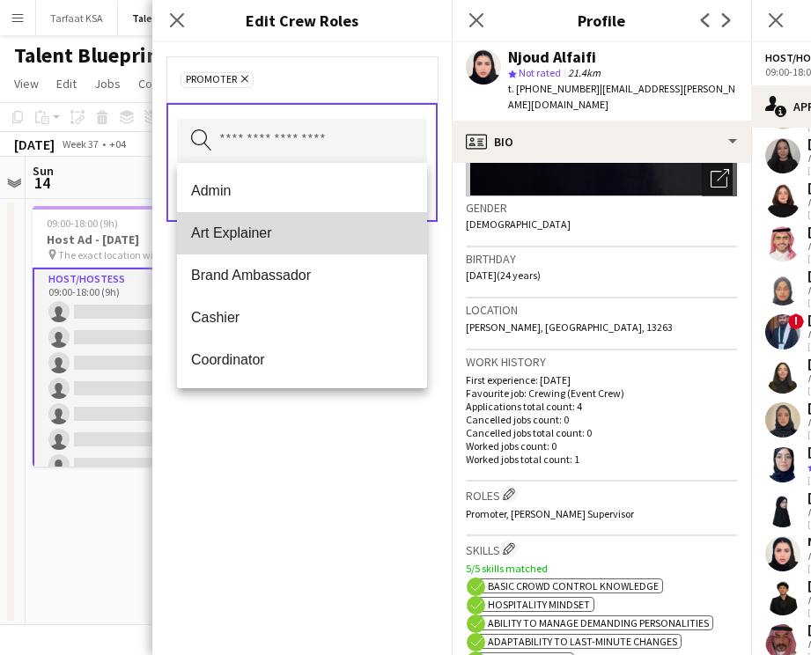
click at [306, 222] on mat-option "Art Explainer" at bounding box center [302, 233] width 250 height 42
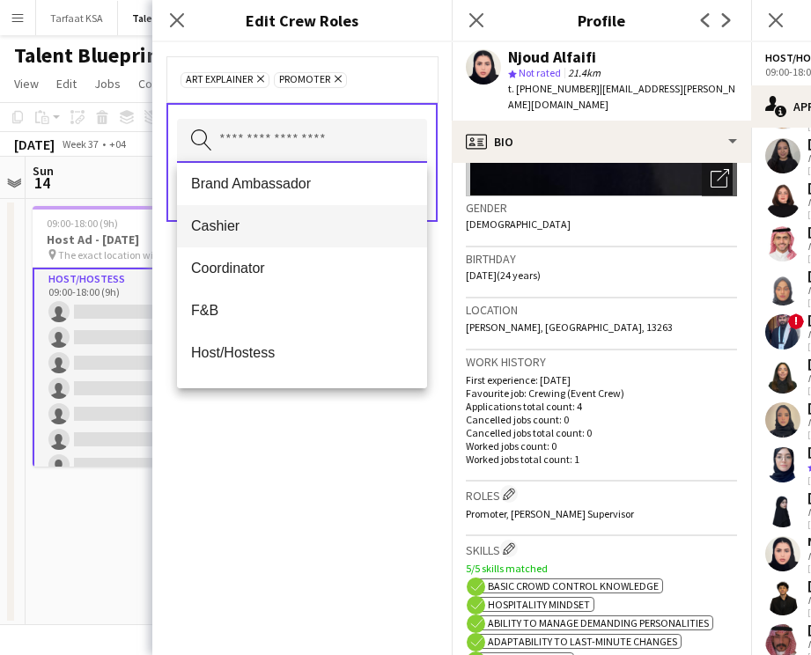
scroll to position [50, 0]
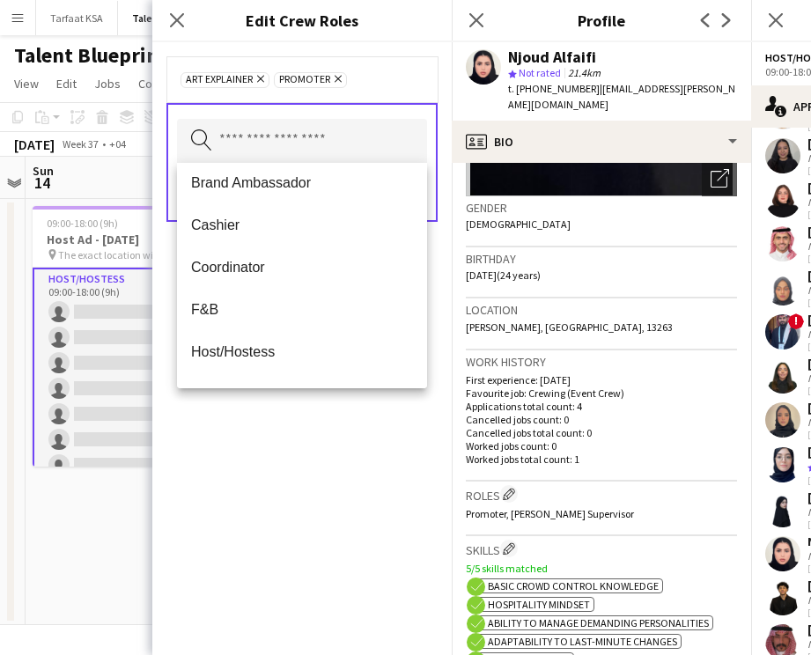
click at [260, 77] on icon at bounding box center [260, 79] width 7 height 7
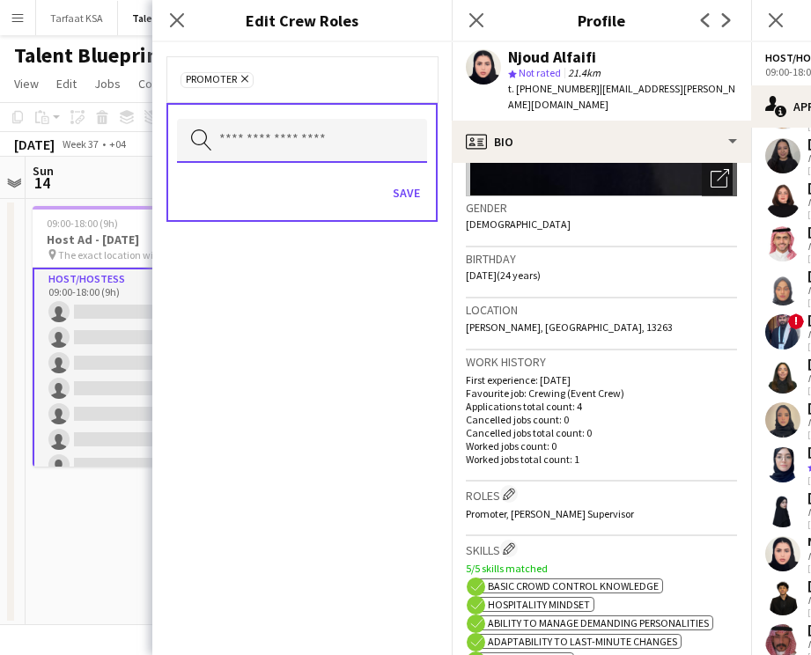
click at [277, 127] on input "text" at bounding box center [302, 141] width 250 height 44
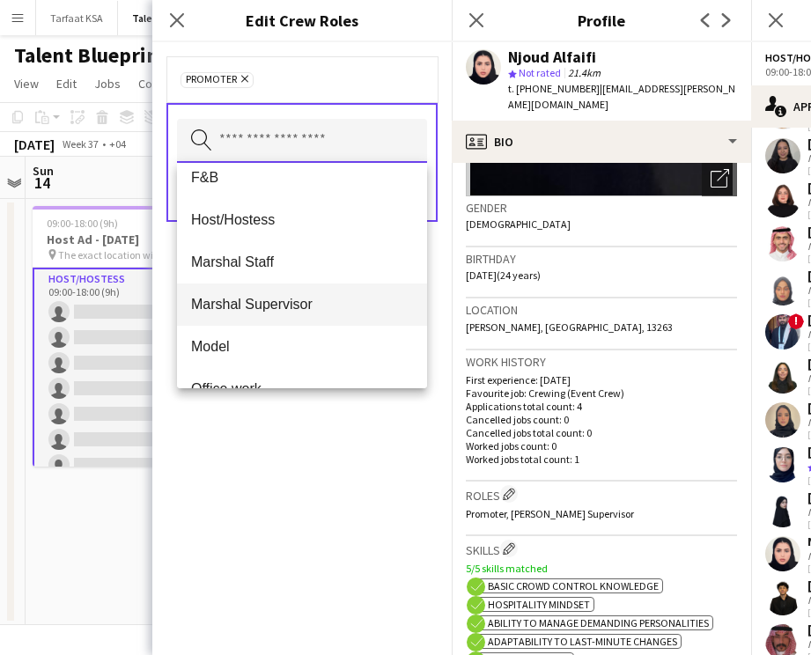
scroll to position [176, 0]
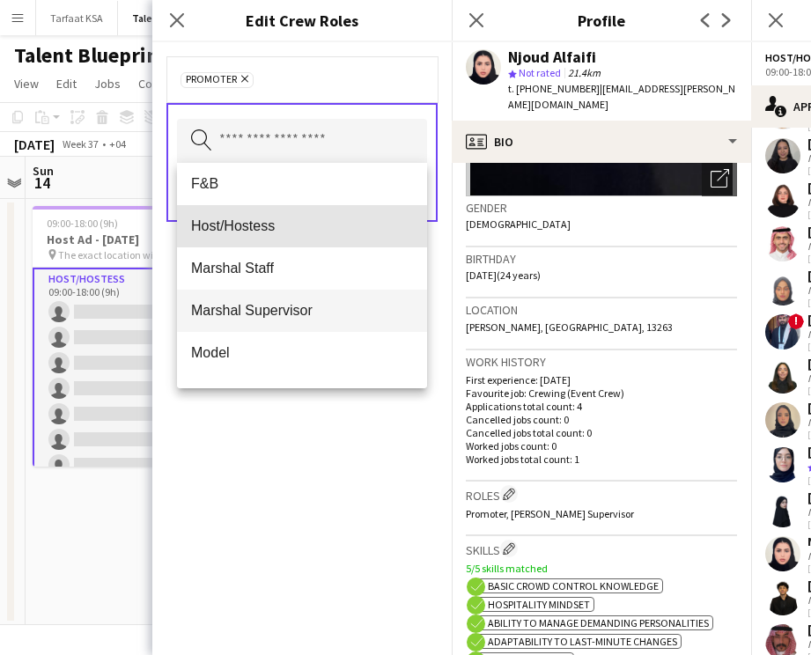
click at [283, 237] on mat-option "Host/Hostess" at bounding box center [302, 226] width 250 height 42
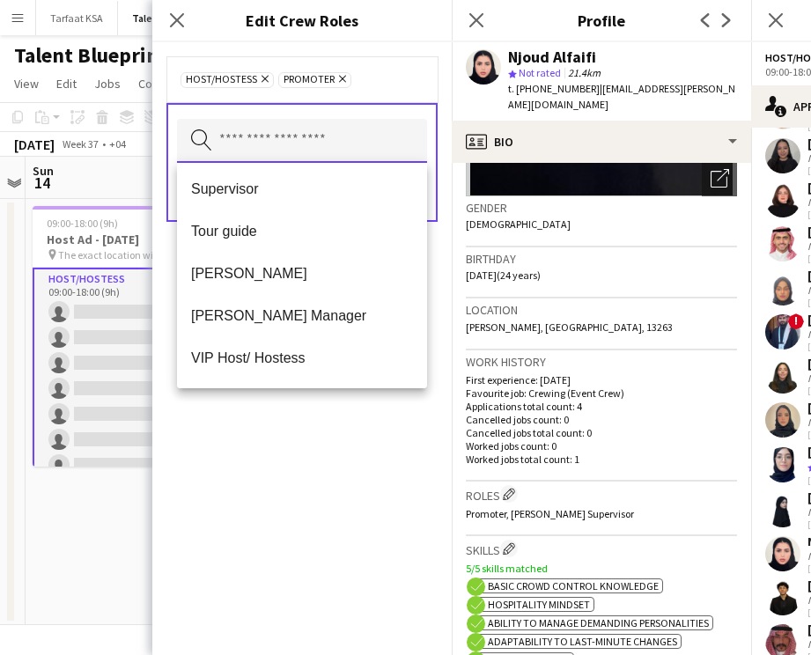
scroll to position [775, 0]
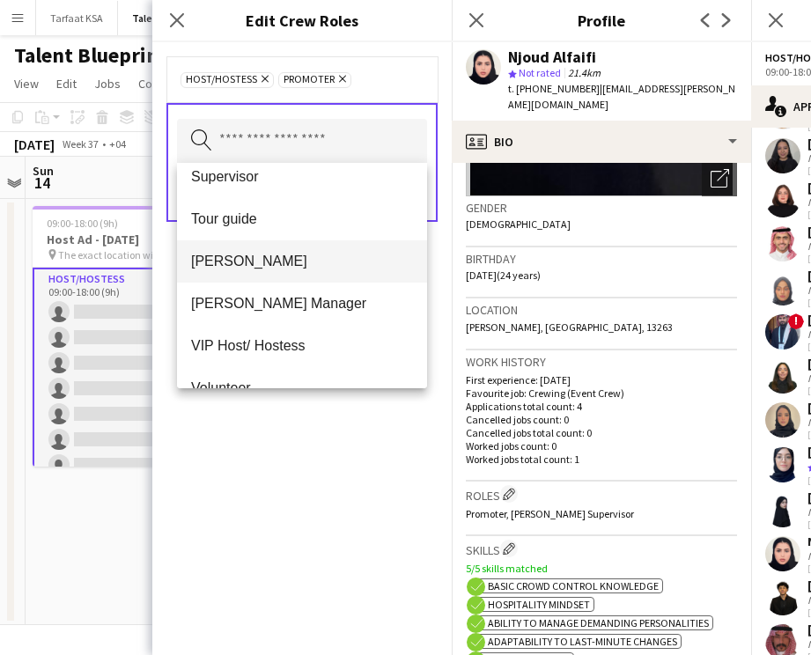
click at [317, 279] on mat-option "[PERSON_NAME]" at bounding box center [302, 261] width 250 height 42
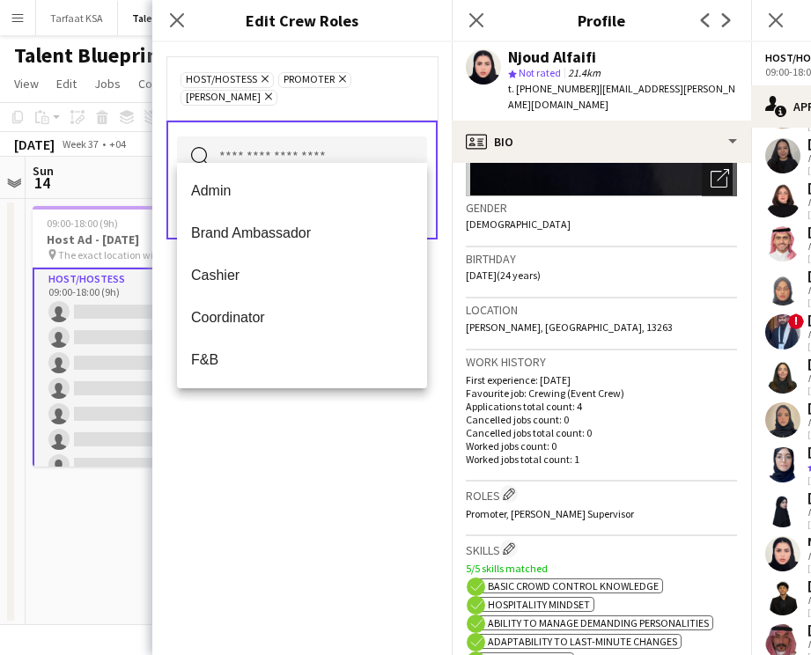
scroll to position [6, 0]
click at [270, 388] on div "Host/Hostess Remove Promoter Remove Usher Remove Search by role type Save" at bounding box center [301, 348] width 299 height 613
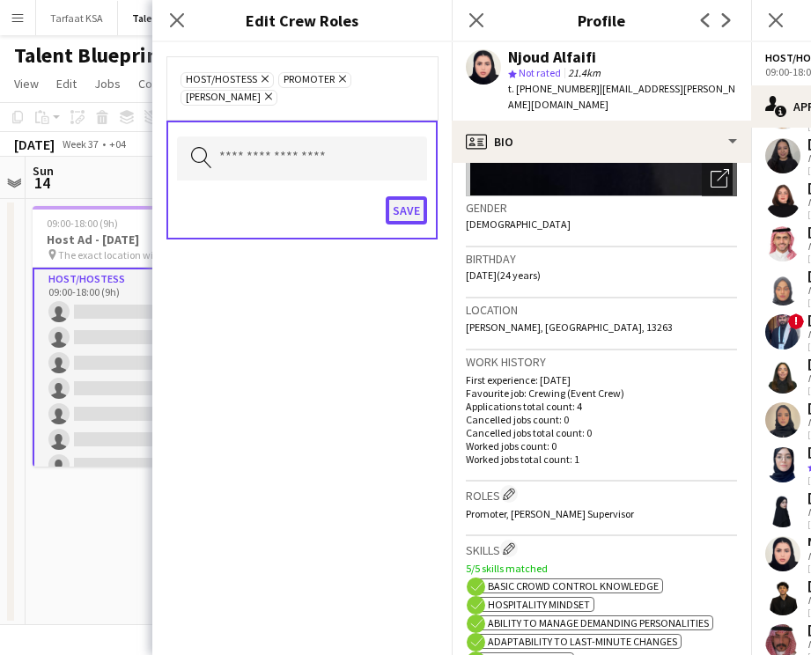
click at [398, 196] on button "Save" at bounding box center [406, 210] width 41 height 28
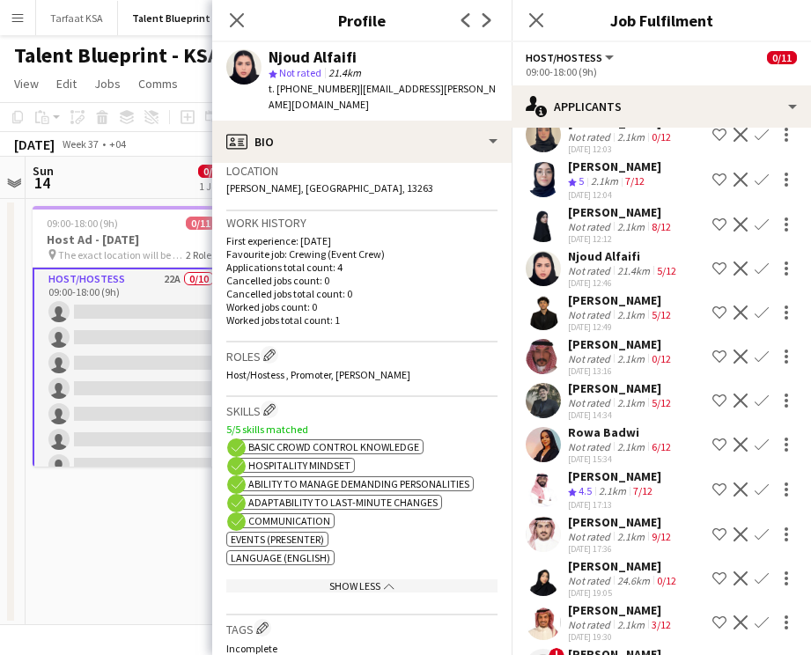
scroll to position [543, 0]
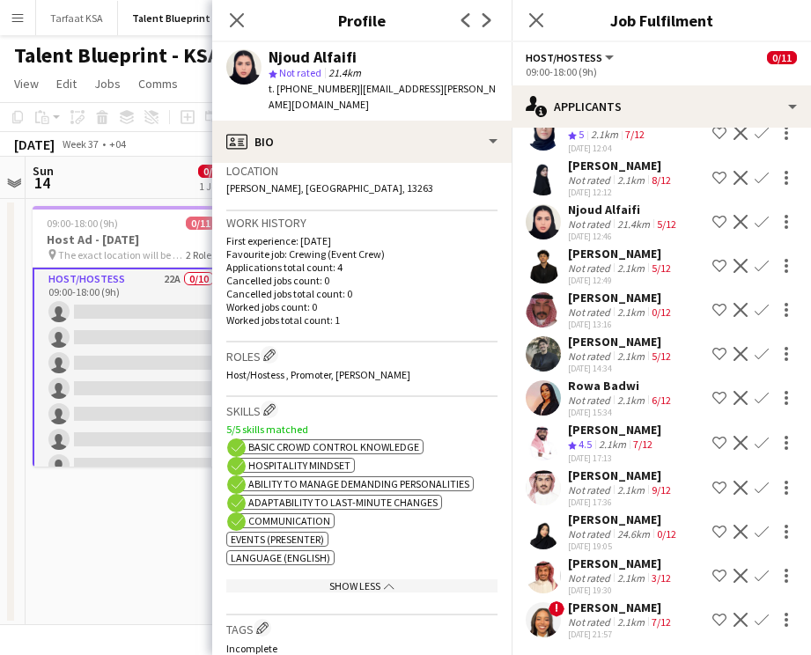
click at [578, 477] on div "[PERSON_NAME]" at bounding box center [621, 476] width 107 height 16
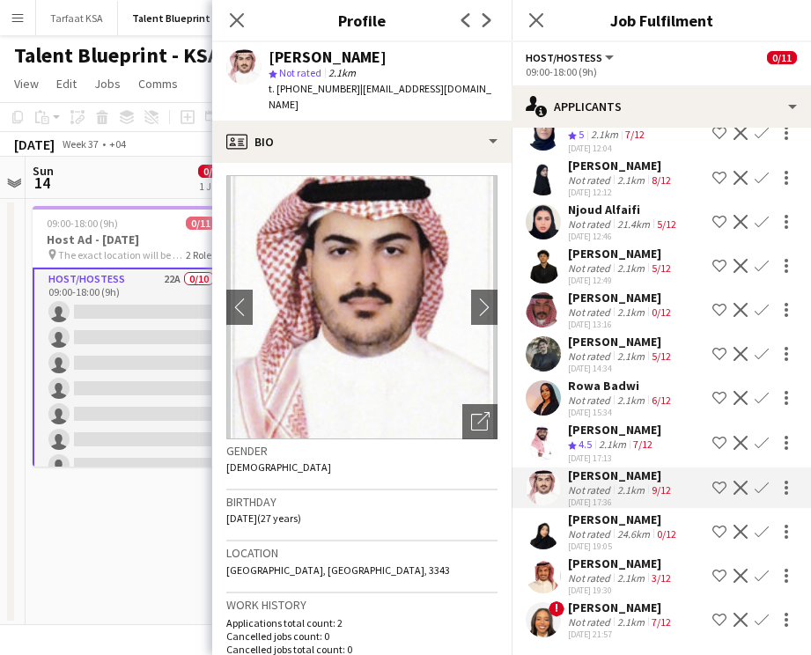
scroll to position [4, 0]
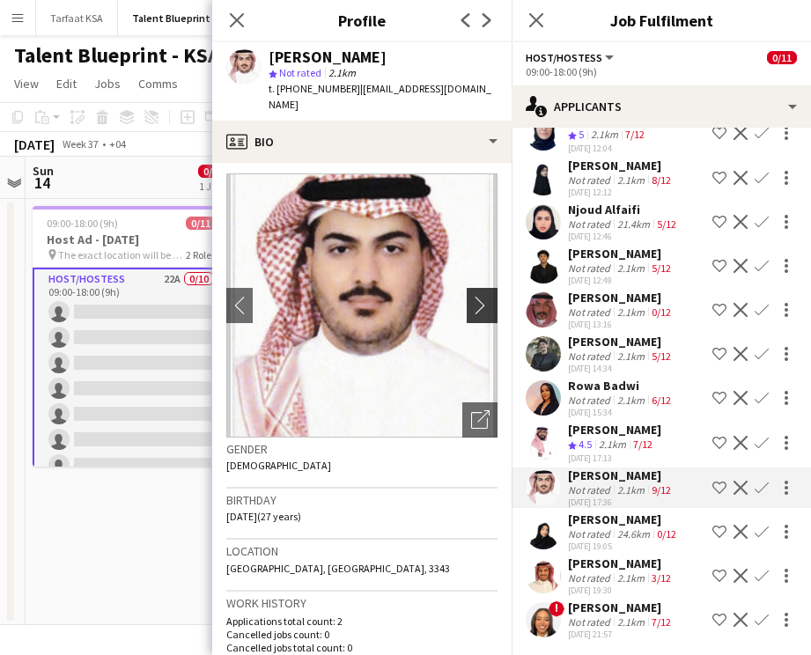
click at [479, 288] on button "chevron-right" at bounding box center [484, 305] width 35 height 35
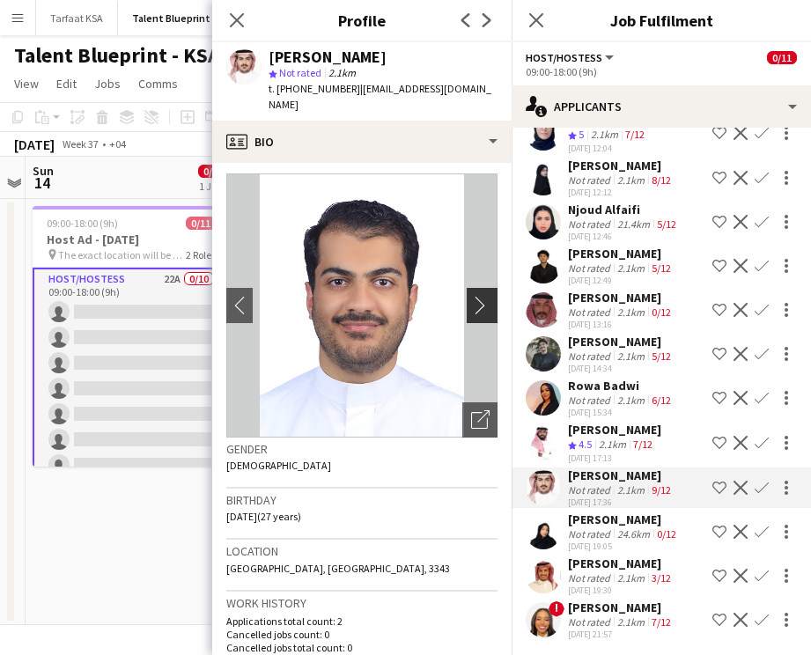
click at [478, 288] on button "chevron-right" at bounding box center [484, 305] width 35 height 35
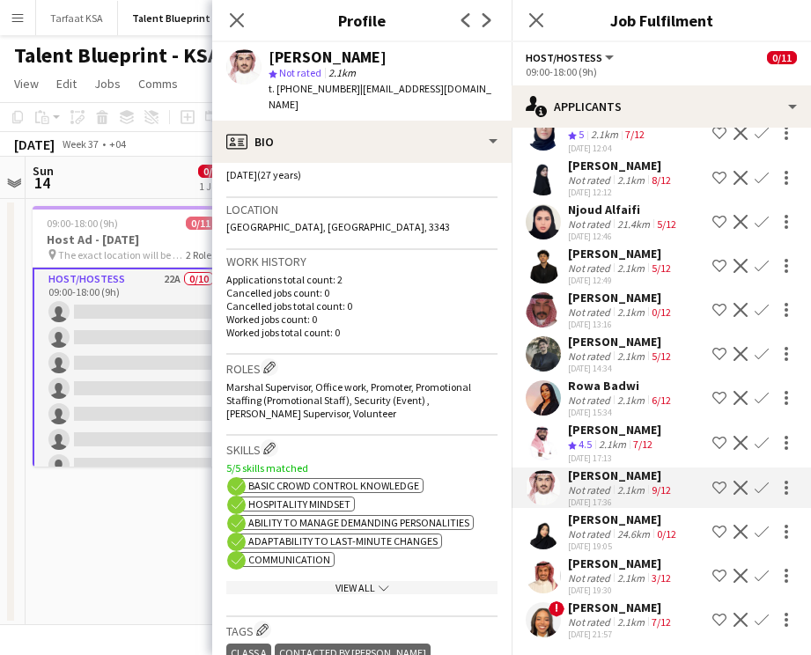
scroll to position [357, 0]
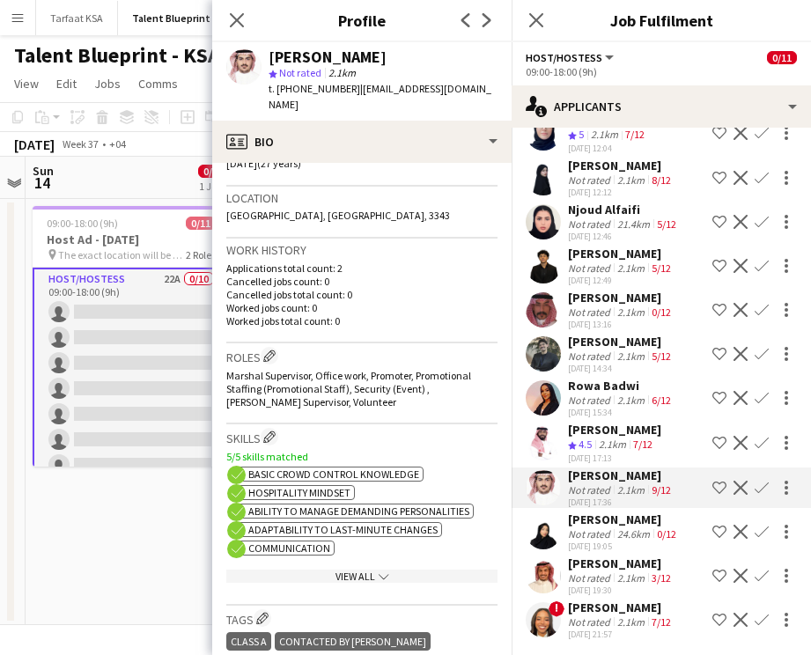
click at [617, 448] on div "2.1km" at bounding box center [612, 445] width 34 height 15
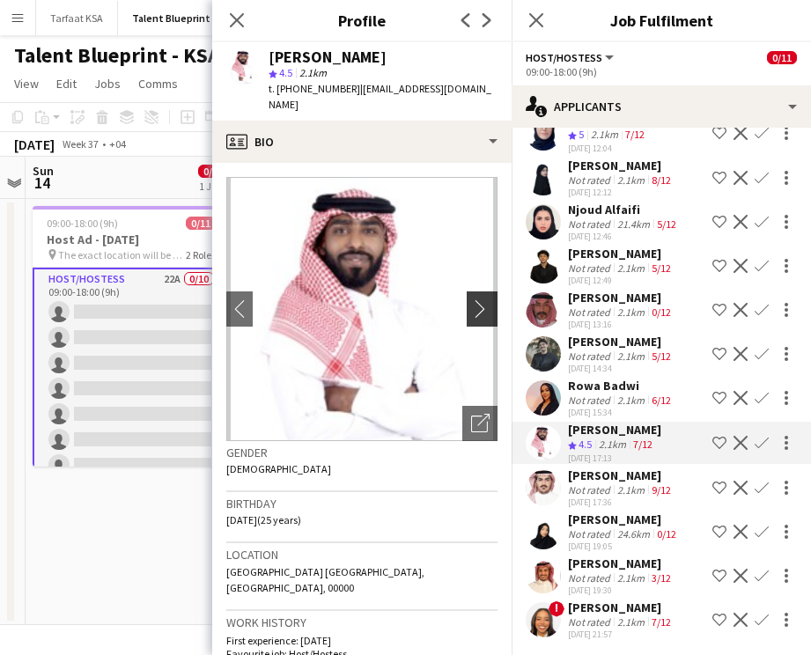
click at [482, 299] on app-icon "chevron-right" at bounding box center [484, 308] width 27 height 18
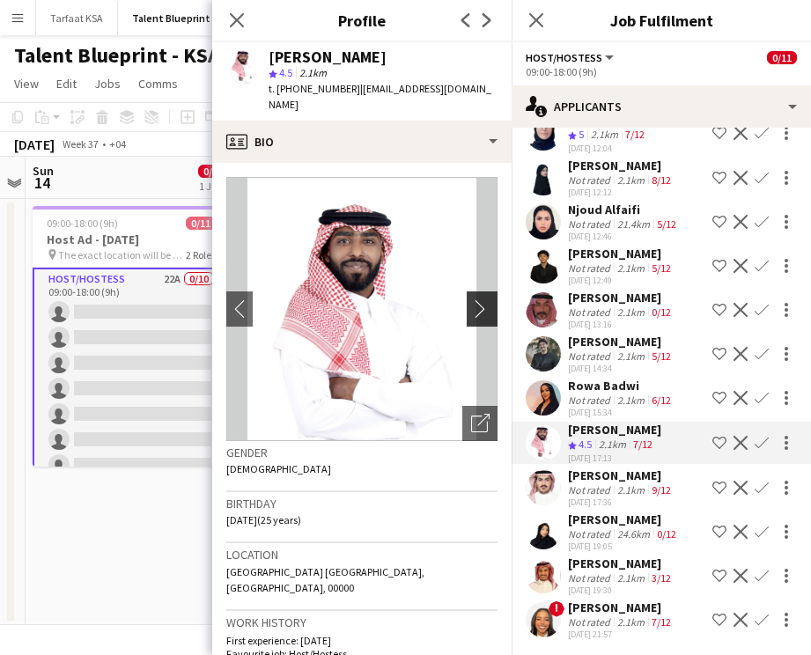
click at [482, 299] on app-icon "chevron-right" at bounding box center [484, 308] width 27 height 18
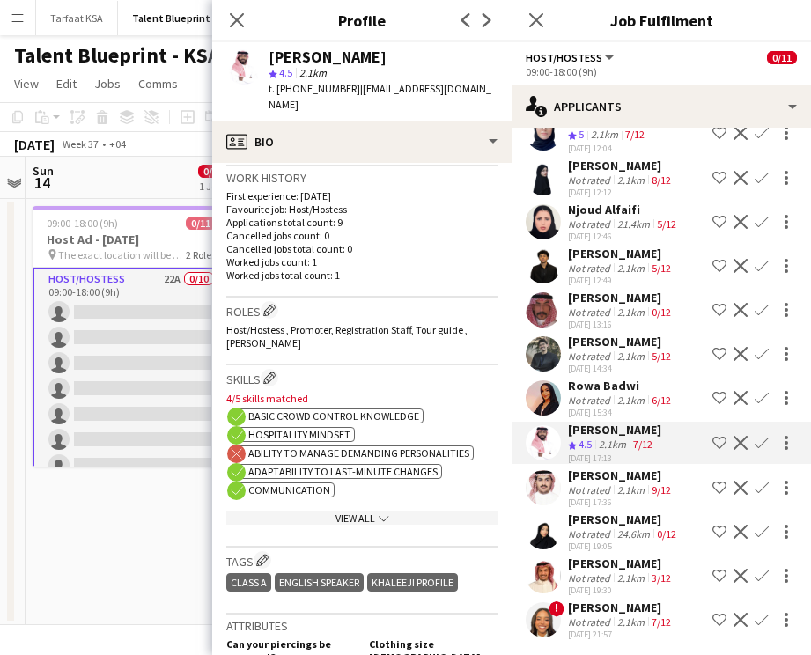
scroll to position [446, 0]
click at [589, 395] on div "Not rated" at bounding box center [591, 400] width 46 height 13
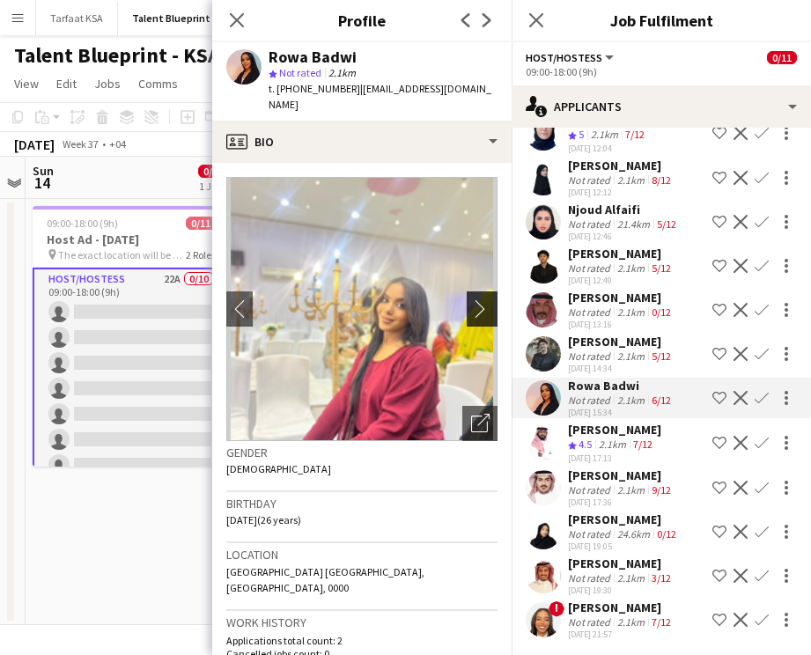
click at [477, 299] on app-icon "chevron-right" at bounding box center [484, 308] width 27 height 18
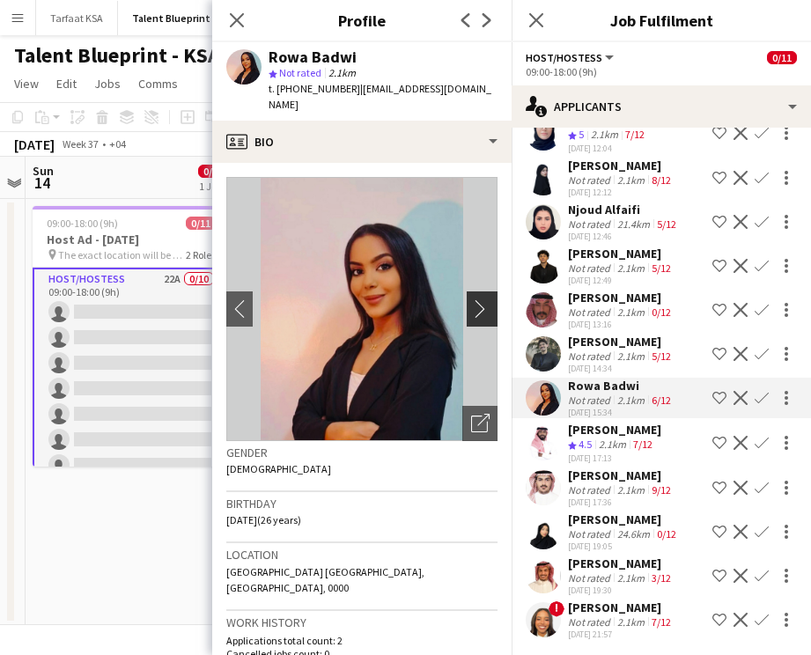
click at [477, 299] on app-icon "chevron-right" at bounding box center [484, 308] width 27 height 18
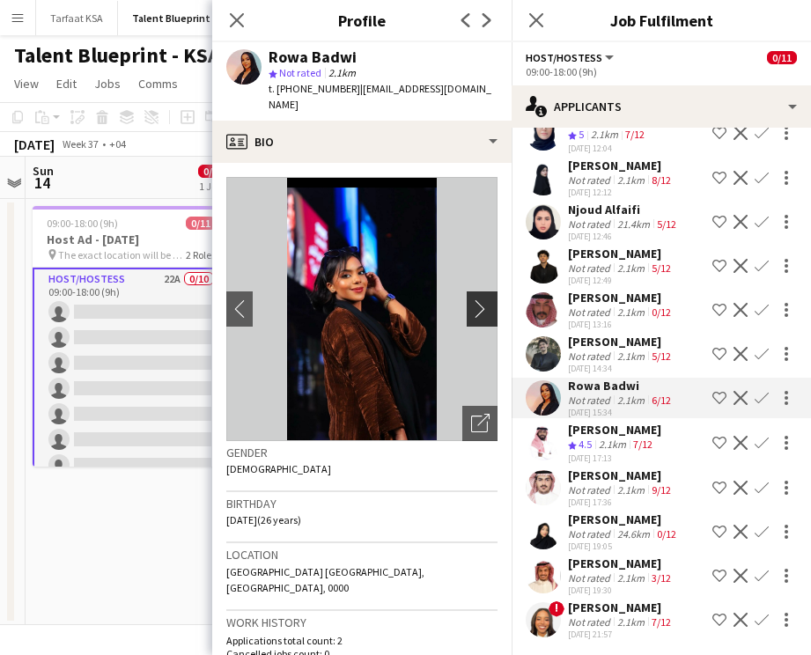
click at [472, 299] on app-icon "chevron-right" at bounding box center [484, 308] width 27 height 18
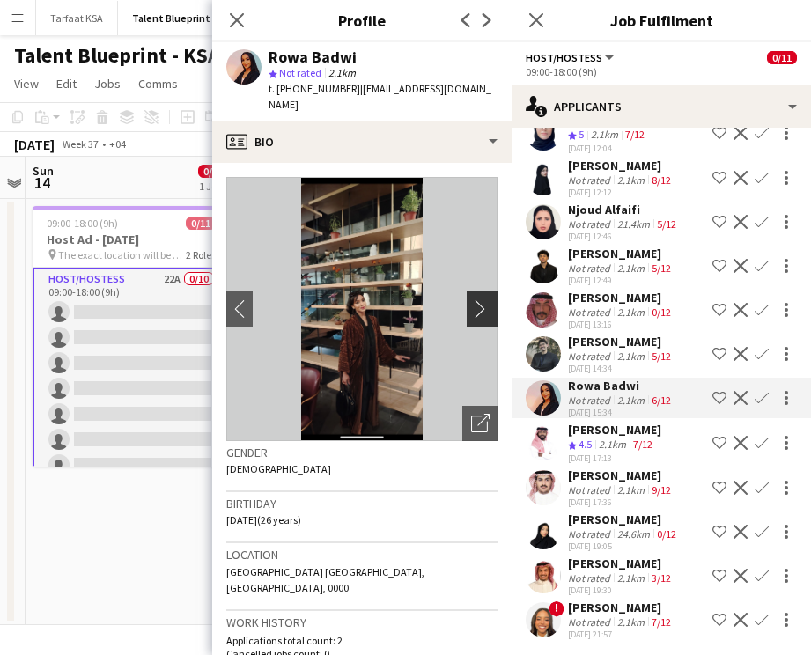
click at [472, 299] on app-icon "chevron-right" at bounding box center [484, 308] width 27 height 18
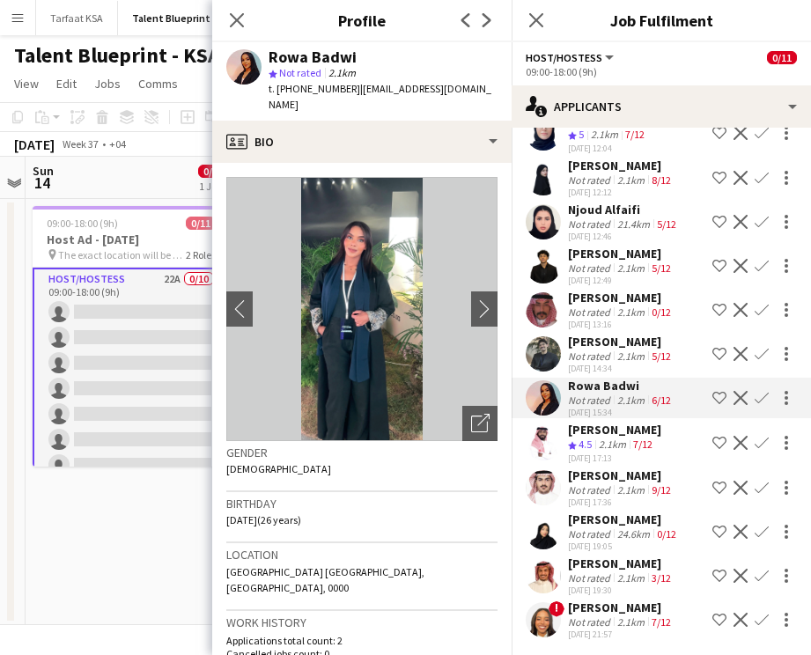
click at [599, 363] on div "[DATE] 14:34" at bounding box center [621, 368] width 107 height 11
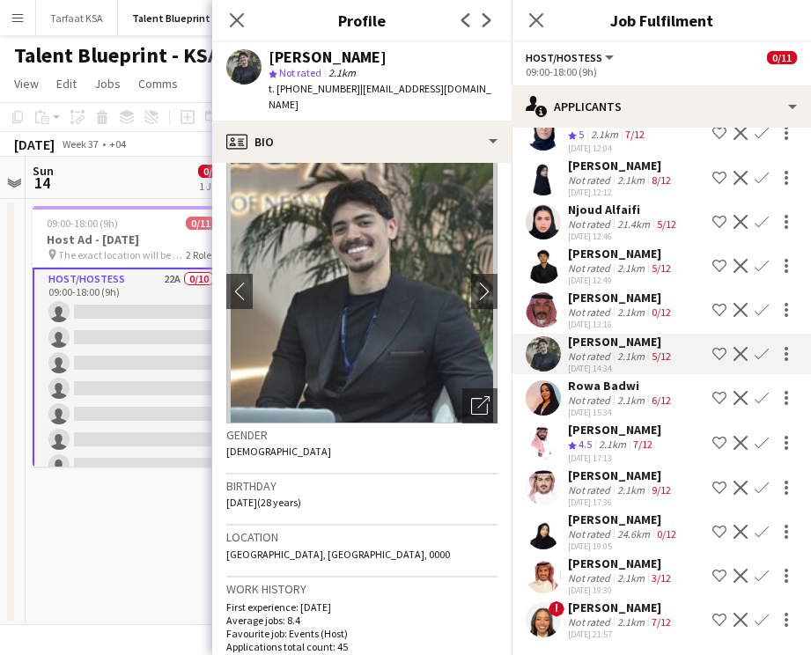
scroll to position [0, 0]
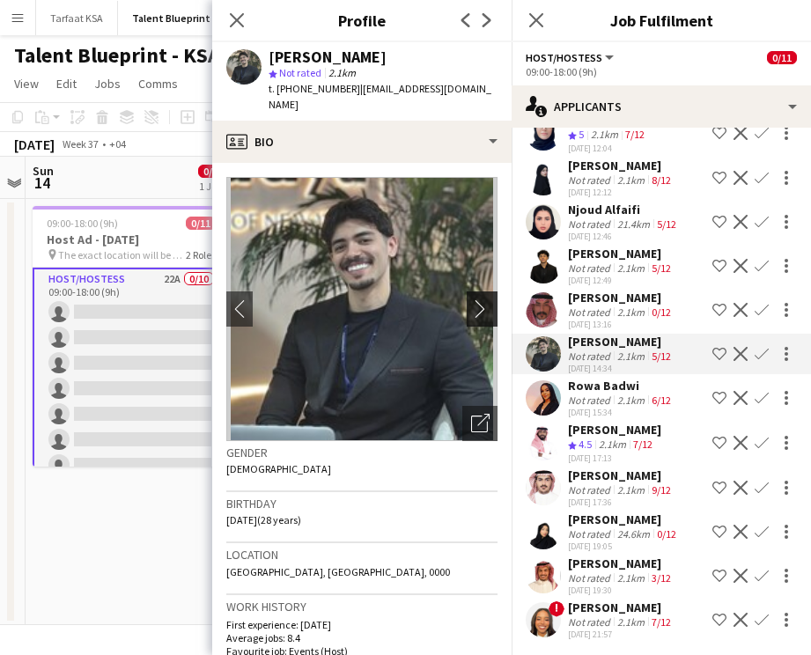
click at [475, 299] on app-icon "chevron-right" at bounding box center [484, 308] width 27 height 18
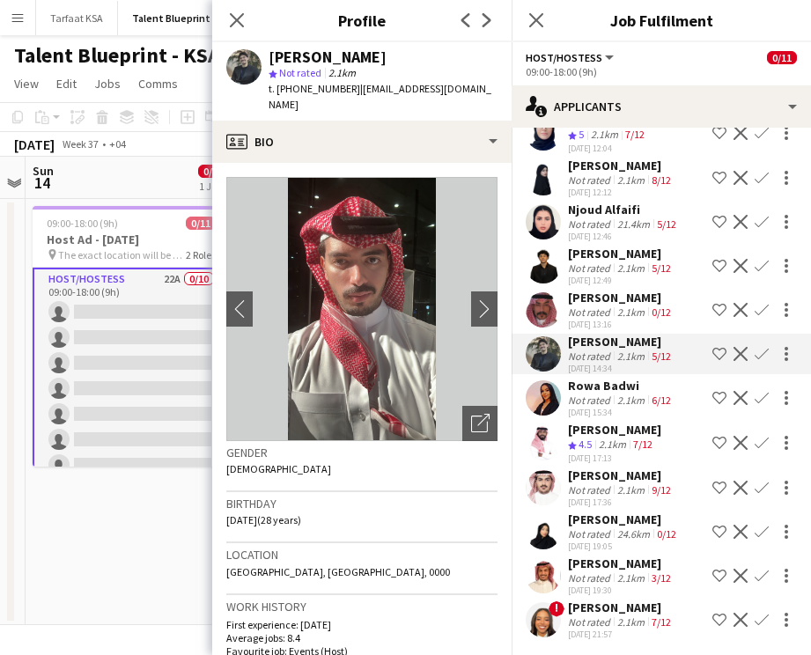
click at [575, 311] on div "Not rated" at bounding box center [591, 312] width 46 height 13
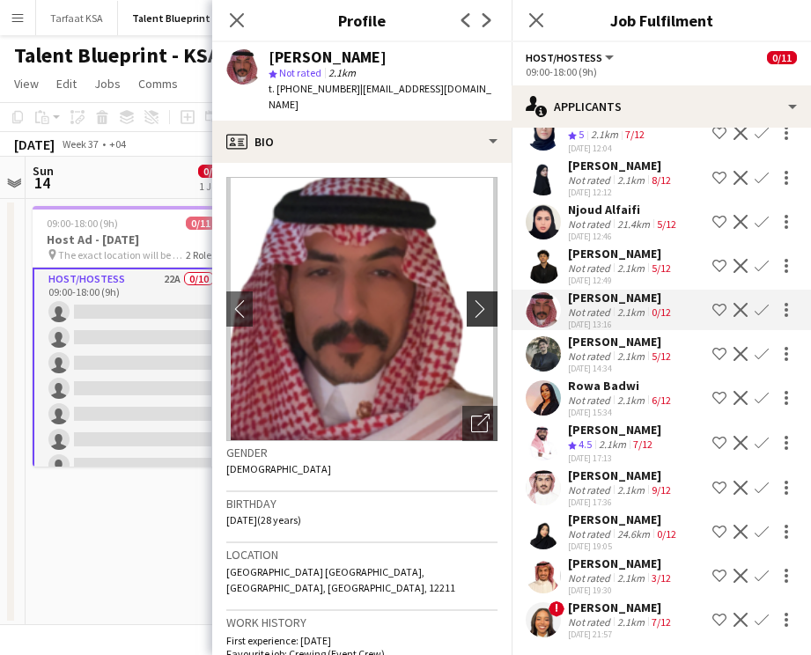
click at [483, 299] on app-icon "chevron-right" at bounding box center [484, 308] width 27 height 18
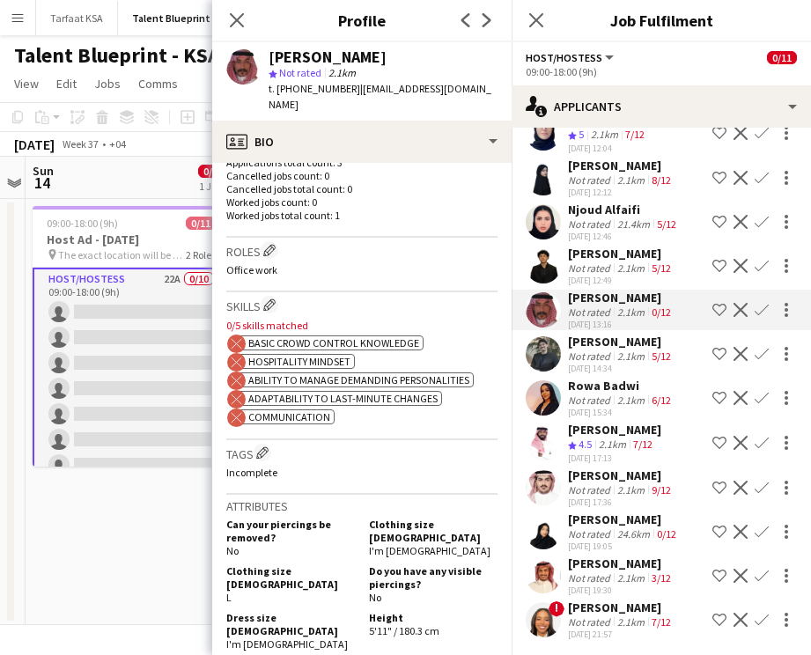
scroll to position [490, 0]
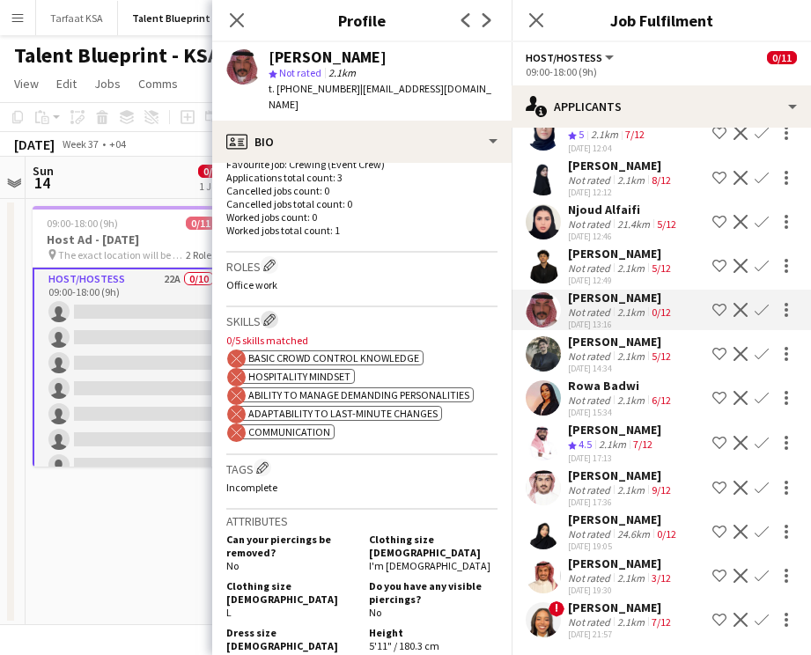
click at [267, 314] on app-icon "Edit crew company skills" at bounding box center [269, 320] width 12 height 12
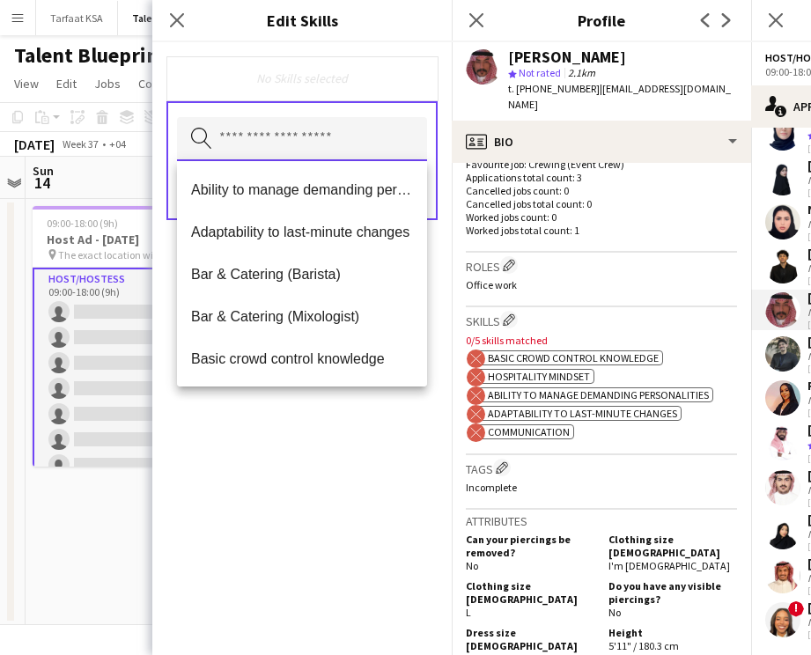
click at [278, 132] on input "text" at bounding box center [302, 139] width 250 height 44
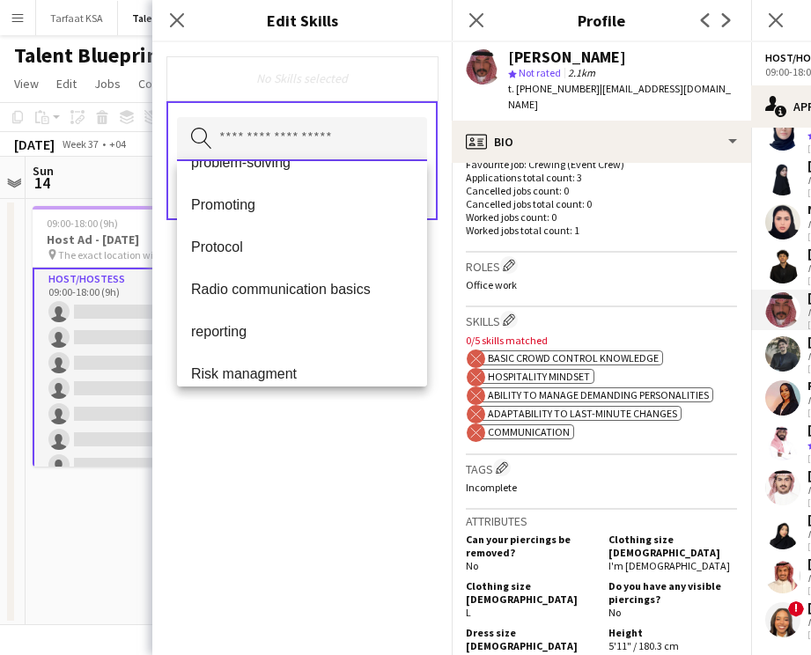
scroll to position [1550, 0]
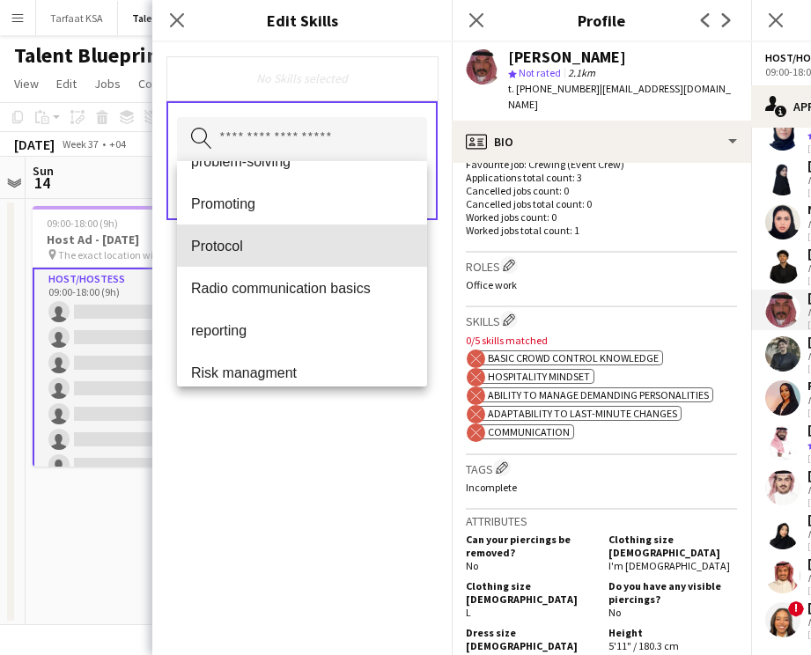
click at [255, 250] on span "Protocol" at bounding box center [302, 246] width 222 height 17
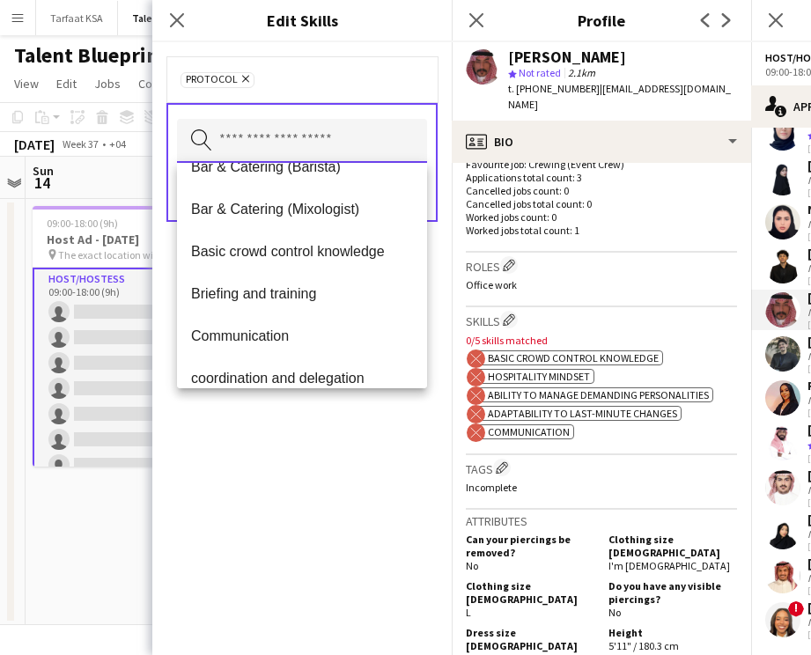
scroll to position [0, 0]
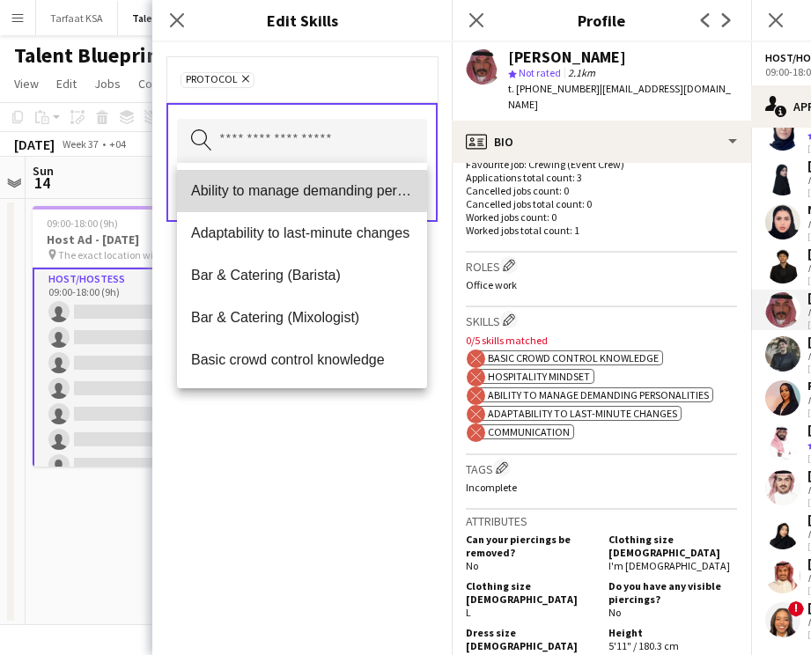
click at [279, 188] on span "Ability to manage demanding personalities" at bounding box center [302, 190] width 222 height 17
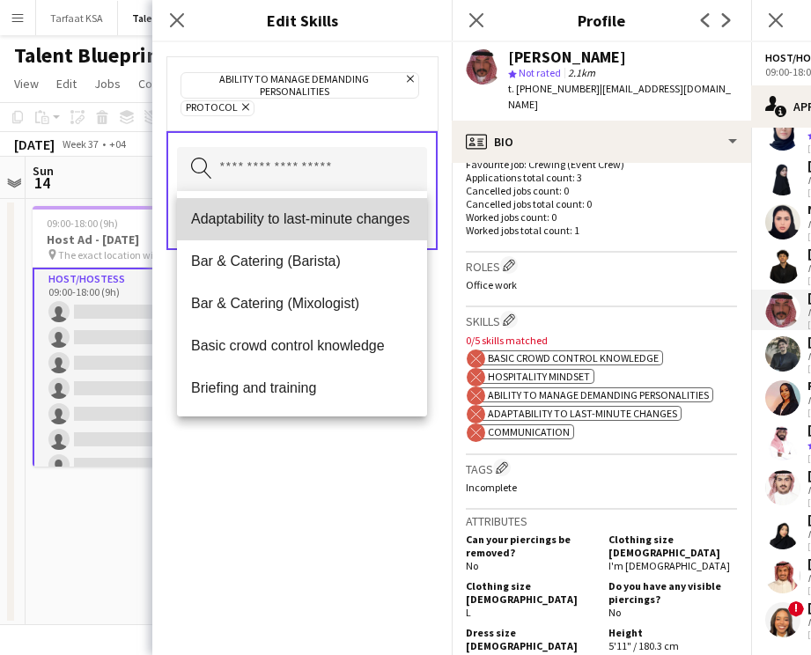
click at [331, 227] on mat-option "Adaptability to last-minute changes" at bounding box center [302, 219] width 250 height 42
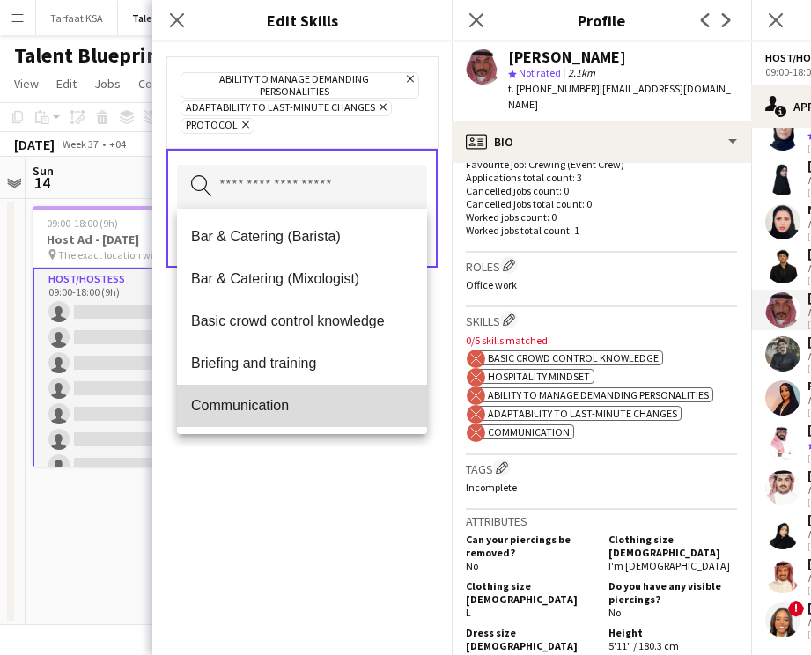
click at [317, 386] on mat-option "Communication" at bounding box center [302, 406] width 250 height 42
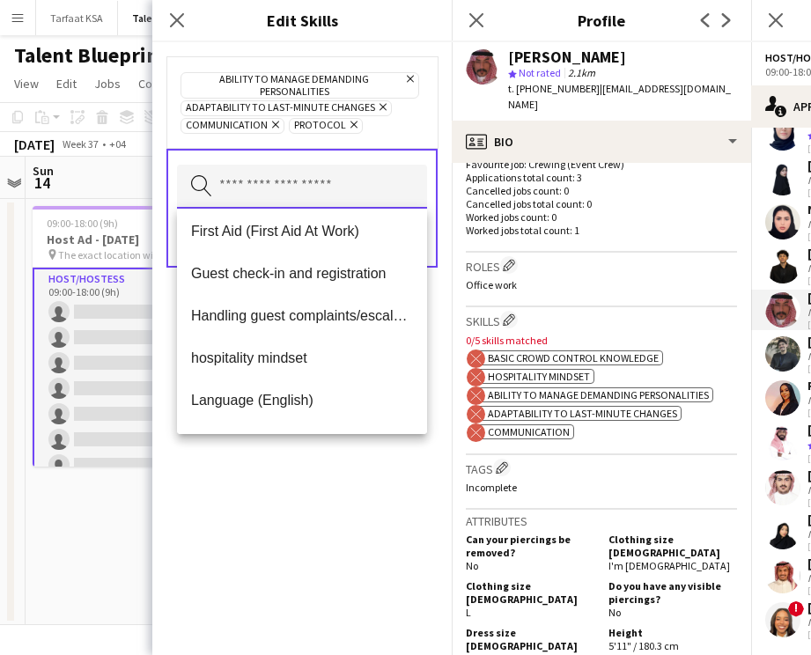
scroll to position [723, 0]
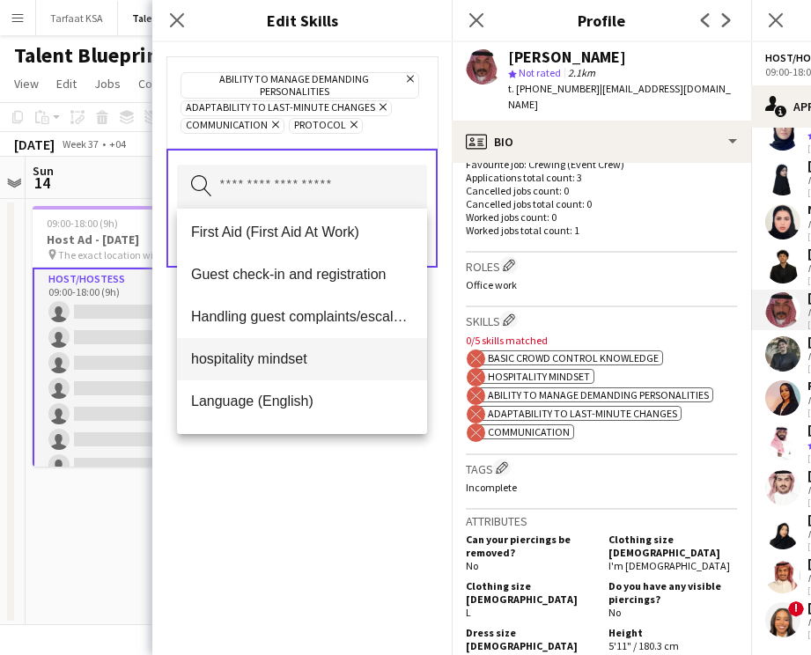
click at [319, 351] on span "hospitality mindset" at bounding box center [302, 359] width 222 height 17
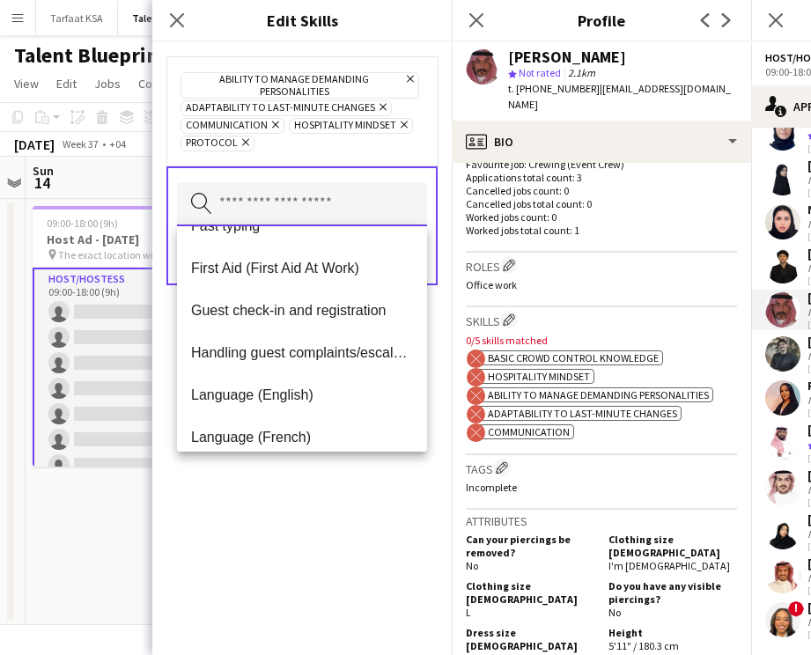
scroll to position [716, 0]
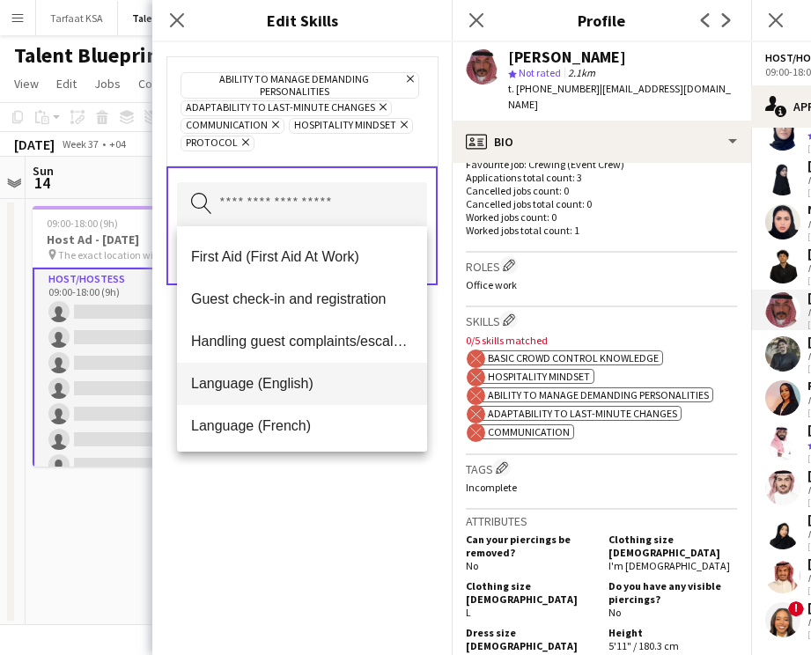
click at [316, 385] on span "Language (English)" at bounding box center [302, 383] width 222 height 17
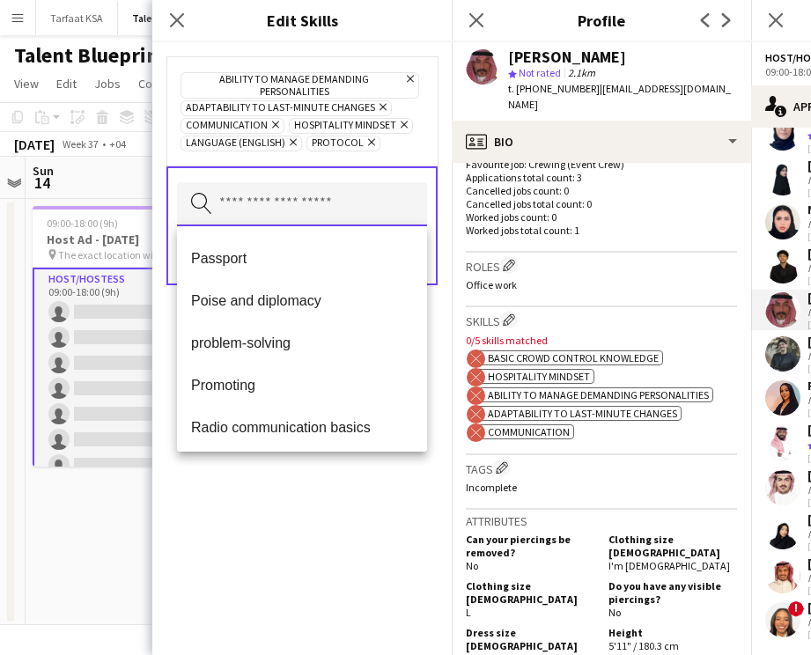
scroll to position [1231, 0]
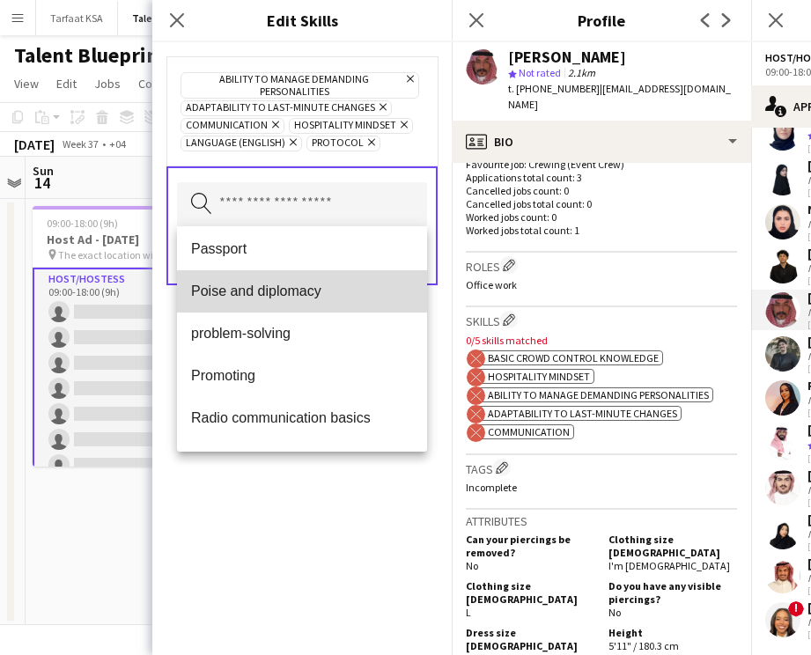
click at [321, 301] on mat-option "Poise and diplomacy" at bounding box center [302, 291] width 250 height 42
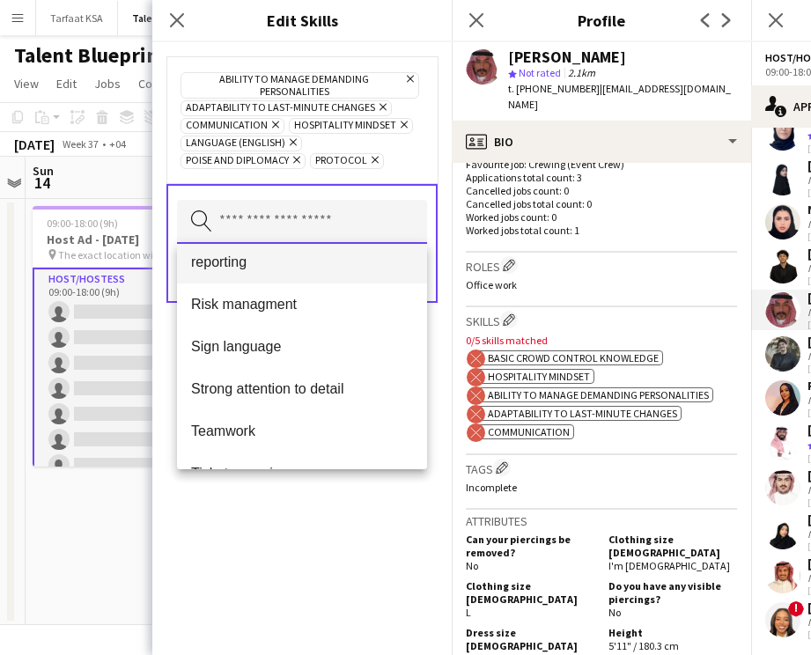
scroll to position [1393, 0]
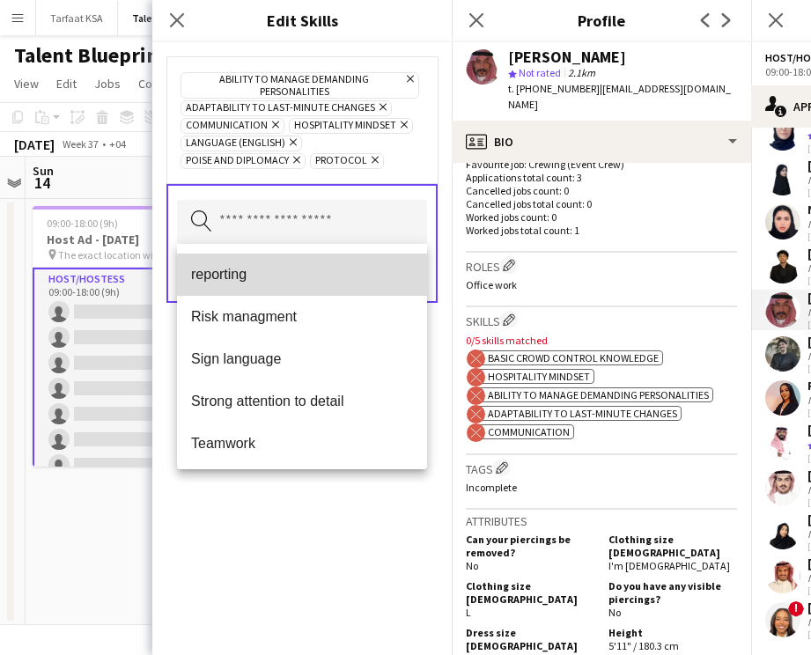
click at [332, 278] on span "reporting" at bounding box center [302, 274] width 222 height 17
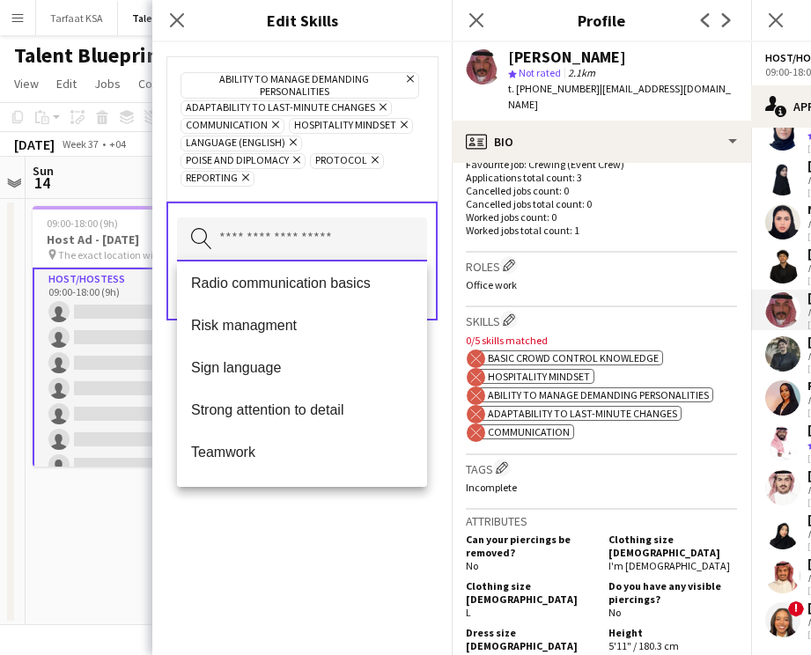
scroll to position [1522, 0]
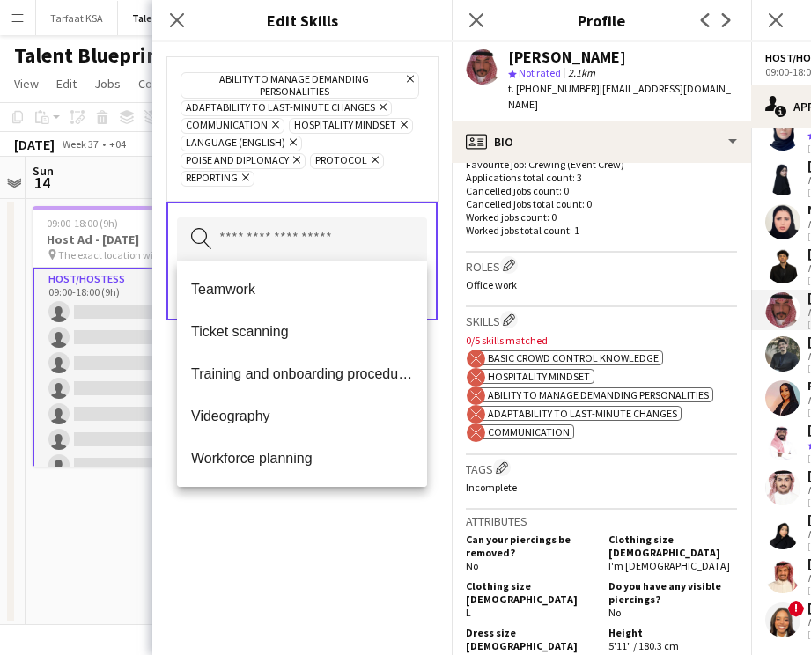
click at [308, 505] on div "Ability to manage demanding personalities Remove Adaptability to last-minute ch…" at bounding box center [301, 348] width 299 height 613
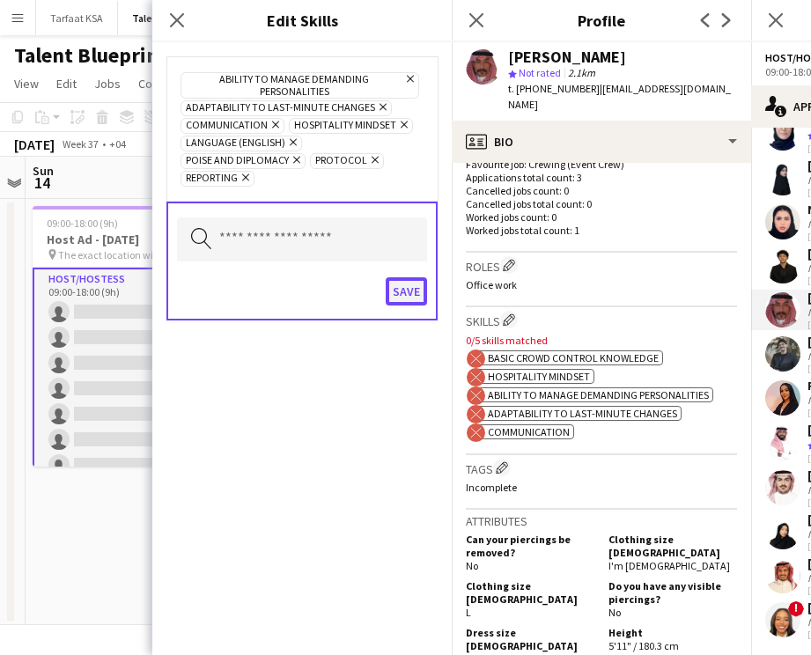
click at [403, 289] on button "Save" at bounding box center [406, 291] width 41 height 28
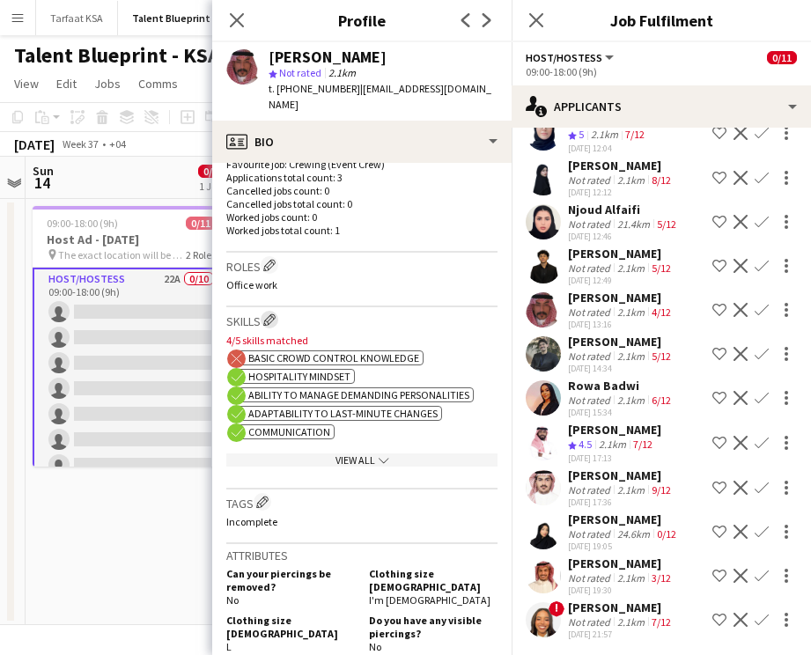
click at [273, 314] on app-icon "Edit crew company skills" at bounding box center [269, 320] width 12 height 12
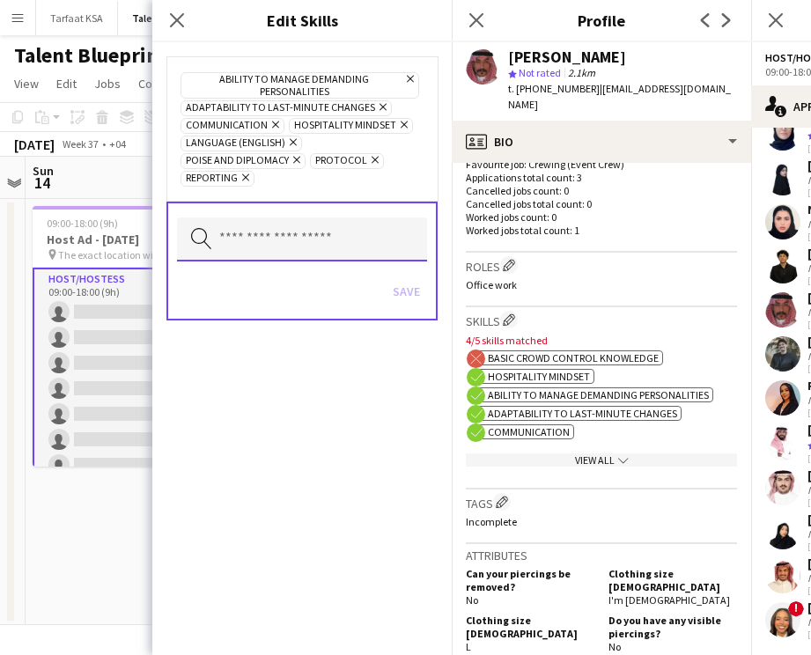
click at [288, 233] on input "text" at bounding box center [302, 240] width 250 height 44
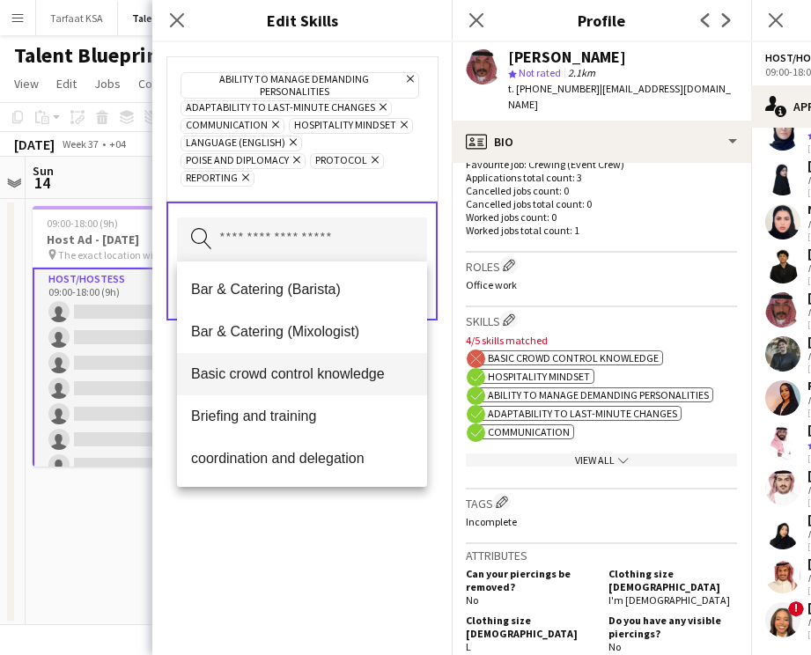
click at [300, 383] on mat-option "Basic crowd control knowledge" at bounding box center [302, 374] width 250 height 42
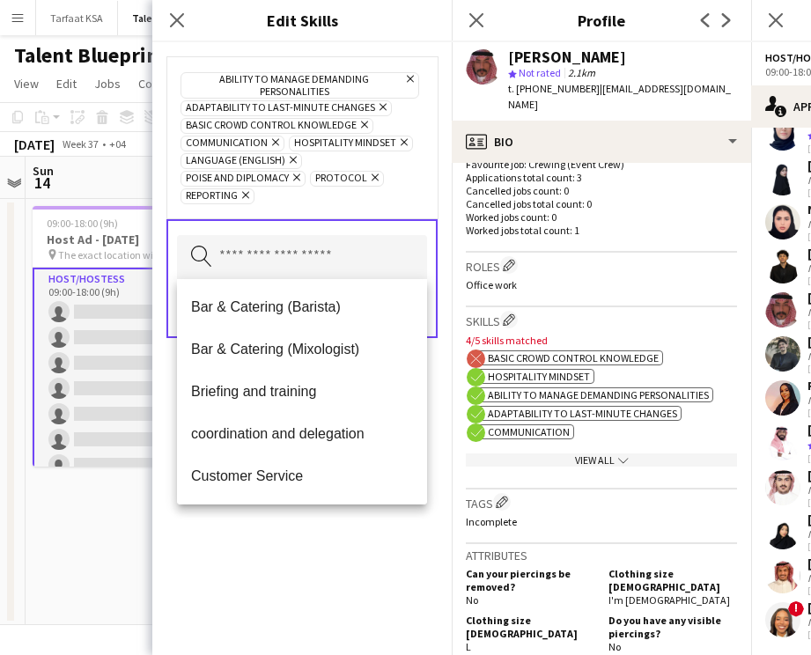
click at [319, 531] on div "Ability to manage demanding personalities Remove Adaptability to last-minute ch…" at bounding box center [301, 348] width 299 height 613
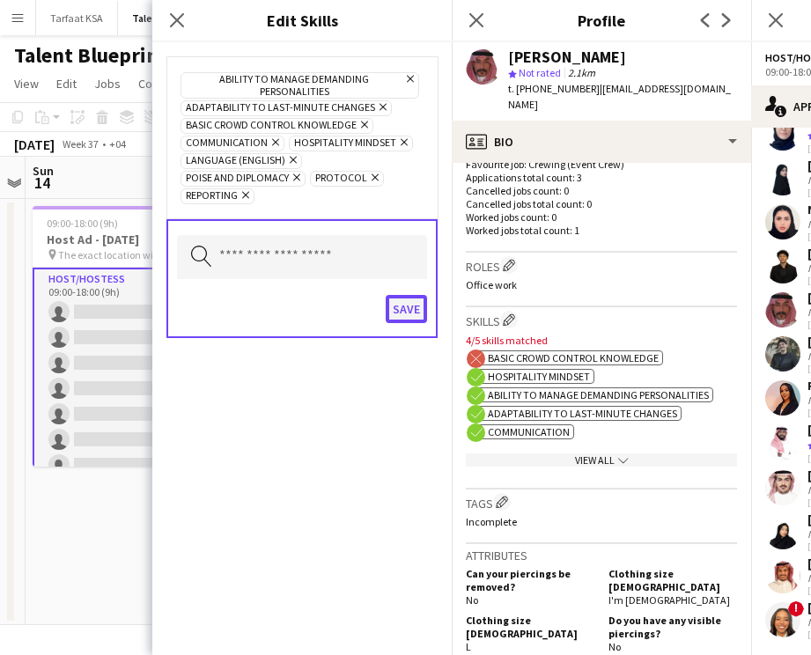
click at [401, 314] on button "Save" at bounding box center [406, 309] width 41 height 28
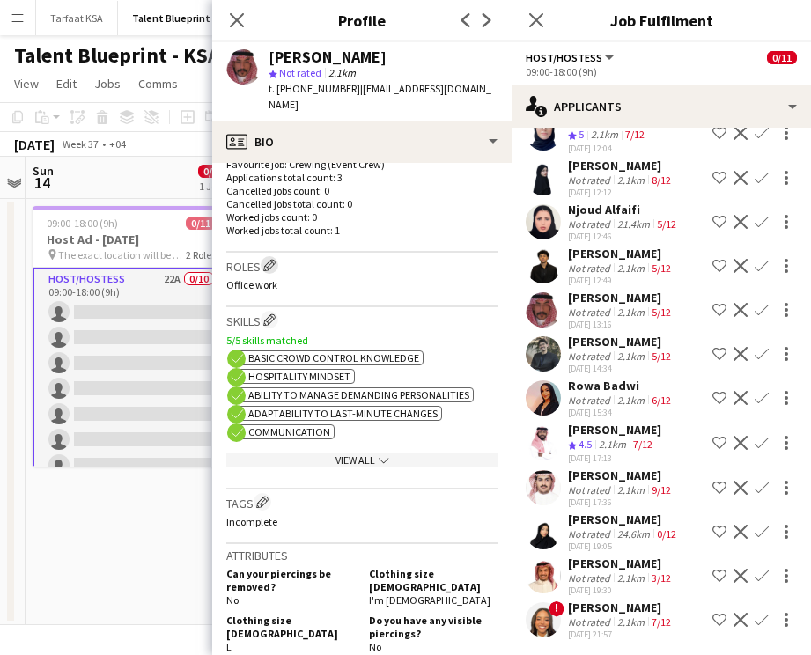
click at [270, 259] on app-icon "Edit crew company roles" at bounding box center [269, 265] width 12 height 12
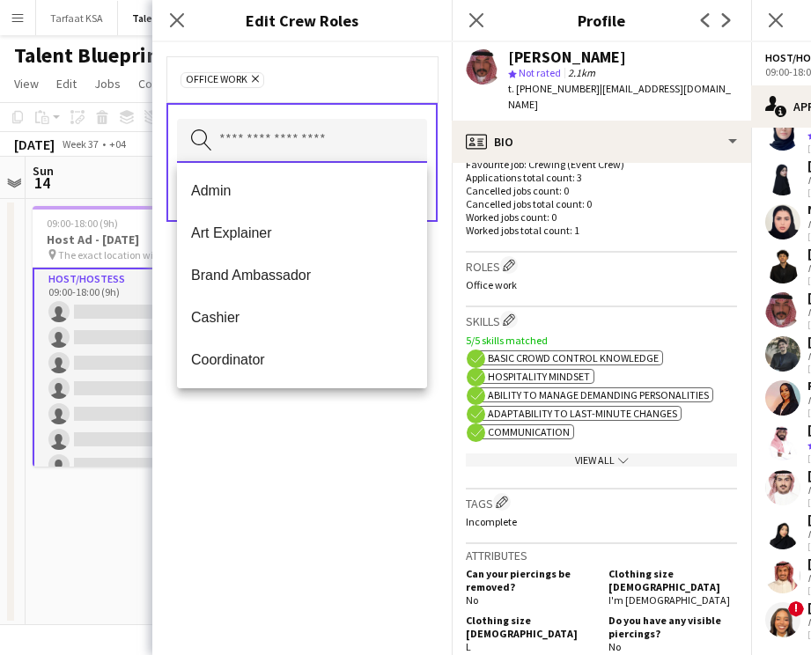
click at [320, 136] on input "text" at bounding box center [302, 141] width 250 height 44
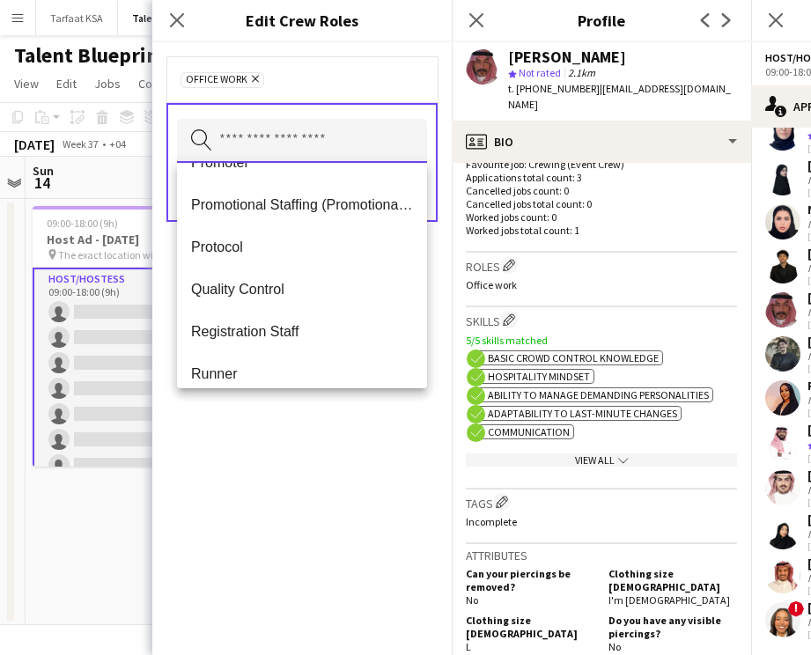
scroll to position [538, 0]
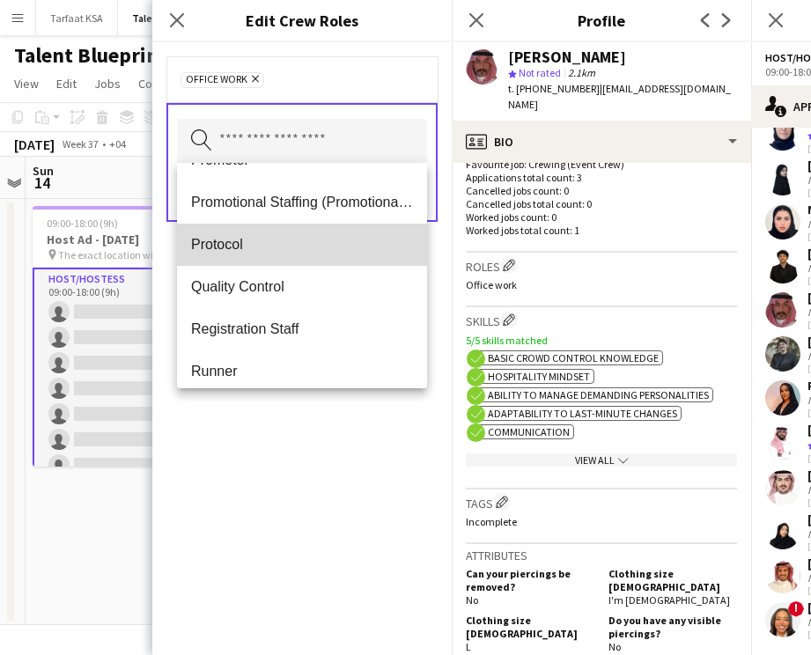
click at [297, 244] on span "Protocol" at bounding box center [302, 244] width 222 height 17
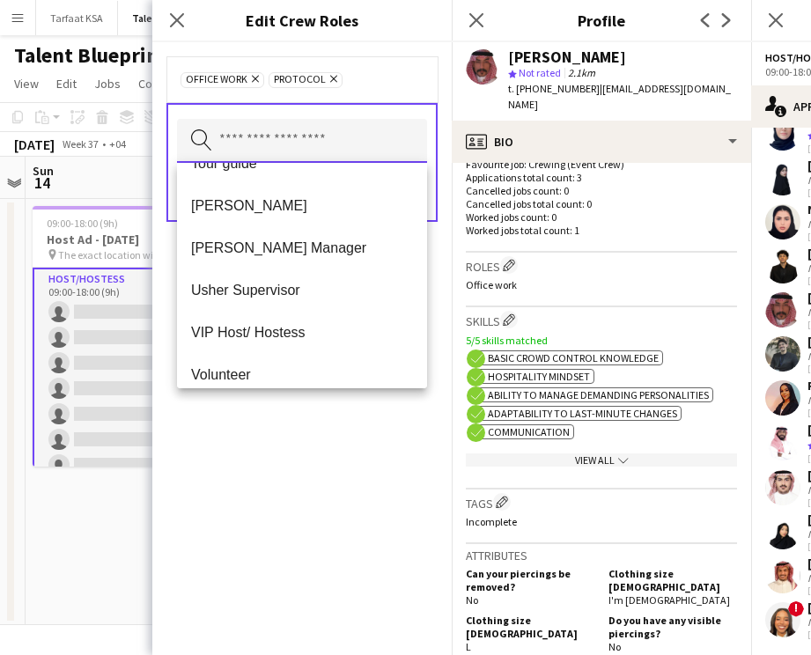
scroll to position [930, 0]
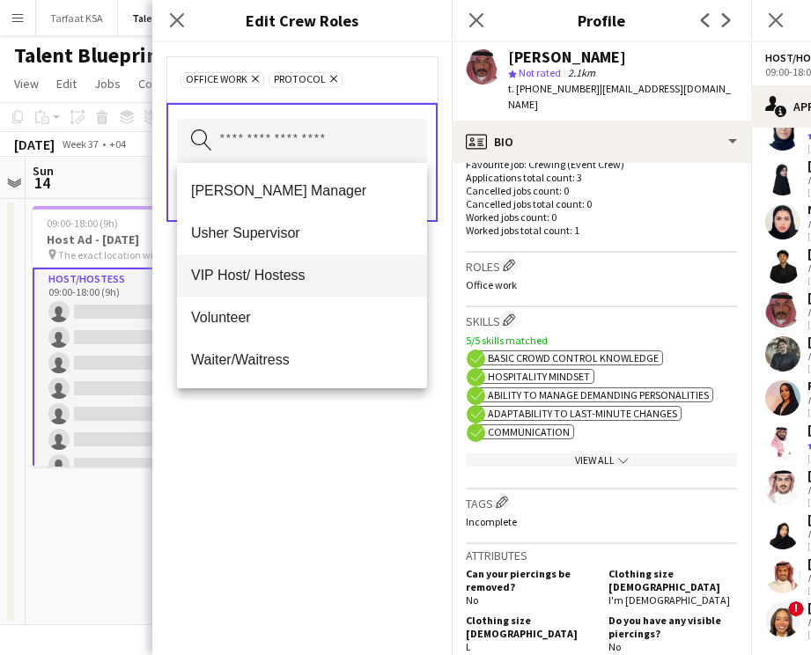
click at [300, 274] on span "VIP Host/ Hostess" at bounding box center [302, 275] width 222 height 17
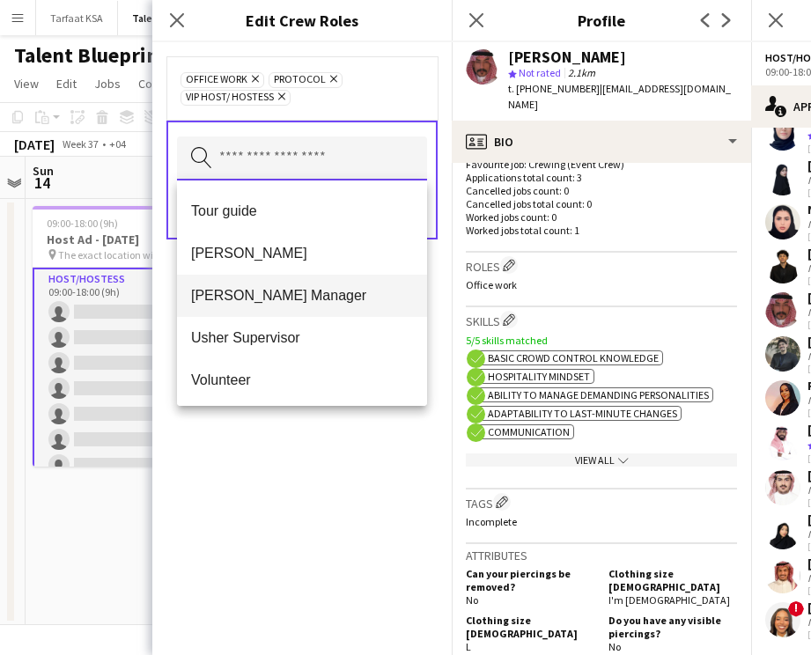
scroll to position [888, 0]
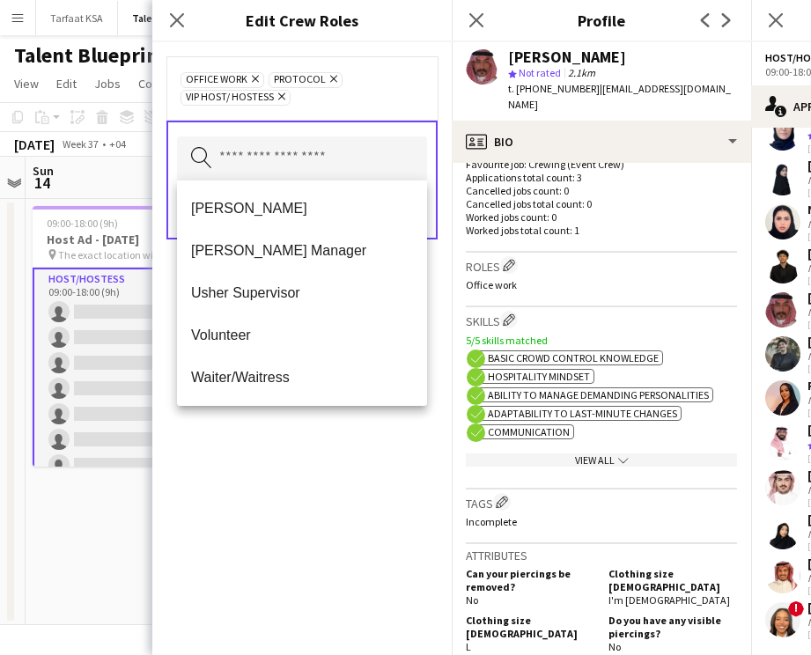
click at [310, 403] on div "Admin Art Explainer Brand Ambassador Cashier Coordinator F&B Host/Hostess Marsh…" at bounding box center [302, 293] width 250 height 225
click at [333, 492] on div "Office work Remove Protocol Remove VIP Host/ Hostess Remove Search by role type…" at bounding box center [301, 348] width 299 height 613
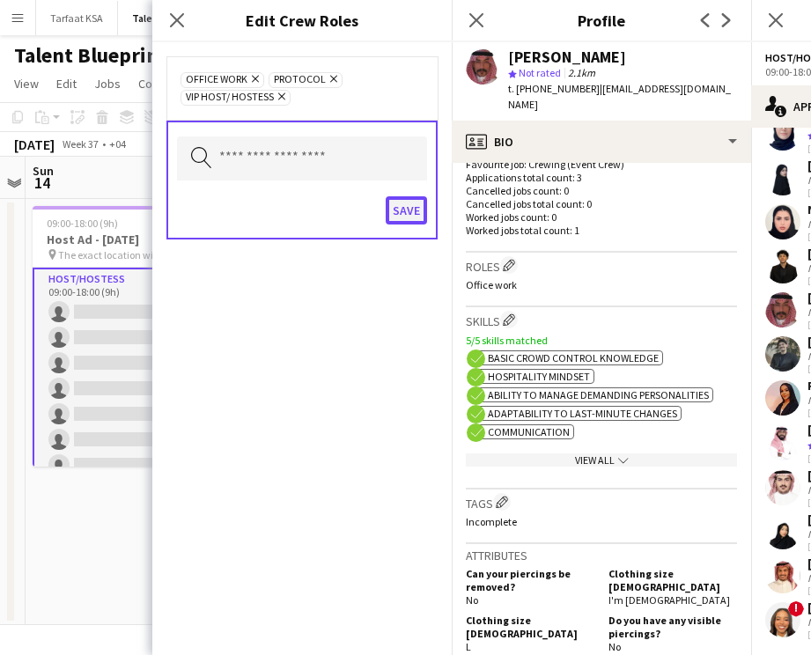
click at [413, 198] on button "Save" at bounding box center [406, 210] width 41 height 28
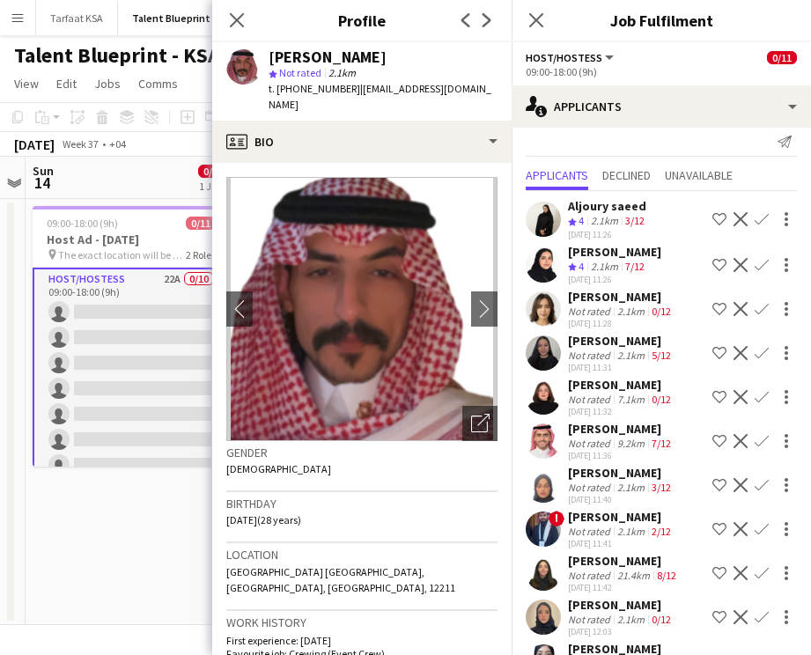
scroll to position [0, 0]
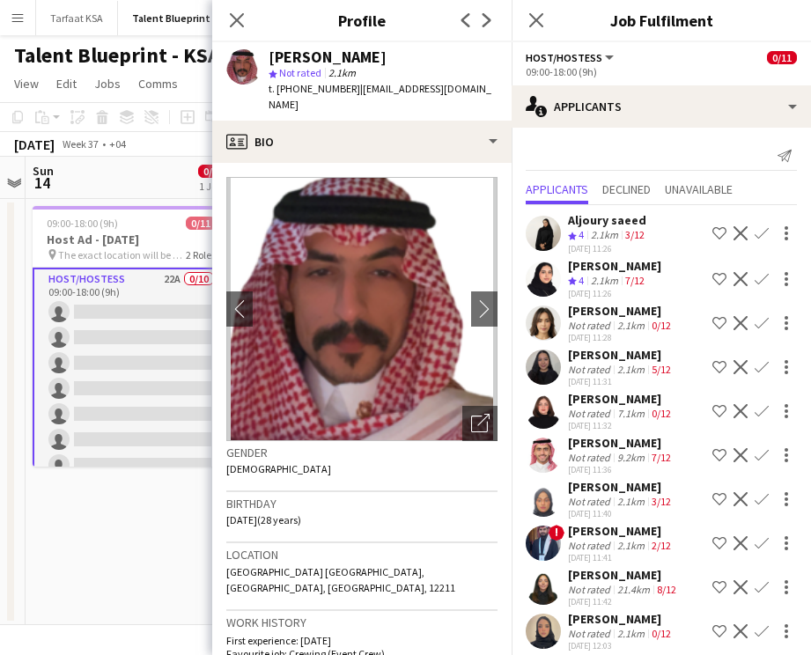
click at [560, 501] on app-user-avatar at bounding box center [543, 499] width 35 height 35
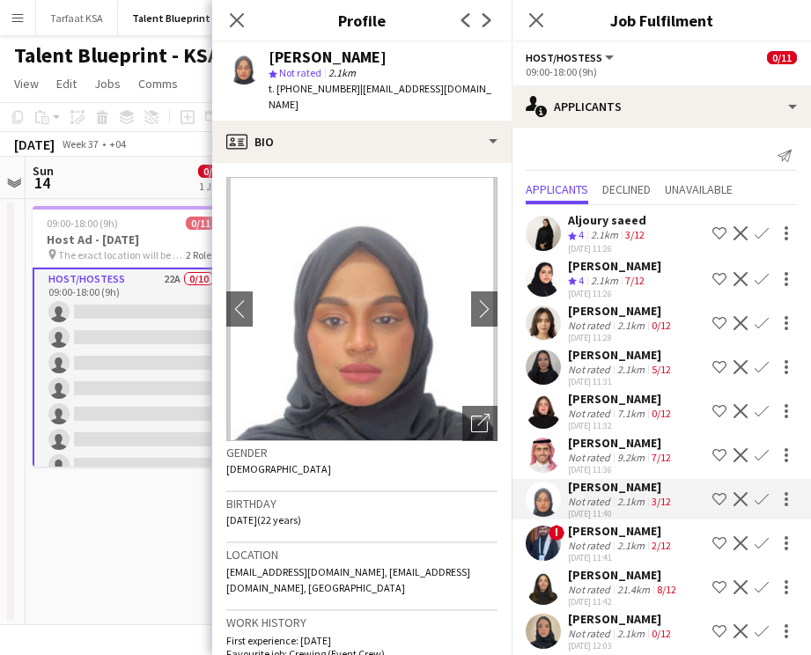
click at [553, 462] on app-user-avatar at bounding box center [543, 455] width 35 height 35
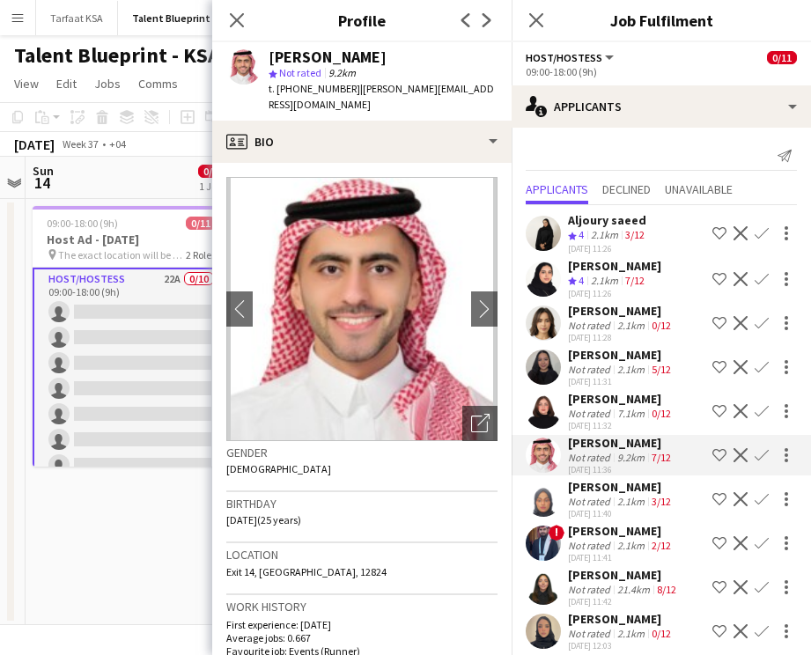
click at [157, 505] on app-date-cell "09:00-18:00 (9h) 0/11 Host Ad - [DATE] pin The exact location will be shared la…" at bounding box center [131, 412] width 211 height 426
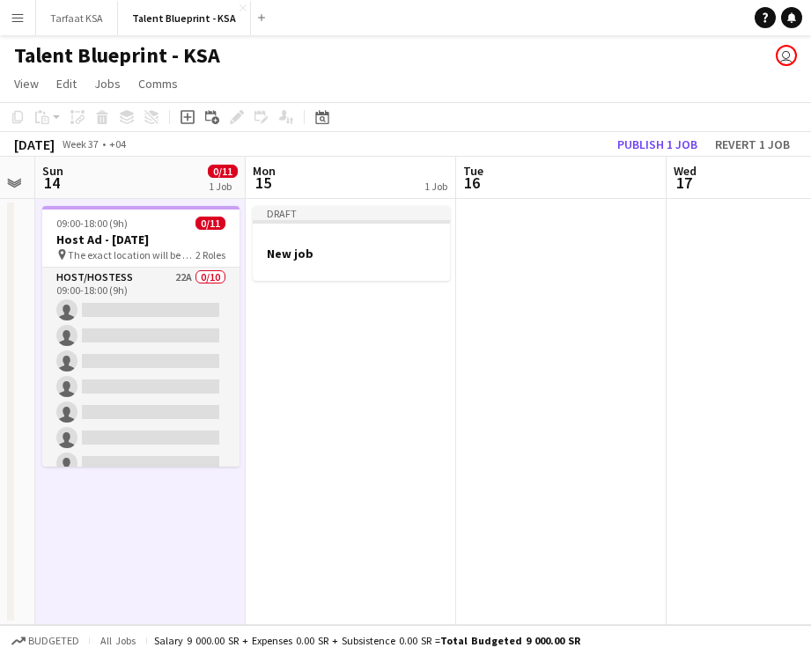
scroll to position [0, 576]
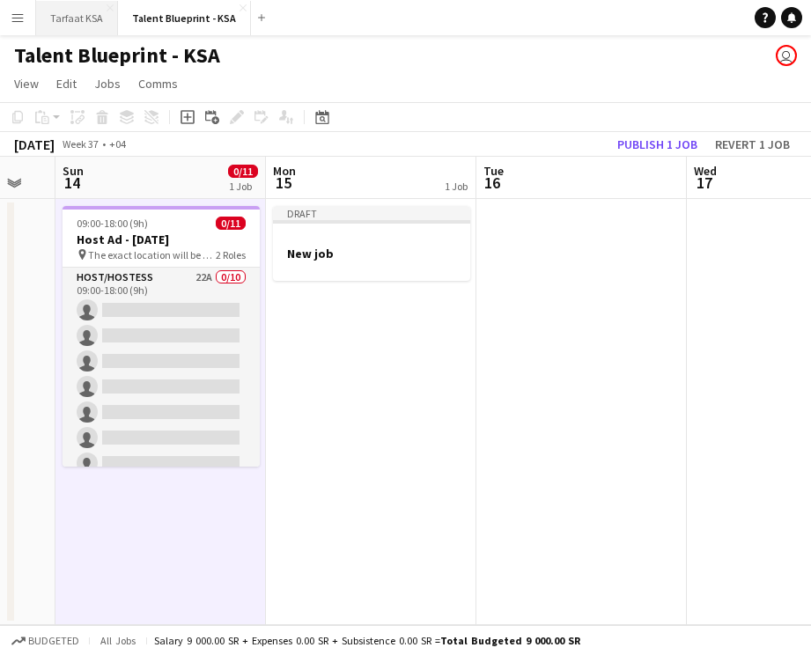
click at [94, 20] on button "Tarfaat KSA Close" at bounding box center [77, 18] width 82 height 34
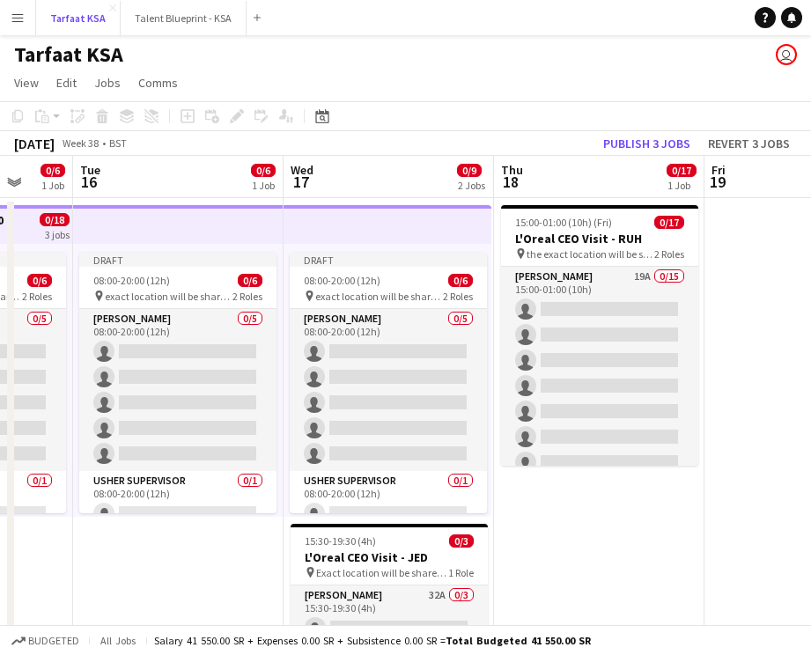
scroll to position [0, 571]
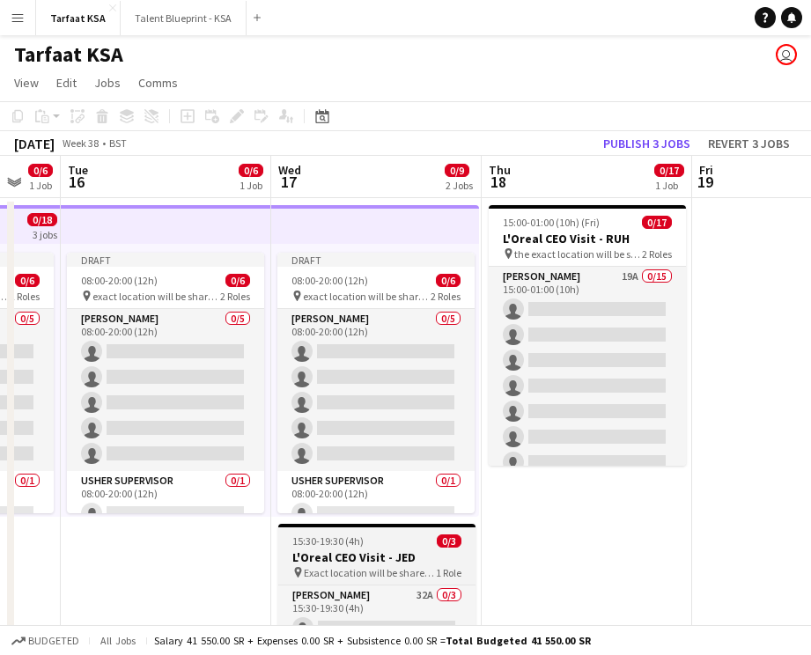
click at [392, 546] on div "15:30-19:30 (4h) 0/3" at bounding box center [376, 541] width 197 height 13
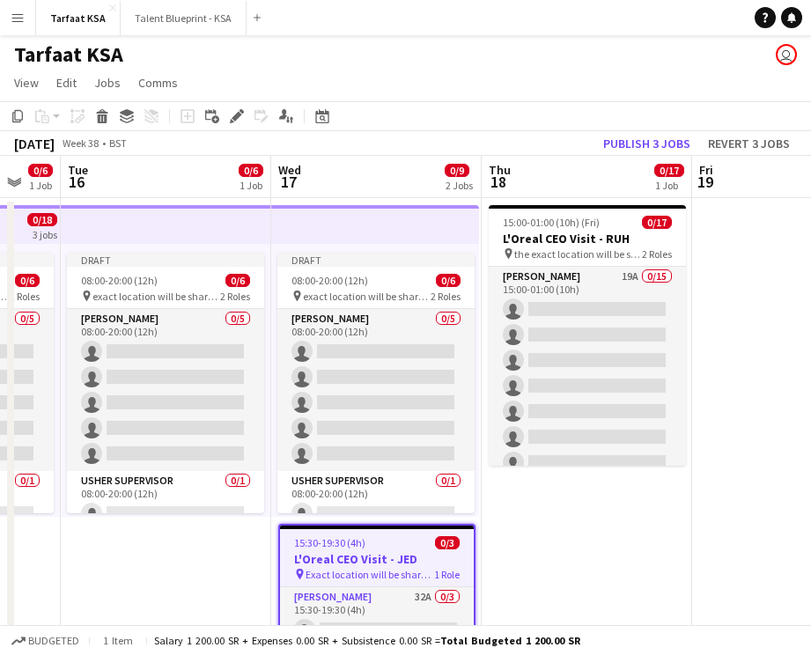
click at [407, 575] on span "Exact location will be shared later" at bounding box center [370, 574] width 129 height 13
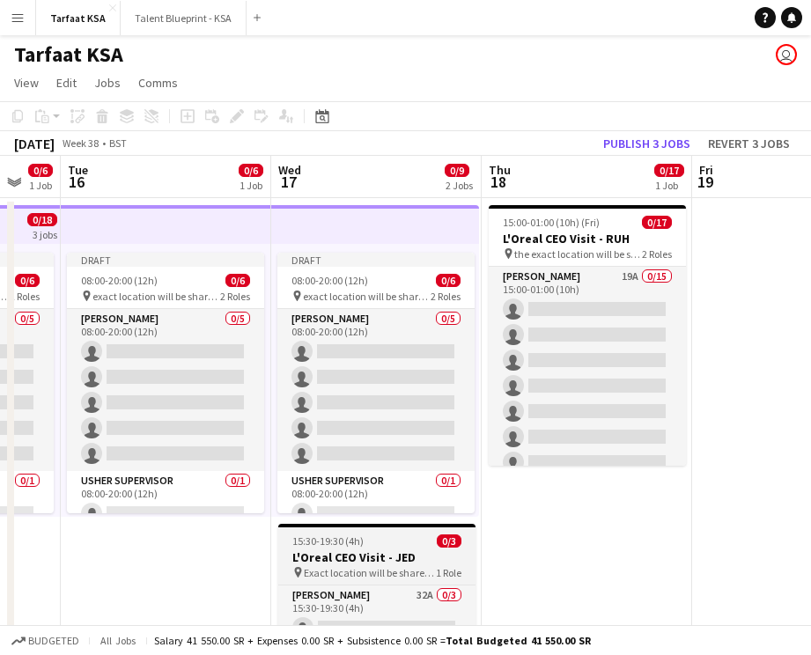
click at [407, 575] on span "Exact location will be shared later" at bounding box center [370, 572] width 132 height 13
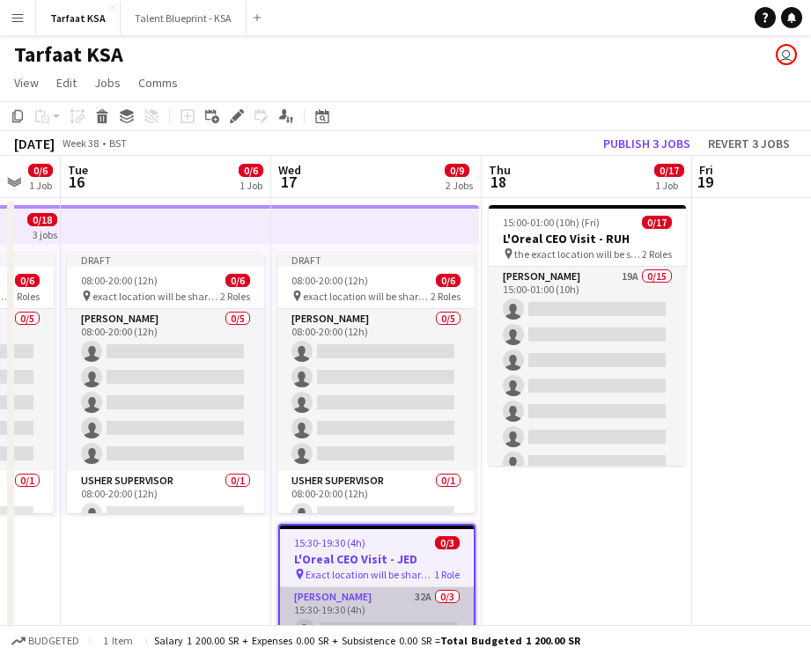
click at [398, 607] on app-card-role "Usher 32A 0/3 15:30-19:30 (4h) single-neutral-actions single-neutral-actions si…" at bounding box center [377, 643] width 194 height 111
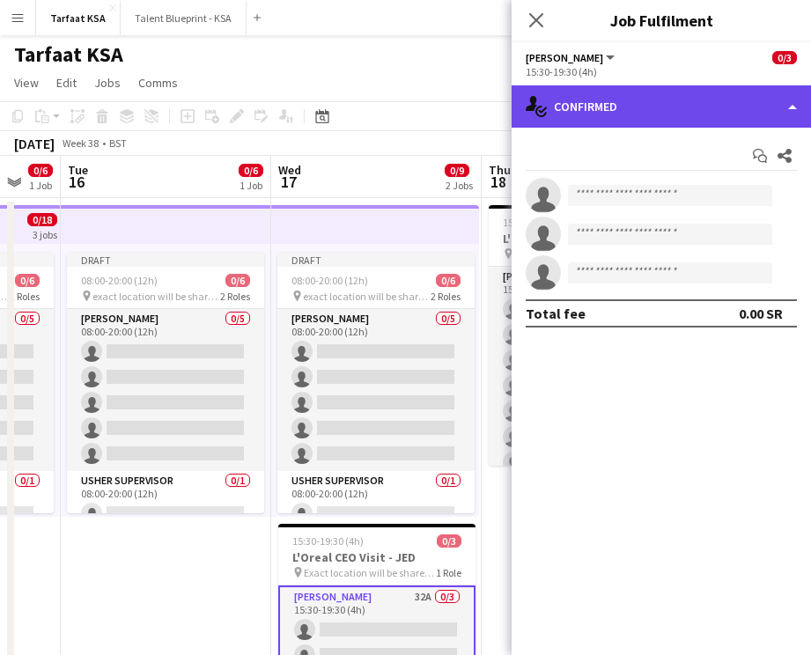
click at [658, 102] on div "single-neutral-actions-check-2 Confirmed" at bounding box center [661, 106] width 299 height 42
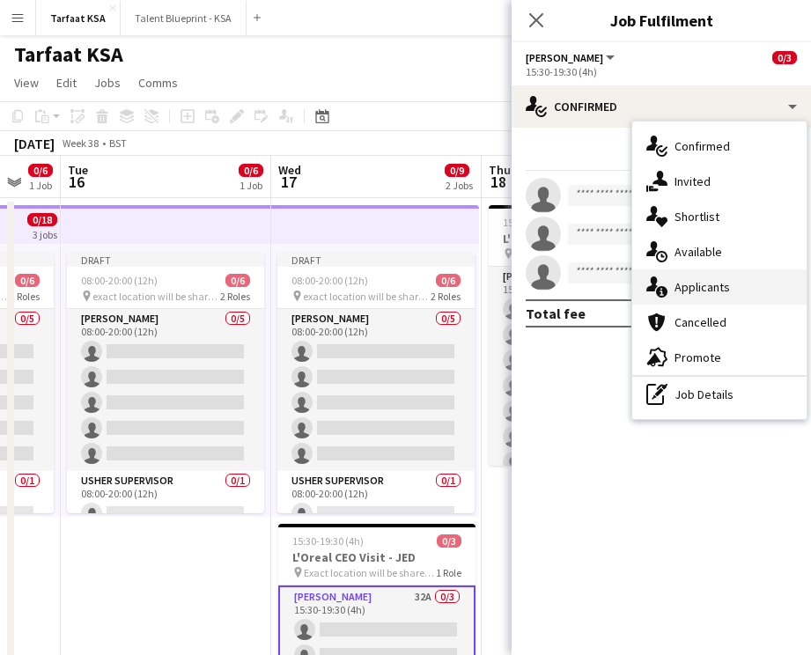
click at [697, 287] on span "Applicants" at bounding box center [702, 287] width 55 height 16
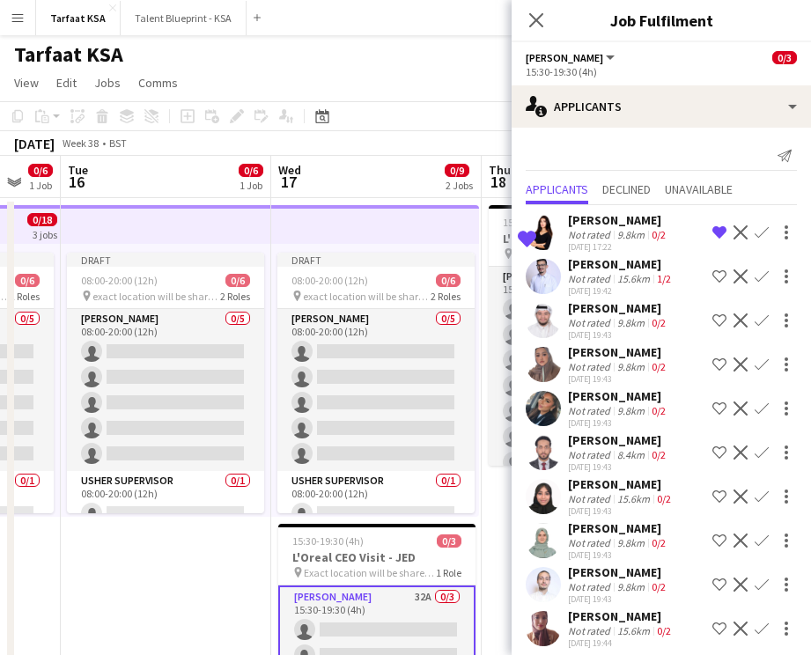
click at [538, 233] on app-user-avatar at bounding box center [543, 232] width 35 height 35
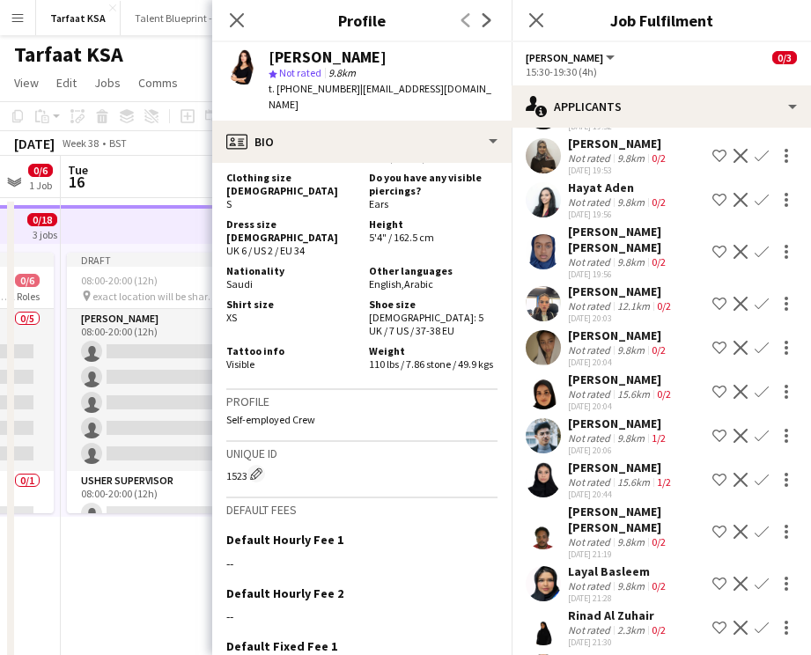
scroll to position [996, 0]
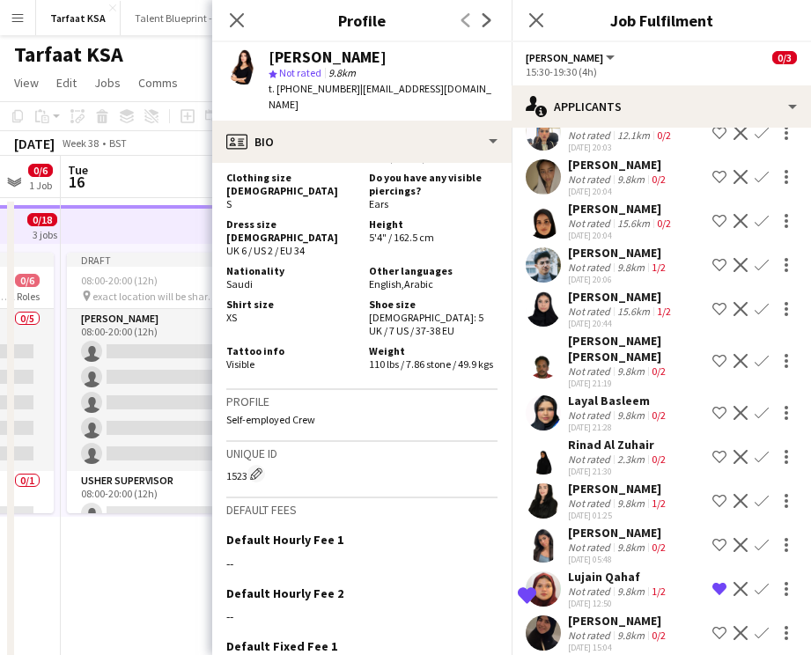
click at [547, 578] on app-user-avatar at bounding box center [543, 589] width 35 height 35
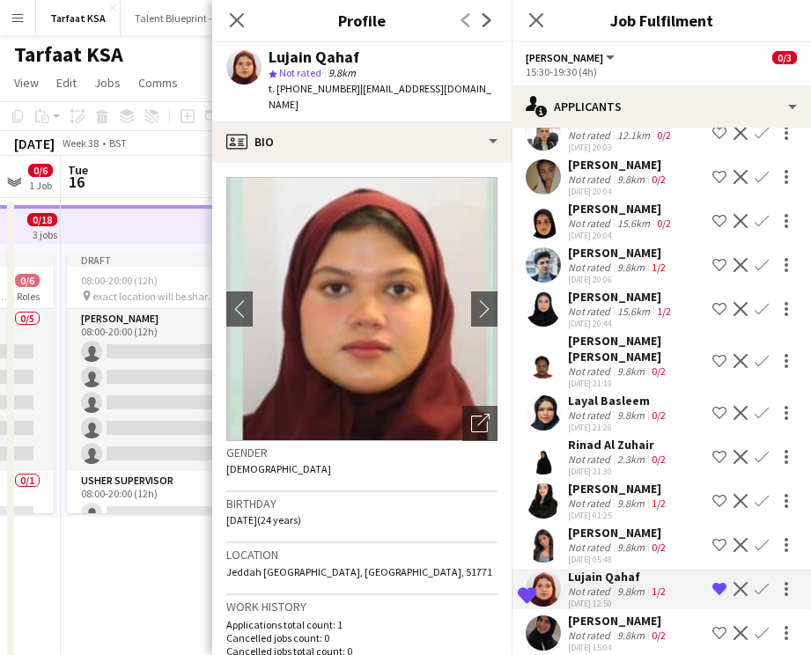
click at [551, 619] on app-user-avatar at bounding box center [543, 633] width 35 height 35
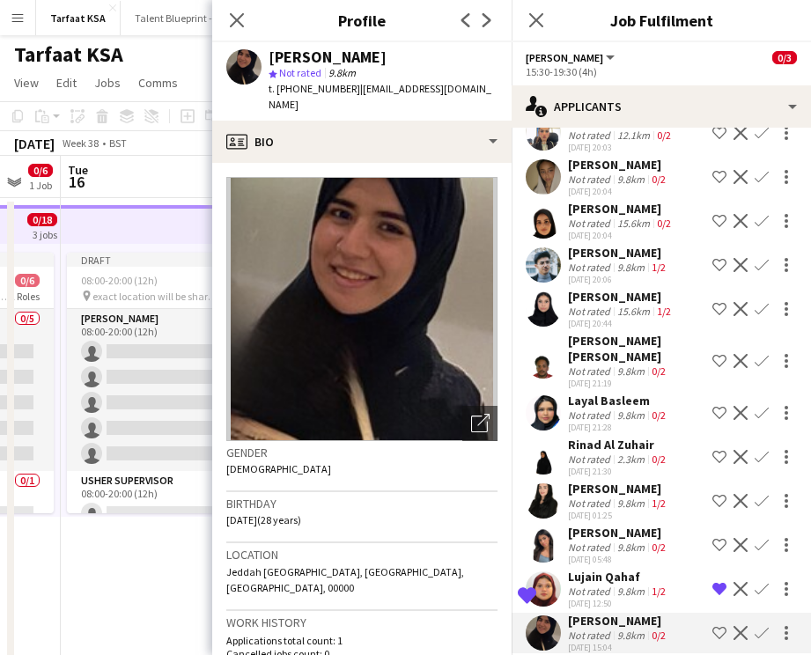
click at [552, 528] on div at bounding box center [543, 545] width 35 height 35
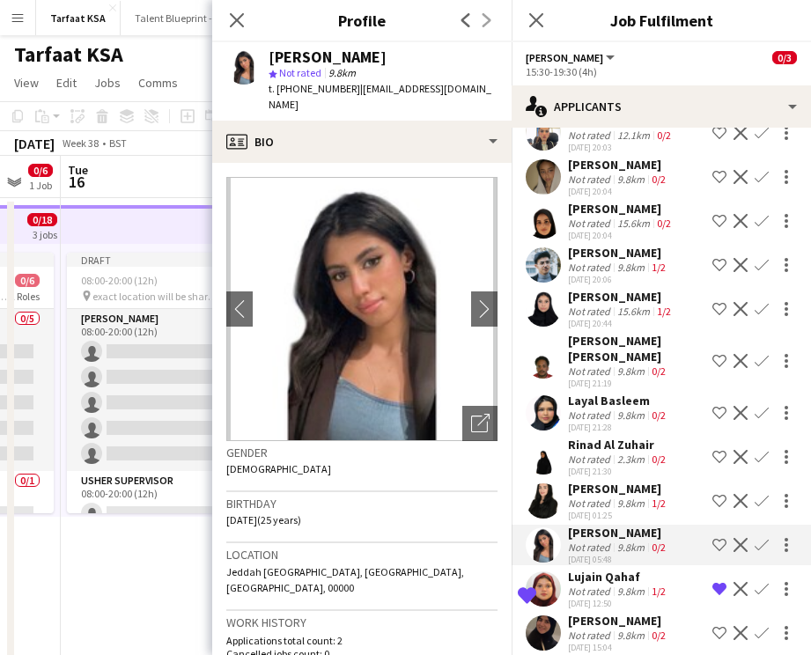
click at [543, 484] on app-user-avatar at bounding box center [543, 501] width 35 height 35
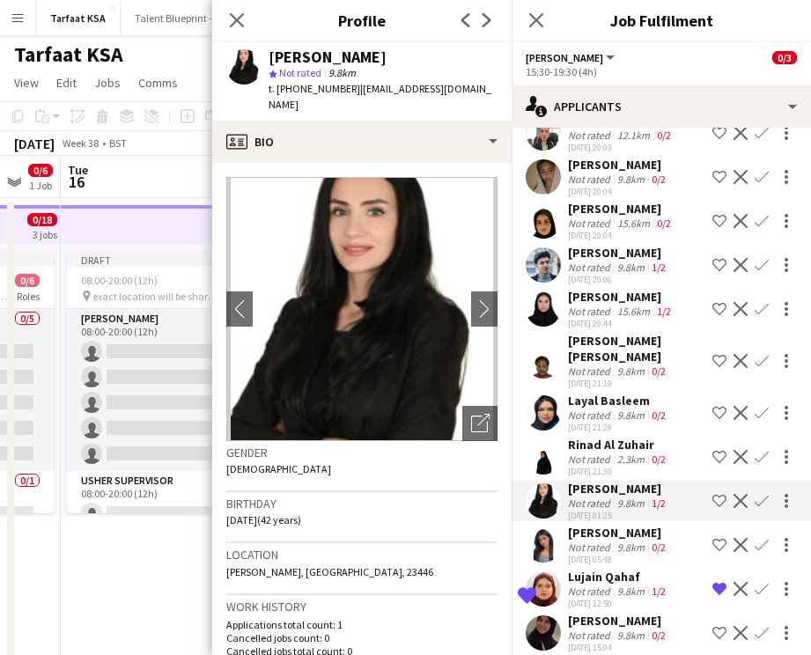
click at [543, 440] on app-user-avatar at bounding box center [543, 457] width 35 height 35
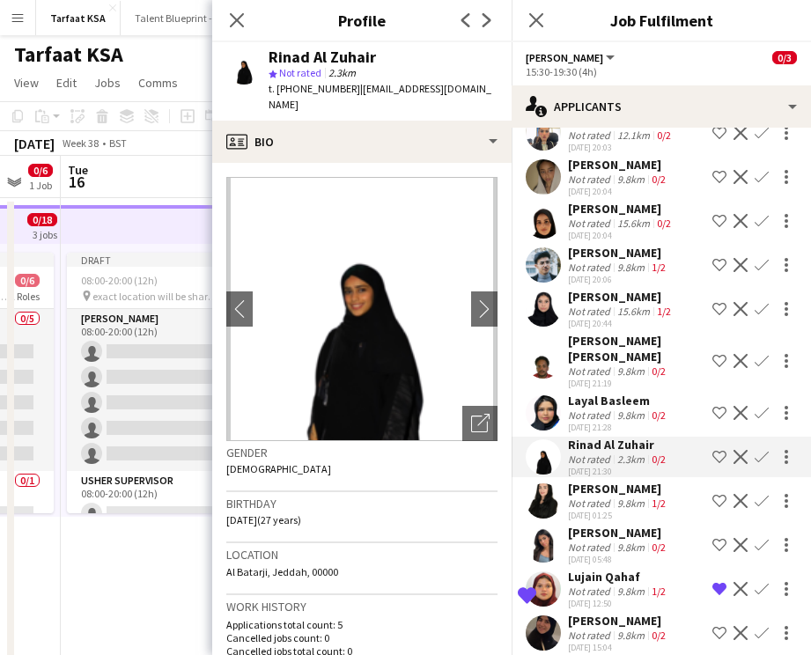
click at [543, 395] on app-user-avatar at bounding box center [543, 412] width 35 height 35
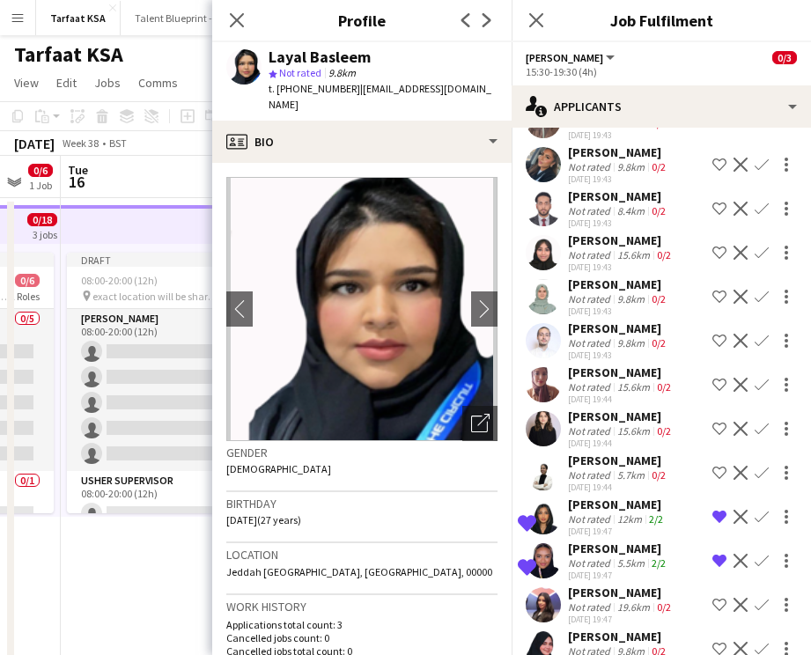
scroll to position [0, 0]
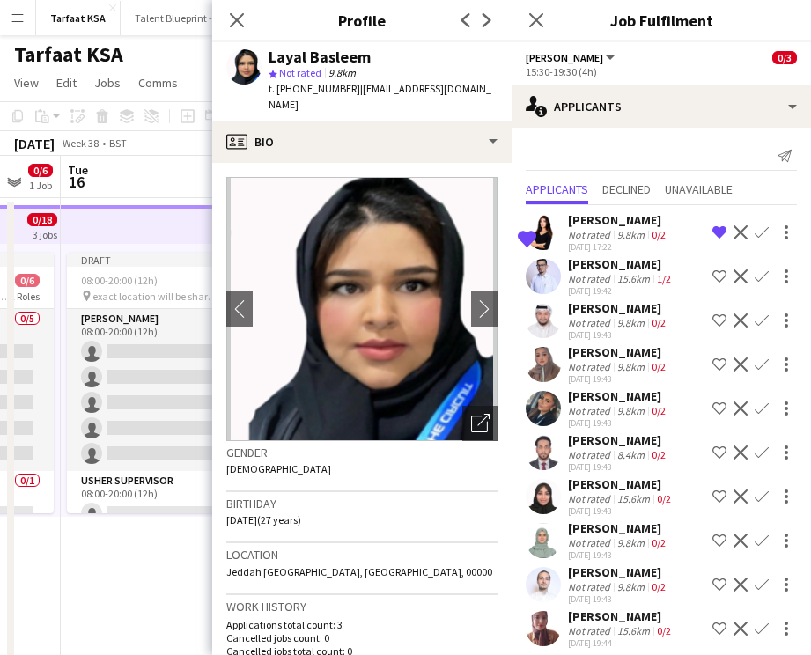
click at [159, 598] on app-date-cell "Draft 08:00-20:00 (12h) 0/6 pin exact location will be shared later 2 Roles Ush…" at bounding box center [166, 473] width 211 height 551
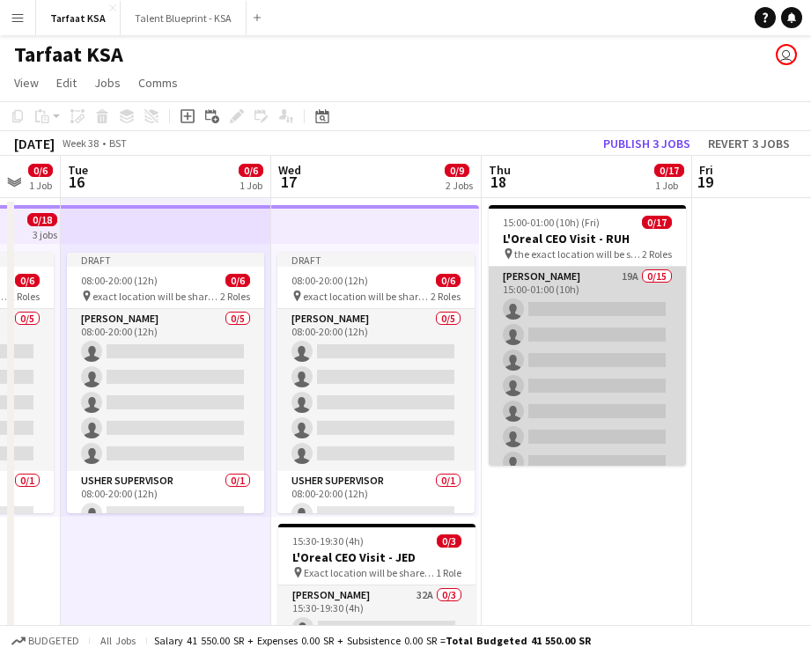
click at [575, 291] on app-card-role "Usher 19A 0/15 15:00-01:00 (10h) single-neutral-actions single-neutral-actions …" at bounding box center [587, 476] width 197 height 418
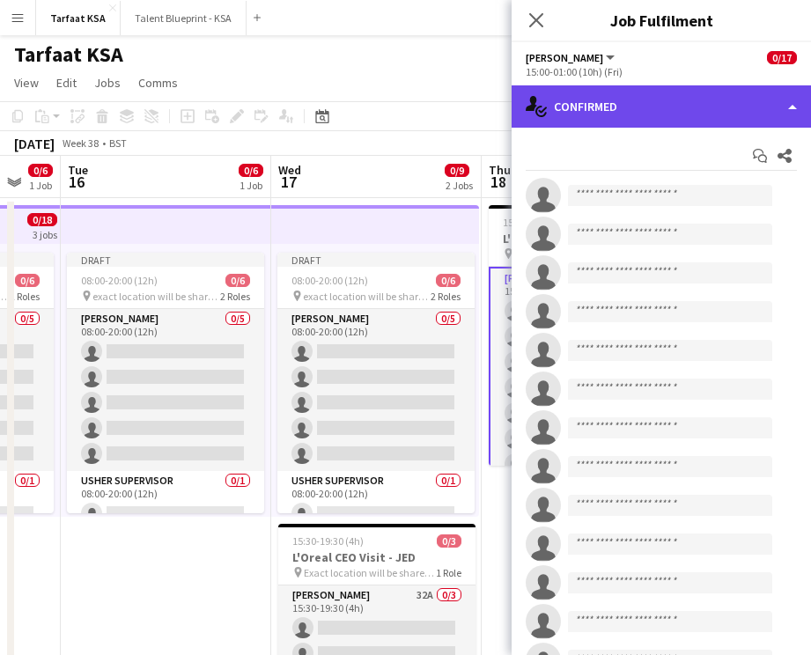
click at [610, 108] on div "single-neutral-actions-check-2 Confirmed" at bounding box center [661, 106] width 299 height 42
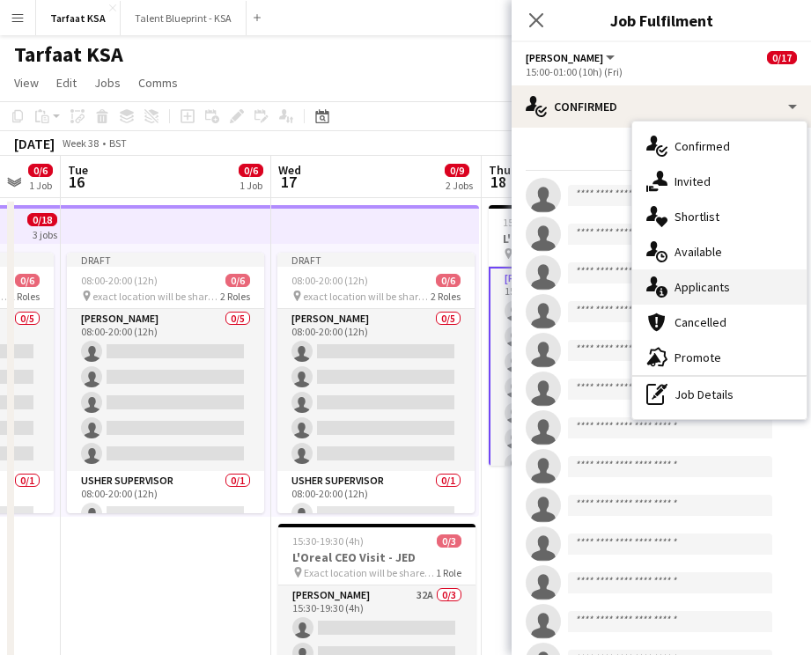
click at [683, 284] on span "Applicants" at bounding box center [702, 287] width 55 height 16
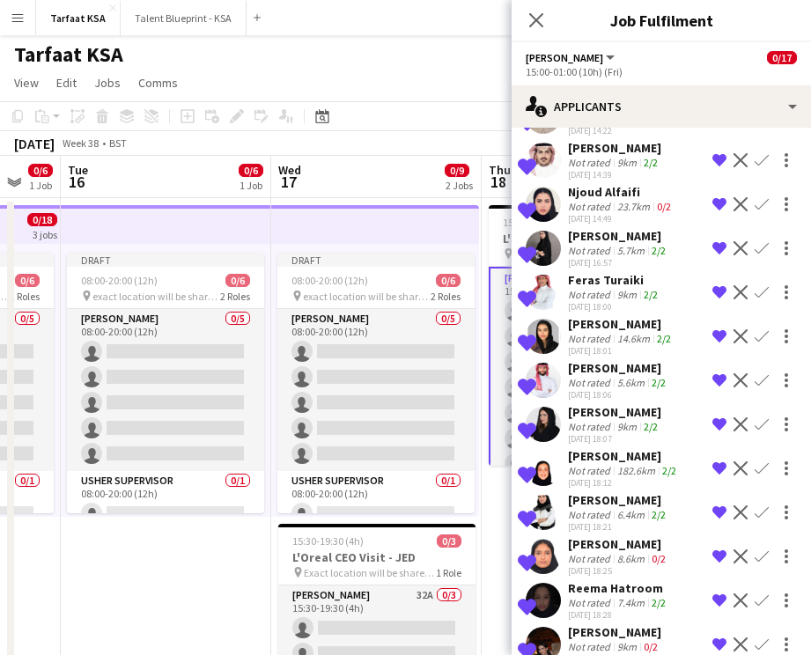
scroll to position [294, 0]
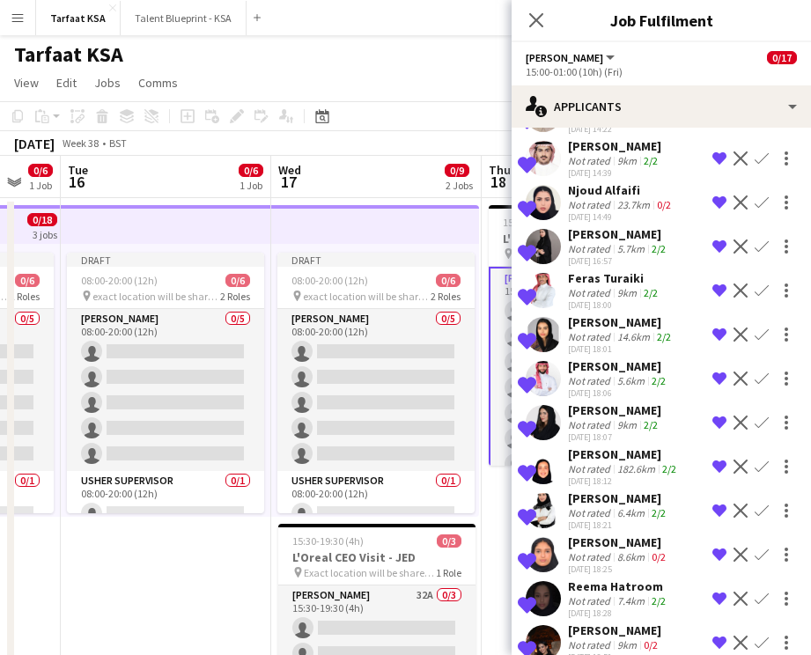
click at [610, 286] on div "Not rated" at bounding box center [591, 292] width 46 height 13
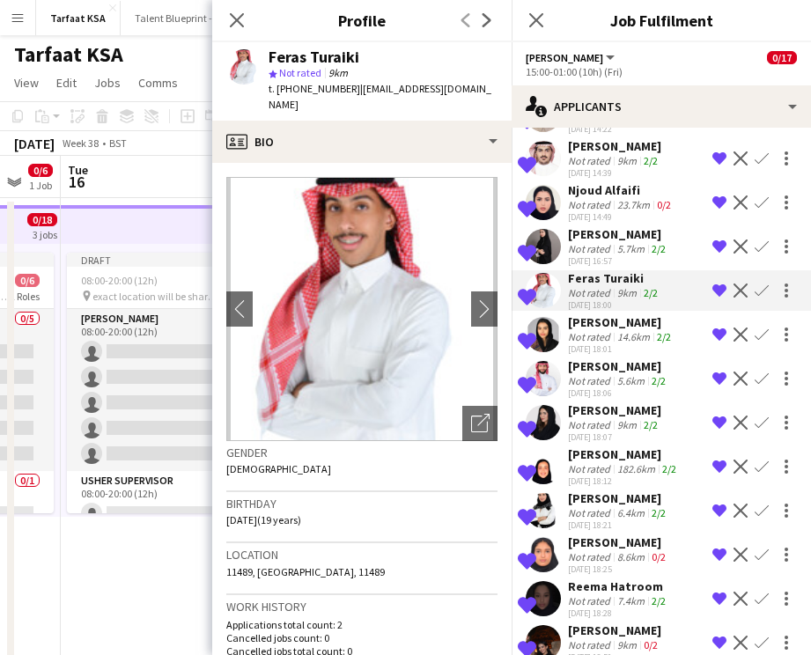
click at [605, 344] on div "04-09-2025 18:01" at bounding box center [621, 349] width 107 height 11
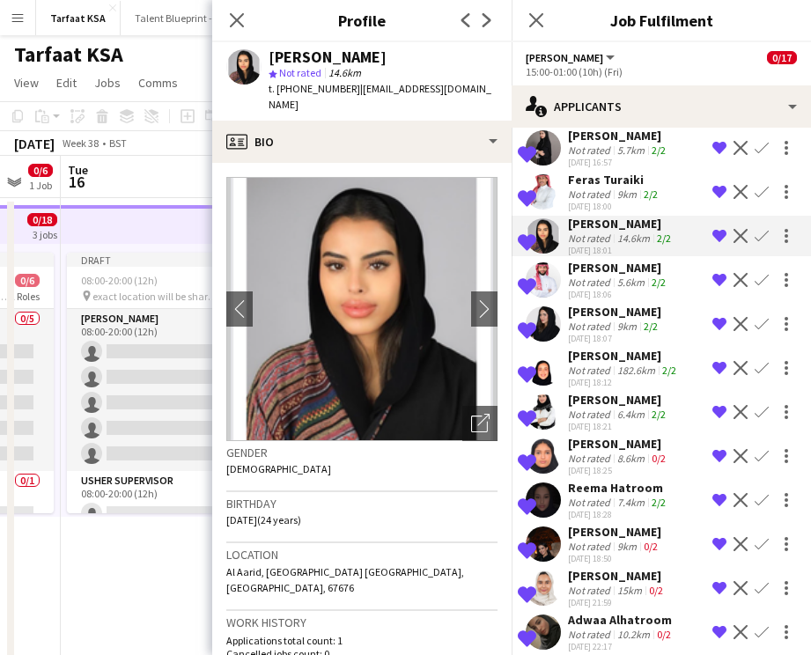
scroll to position [395, 0]
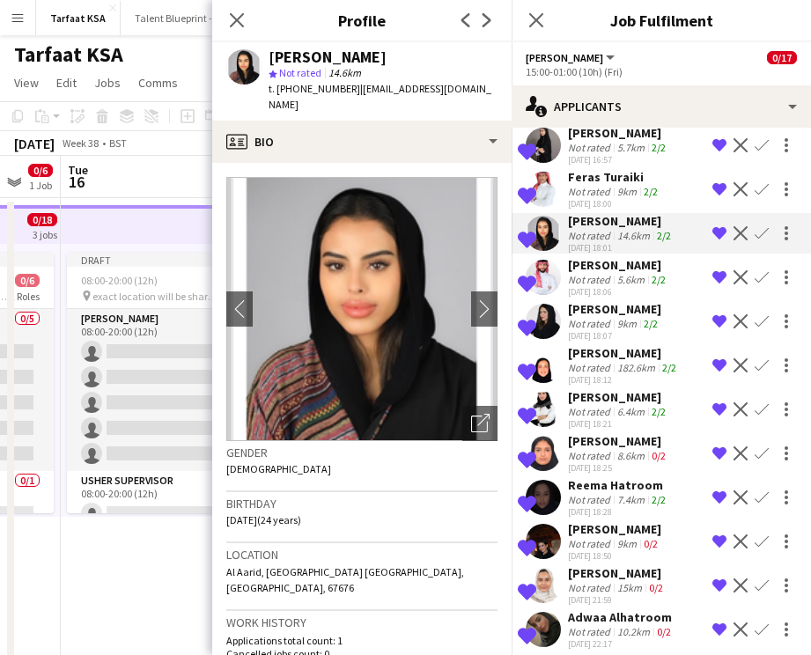
click at [626, 296] on div "04-09-2025 18:06" at bounding box center [618, 291] width 101 height 11
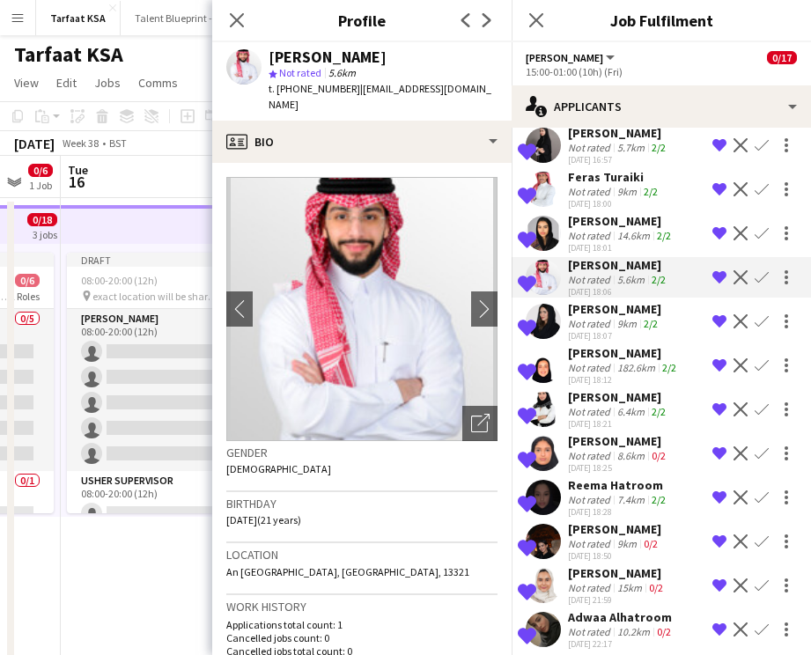
click at [619, 351] on div "Dina Almarwan" at bounding box center [624, 353] width 112 height 16
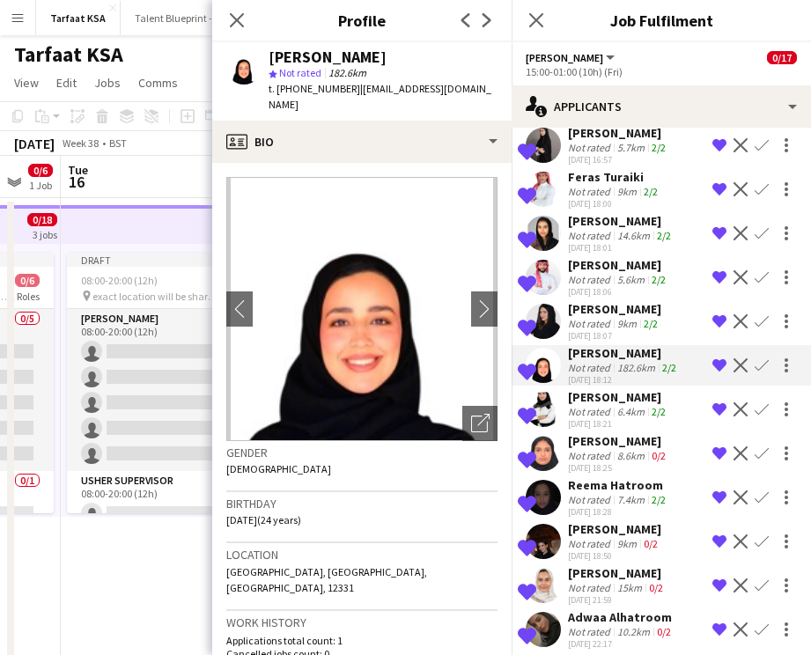
click at [622, 400] on div "Razan Albaqami" at bounding box center [618, 397] width 101 height 16
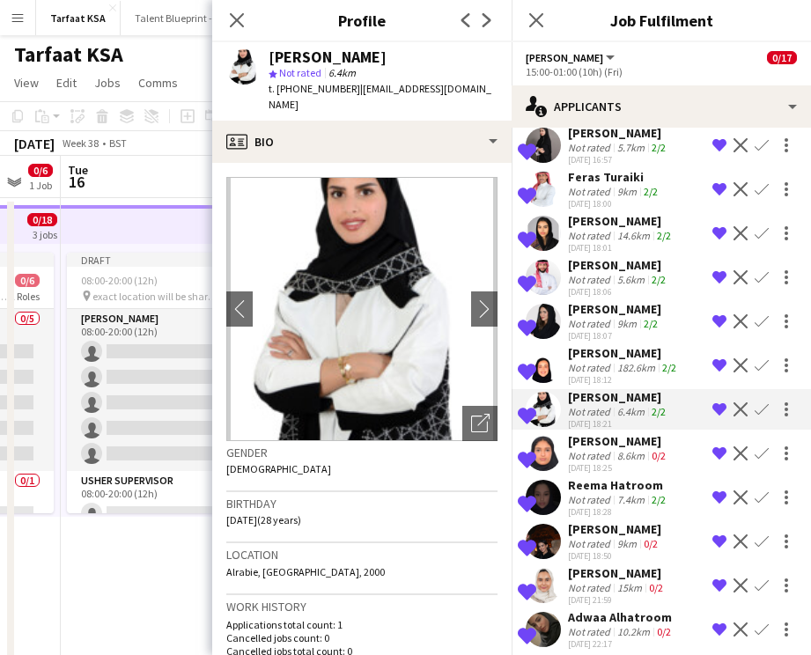
scroll to position [408, 0]
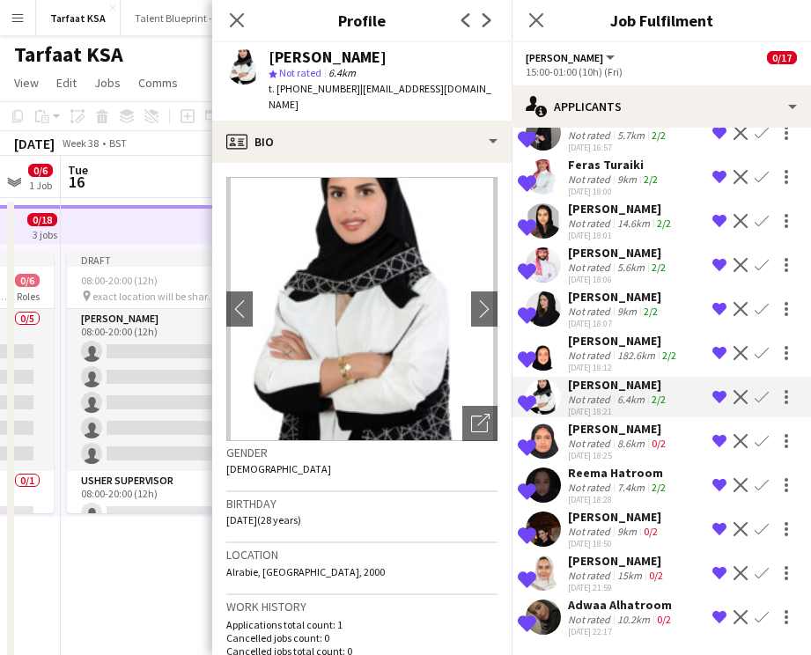
click at [620, 532] on div "9km" at bounding box center [627, 531] width 26 height 13
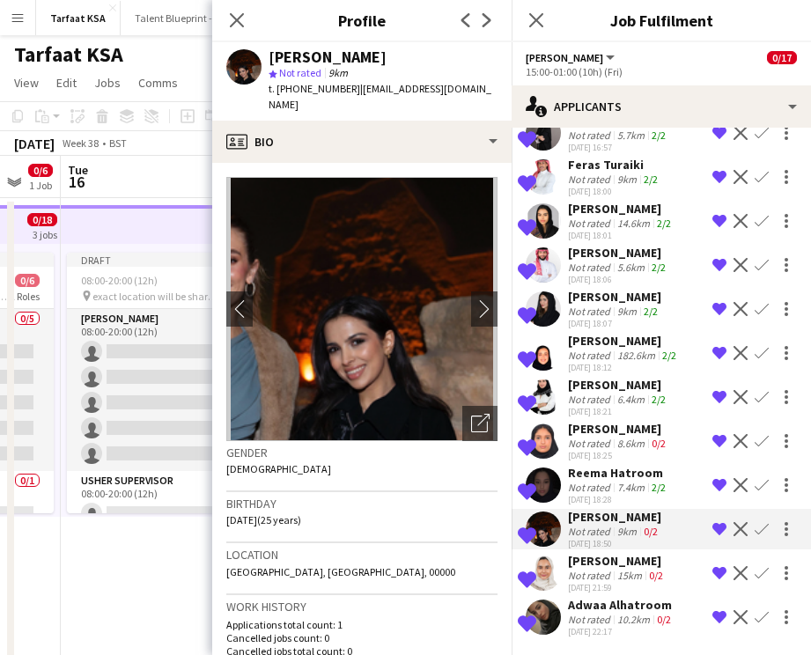
click at [622, 564] on div "Mashael Alhelayel" at bounding box center [617, 561] width 99 height 16
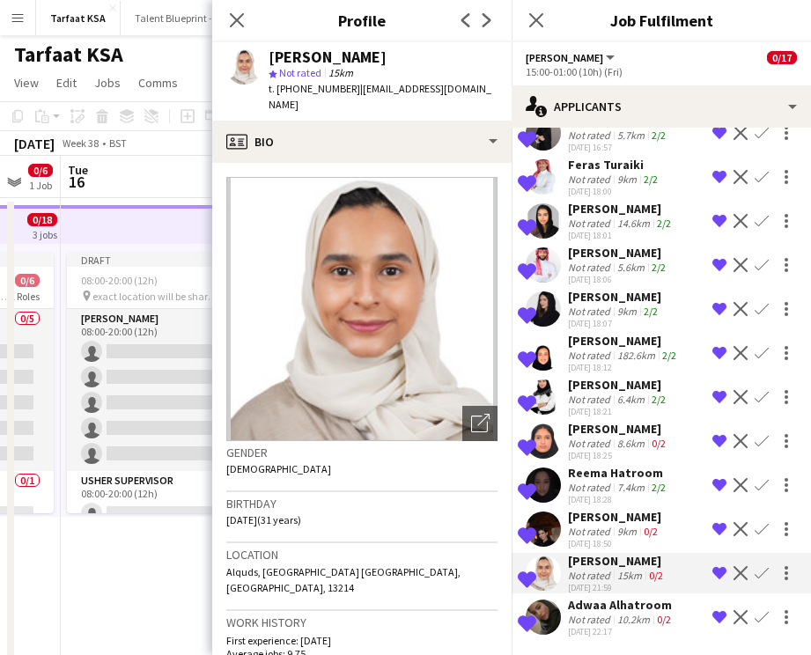
click at [627, 523] on div "Shahd Almarzoqi" at bounding box center [614, 517] width 93 height 16
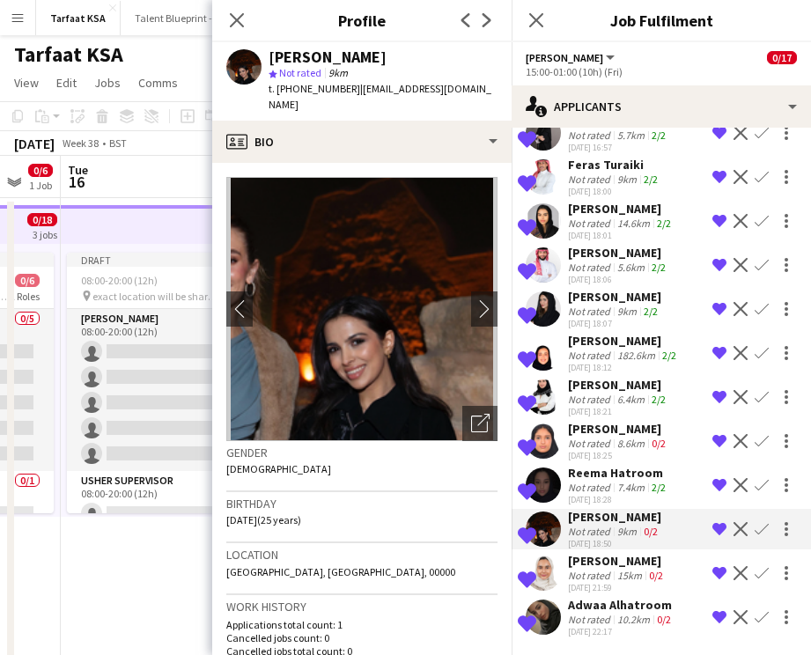
click at [629, 599] on div "Adwaa Alhatroom" at bounding box center [621, 605] width 107 height 16
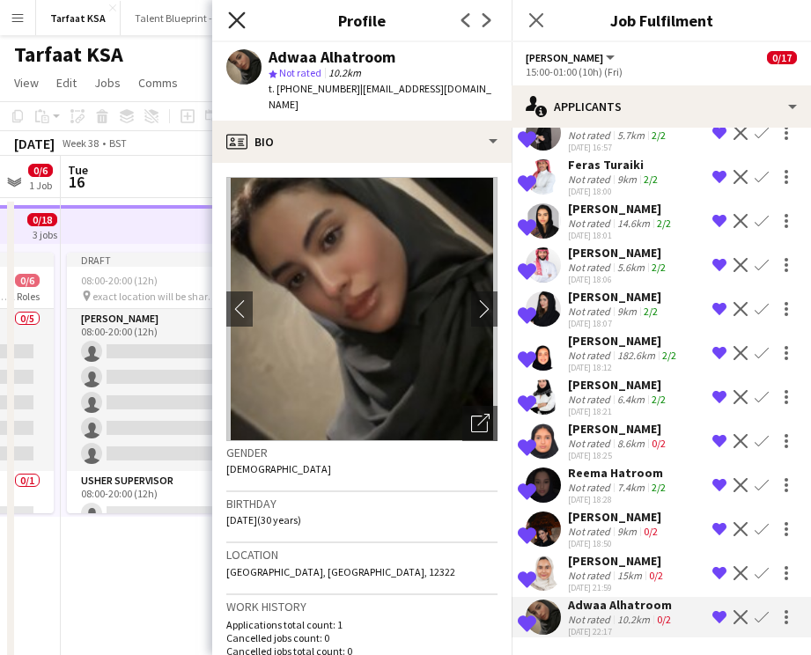
click at [238, 26] on icon "Close pop-in" at bounding box center [236, 19] width 17 height 17
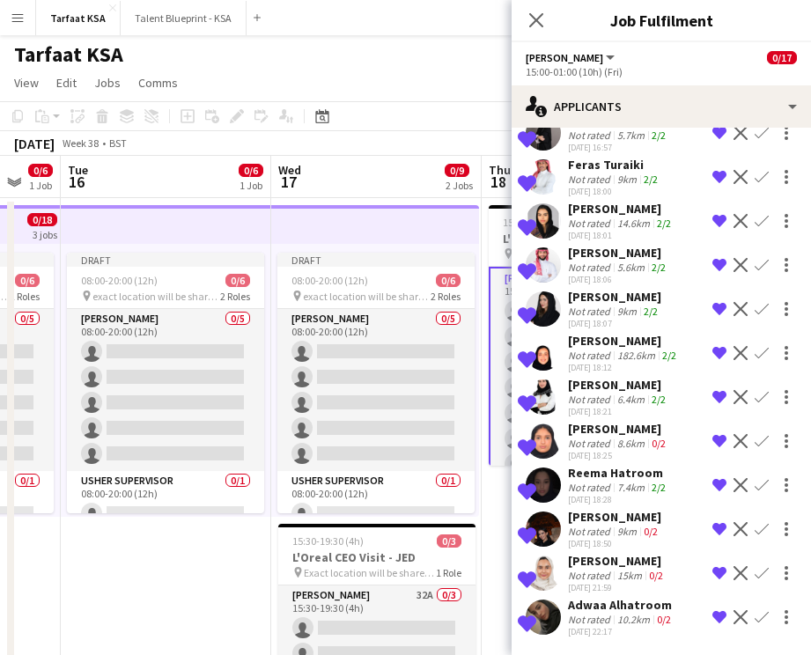
click at [193, 642] on app-date-cell "Draft 08:00-20:00 (12h) 0/6 pin exact location will be shared later 2 Roles Ush…" at bounding box center [166, 473] width 211 height 551
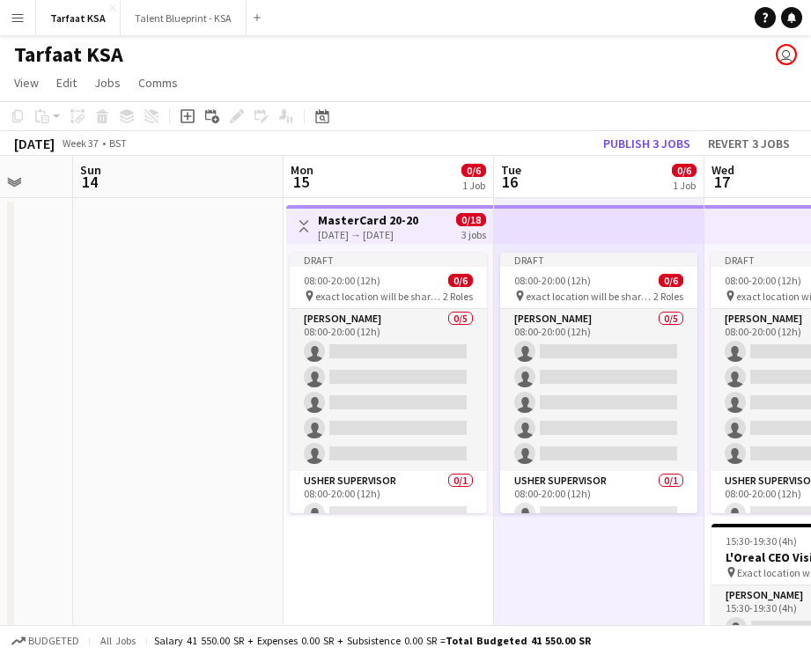
scroll to position [0, 519]
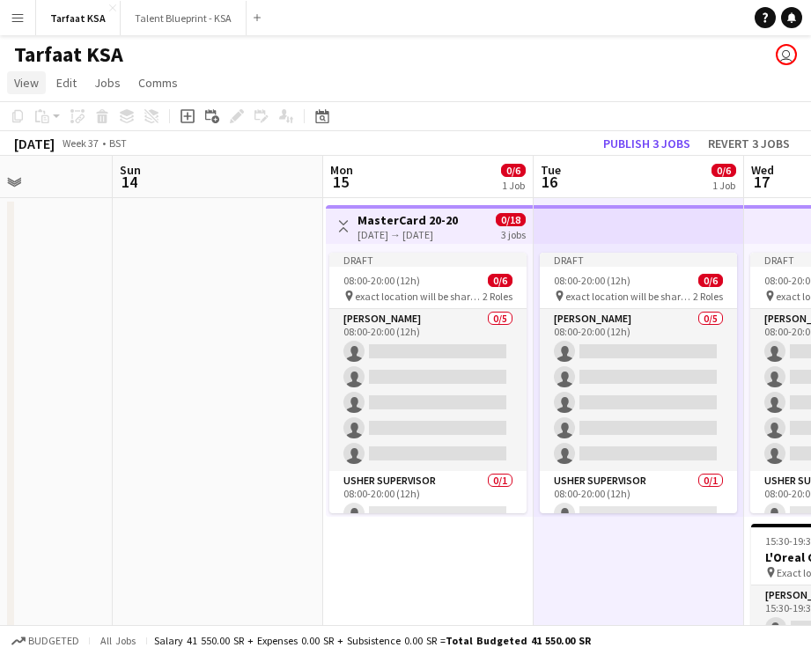
click at [33, 80] on span "View" at bounding box center [26, 83] width 25 height 16
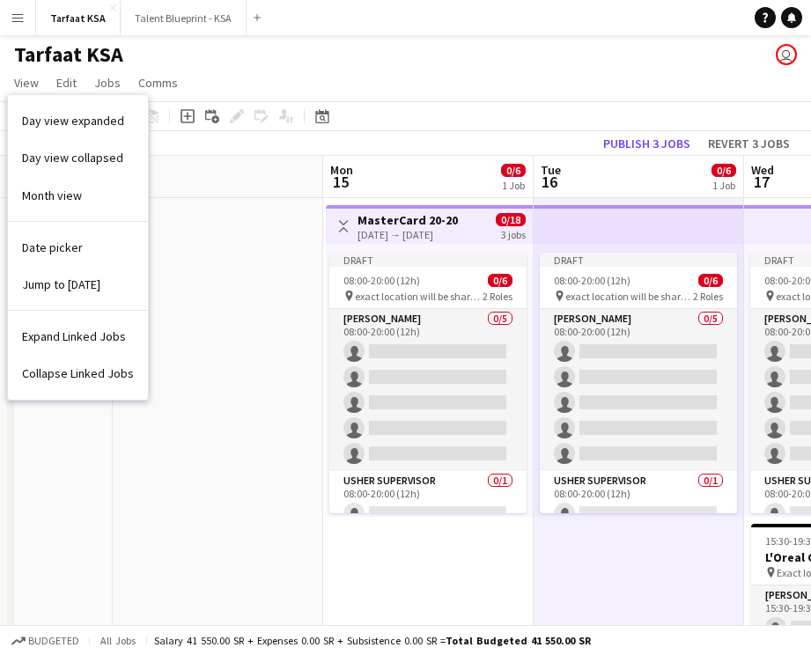
click at [233, 278] on app-date-cell at bounding box center [218, 473] width 211 height 551
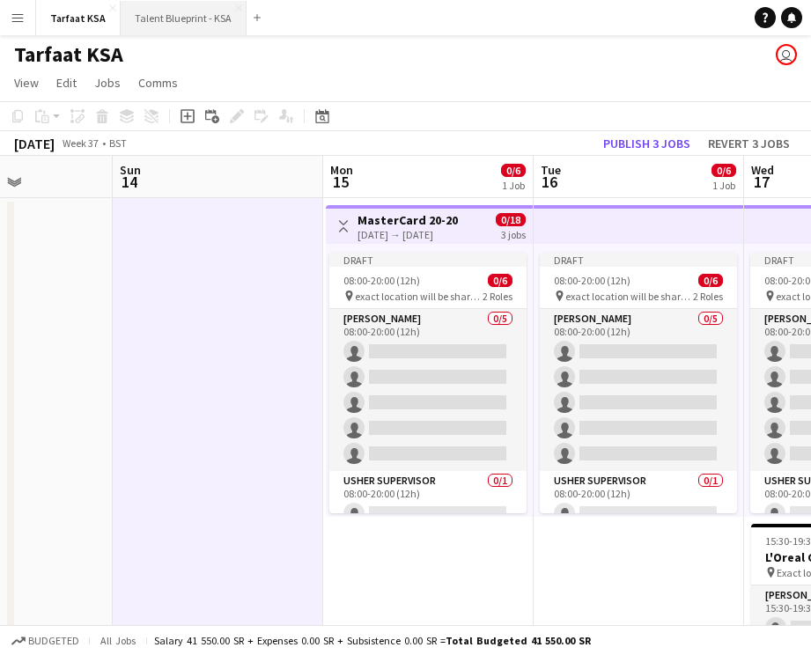
click at [172, 19] on button "Talent Blueprint - KSA Close" at bounding box center [184, 18] width 126 height 34
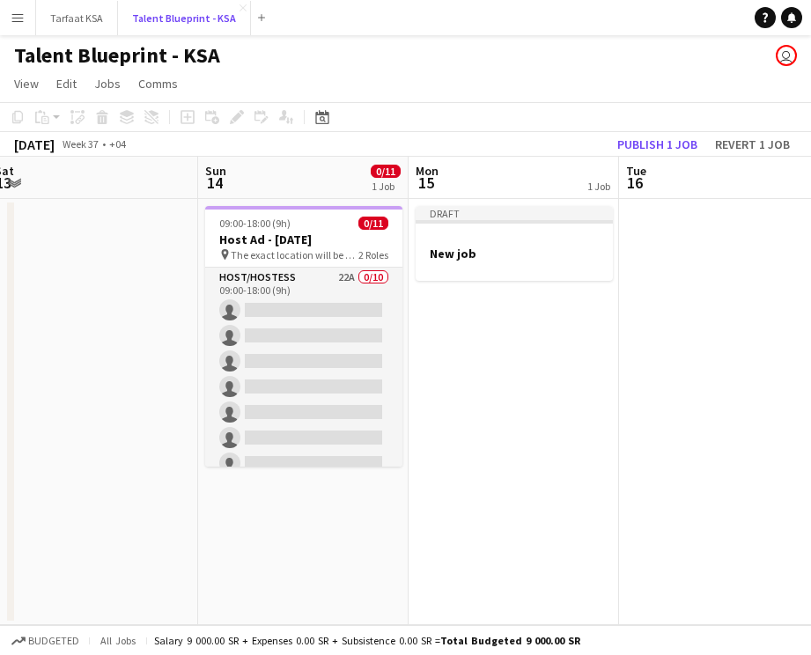
scroll to position [0, 697]
